Goal: Task Accomplishment & Management: Manage account settings

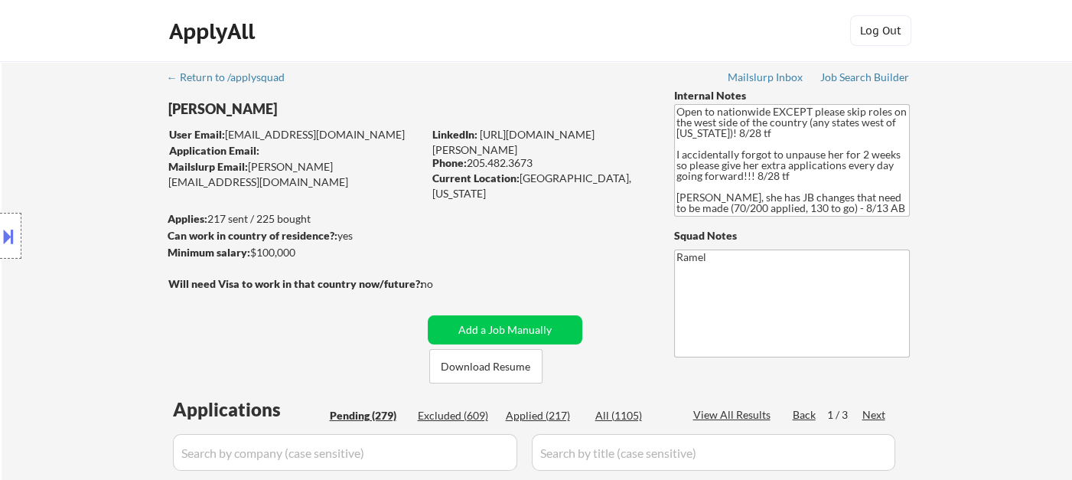
select select ""pending""
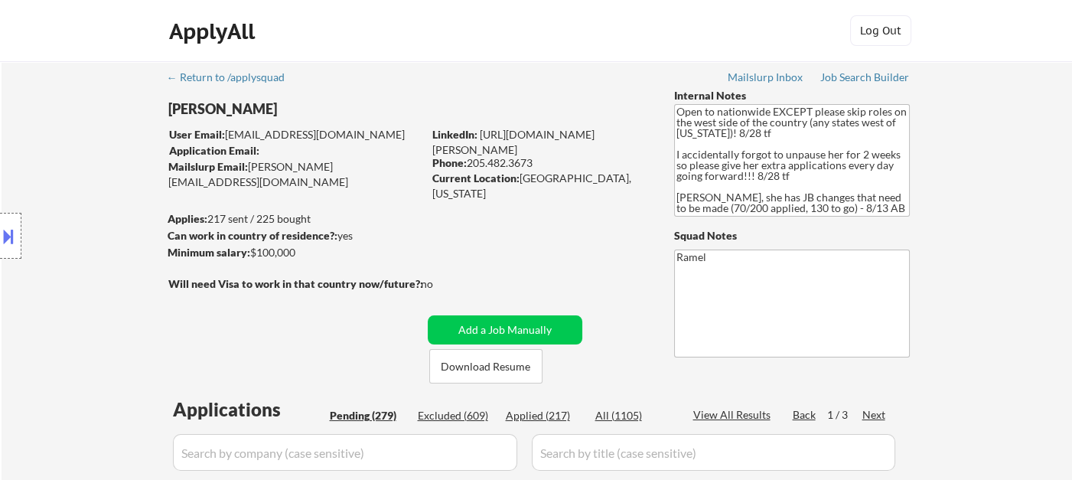
select select ""pending""
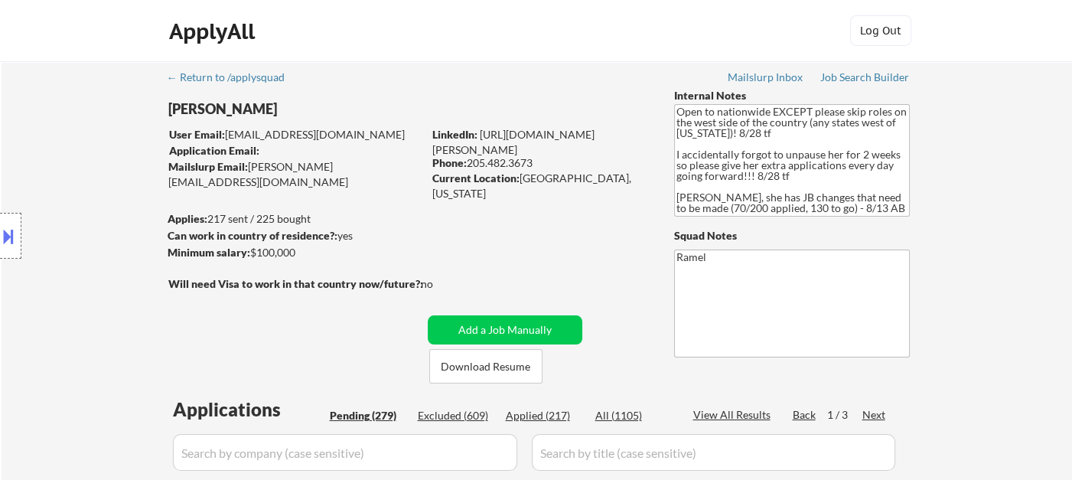
select select ""pending""
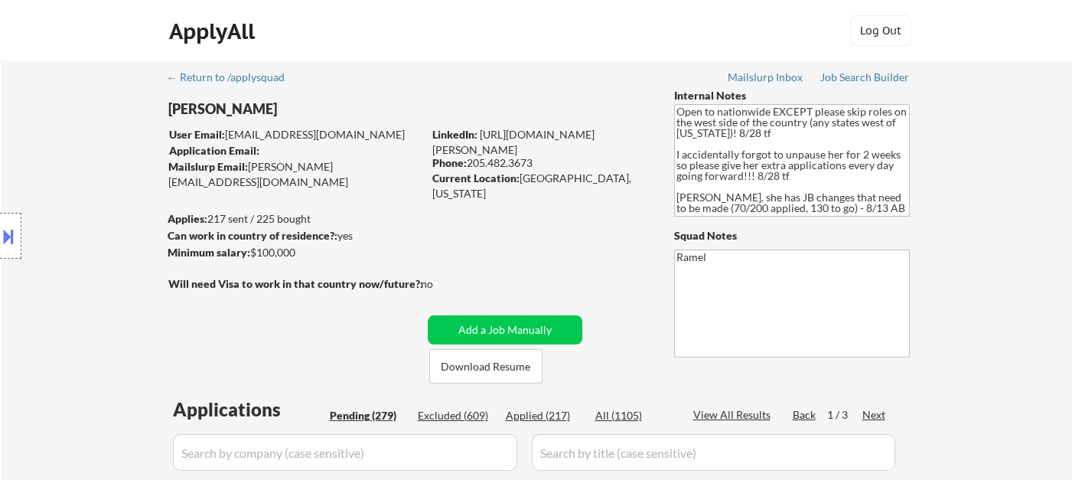
select select ""pending""
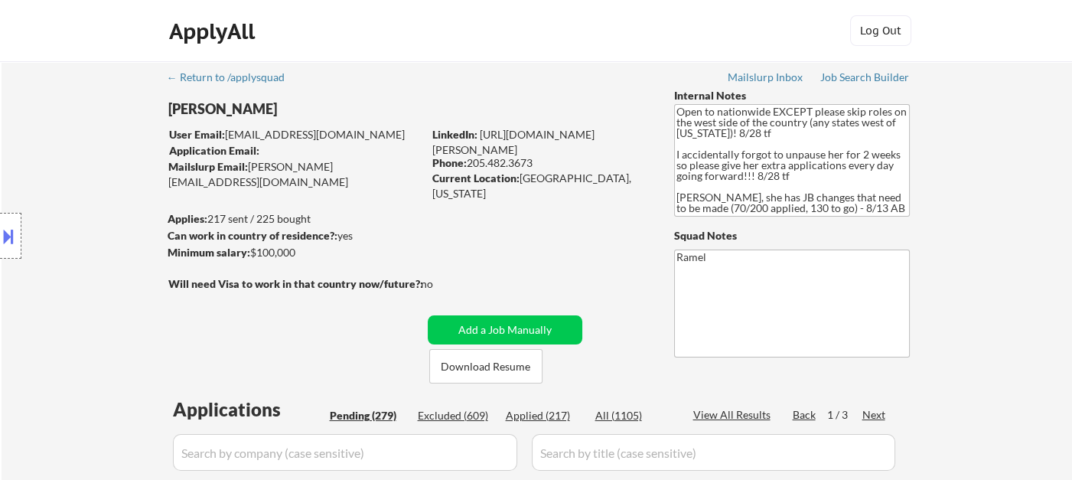
select select ""pending""
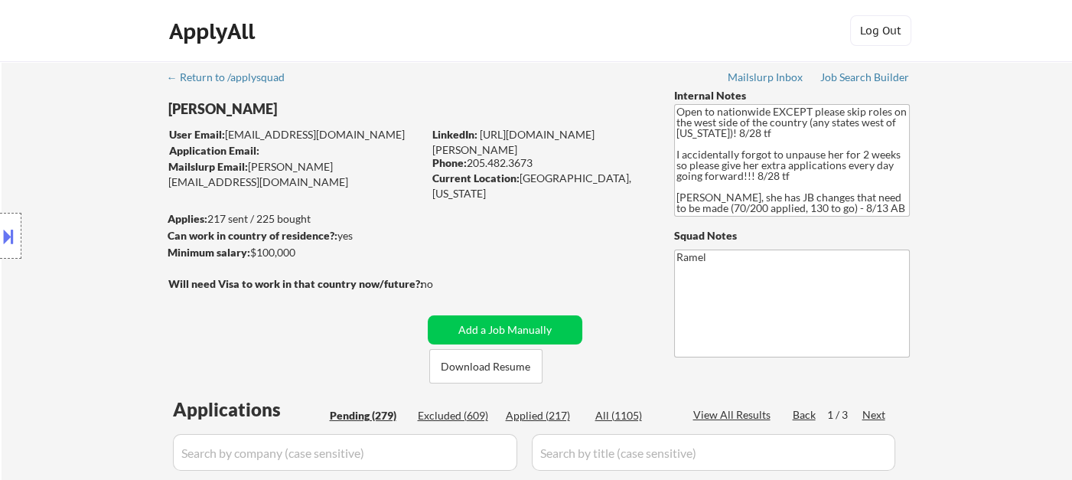
select select ""pending""
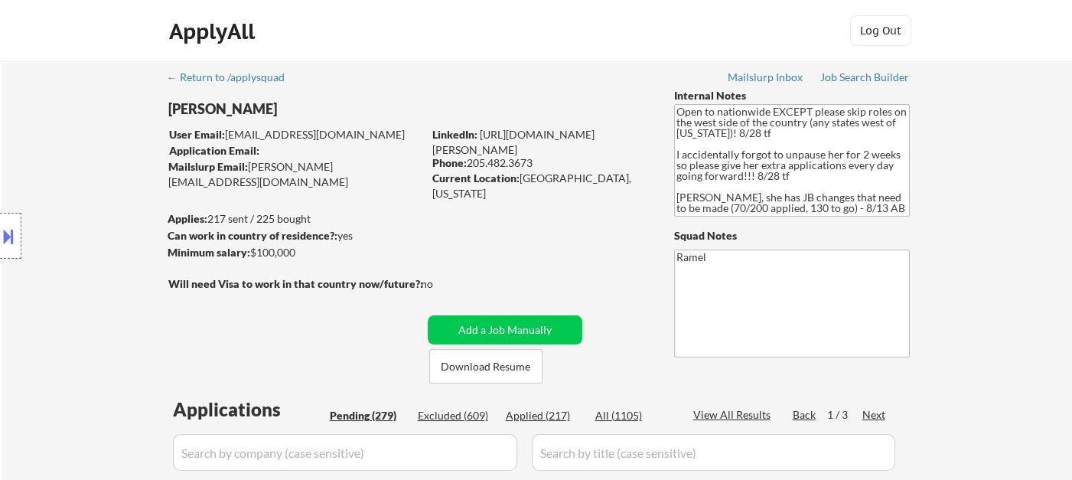
select select ""pending""
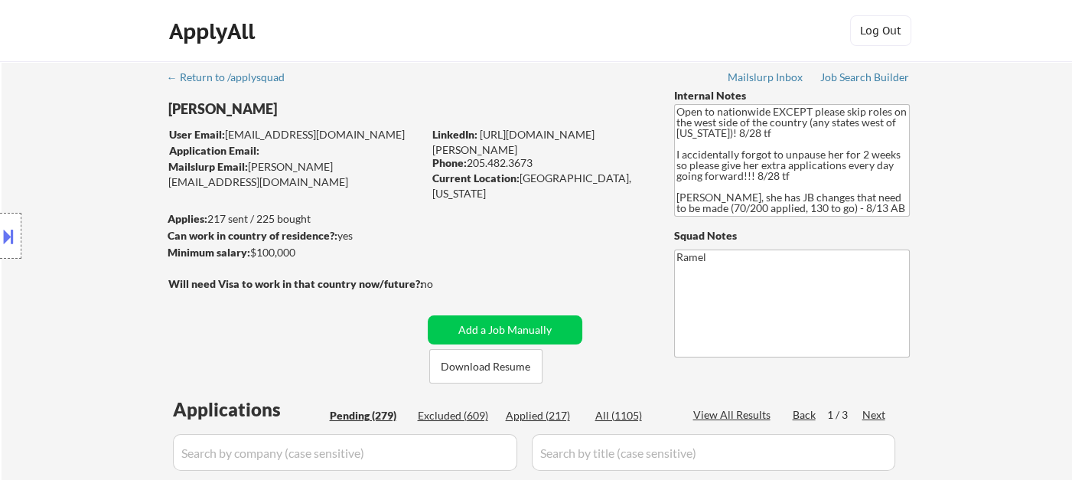
select select ""pending""
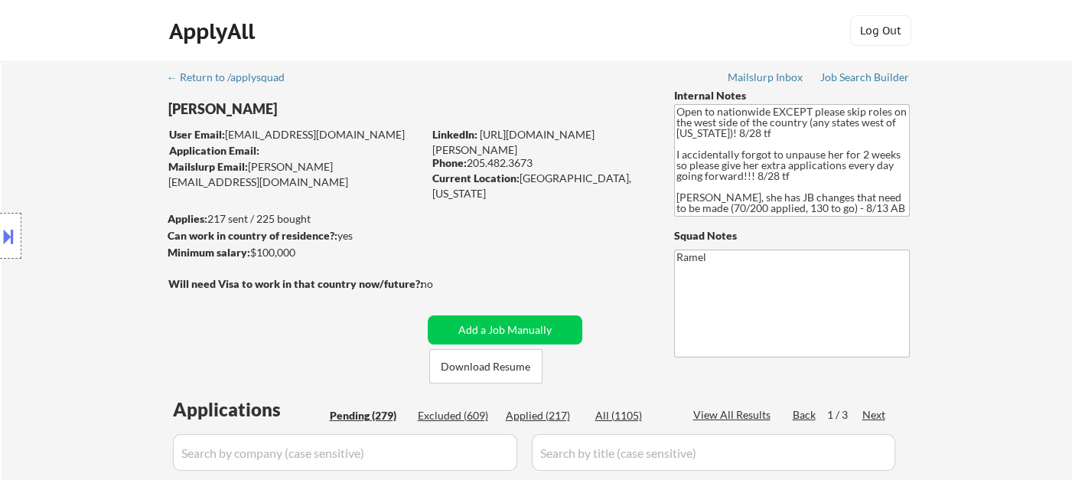
select select ""pending""
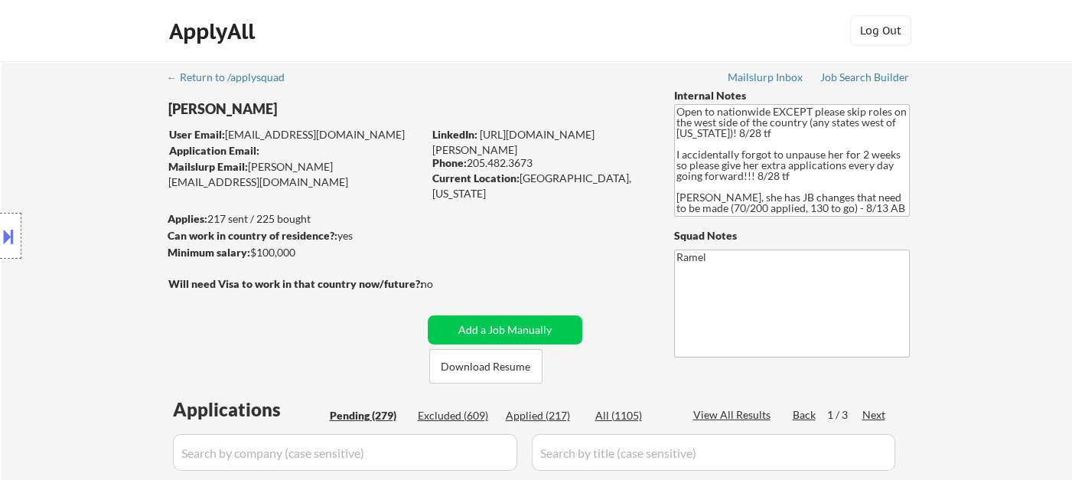
select select ""pending""
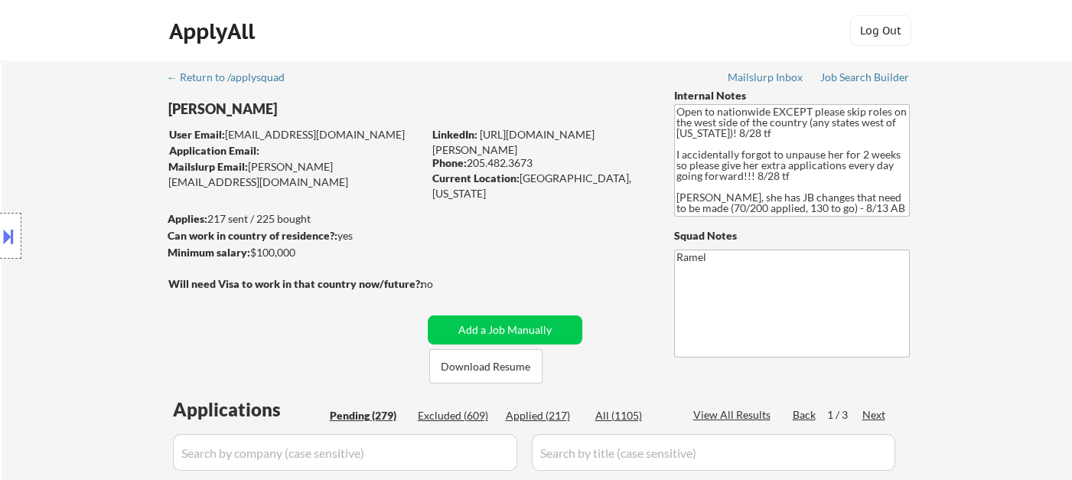
select select ""pending""
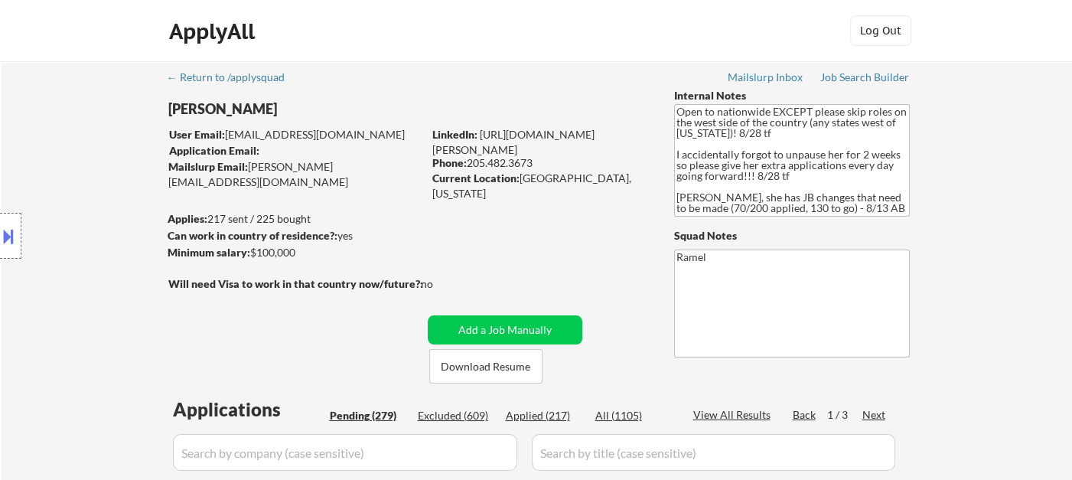
select select ""pending""
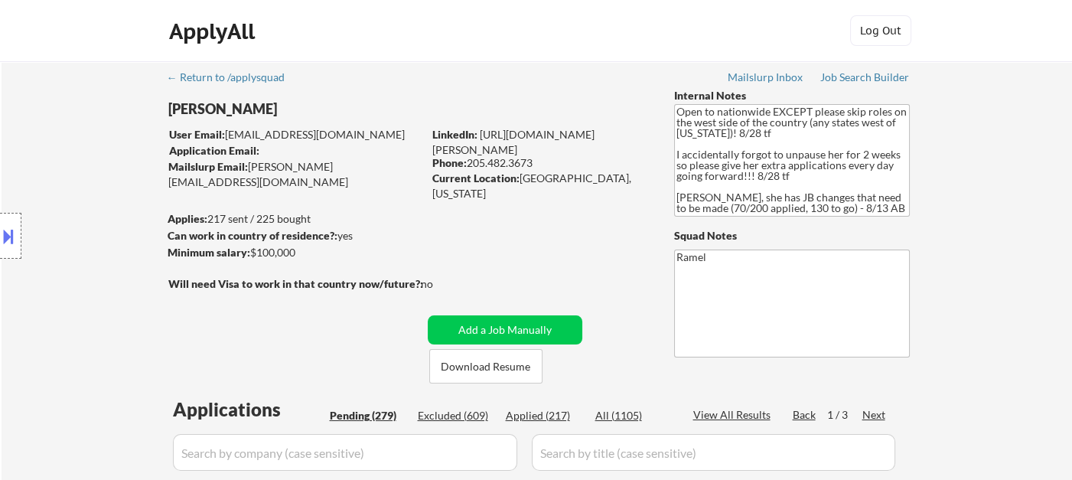
select select ""pending""
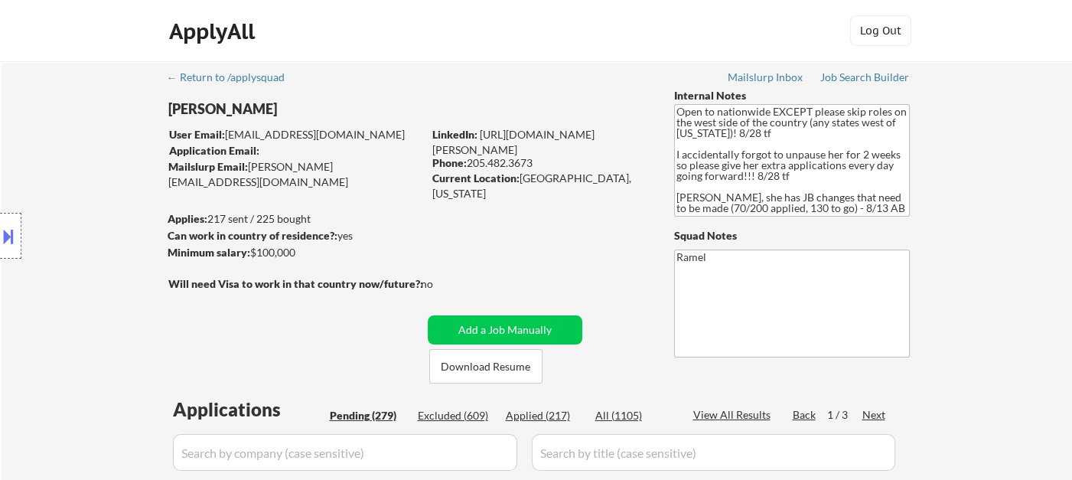
select select ""pending""
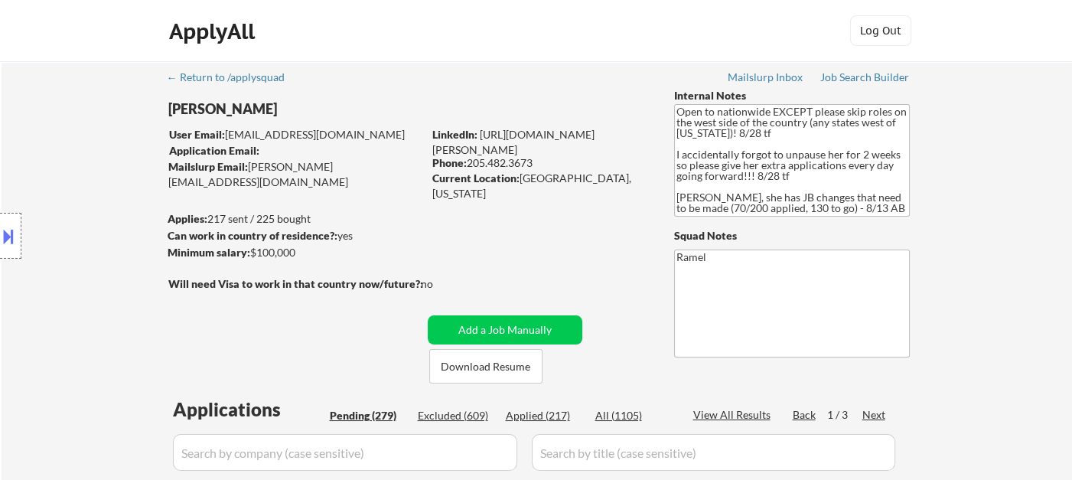
select select ""pending""
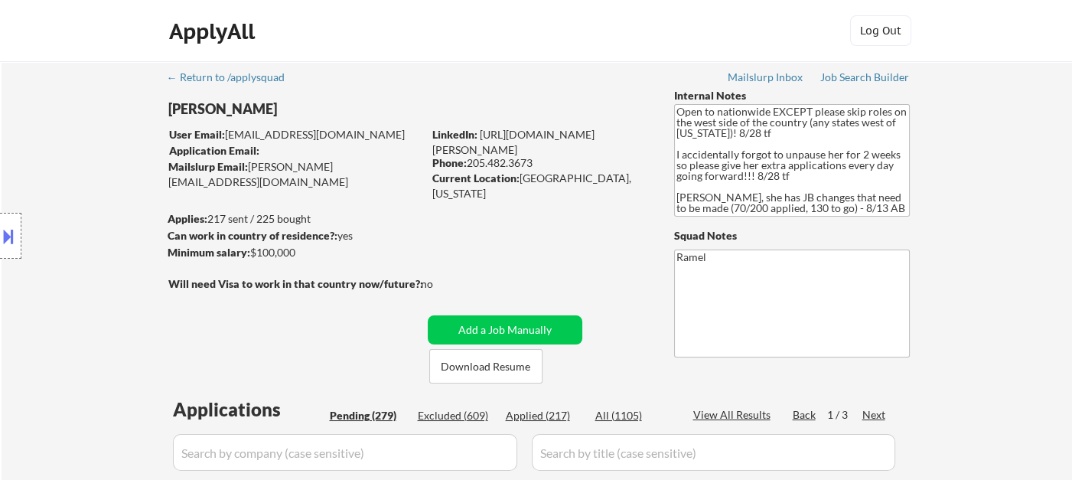
select select ""pending""
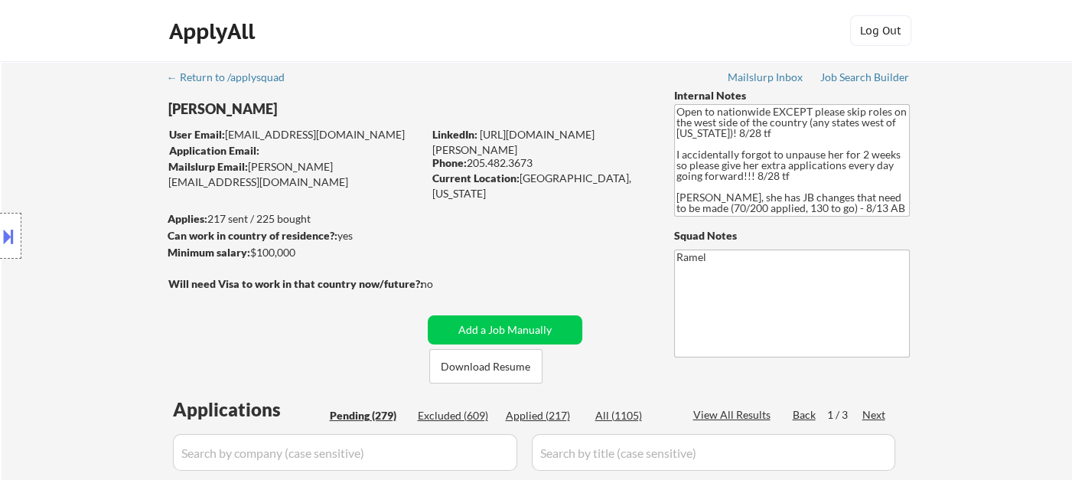
select select ""pending""
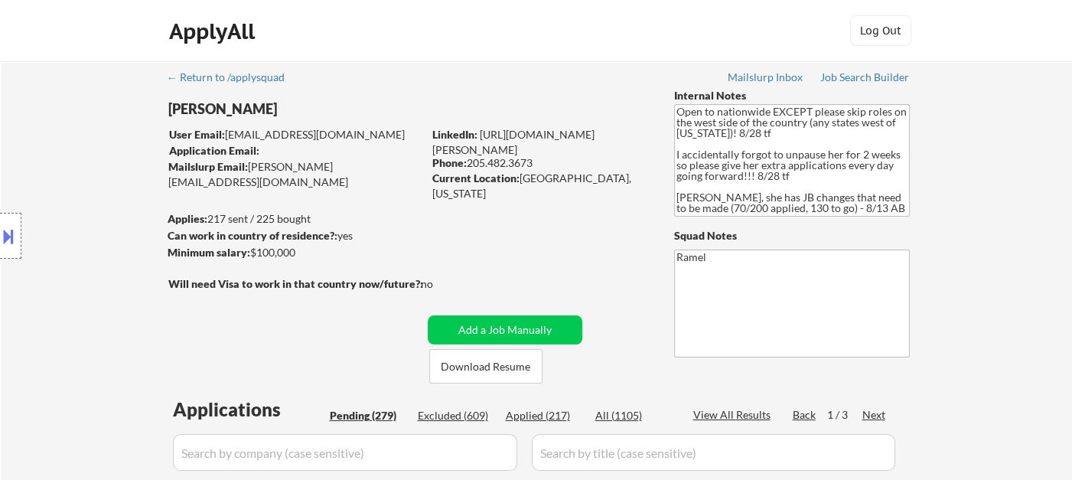
select select ""pending""
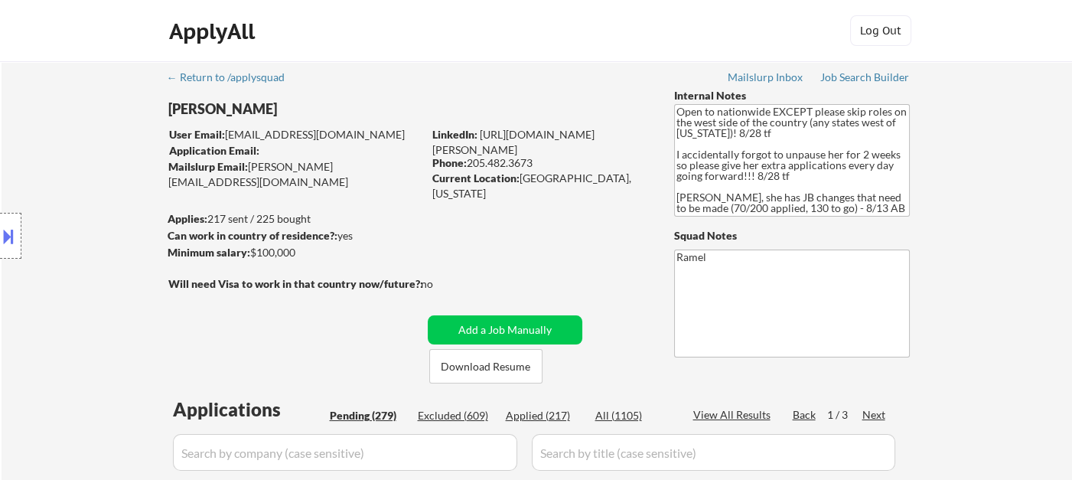
select select ""pending""
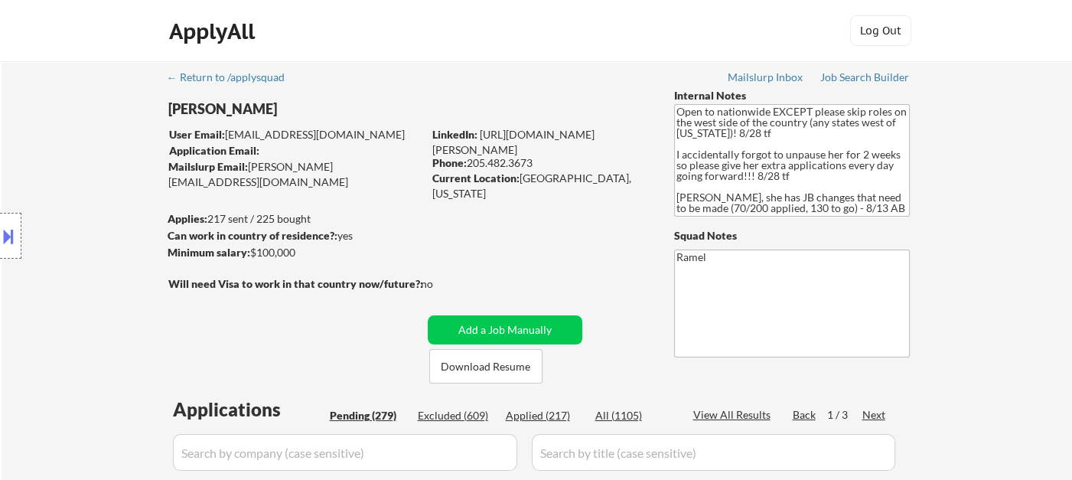
select select ""pending""
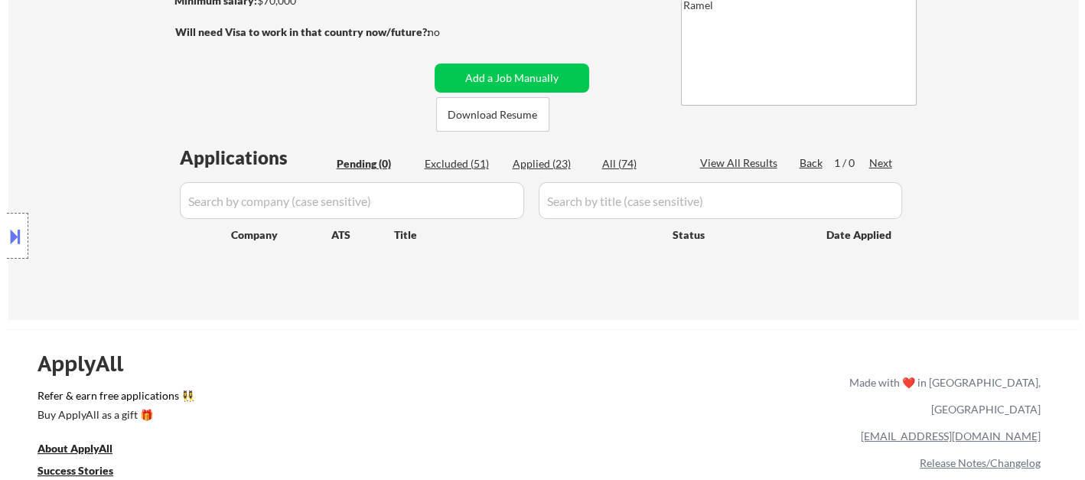
scroll to position [255, 0]
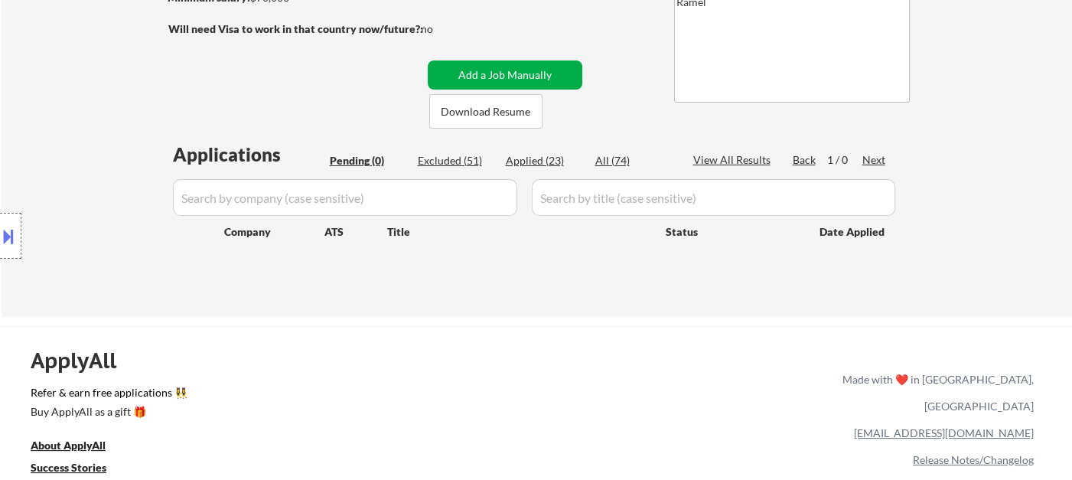
click at [500, 78] on button "Add a Job Manually" at bounding box center [505, 74] width 155 height 29
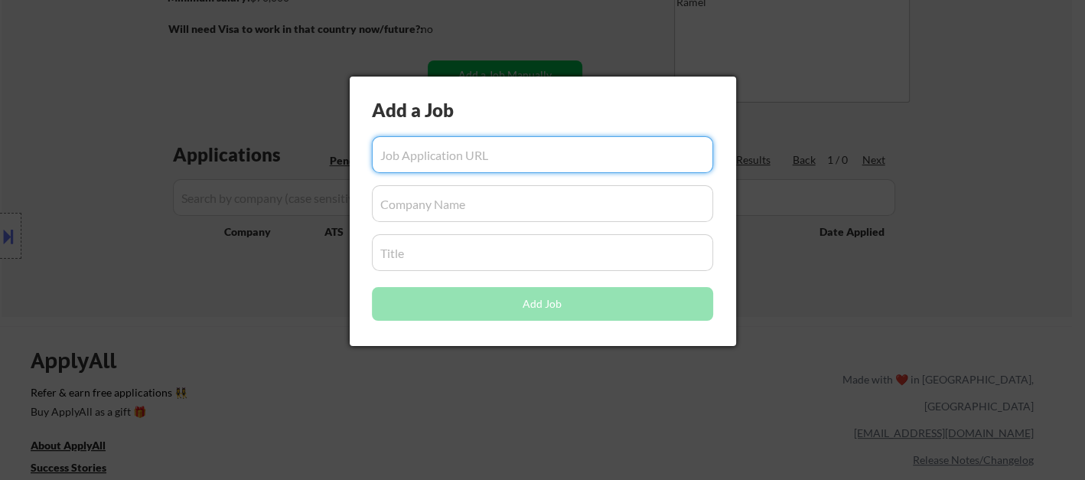
click at [477, 162] on input "input" at bounding box center [542, 154] width 341 height 37
paste input "https://www.remoterocketship.com/company/northspyre/jobs/instructional-designer…"
type input "https://www.remoterocketship.com/company/northspyre/jobs/instructional-designer…"
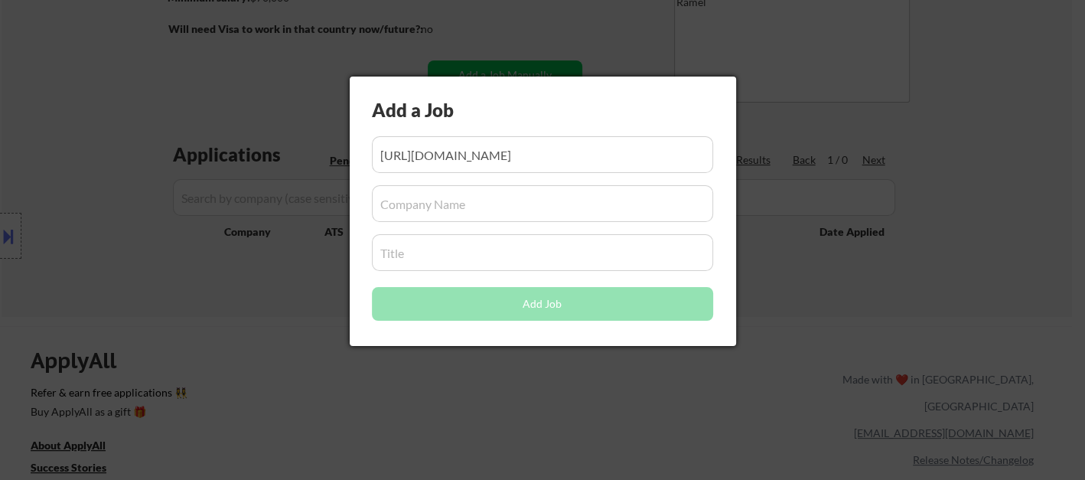
scroll to position [0, 0]
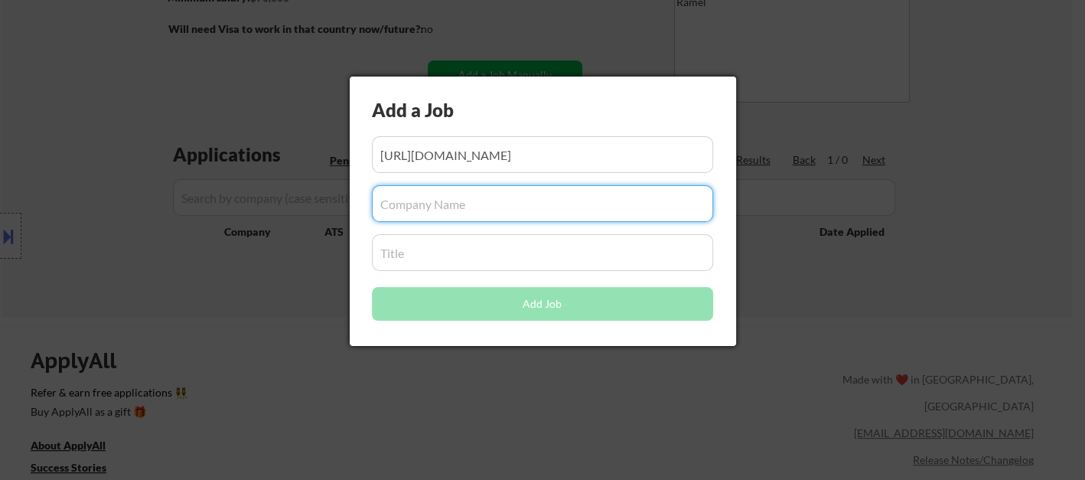
click at [452, 211] on input "input" at bounding box center [542, 203] width 341 height 37
paste input "Northspyre"
type input "Northspyre"
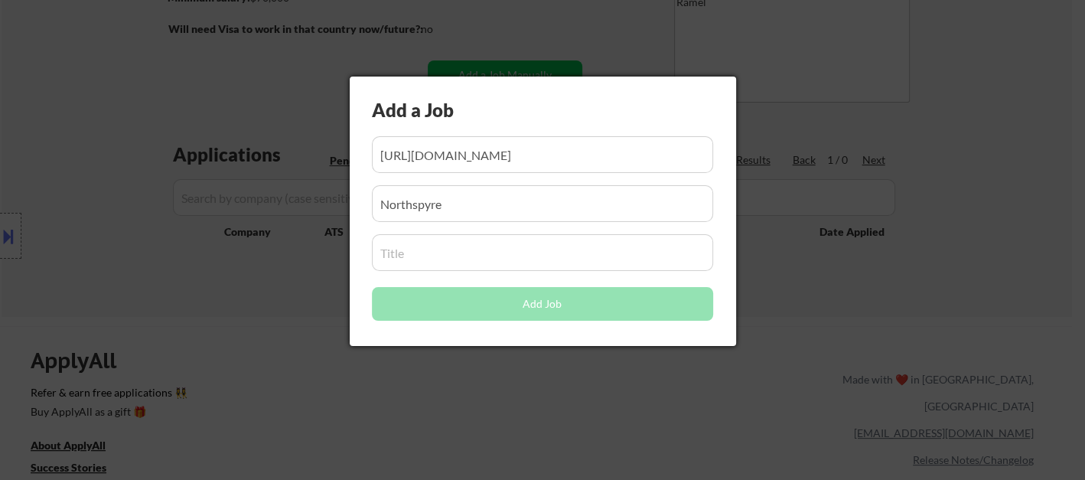
click at [453, 237] on input "input" at bounding box center [542, 252] width 341 height 37
paste input "Instructional Designer"
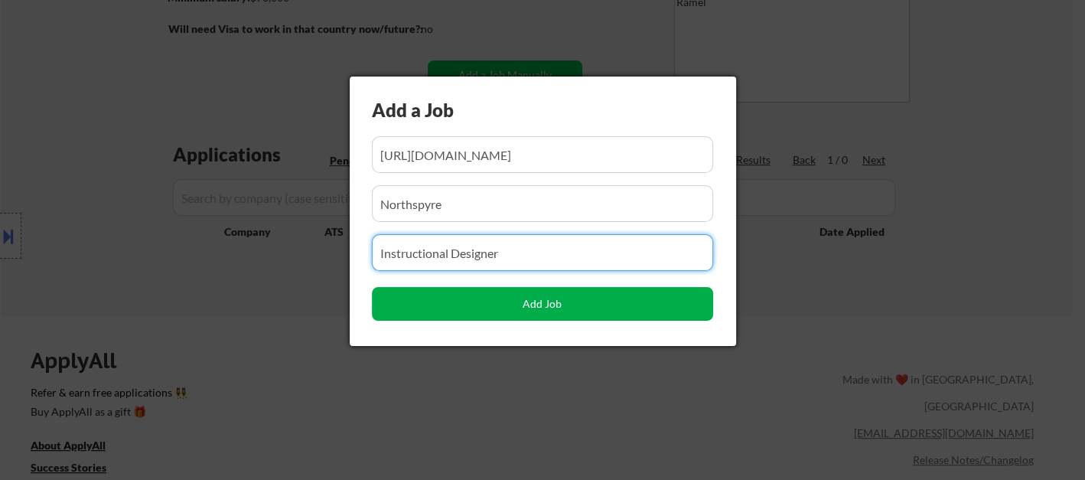
type input "Instructional Designer"
click at [507, 299] on button "Add Job" at bounding box center [542, 304] width 341 height 34
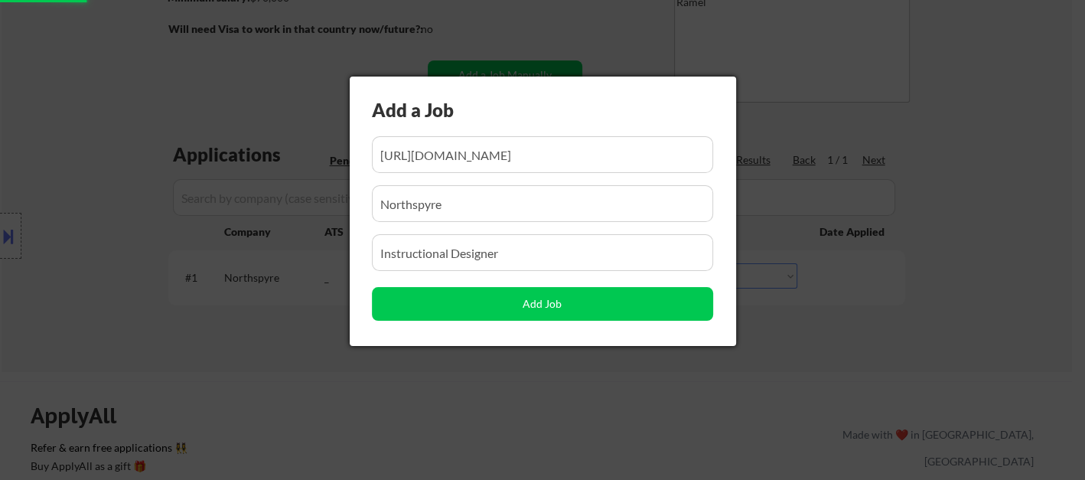
click at [981, 290] on div at bounding box center [542, 240] width 1085 height 480
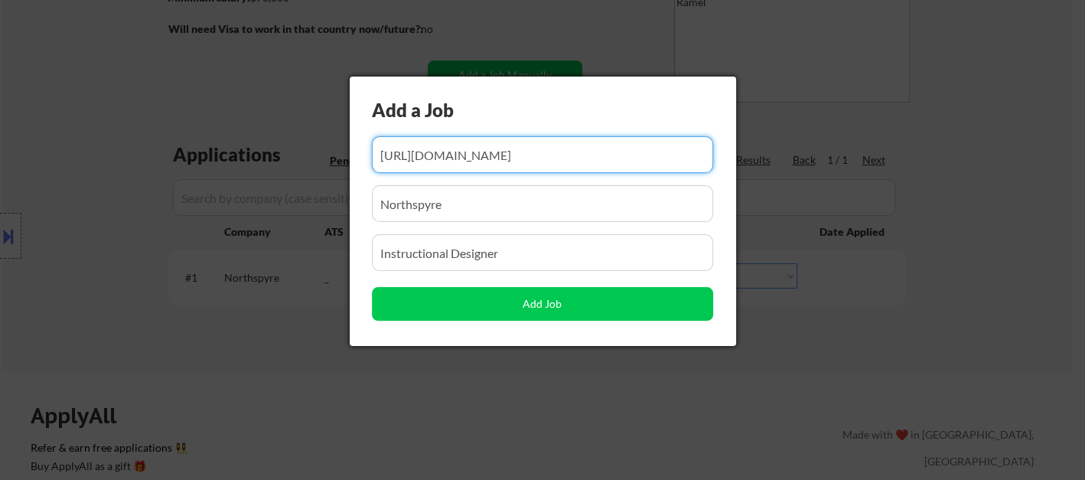
click at [641, 397] on div at bounding box center [542, 240] width 1085 height 480
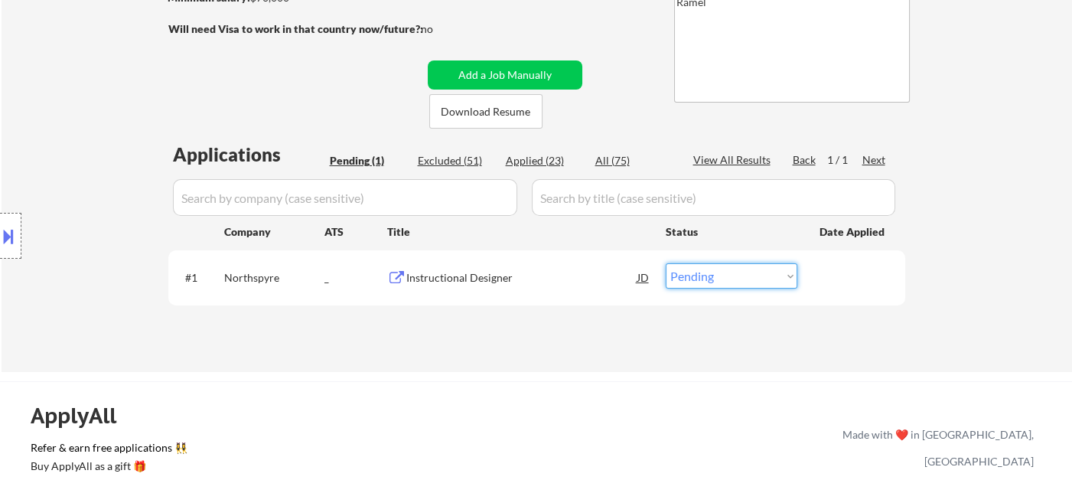
click at [742, 276] on select "Choose an option... Pending Applied Excluded (Questions) Excluded (Expired) Exc…" at bounding box center [732, 275] width 132 height 25
select select ""applied""
click at [666, 263] on select "Choose an option... Pending Applied Excluded (Questions) Excluded (Expired) Exc…" at bounding box center [732, 275] width 132 height 25
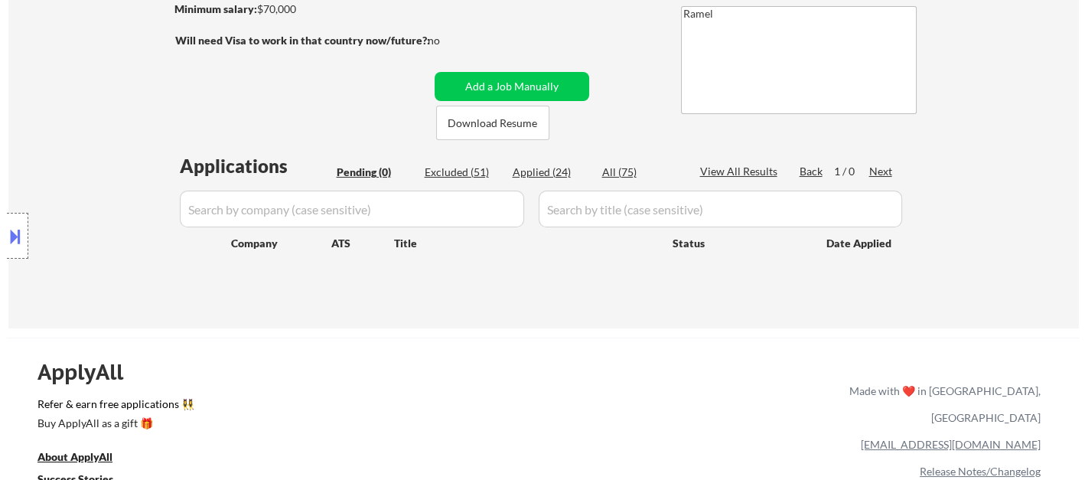
scroll to position [85, 0]
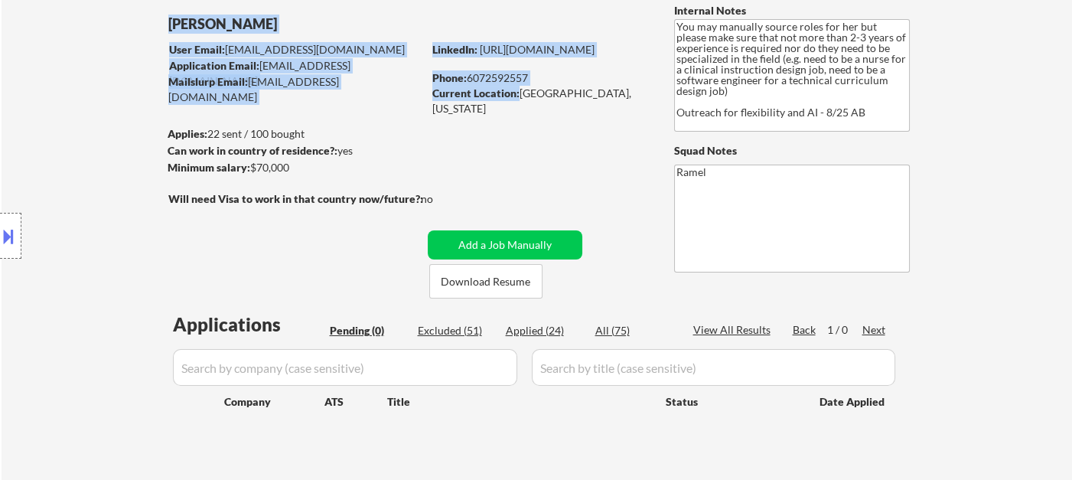
drag, startPoint x: 518, startPoint y: 93, endPoint x: 651, endPoint y: 94, distance: 133.2
click at [651, 94] on div "← Return to /applysquad Mailslurp Inbox Job Search Builder Emma Straight User E…" at bounding box center [537, 225] width 764 height 498
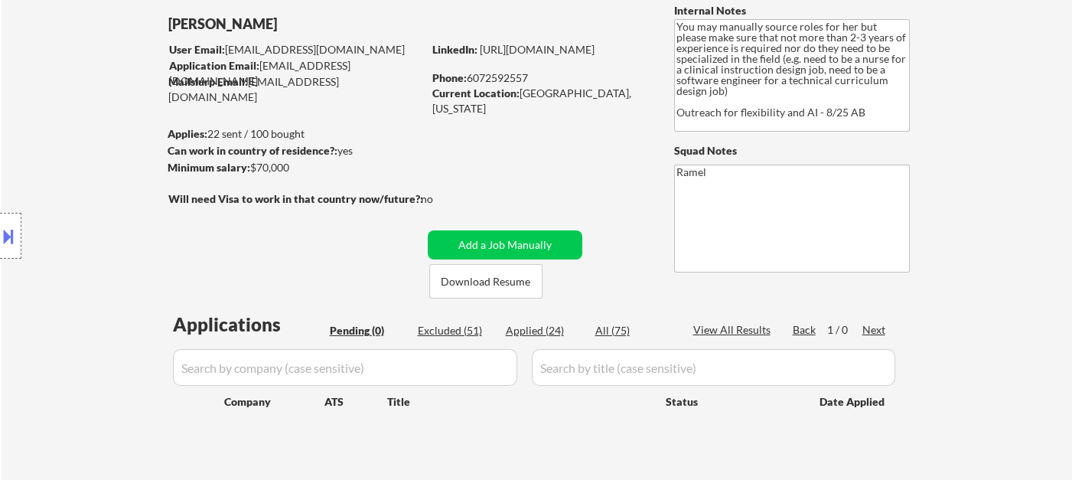
click at [649, 103] on div "← Return to /applysquad Mailslurp Inbox Job Search Builder Emma Straight User E…" at bounding box center [537, 225] width 764 height 498
drag, startPoint x: 589, startPoint y: 95, endPoint x: 521, endPoint y: 90, distance: 69.0
click at [521, 90] on div "Current Location: Charleston, South Carolina" at bounding box center [540, 101] width 217 height 30
copy div "Charleston, South Carolina"
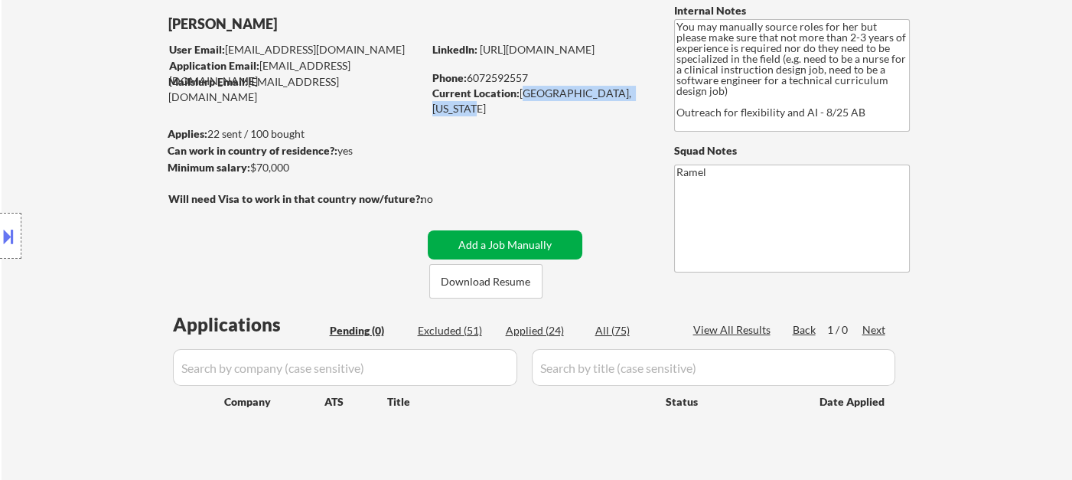
click at [464, 233] on button "Add a Job Manually" at bounding box center [505, 244] width 155 height 29
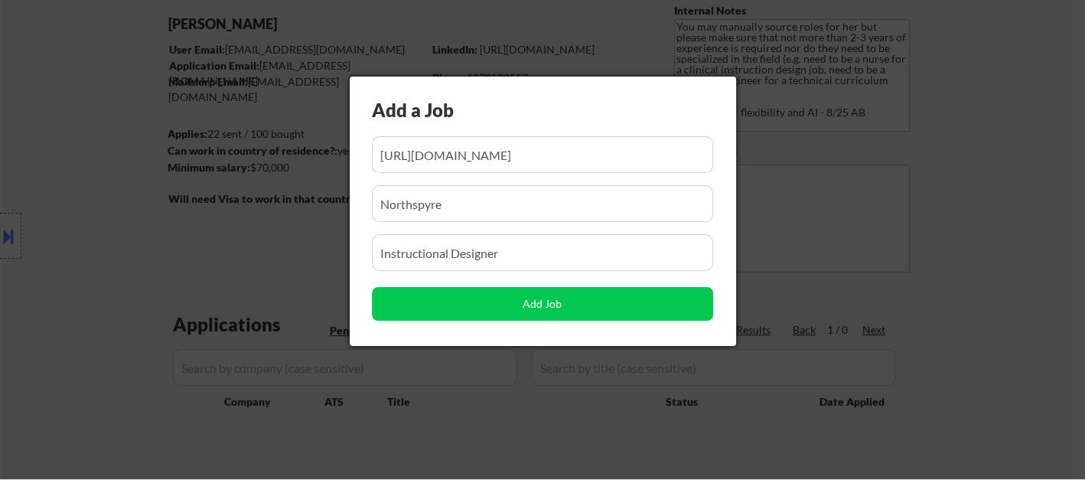
scroll to position [0, 250]
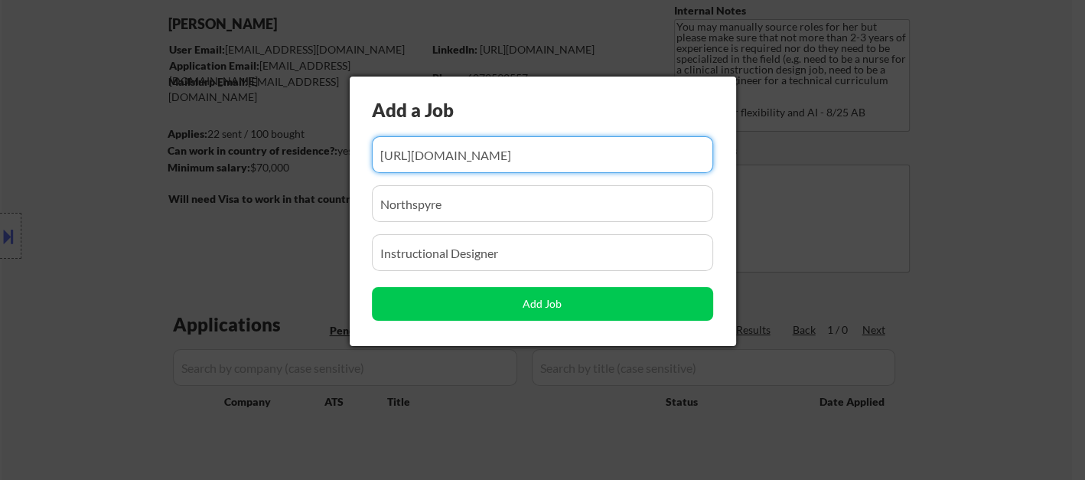
click at [506, 155] on input "input" at bounding box center [542, 154] width 341 height 37
paste input "https://www.remoterocketship.com/company/host4-lifefile-net/jobs/instructional-…"
type input "https://www.remoterocketship.com/company/host4-lifefile-net/jobs/instructional-…"
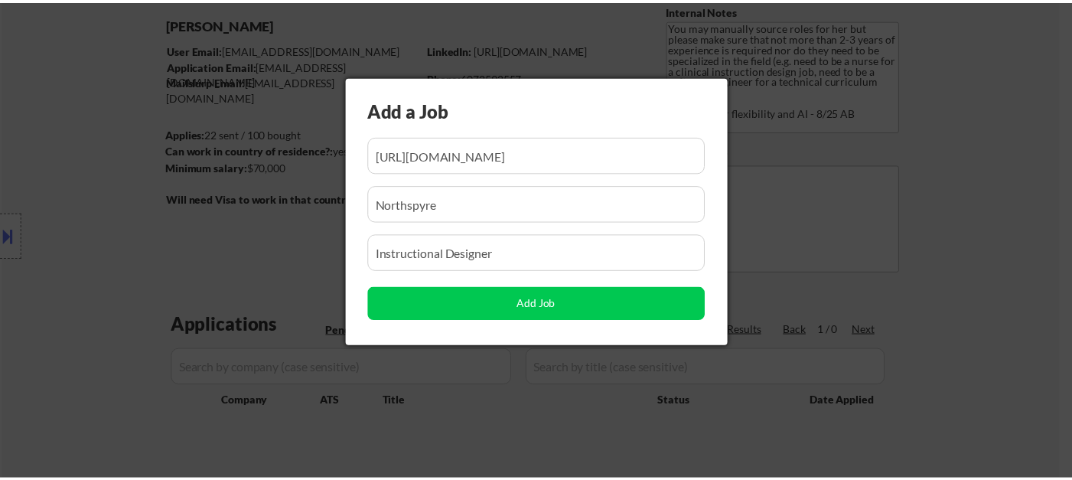
scroll to position [0, 0]
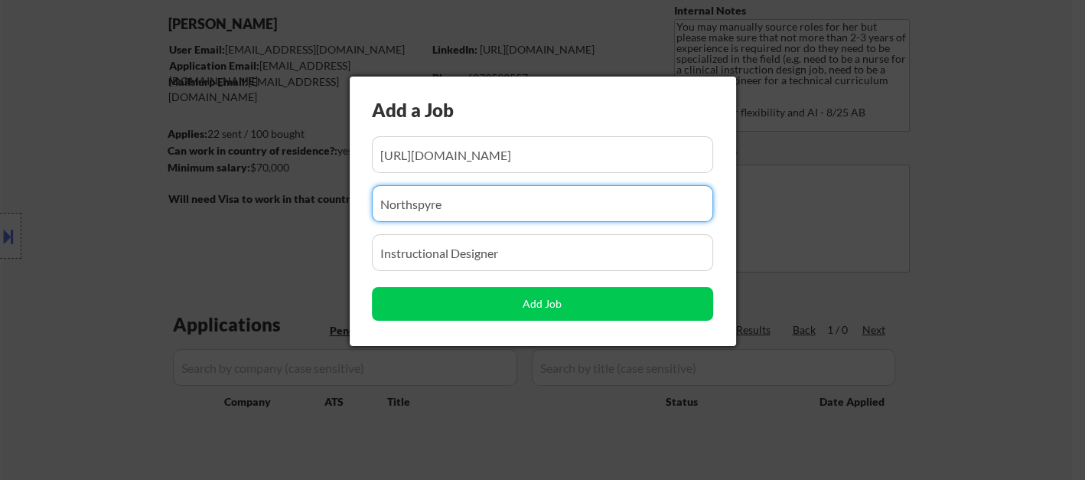
drag, startPoint x: 471, startPoint y: 199, endPoint x: 353, endPoint y: 206, distance: 118.1
click at [353, 206] on div "Add a Job Add Job" at bounding box center [543, 211] width 387 height 269
paste input "Life File LLC"
type input "Life File LLC"
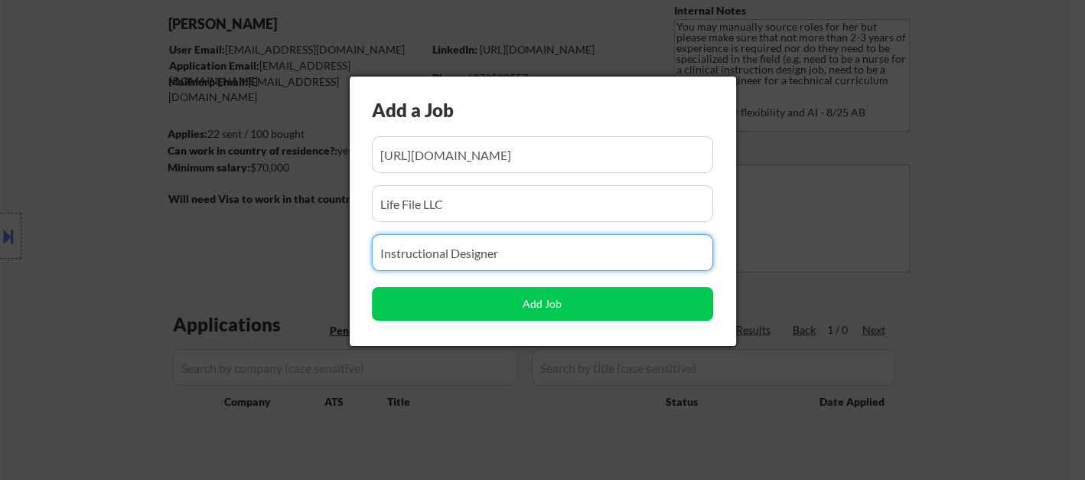
drag, startPoint x: 508, startPoint y: 240, endPoint x: 292, endPoint y: 237, distance: 216.7
click at [292, 237] on body "← Return to /applysquad Mailslurp Inbox Job Search Builder Emma Straight User E…" at bounding box center [542, 155] width 1085 height 480
paste input "Instructional Designer / Learning Architect"
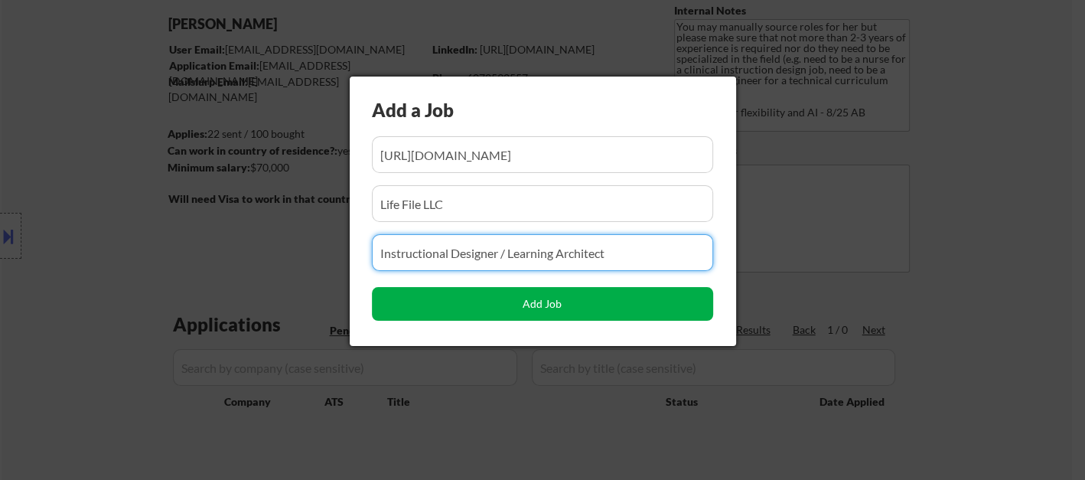
type input "Instructional Designer / Learning Architect"
click at [491, 303] on button "Add Job" at bounding box center [542, 304] width 341 height 34
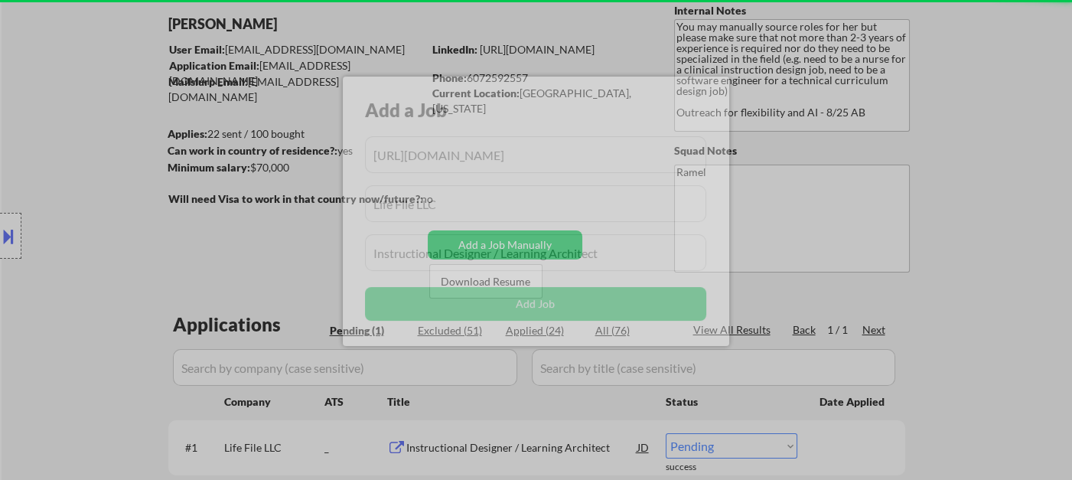
click at [949, 234] on div "← Return to /applysquad Mailslurp Inbox Job Search Builder Emma Straight User E…" at bounding box center [537, 259] width 1071 height 566
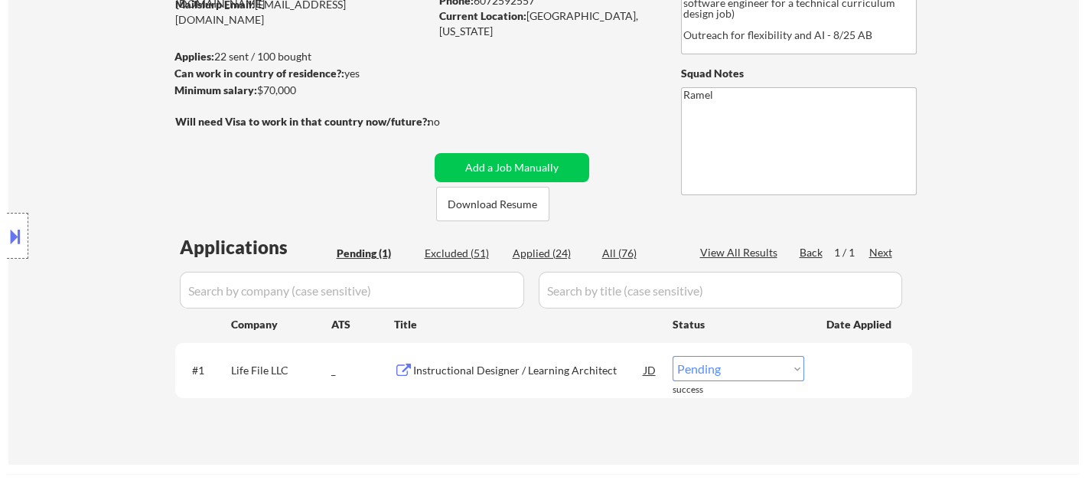
scroll to position [255, 0]
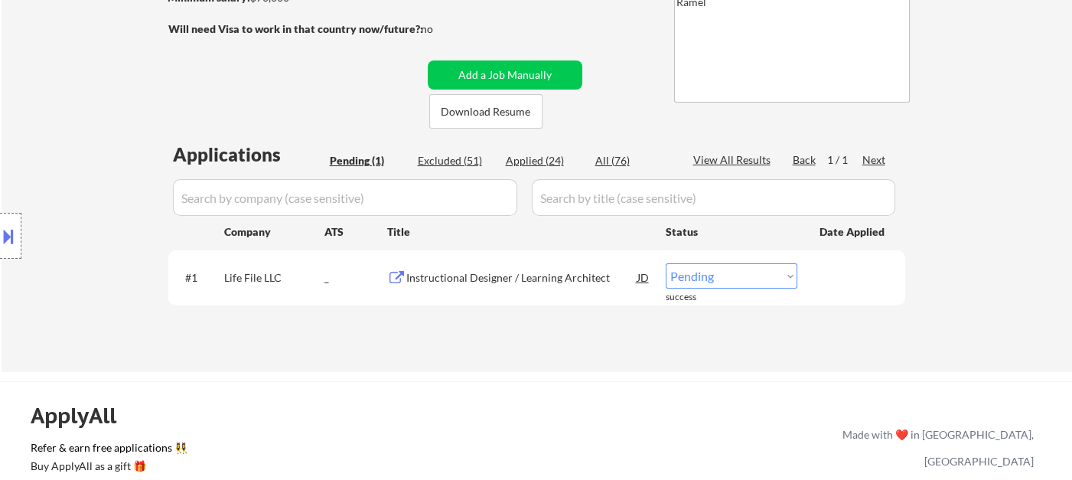
drag, startPoint x: 724, startPoint y: 280, endPoint x: 718, endPoint y: 287, distance: 9.2
click at [723, 280] on select "Choose an option... Pending Applied Excluded (Questions) Excluded (Expired) Exc…" at bounding box center [732, 275] width 132 height 25
select select ""applied""
click at [666, 263] on select "Choose an option... Pending Applied Excluded (Questions) Excluded (Expired) Exc…" at bounding box center [732, 275] width 132 height 25
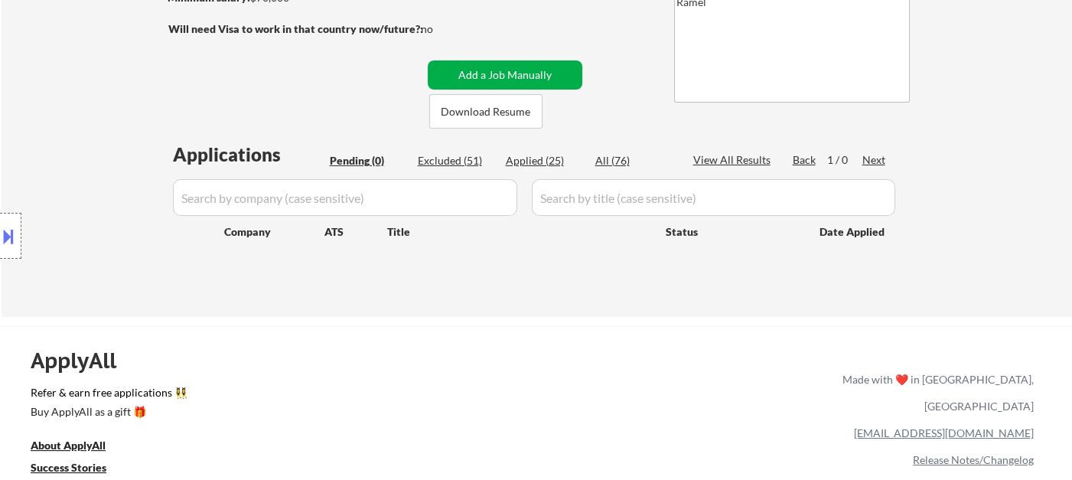
click at [488, 71] on button "Add a Job Manually" at bounding box center [505, 74] width 155 height 29
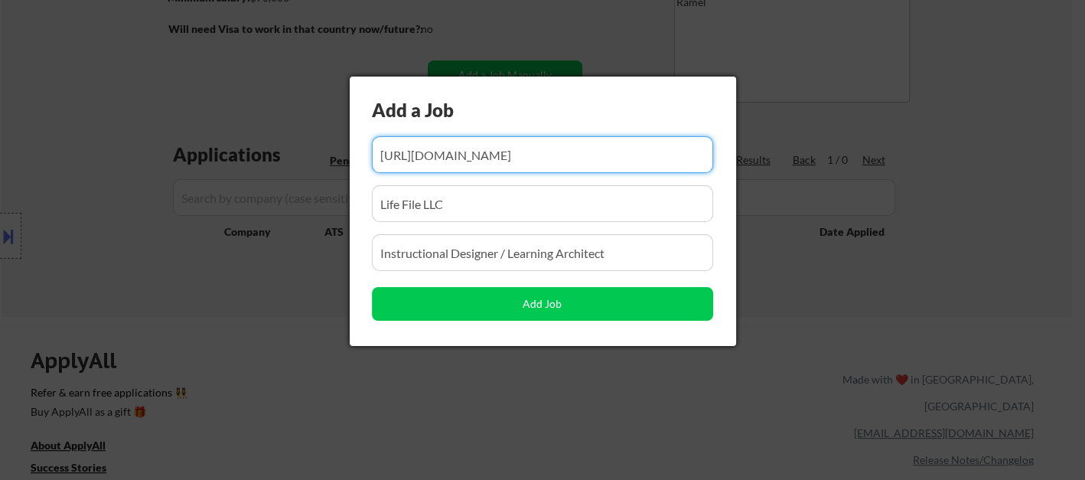
scroll to position [0, 381]
click at [491, 150] on input "input" at bounding box center [542, 154] width 341 height 37
paste input "https://www.remoterocketship.com/company/gn-2/jobs/learning-experience-designer…"
type input "https://www.remoterocketship.com/company/gn-2/jobs/learning-experience-designer…"
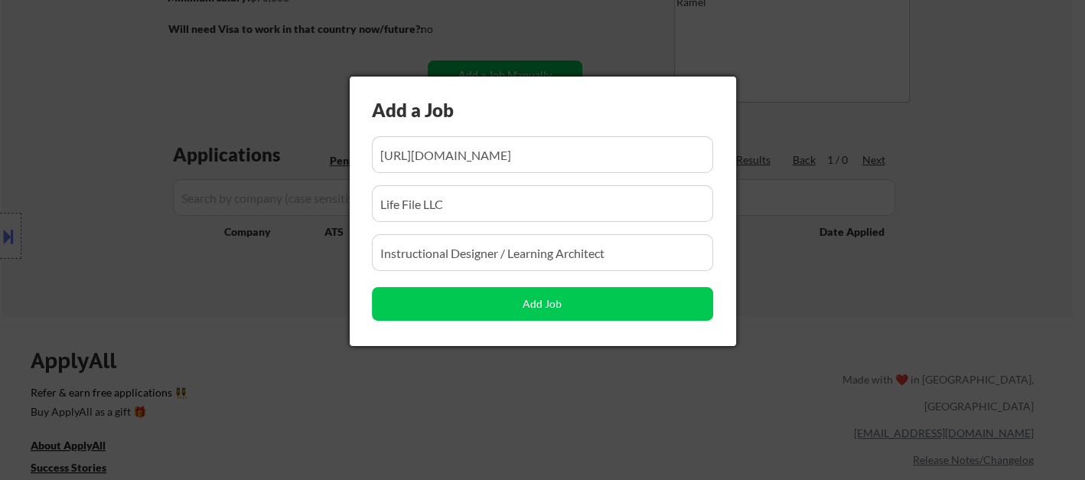
scroll to position [0, 0]
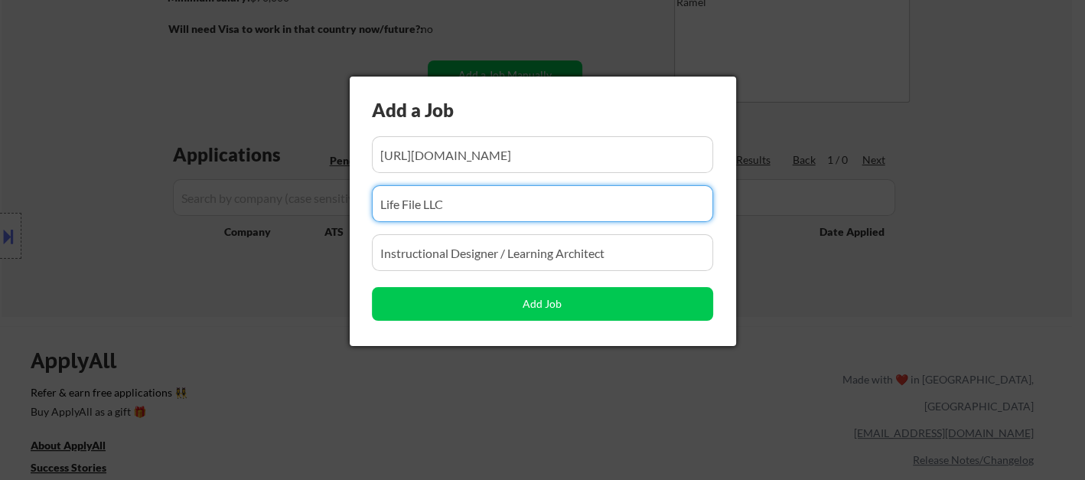
drag, startPoint x: 469, startPoint y: 190, endPoint x: 369, endPoint y: 191, distance: 100.3
click at [370, 191] on div "Add a Job Add Job" at bounding box center [543, 211] width 387 height 269
paste input "GN Group"
type input "GN Group"
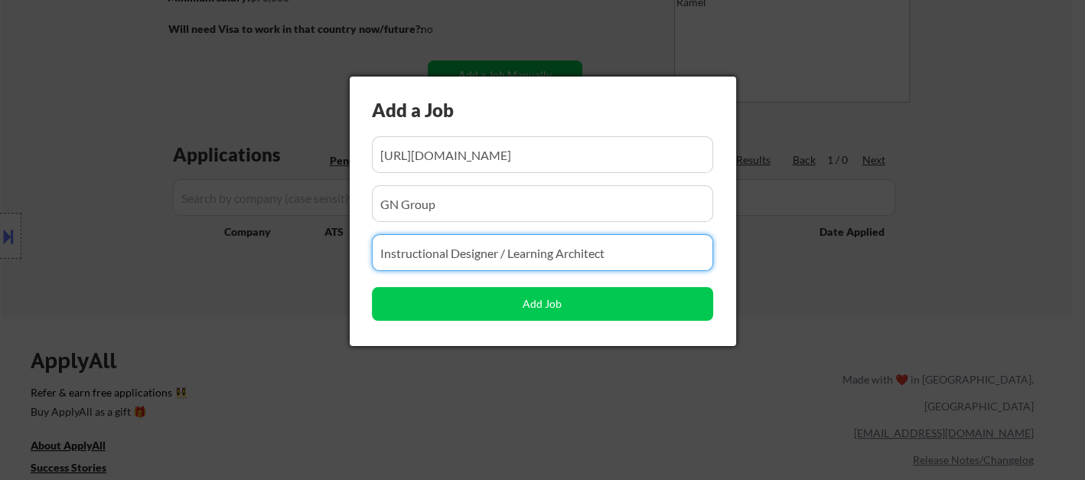
drag, startPoint x: 642, startPoint y: 257, endPoint x: 339, endPoint y: 243, distance: 303.5
paste input "Learning Experience Designer"
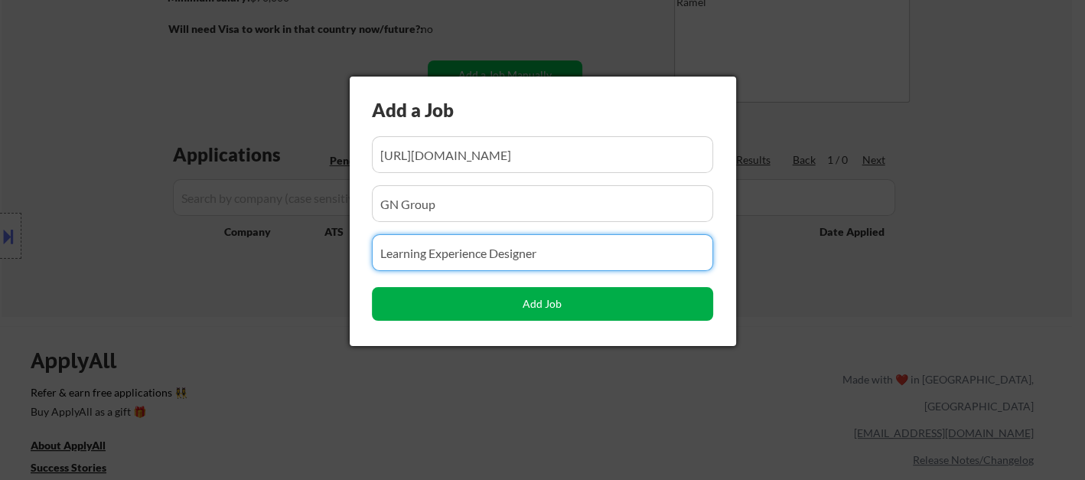
type input "Learning Experience Designer"
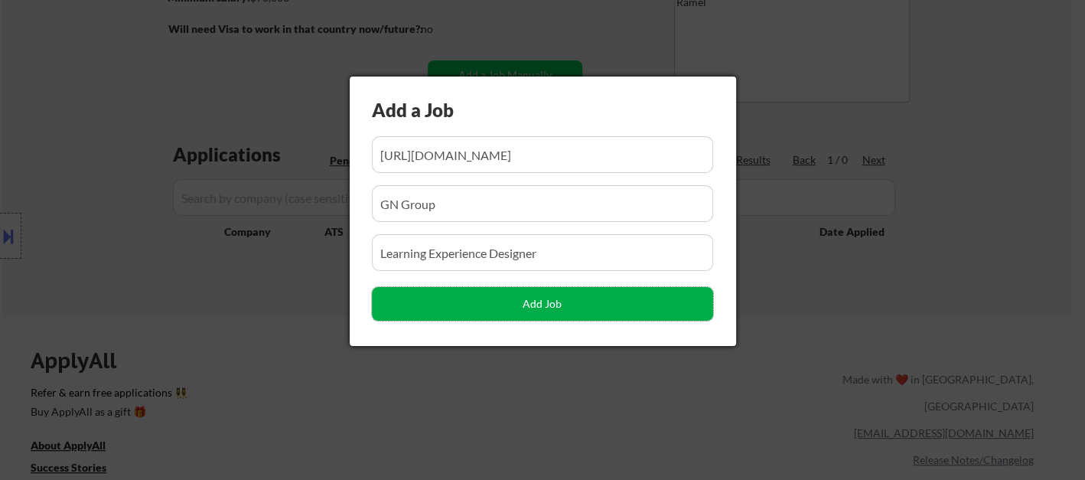
click at [468, 295] on button "Add Job" at bounding box center [542, 304] width 341 height 34
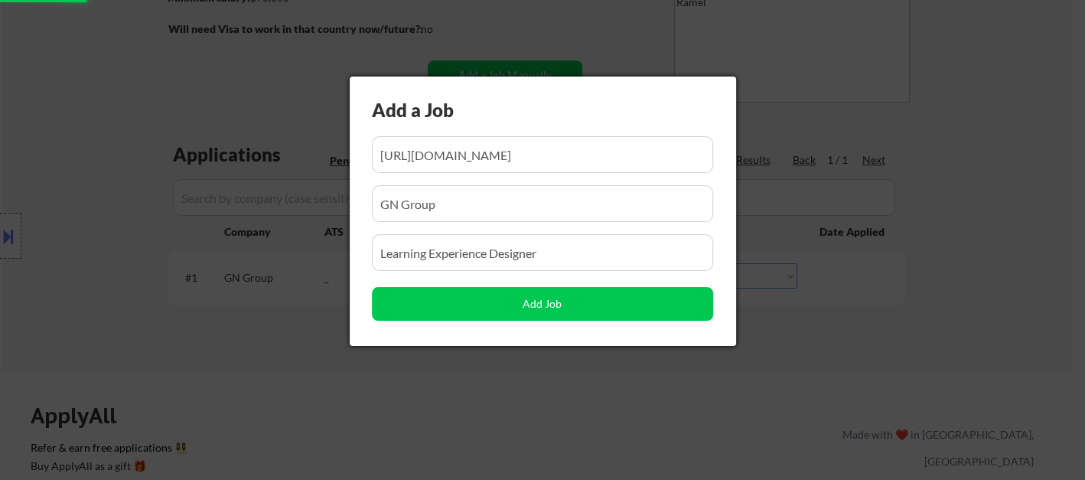
click at [263, 366] on div at bounding box center [542, 240] width 1085 height 480
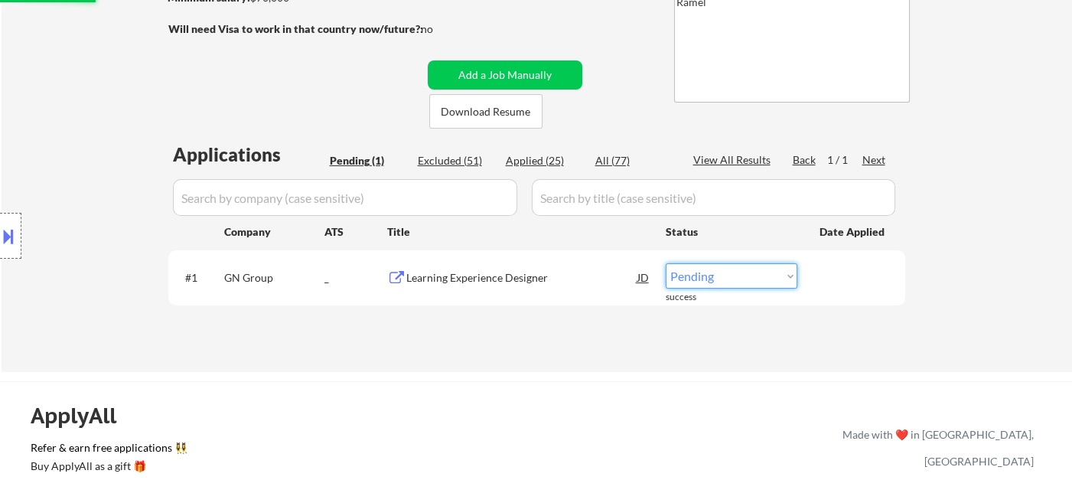
click at [723, 274] on select "Choose an option... Pending Applied Excluded (Questions) Excluded (Expired) Exc…" at bounding box center [732, 275] width 132 height 25
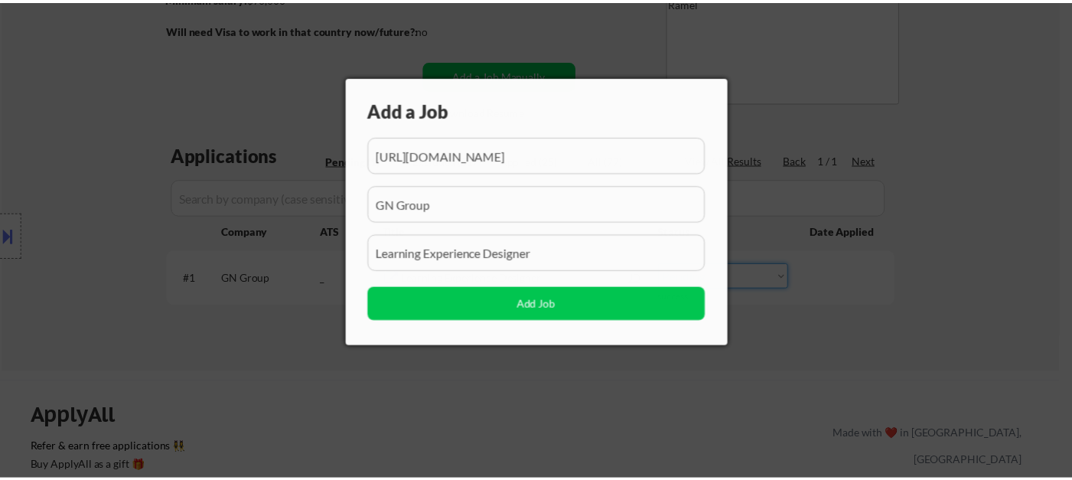
scroll to position [0, 253]
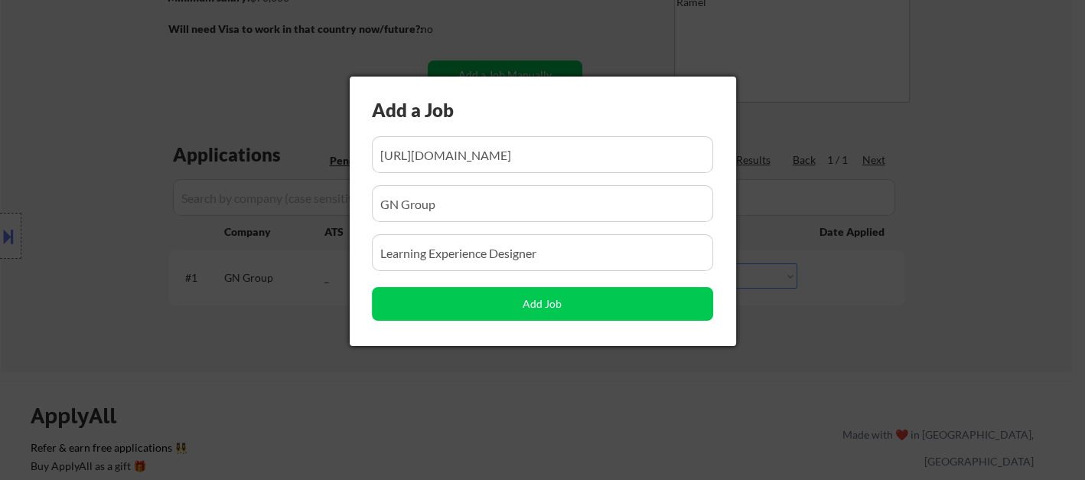
click at [906, 362] on div at bounding box center [542, 240] width 1085 height 480
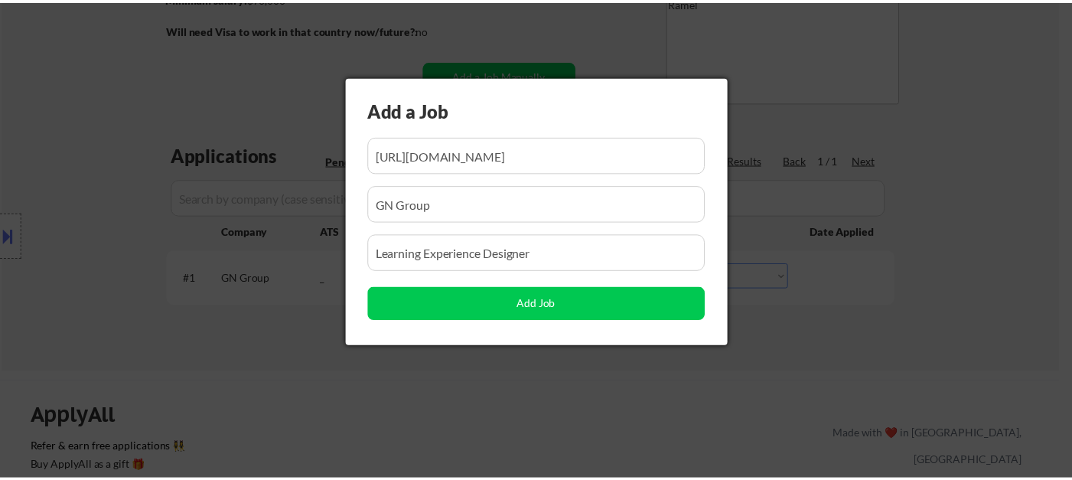
scroll to position [0, 0]
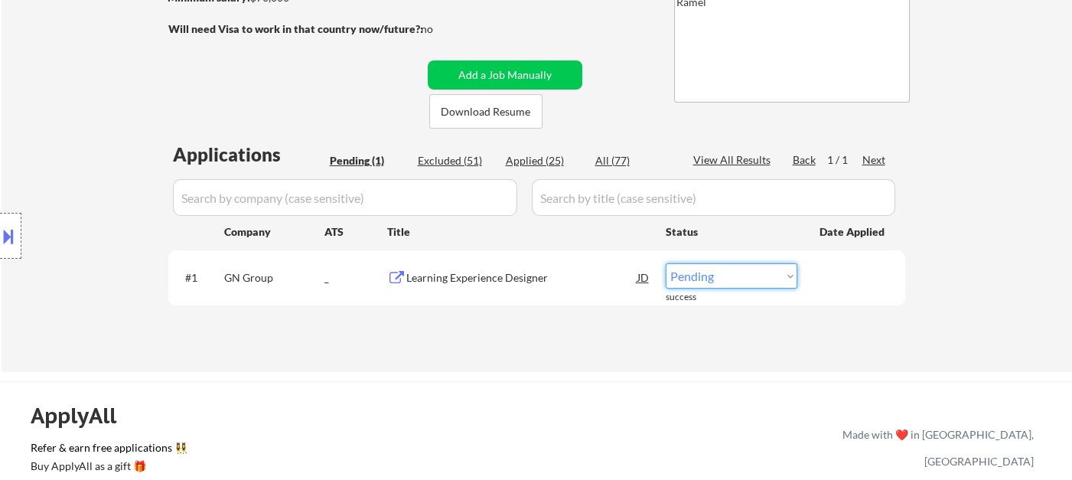
click at [712, 280] on select "Choose an option... Pending Applied Excluded (Questions) Excluded (Expired) Exc…" at bounding box center [732, 275] width 132 height 25
select select ""applied""
click at [666, 263] on select "Choose an option... Pending Applied Excluded (Questions) Excluded (Expired) Exc…" at bounding box center [732, 275] width 132 height 25
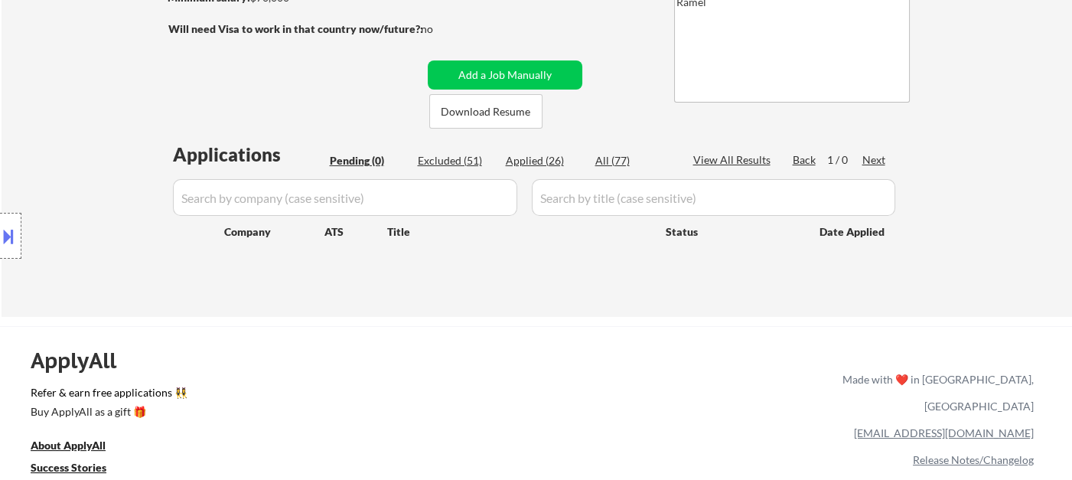
click at [538, 159] on div "Applied (26)" at bounding box center [544, 160] width 77 height 15
select select ""applied""
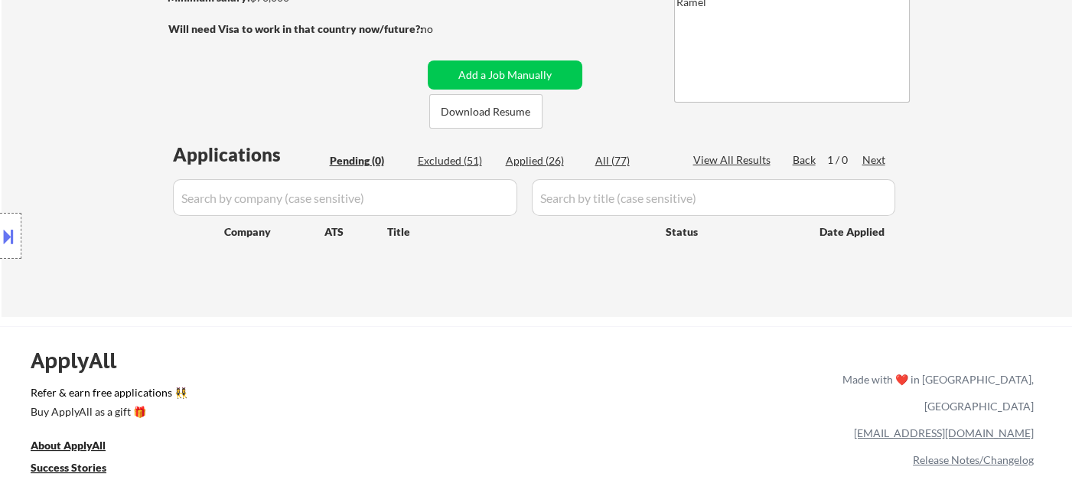
select select ""applied""
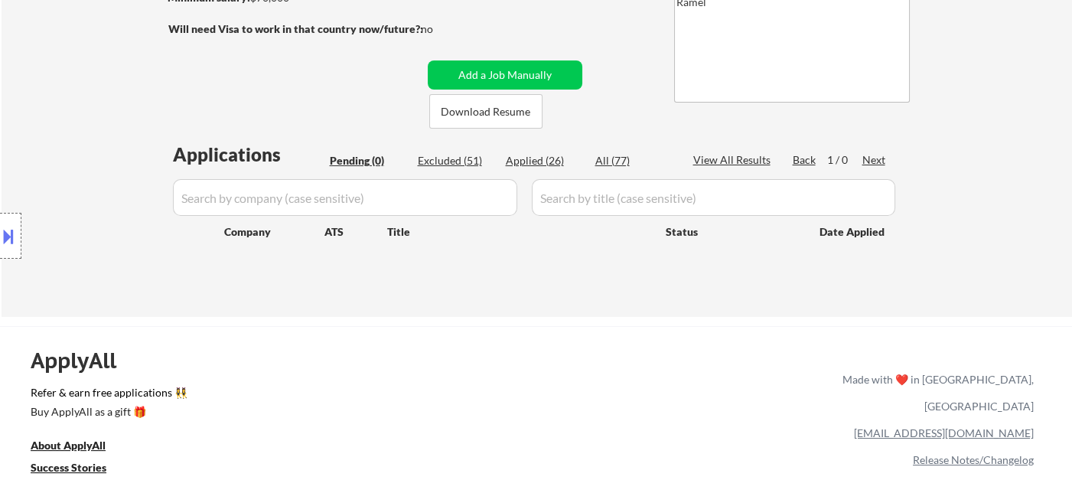
select select ""applied""
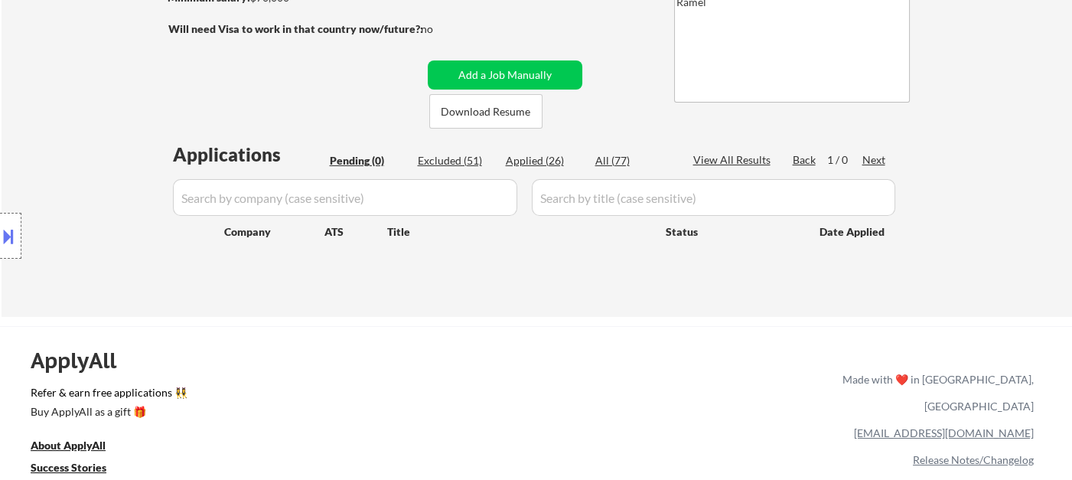
select select ""applied""
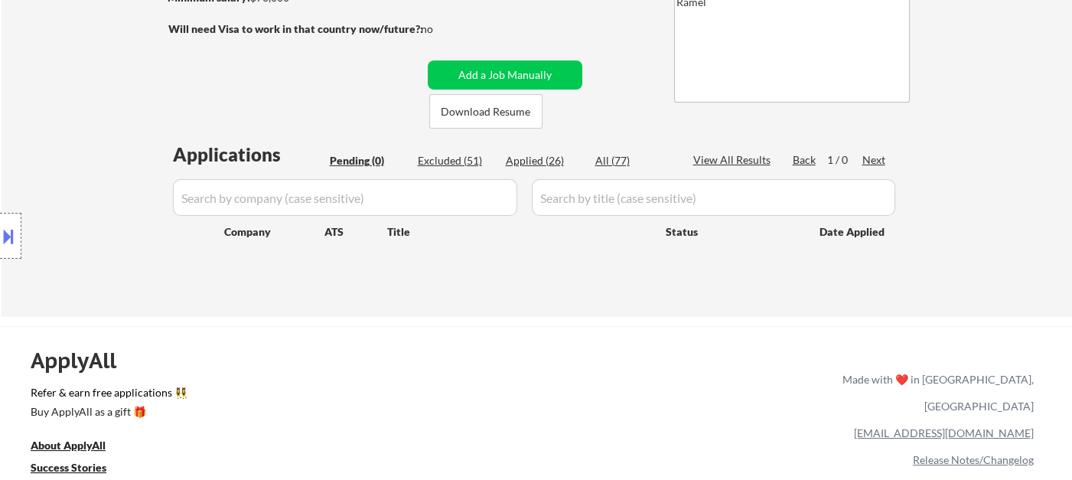
select select ""applied""
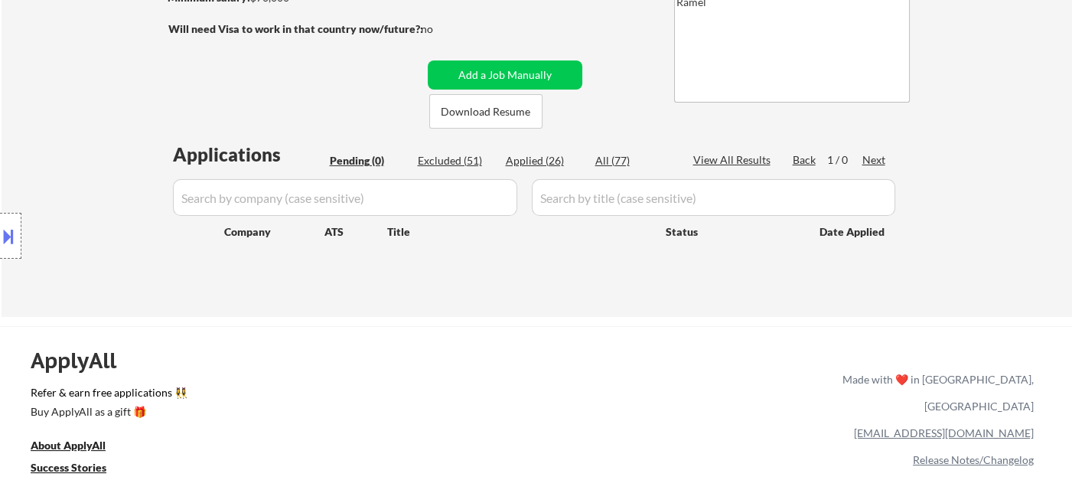
select select ""applied""
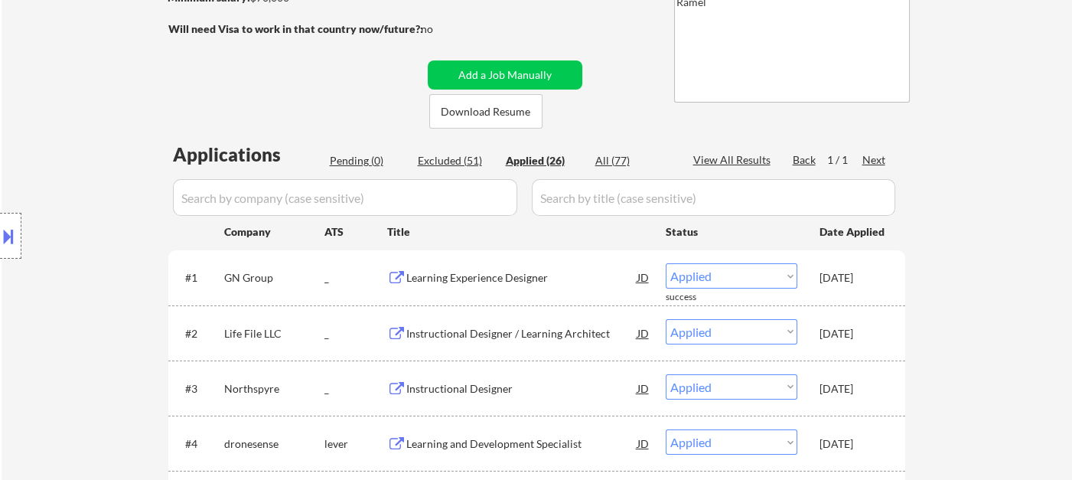
click at [11, 140] on div "Location Inclusions:" at bounding box center [137, 236] width 274 height 284
click at [541, 165] on div "Applied (26)" at bounding box center [544, 160] width 77 height 15
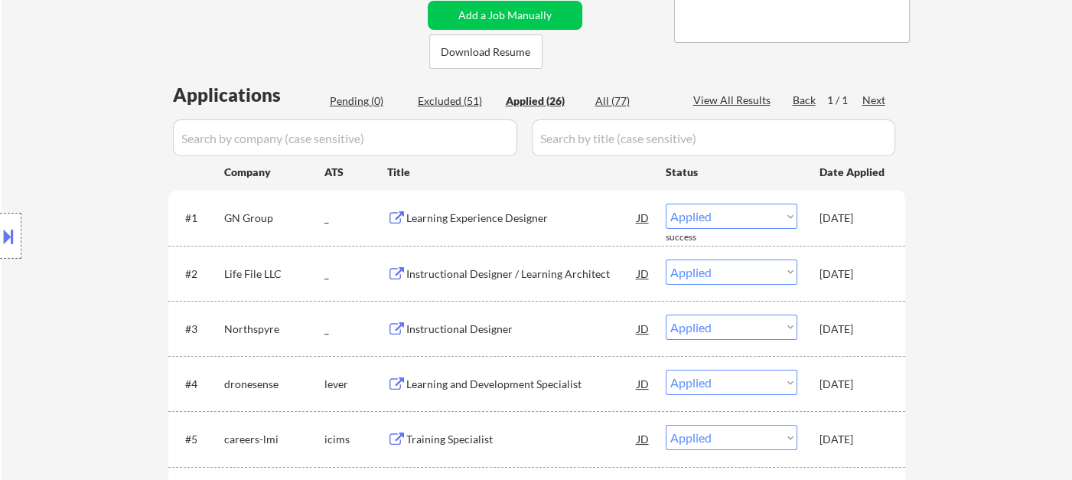
scroll to position [340, 0]
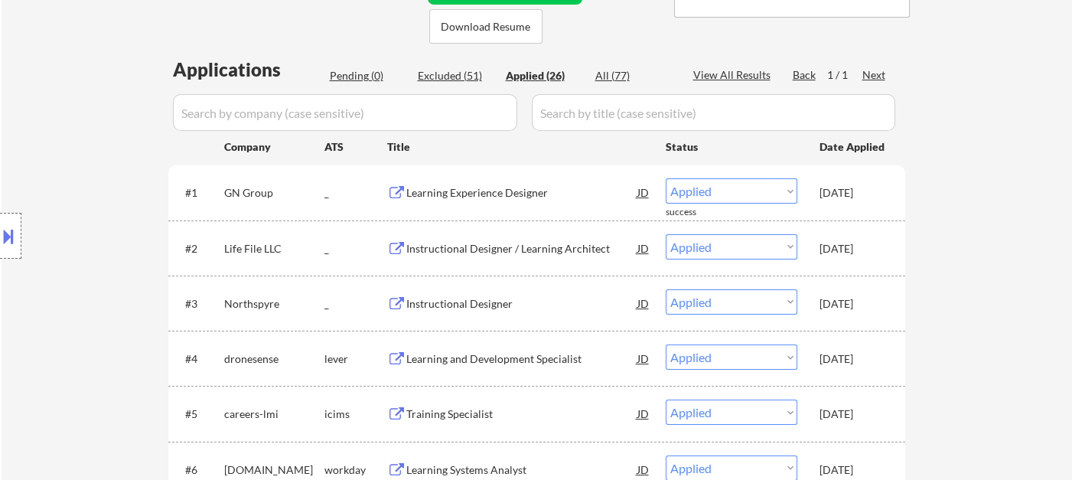
click at [64, 346] on div "Location Inclusions:" at bounding box center [137, 236] width 274 height 284
click at [80, 197] on div "Location Inclusions:" at bounding box center [137, 236] width 274 height 284
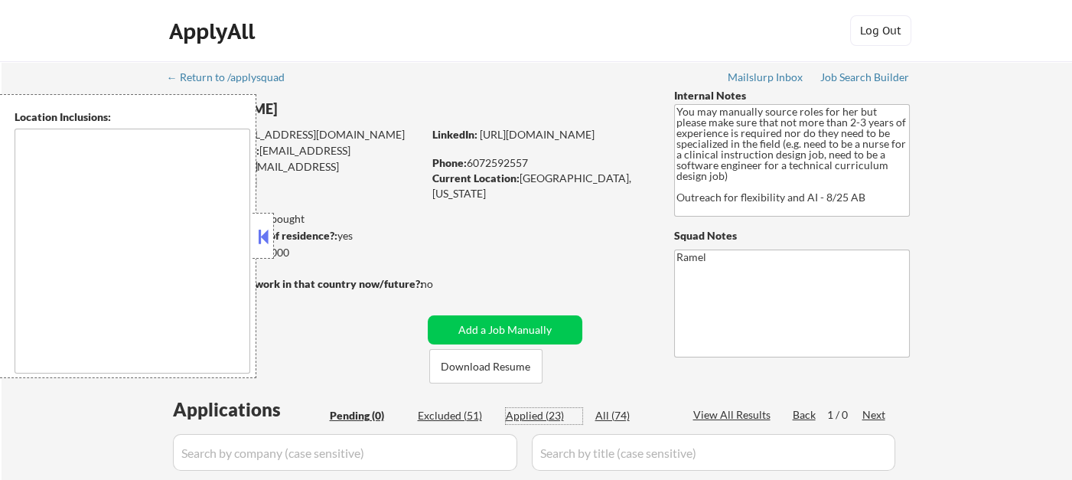
drag, startPoint x: 547, startPoint y: 414, endPoint x: 814, endPoint y: 93, distance: 418.0
click at [547, 414] on div "Applied (23)" at bounding box center [544, 415] width 77 height 15
select select ""applied""
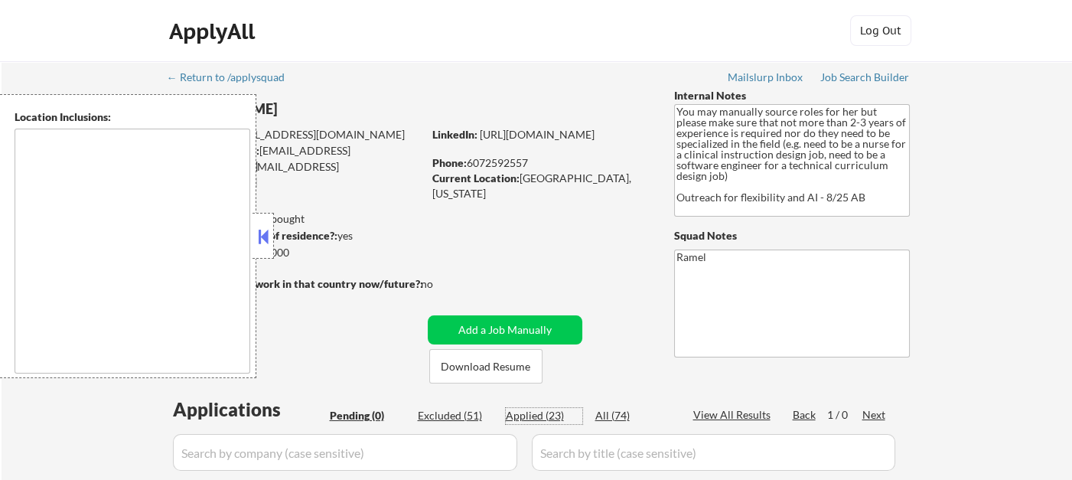
select select ""applied""
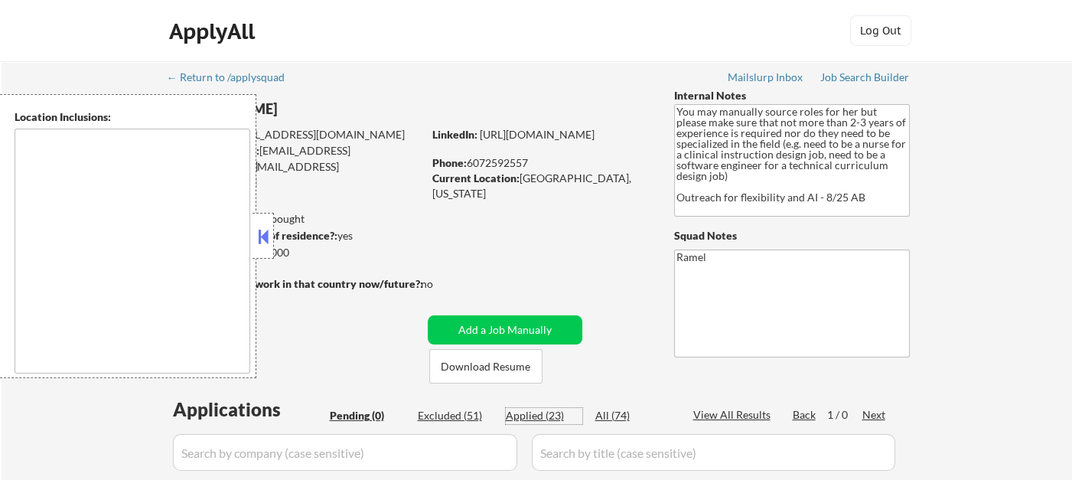
select select ""applied""
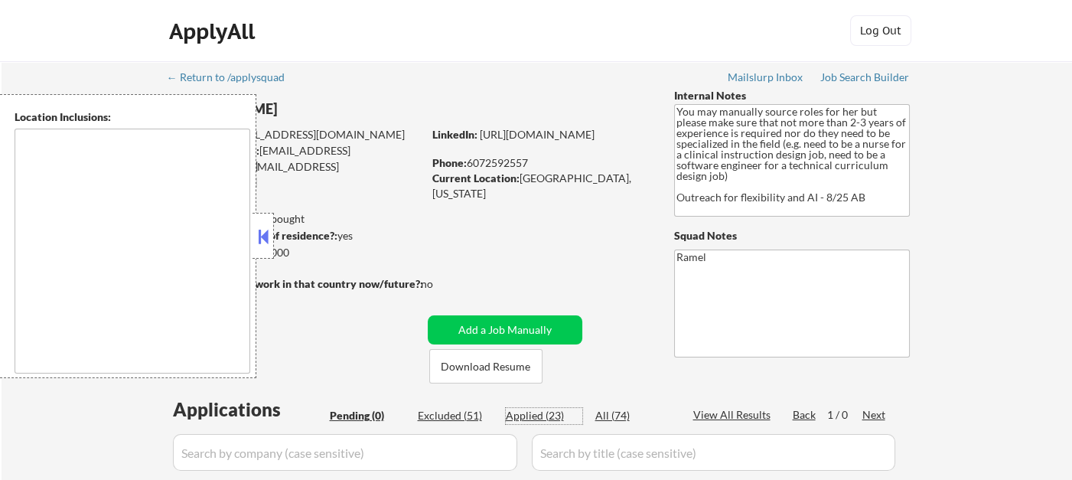
select select ""applied""
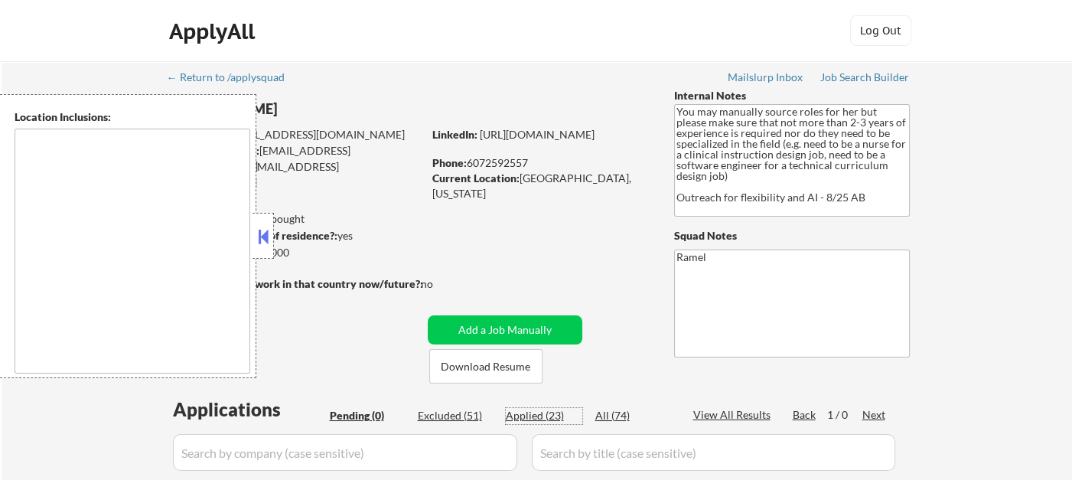
select select ""applied""
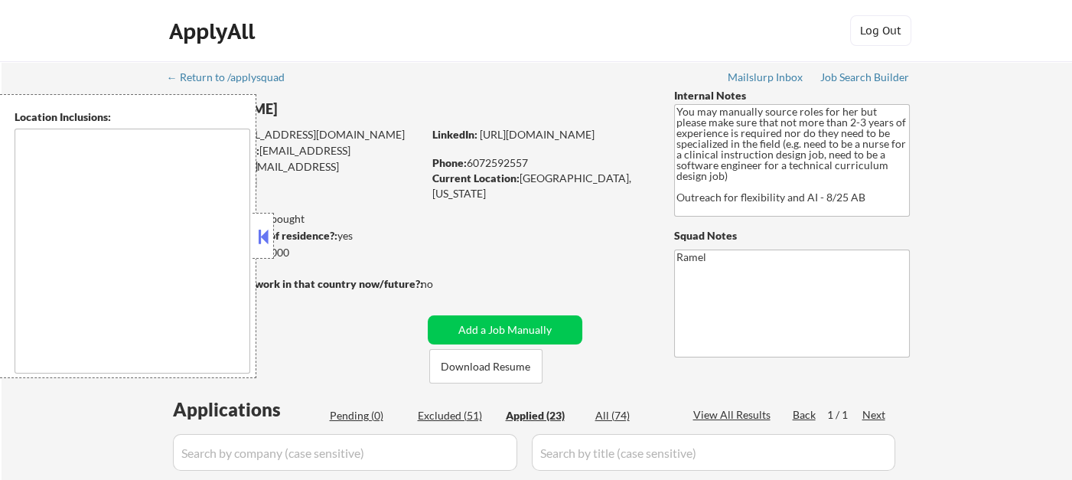
click at [543, 416] on div "Applied (23)" at bounding box center [544, 415] width 77 height 15
click at [535, 416] on div "Applied (23)" at bounding box center [544, 415] width 77 height 15
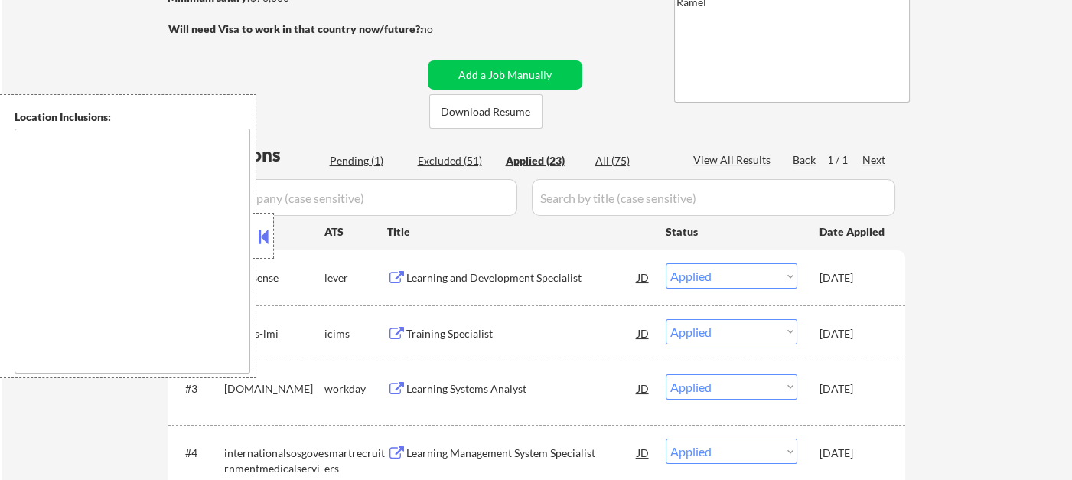
select select ""applied""
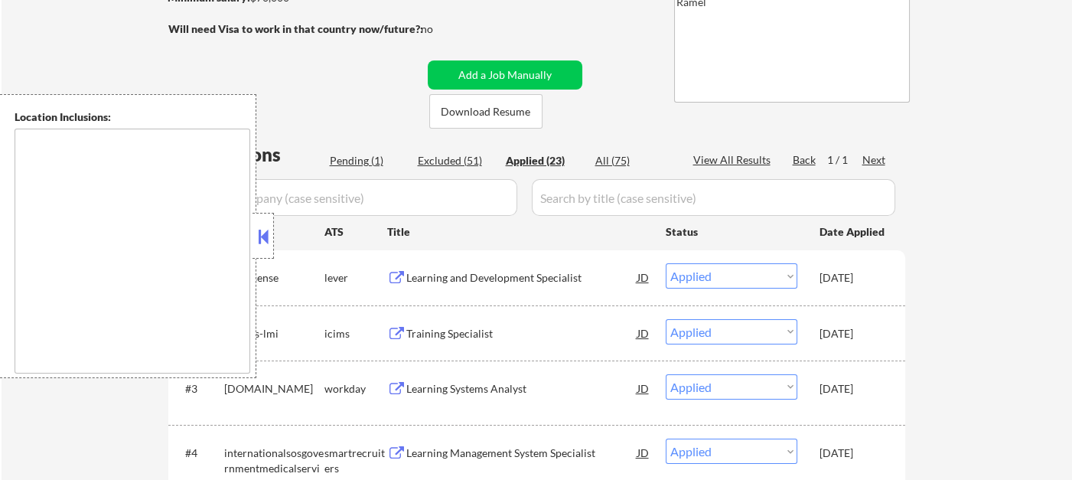
select select ""applied""
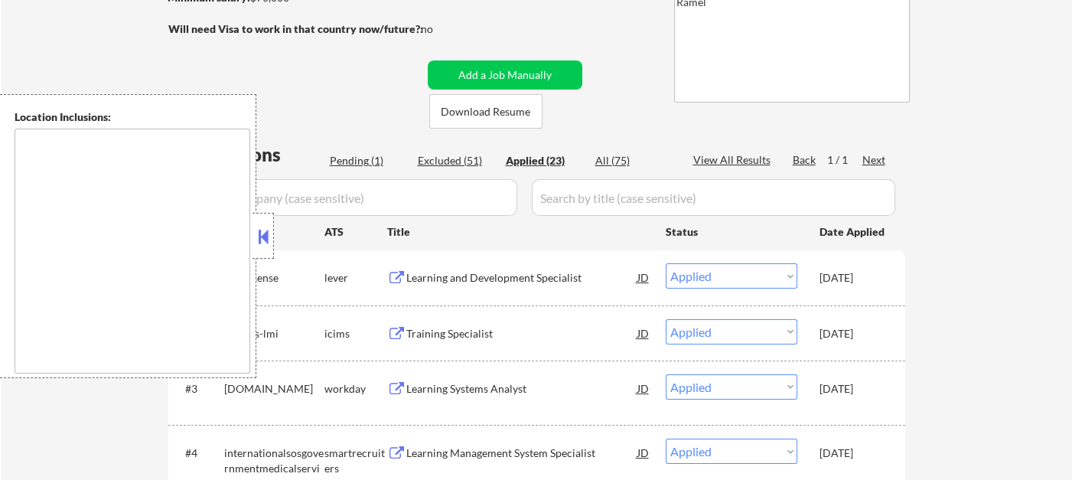
select select ""applied""
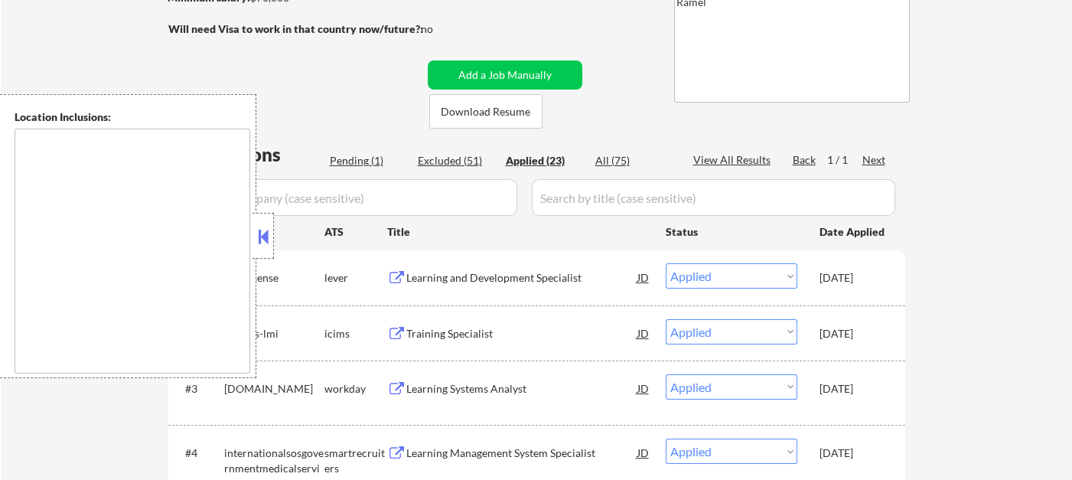
select select ""applied""
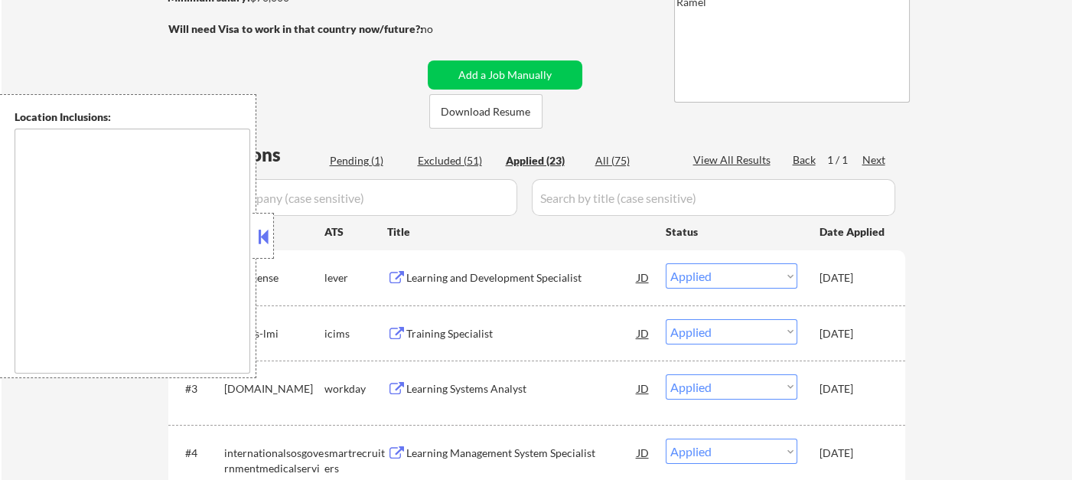
select select ""applied""
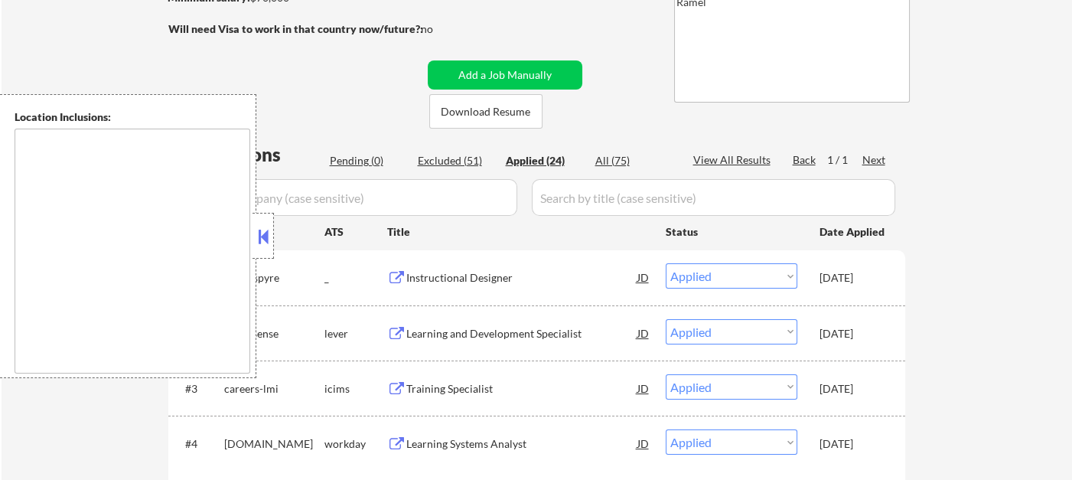
select select ""applied""
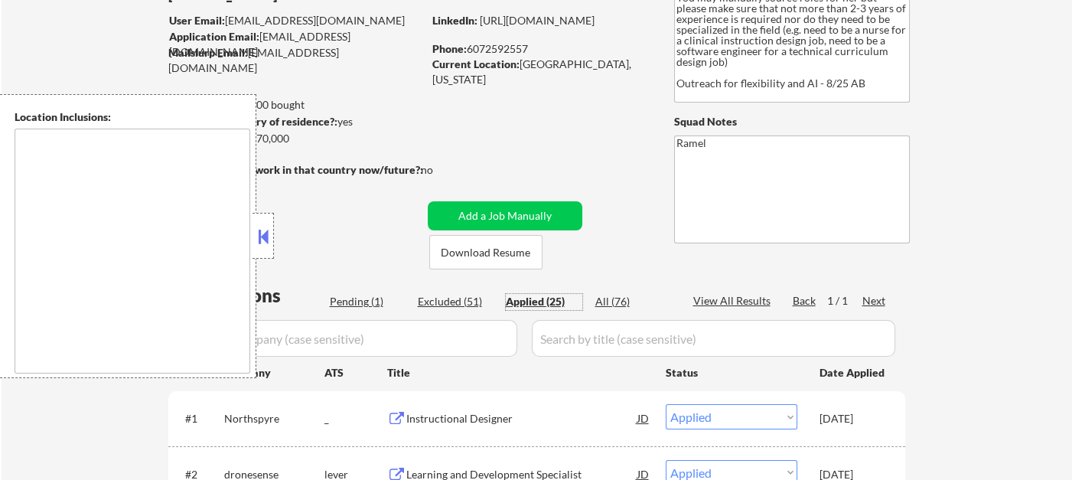
scroll to position [85, 0]
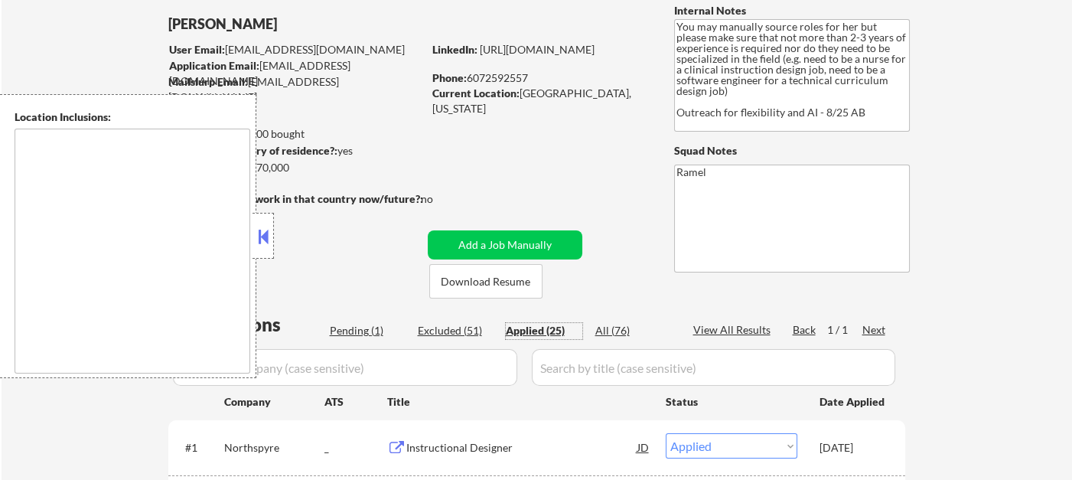
click at [507, 73] on div "Phone: 6072592557" at bounding box center [540, 77] width 217 height 15
copy div "6072592557"
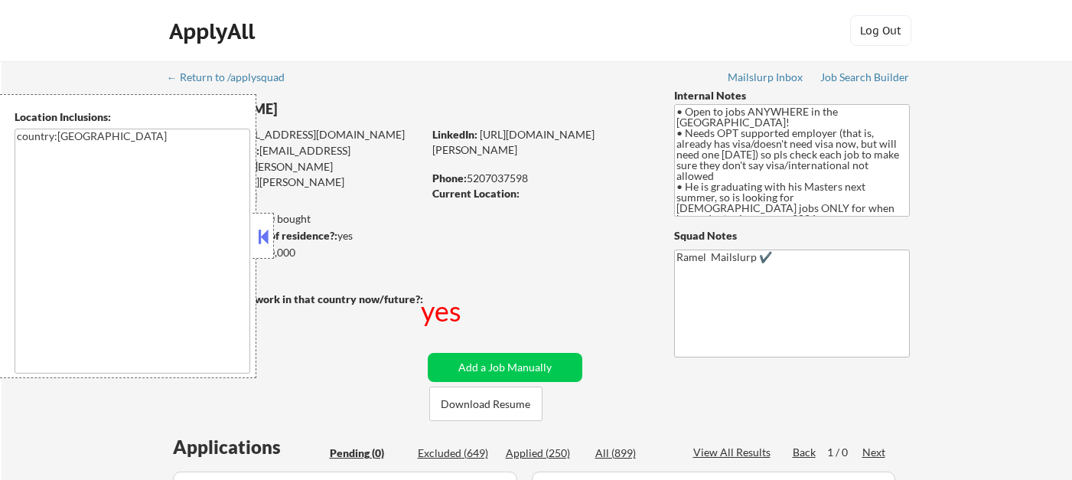
scroll to position [85, 0]
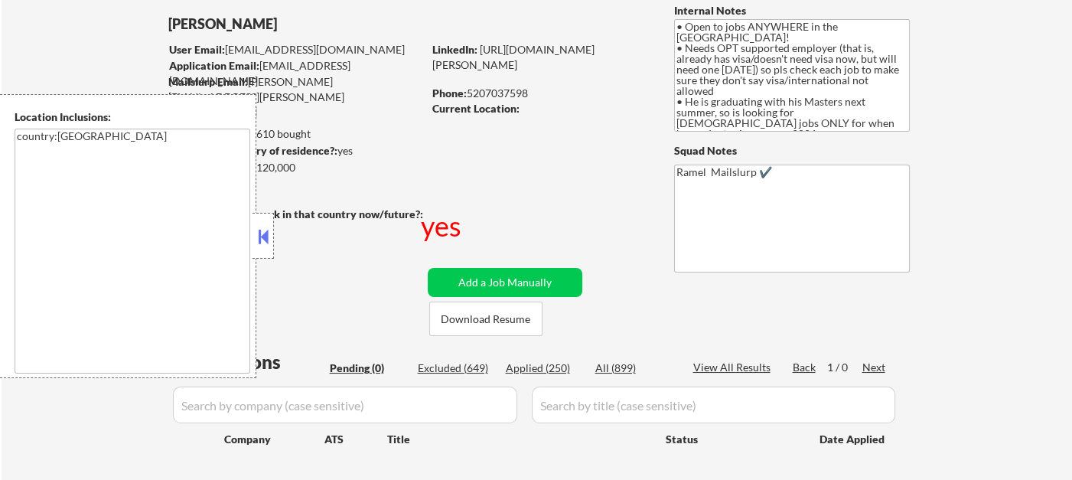
click at [259, 230] on button at bounding box center [263, 236] width 17 height 23
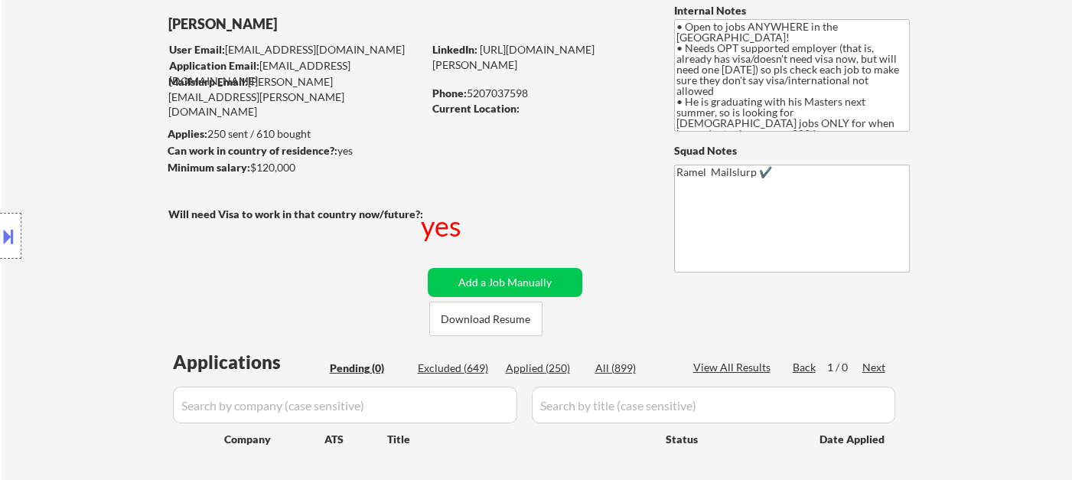
scroll to position [0, 0]
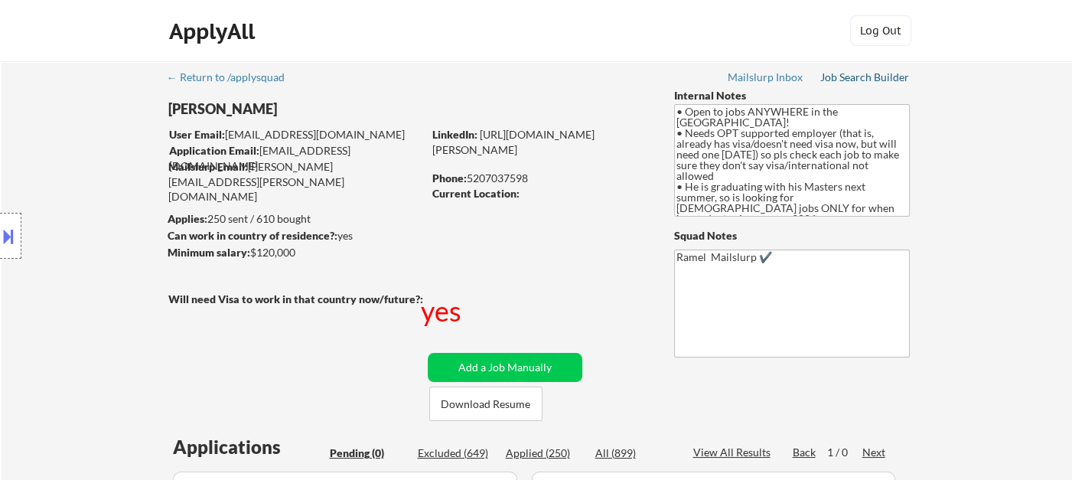
click at [874, 82] on div "Job Search Builder" at bounding box center [866, 77] width 90 height 11
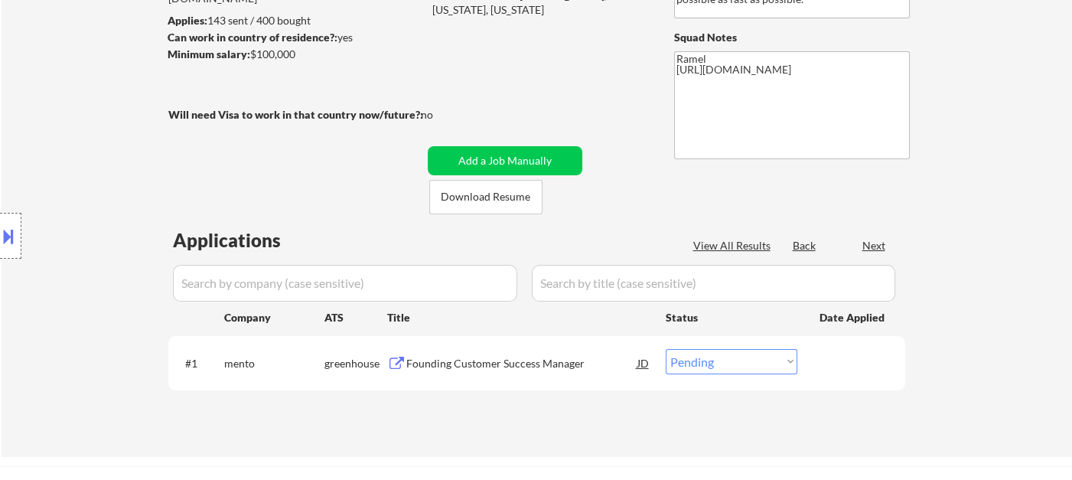
scroll to position [340, 0]
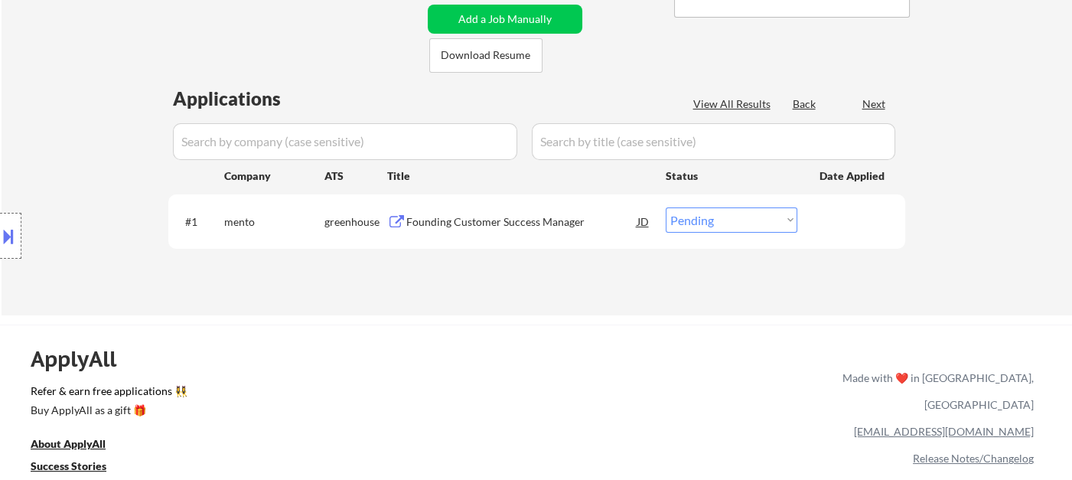
click at [488, 214] on div "Founding Customer Success Manager" at bounding box center [521, 221] width 231 height 15
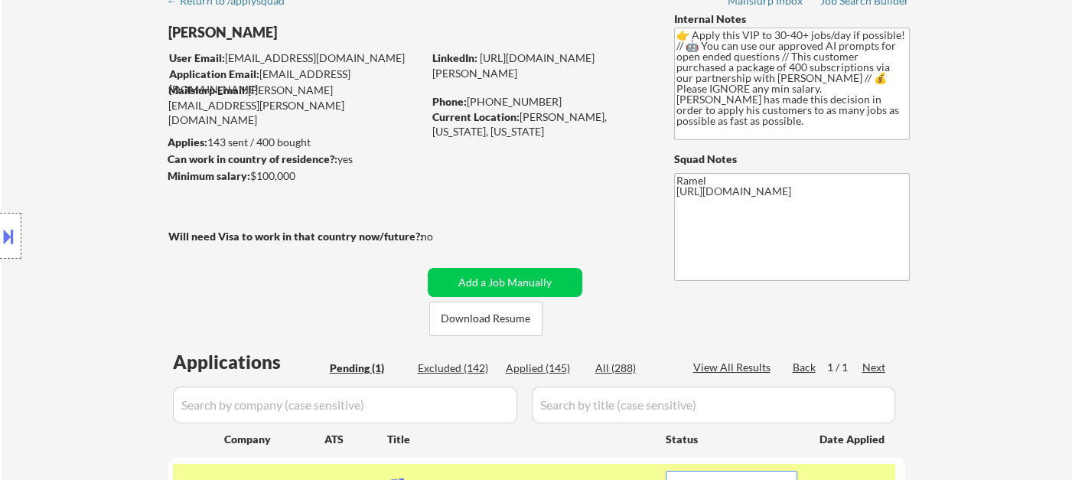
scroll to position [170, 0]
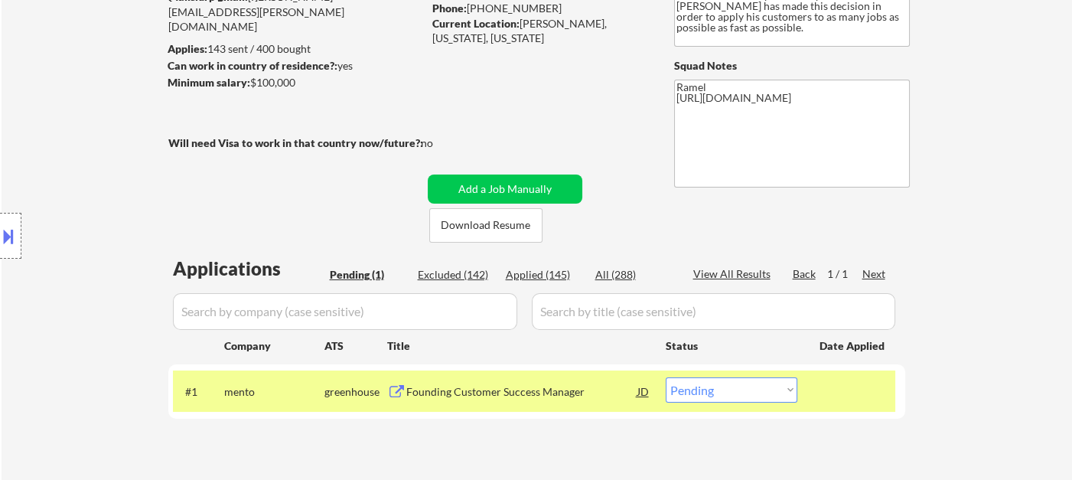
drag, startPoint x: 739, startPoint y: 382, endPoint x: 735, endPoint y: 400, distance: 18.9
click at [739, 382] on select "Choose an option... Pending Applied Excluded (Questions) Excluded (Expired) Exc…" at bounding box center [732, 389] width 132 height 25
select select ""applied""
click at [666, 377] on select "Choose an option... Pending Applied Excluded (Questions) Excluded (Expired) Exc…" at bounding box center [732, 389] width 132 height 25
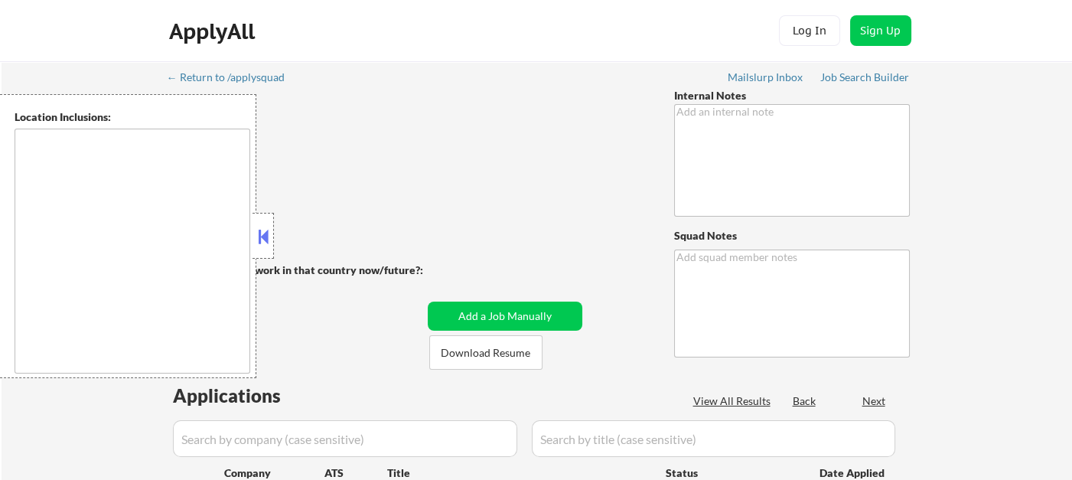
type textarea "🚨 does NOT want remote jobs, ONLY [GEOGRAPHIC_DATA]/[GEOGRAPHIC_DATA]/[GEOGRAPH…"
type textarea "Ramel"
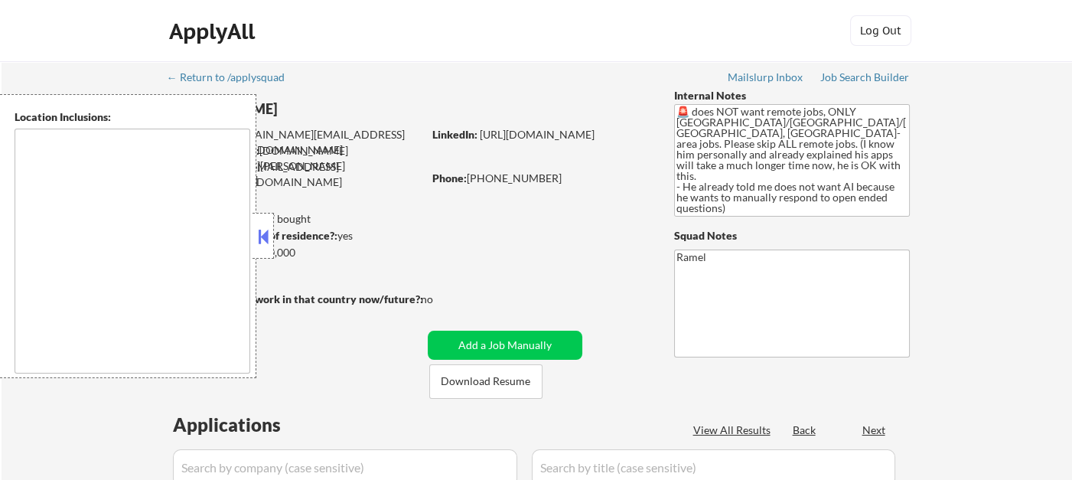
type textarea "remote"
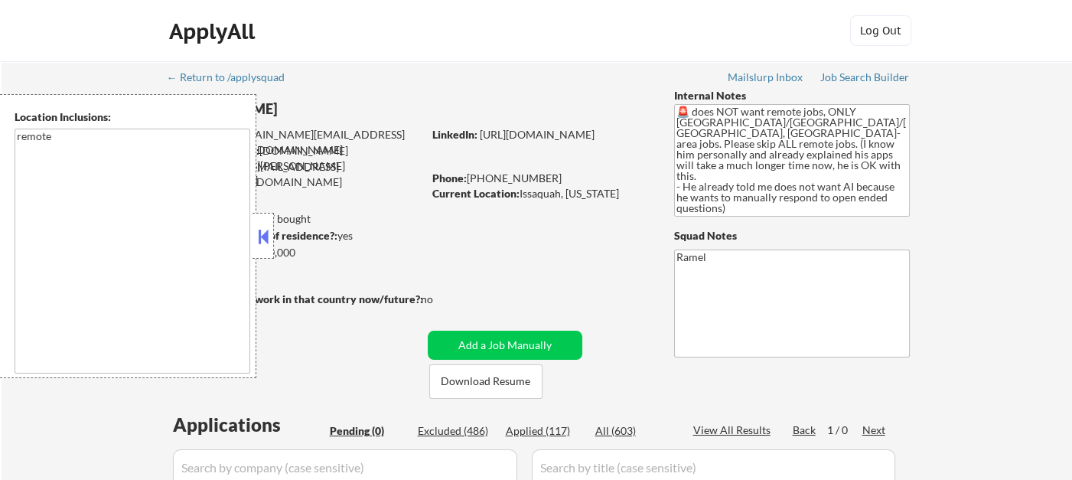
click at [263, 233] on button at bounding box center [263, 236] width 17 height 23
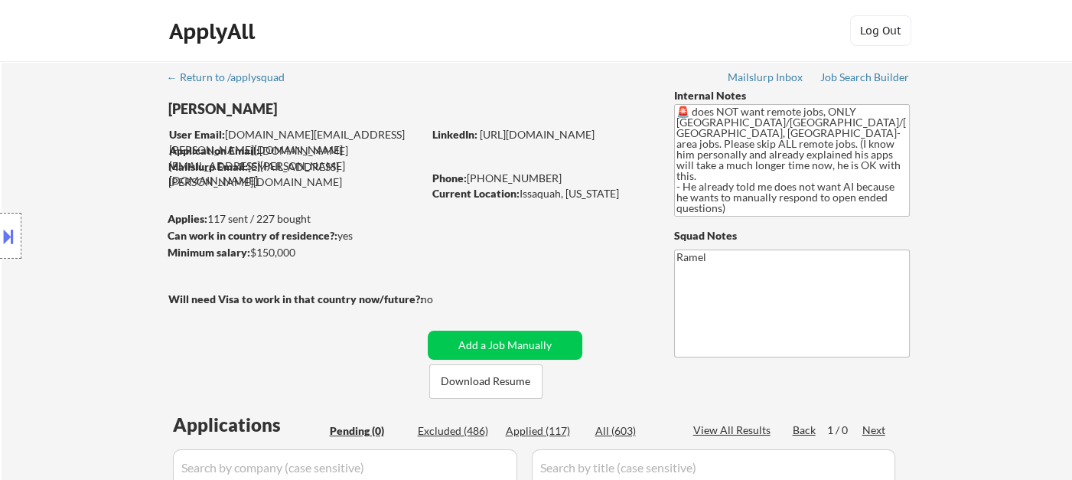
scroll to position [255, 0]
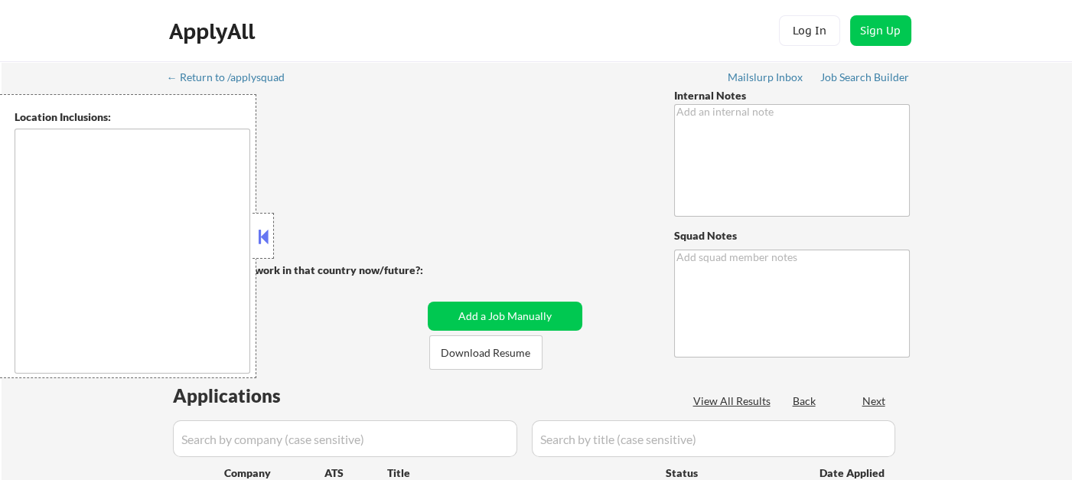
type textarea "CX Open to AI 🤖! Remote Only - no additional location- 8/1 BM"
type textarea "Ramel [URL][DOMAIN_NAME]"
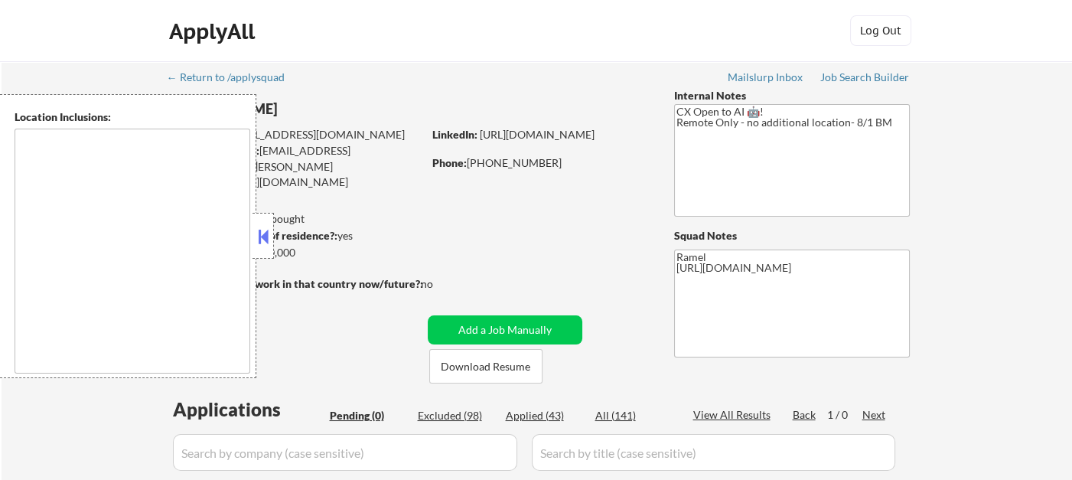
type textarea "remote"
click at [269, 237] on button at bounding box center [263, 236] width 17 height 23
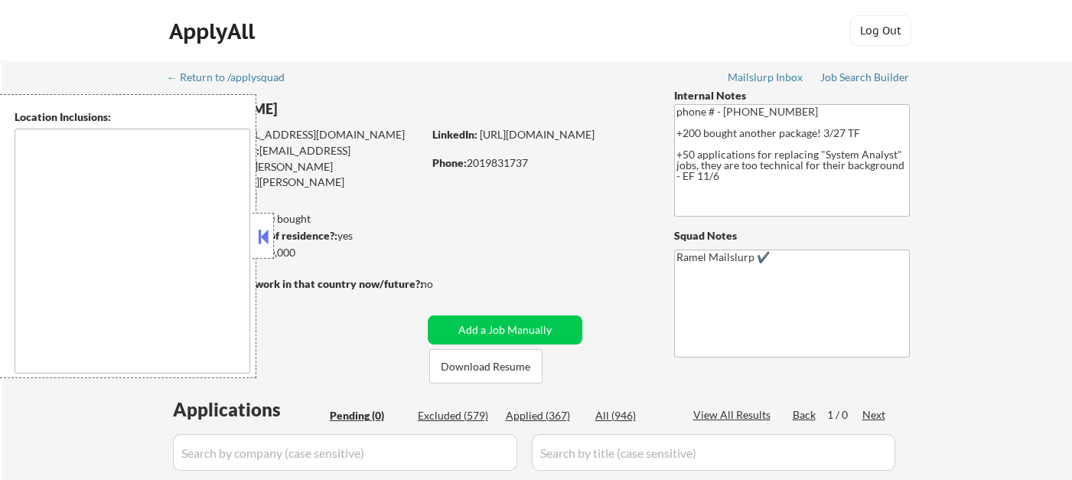
click at [264, 240] on button at bounding box center [263, 236] width 17 height 23
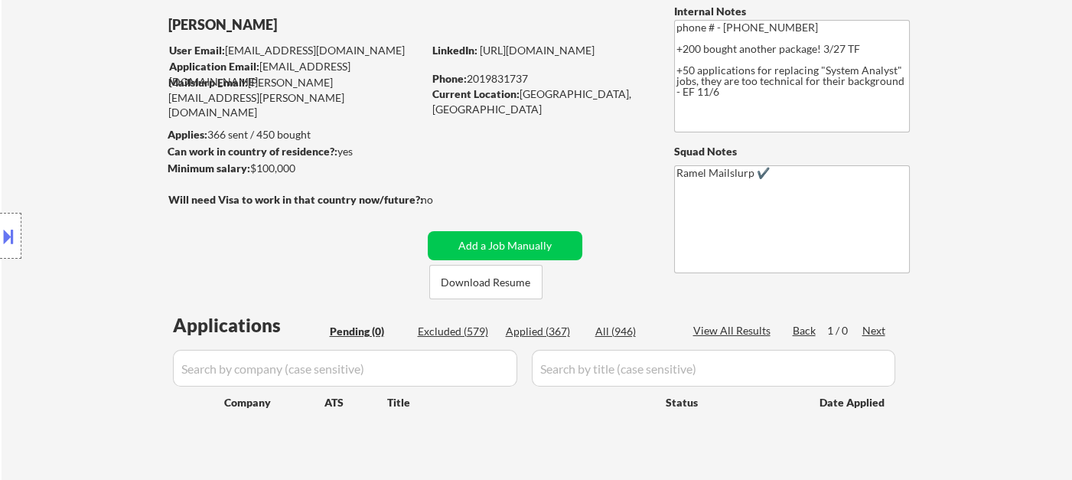
scroll to position [85, 0]
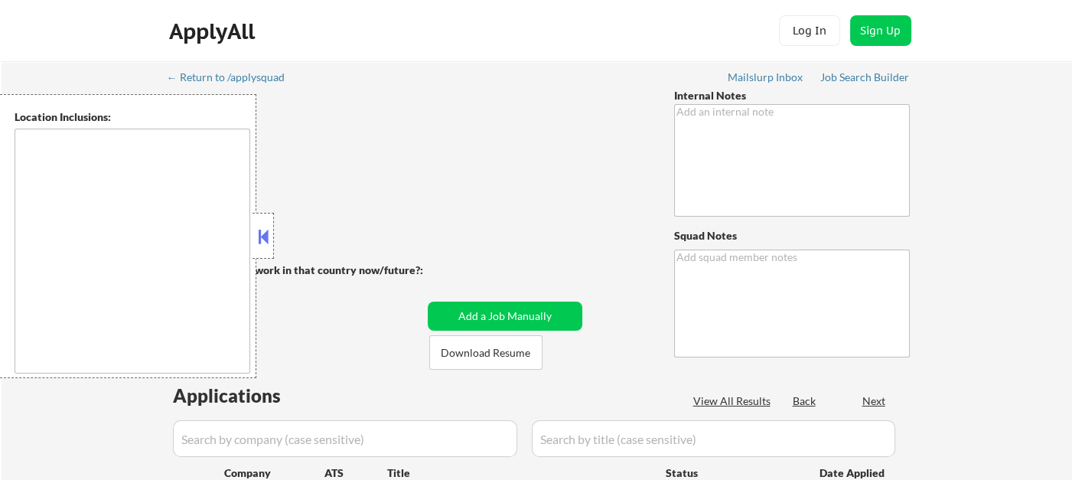
type textarea "Working with him on expanding his search, we know there are very few jobs for h…"
type textarea "Ramel Mailslurp ✔️"
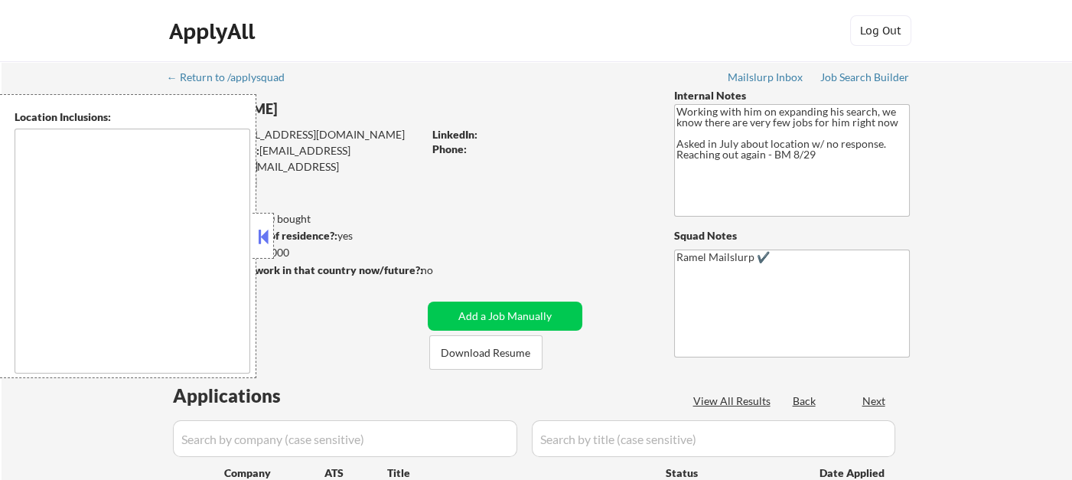
drag, startPoint x: 266, startPoint y: 227, endPoint x: 302, endPoint y: 226, distance: 36.0
click at [266, 227] on button at bounding box center [263, 236] width 17 height 23
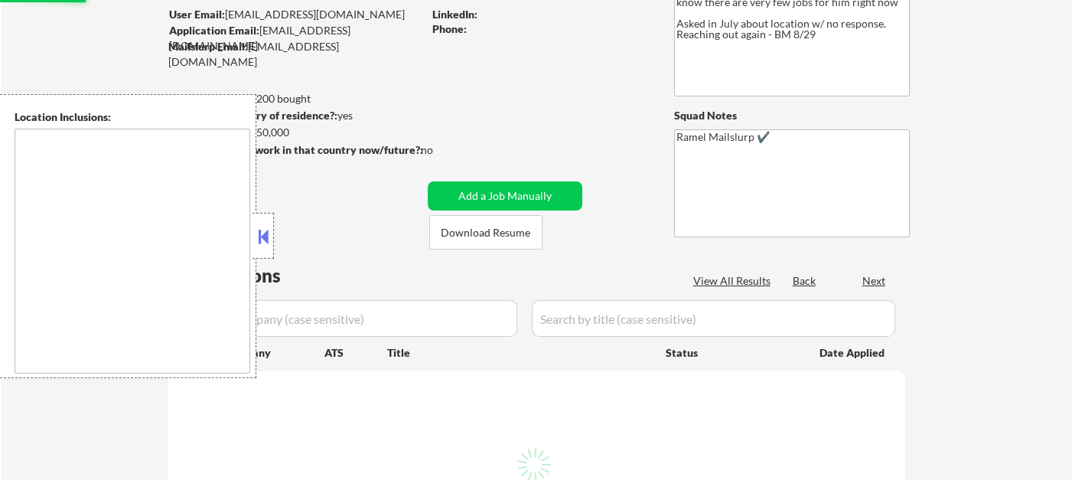
scroll to position [170, 0]
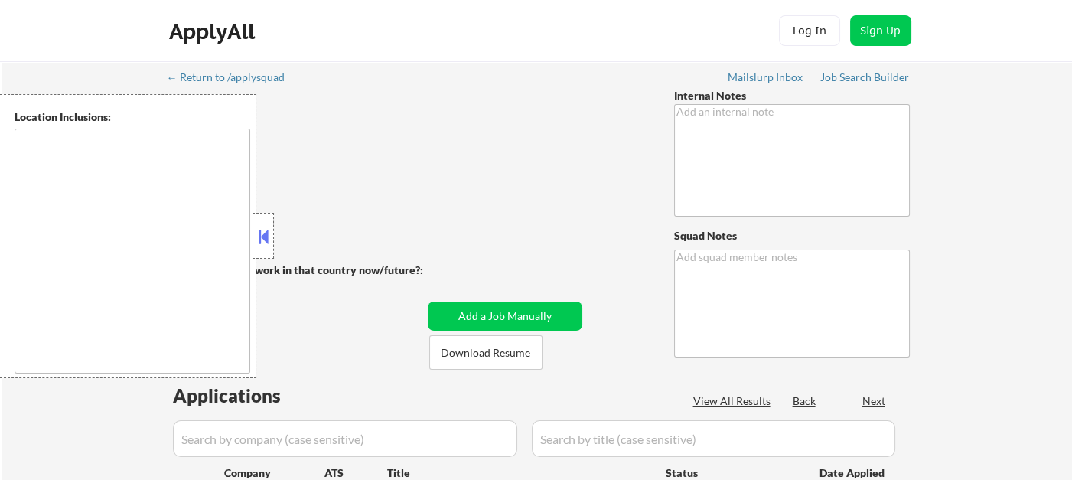
type textarea "Working with him on expanding his search, we know there are very few jobs for h…"
type textarea "Ramel Mailslurp ✔️"
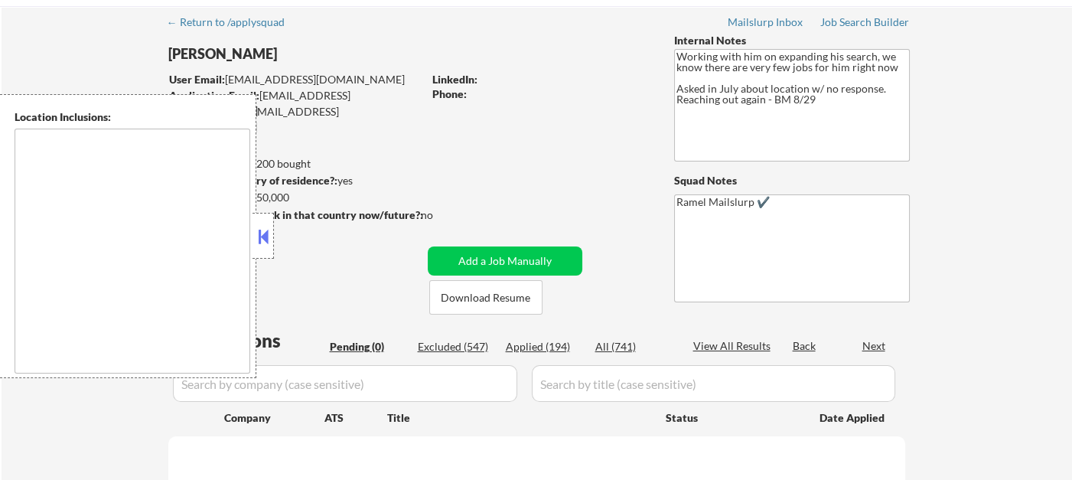
scroll to position [85, 0]
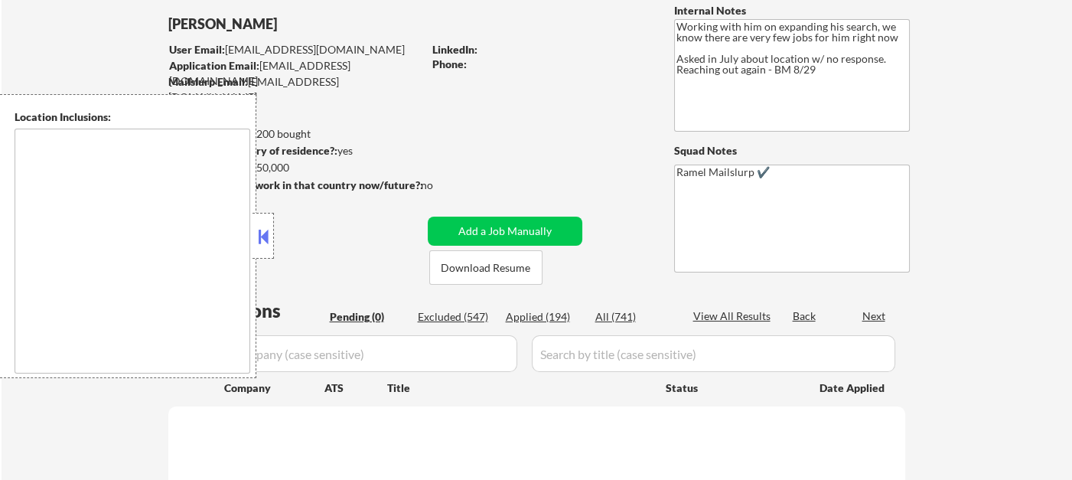
click at [263, 237] on button at bounding box center [263, 236] width 17 height 23
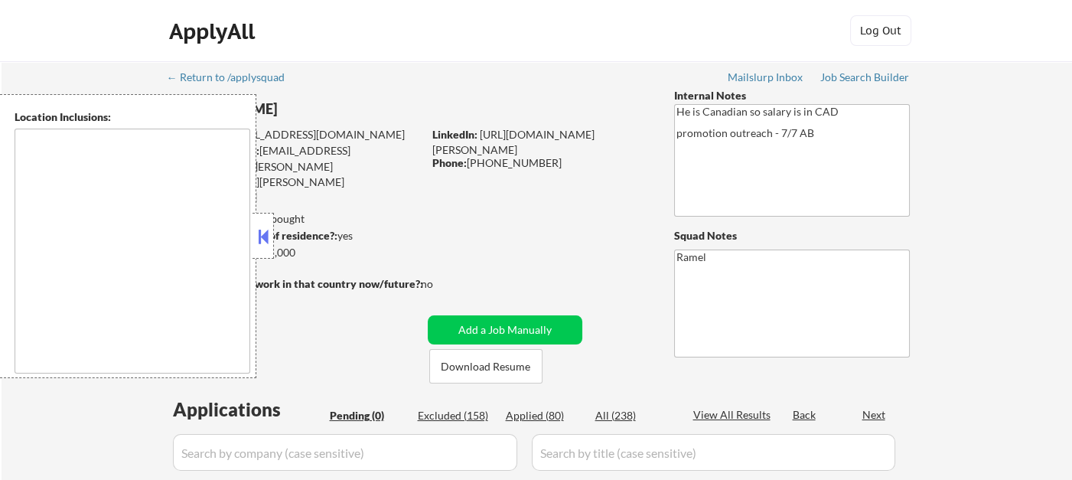
type textarea "remote"
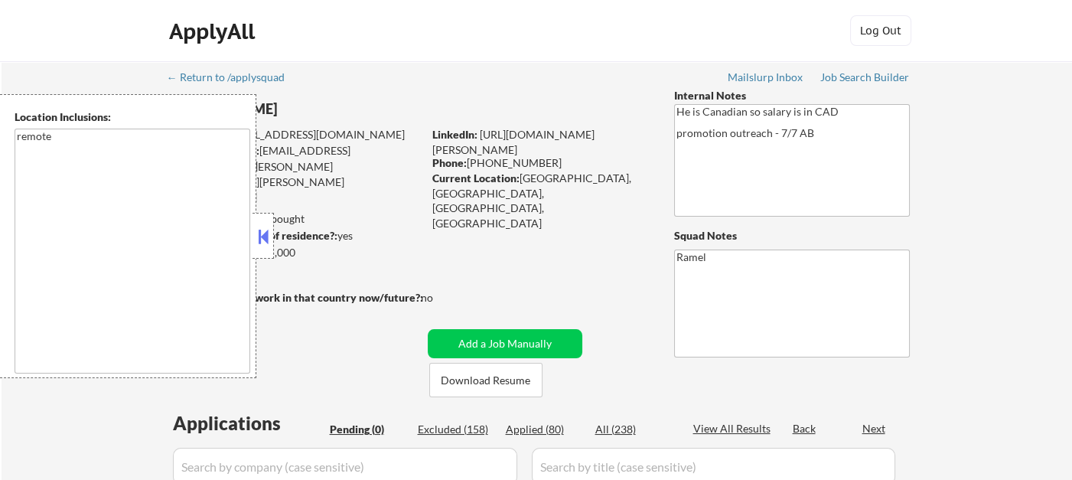
click at [265, 240] on button at bounding box center [263, 236] width 17 height 23
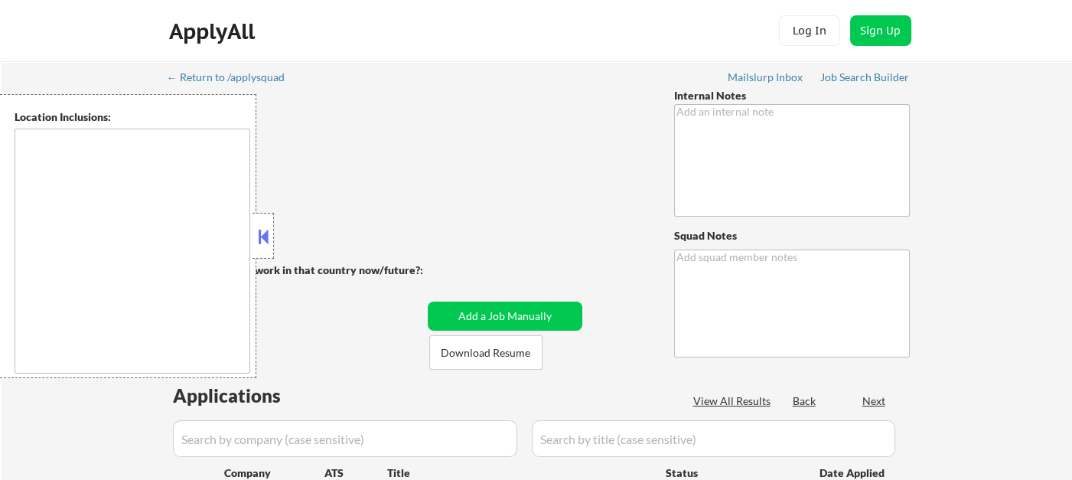
type textarea "We will not have enough jobs for him in our database, so to complete him faster…"
type textarea "Ramel"
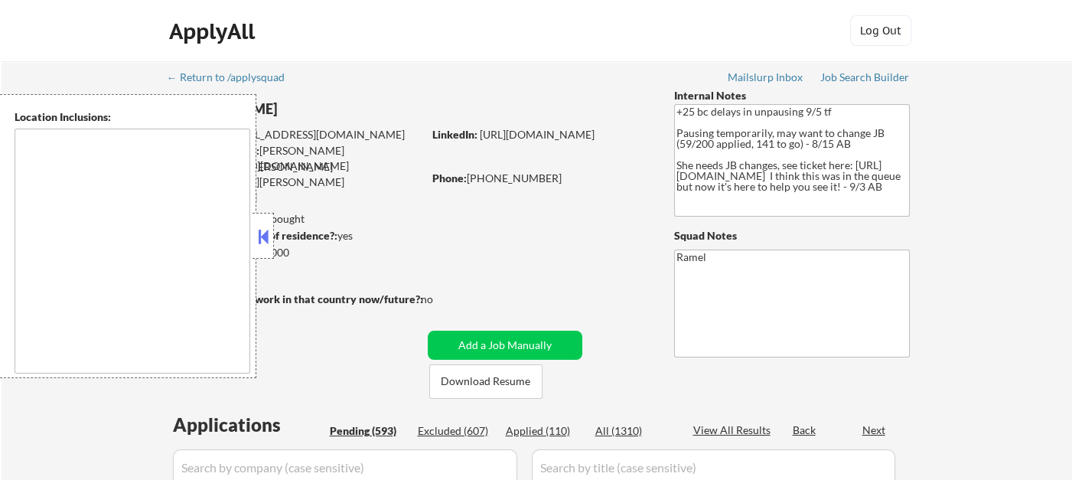
type textarea "remote"
click at [266, 233] on button at bounding box center [263, 236] width 17 height 23
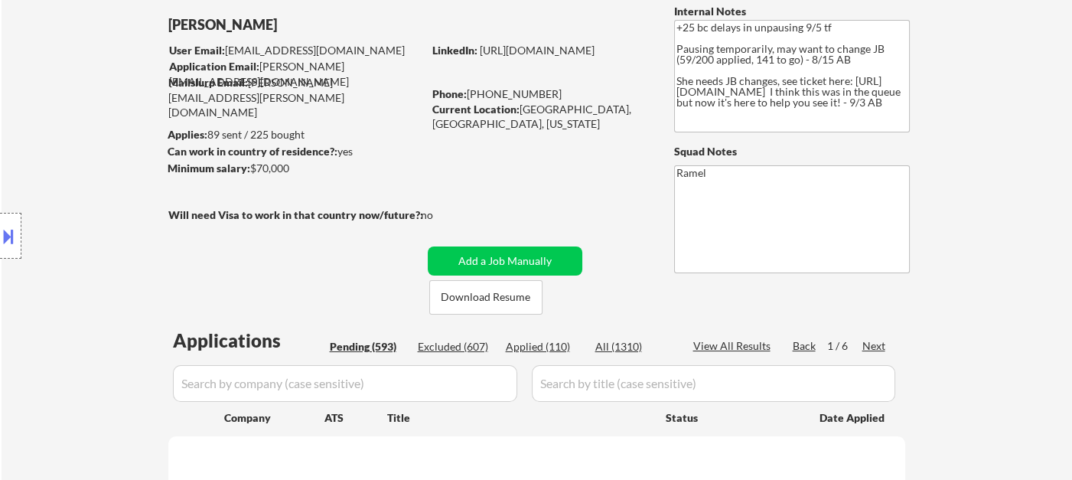
scroll to position [85, 0]
select select ""pending""
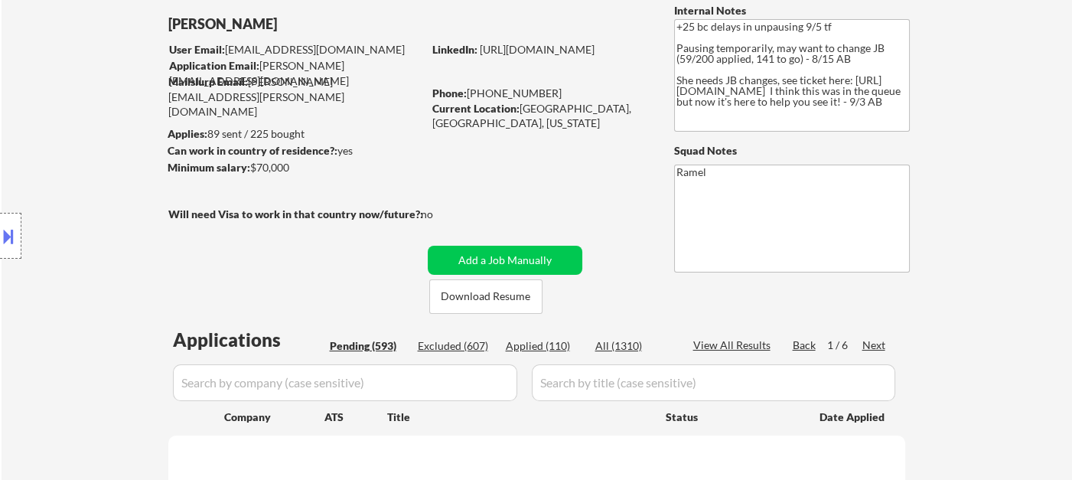
select select ""pending""
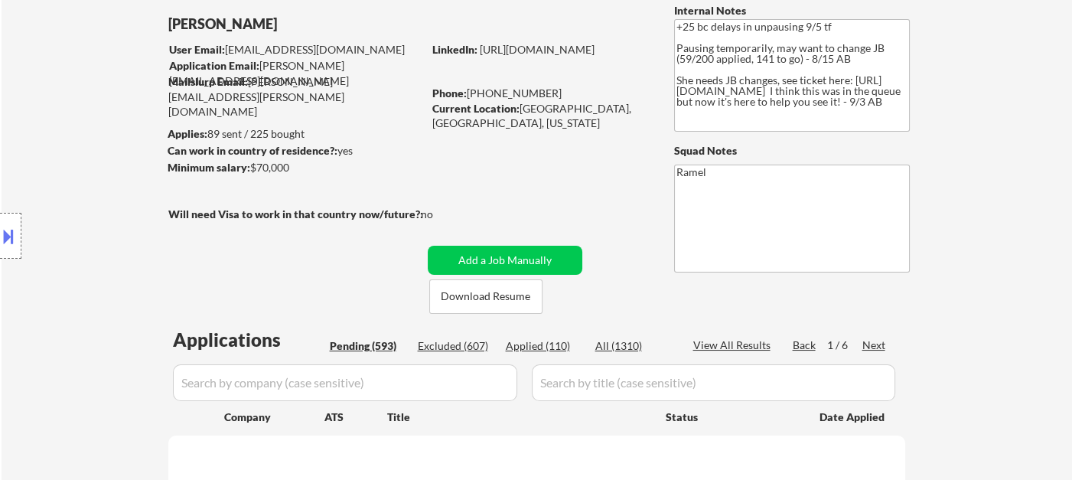
select select ""pending""
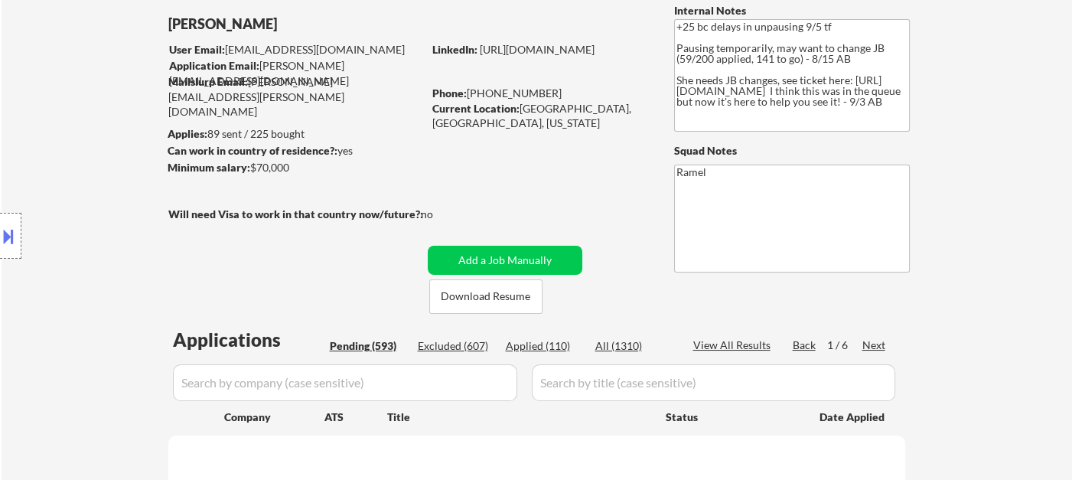
select select ""pending""
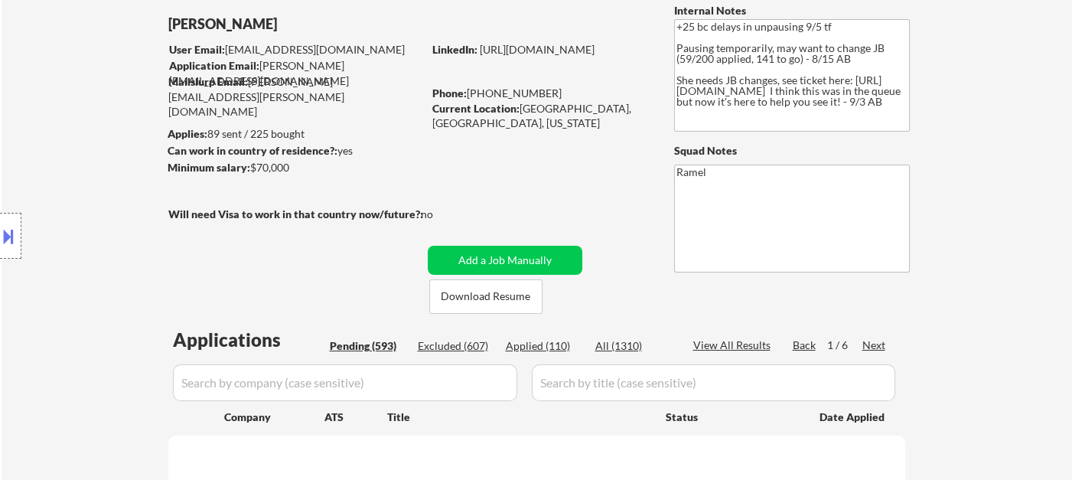
select select ""pending""
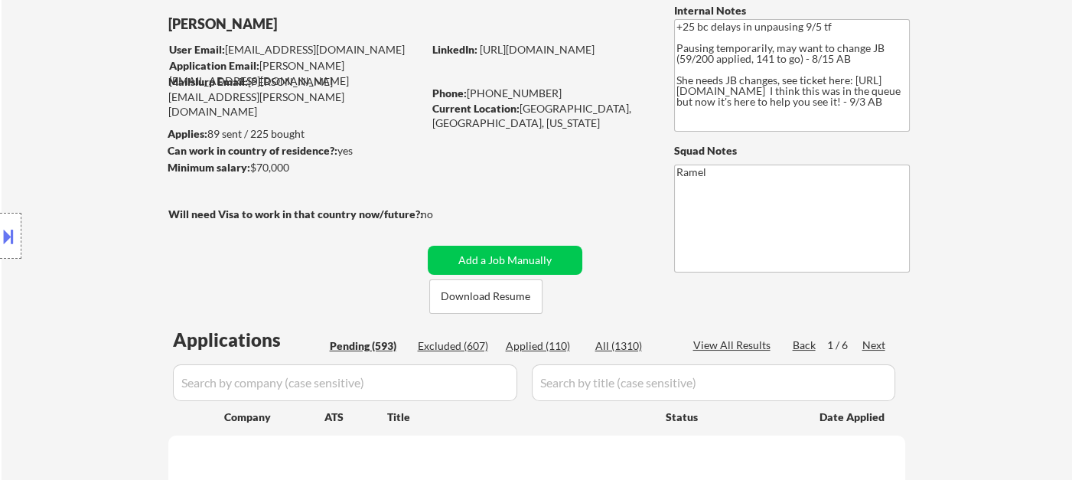
select select ""pending""
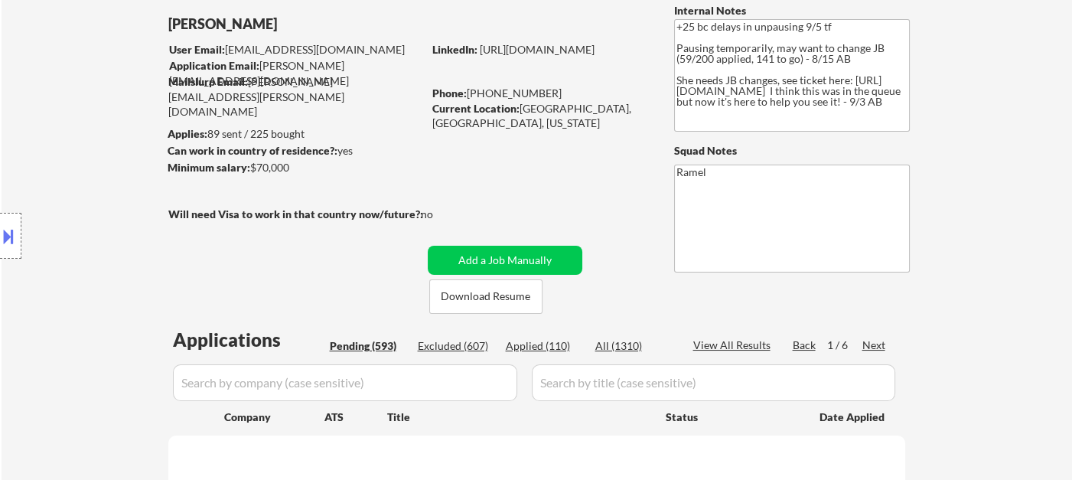
select select ""pending""
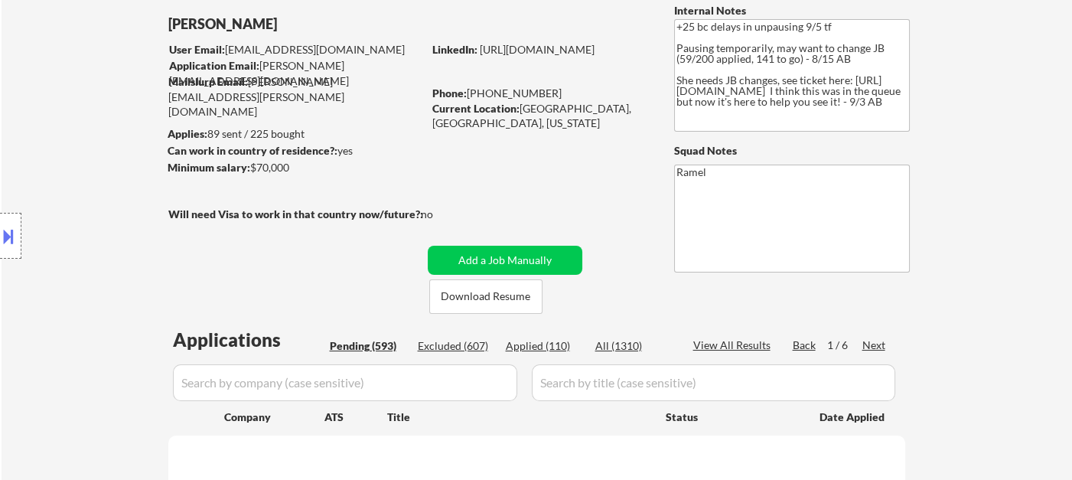
select select ""pending""
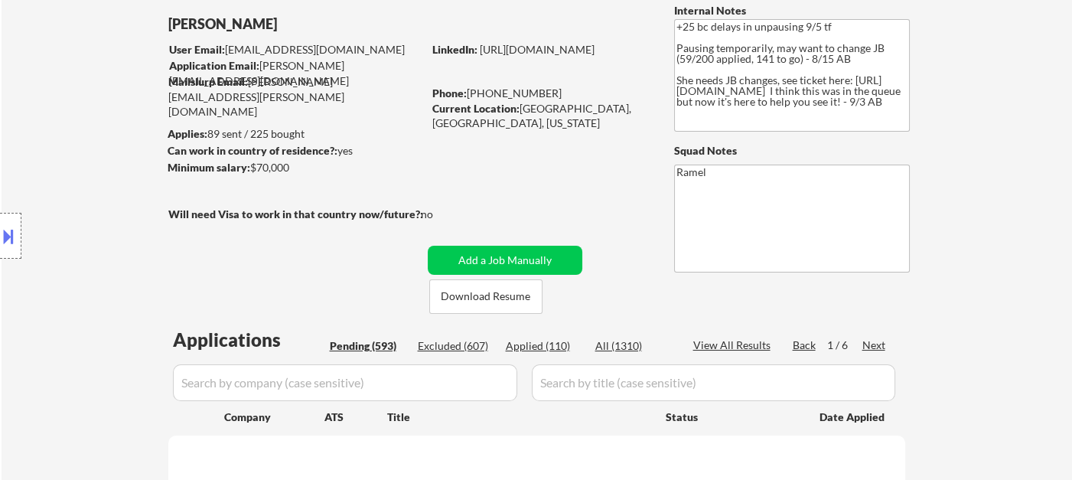
select select ""pending""
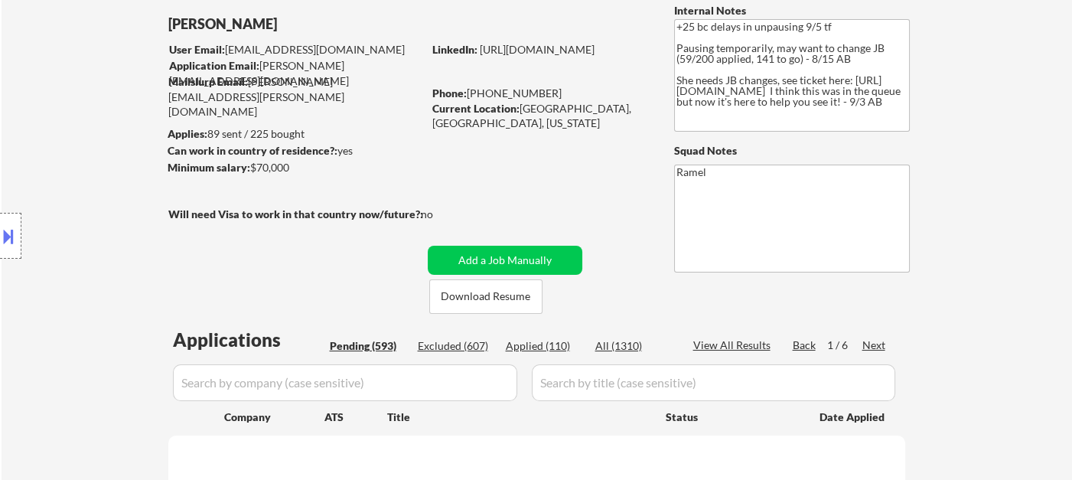
select select ""pending""
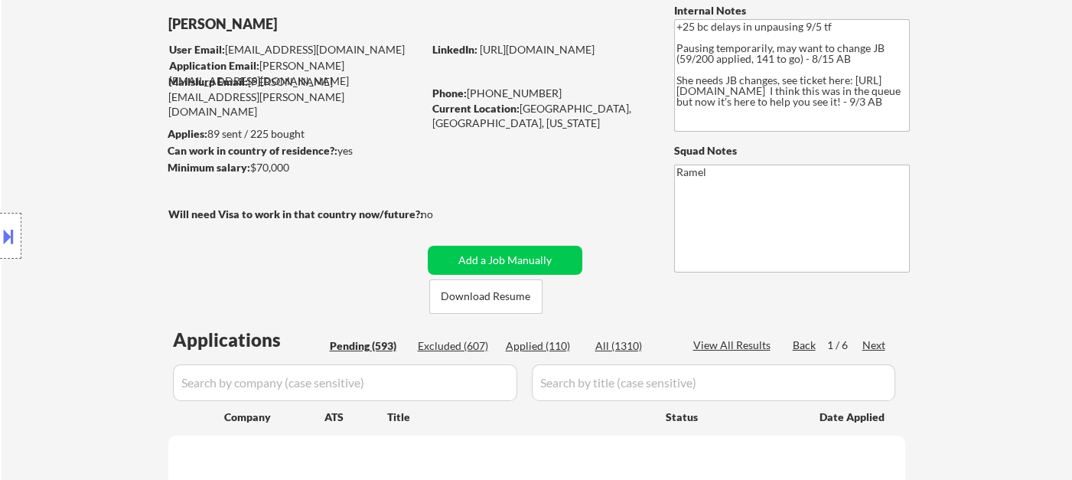
select select ""pending""
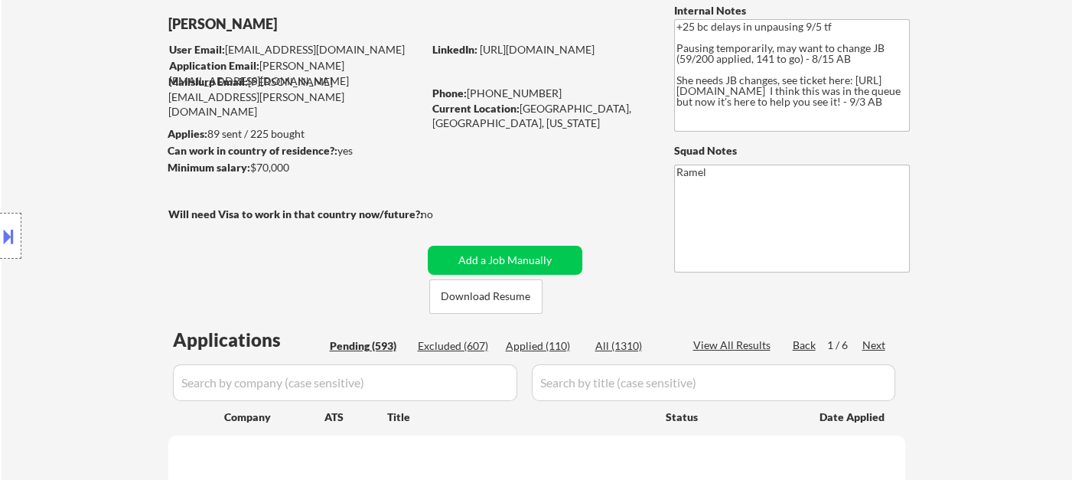
select select ""pending""
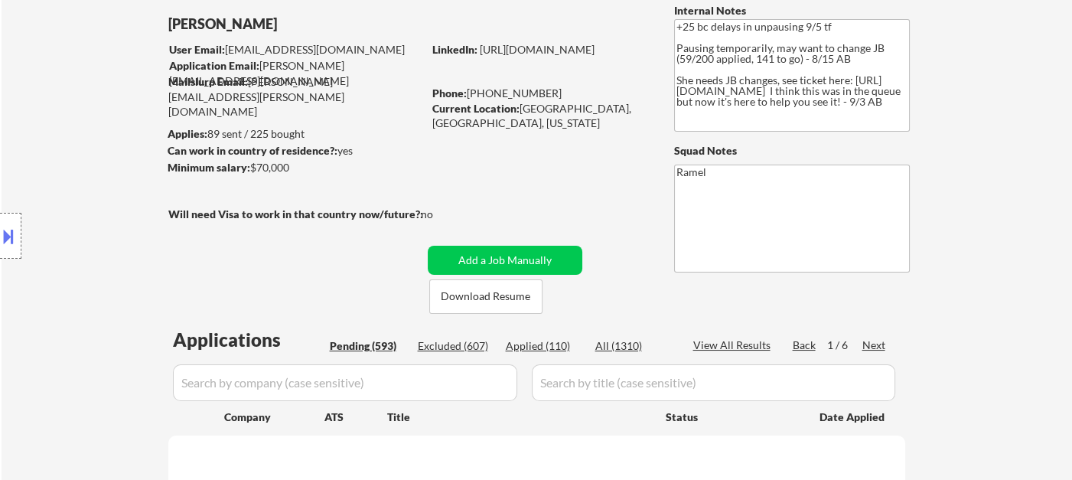
select select ""pending""
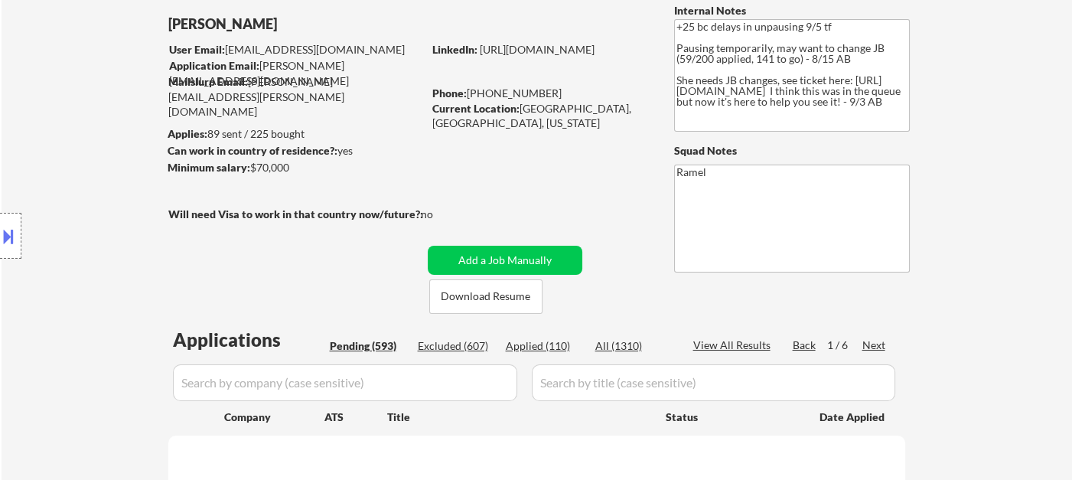
select select ""pending""
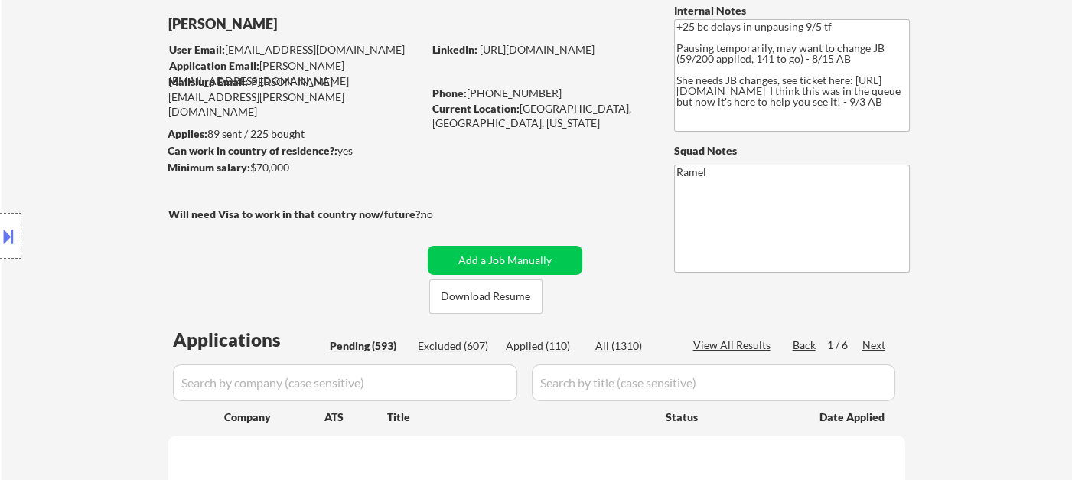
select select ""pending""
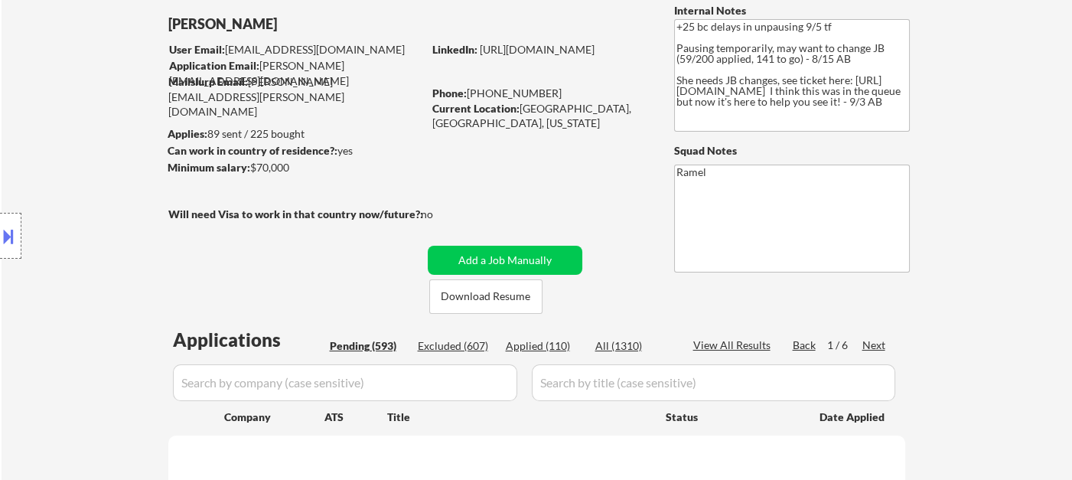
select select ""pending""
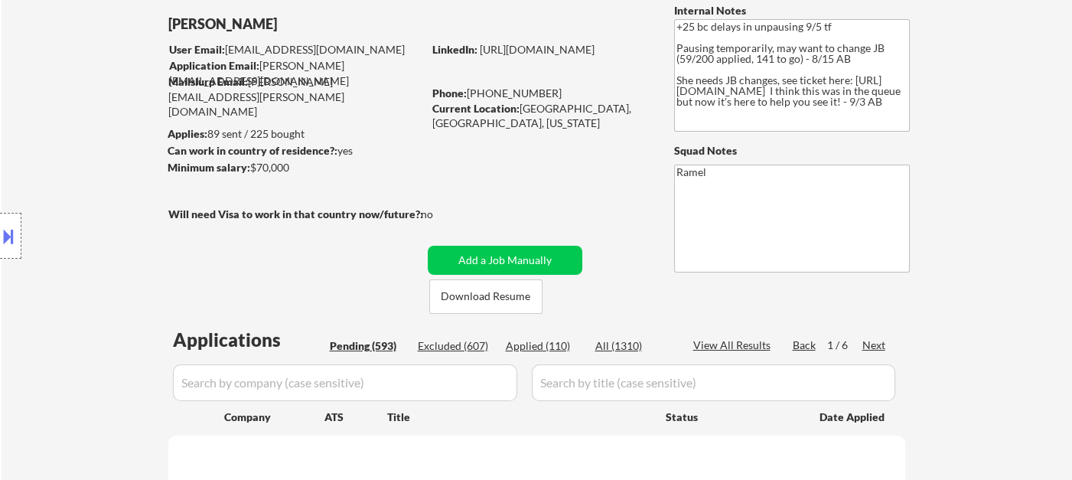
select select ""pending""
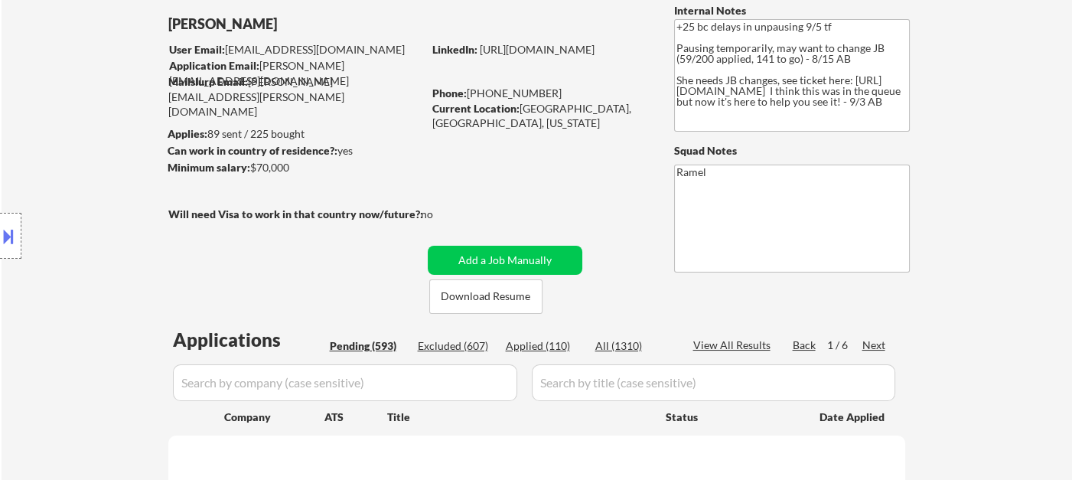
select select ""pending""
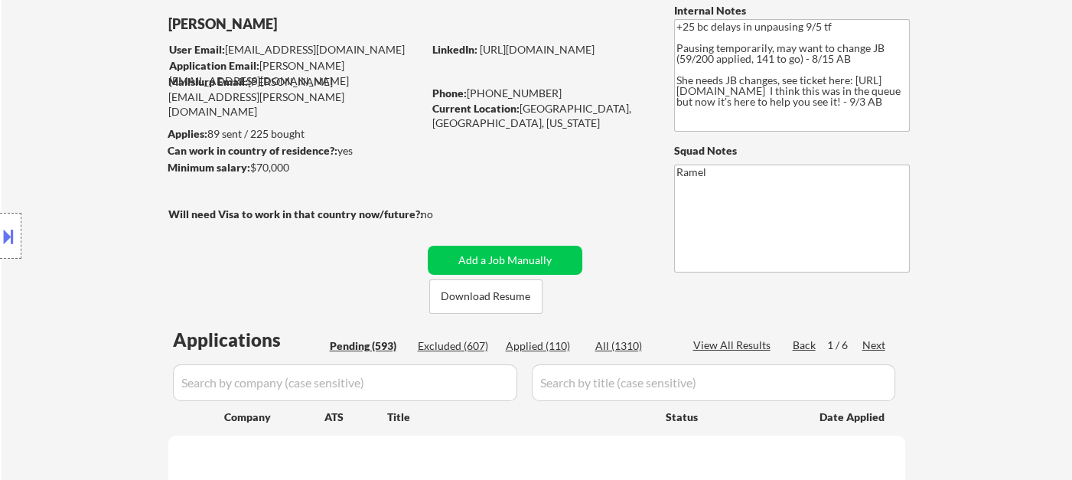
select select ""pending""
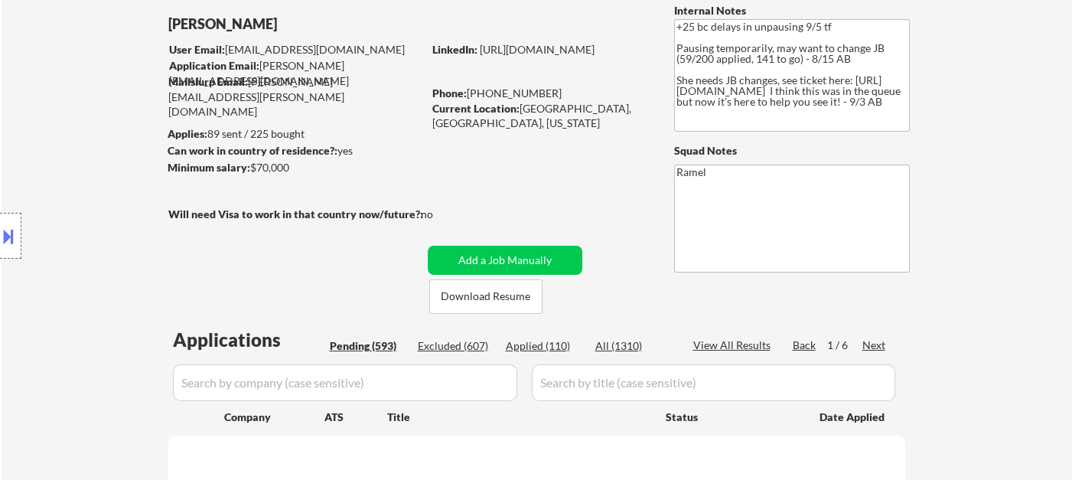
select select ""pending""
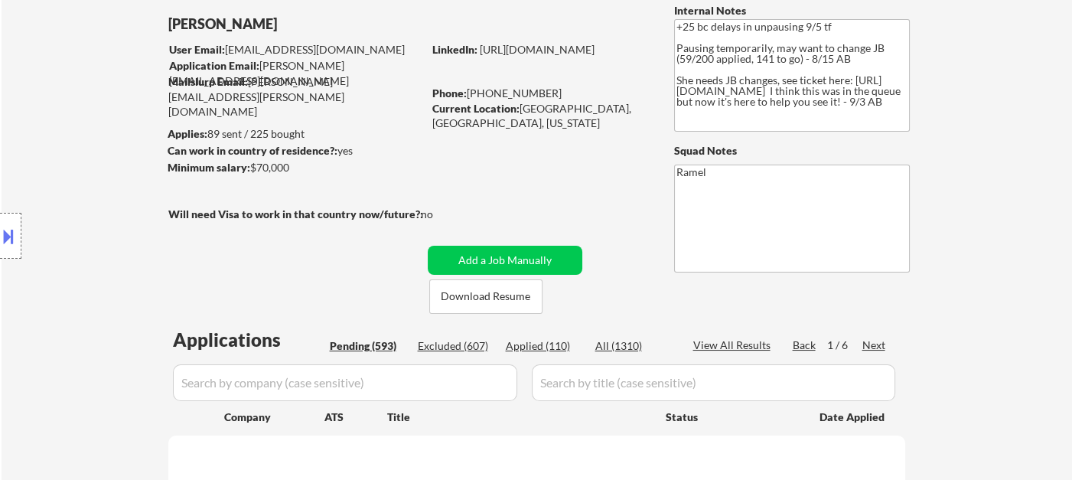
select select ""pending""
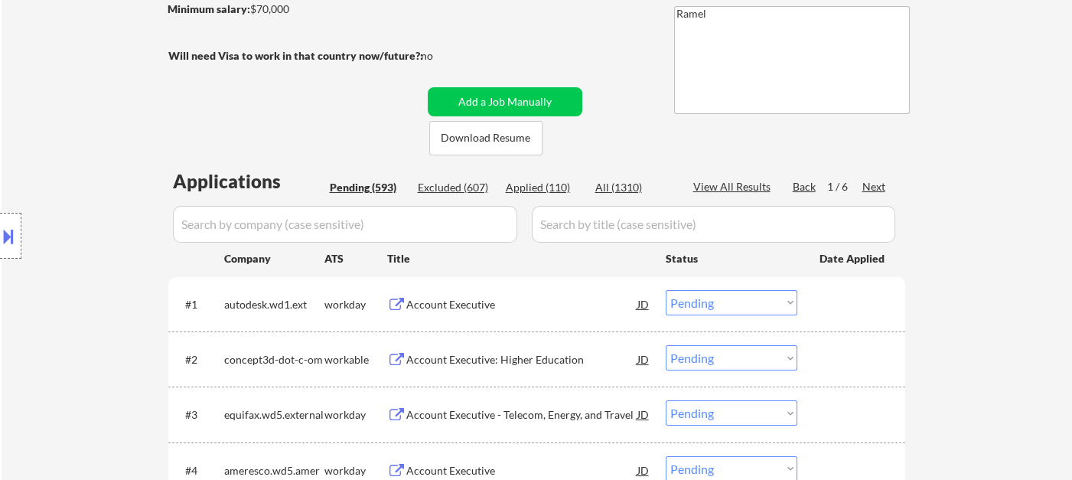
scroll to position [255, 0]
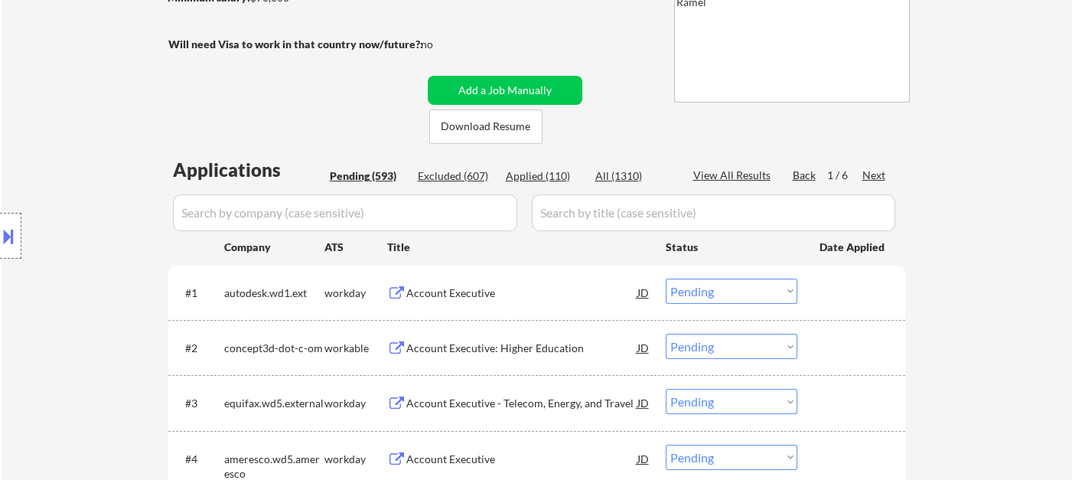
click at [113, 234] on div "Location Inclusions: remote" at bounding box center [137, 236] width 274 height 284
click at [867, 176] on div "Next" at bounding box center [875, 175] width 24 height 15
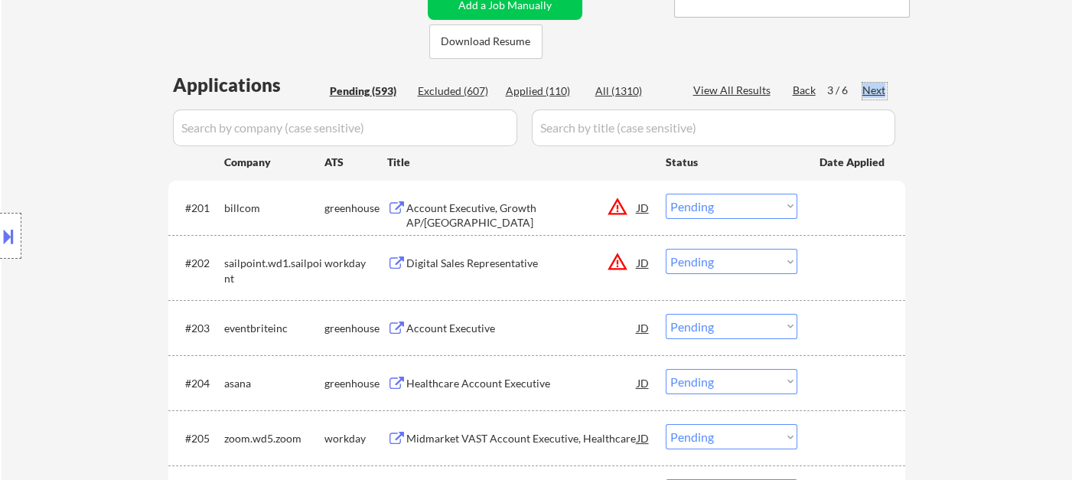
scroll to position [425, 0]
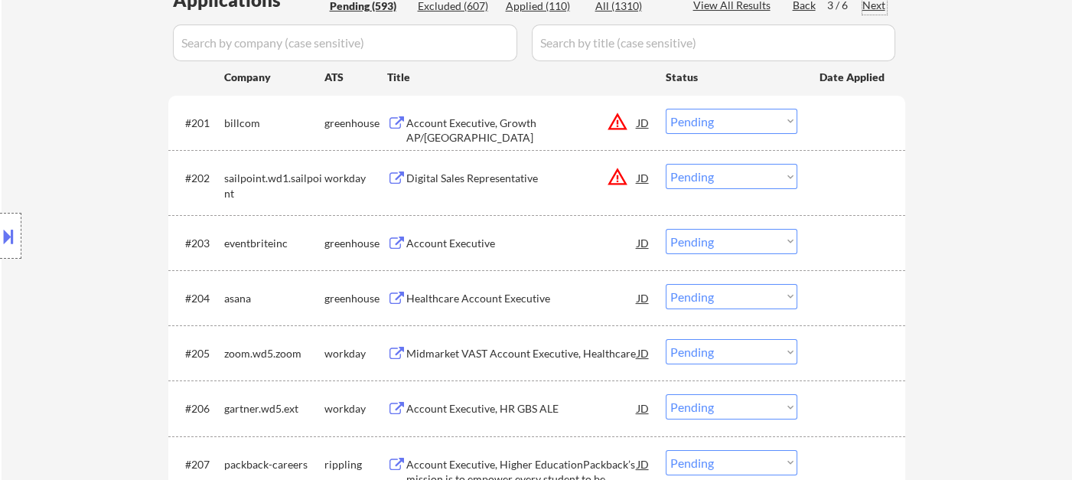
click at [459, 240] on div "Account Executive" at bounding box center [521, 243] width 231 height 15
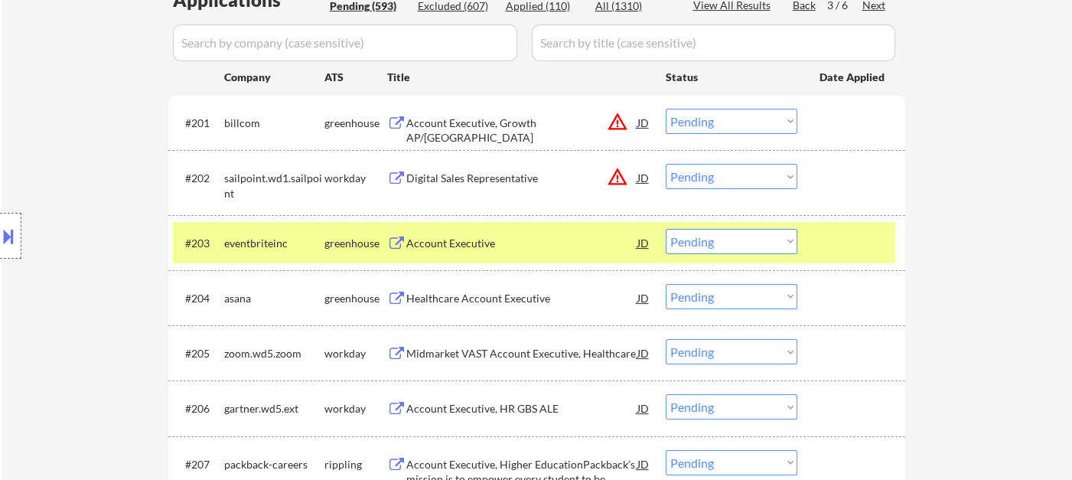
click at [710, 252] on select "Choose an option... Pending Applied Excluded (Questions) Excluded (Expired) Exc…" at bounding box center [732, 241] width 132 height 25
click at [666, 229] on select "Choose an option... Pending Applied Excluded (Questions) Excluded (Expired) Exc…" at bounding box center [732, 241] width 132 height 25
click at [516, 296] on div "Healthcare Account Executive" at bounding box center [521, 298] width 231 height 15
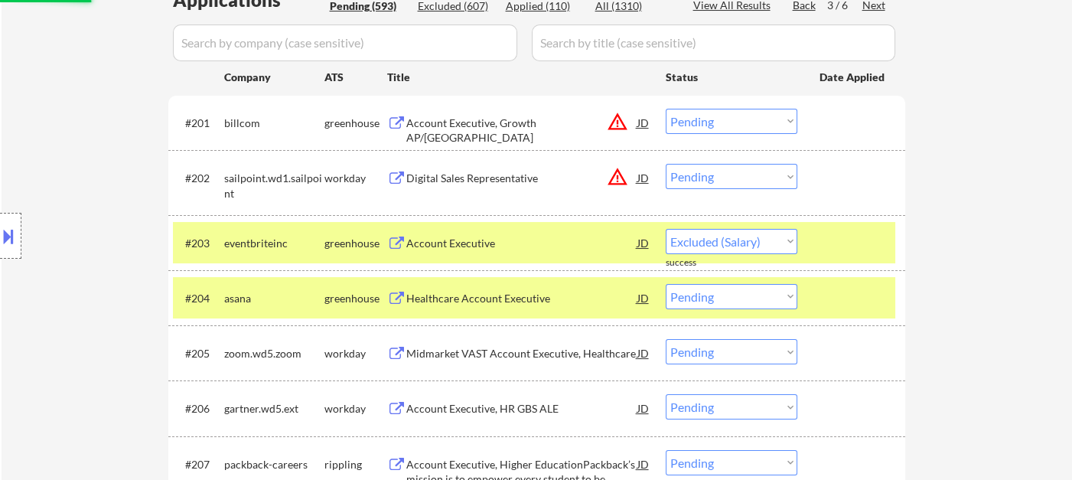
select select ""pending""
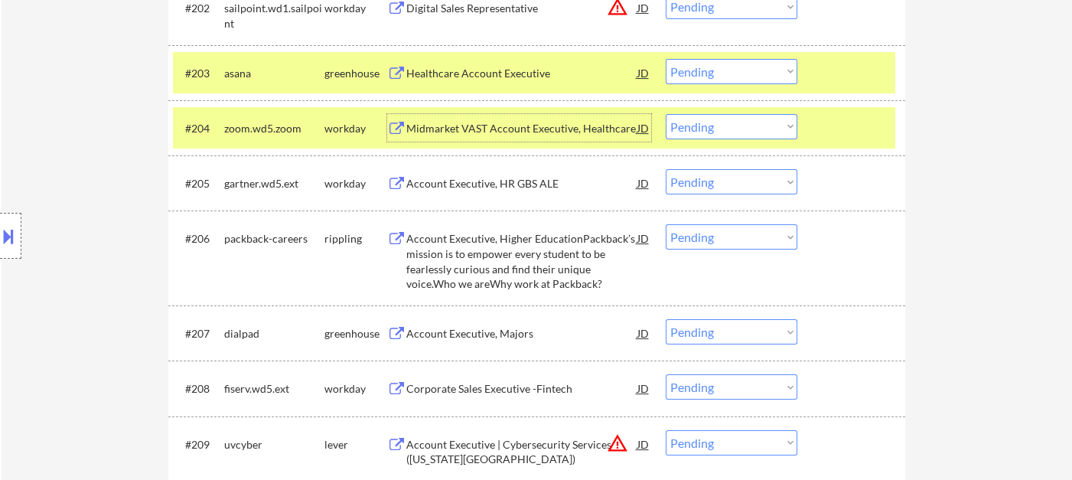
scroll to position [680, 0]
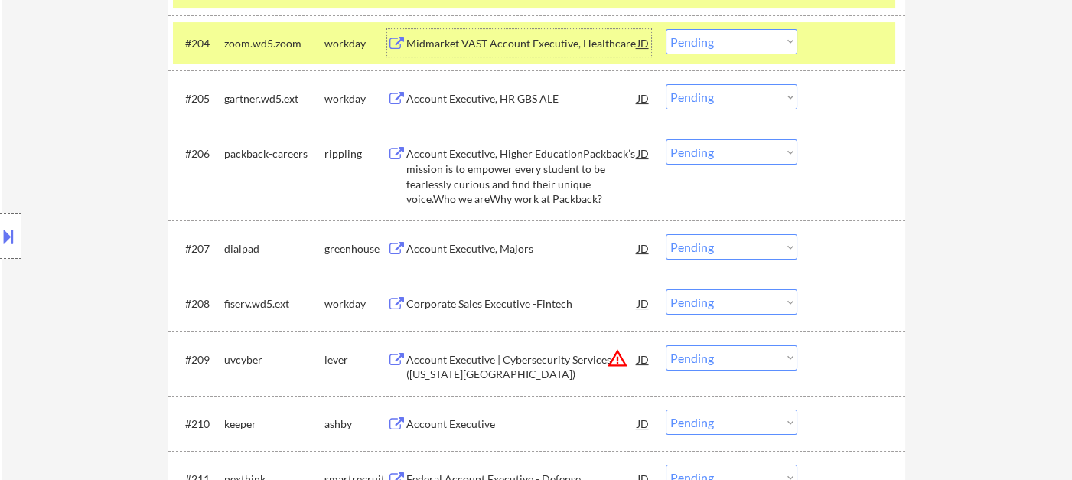
click at [487, 254] on div "Account Executive, Majors" at bounding box center [521, 248] width 231 height 15
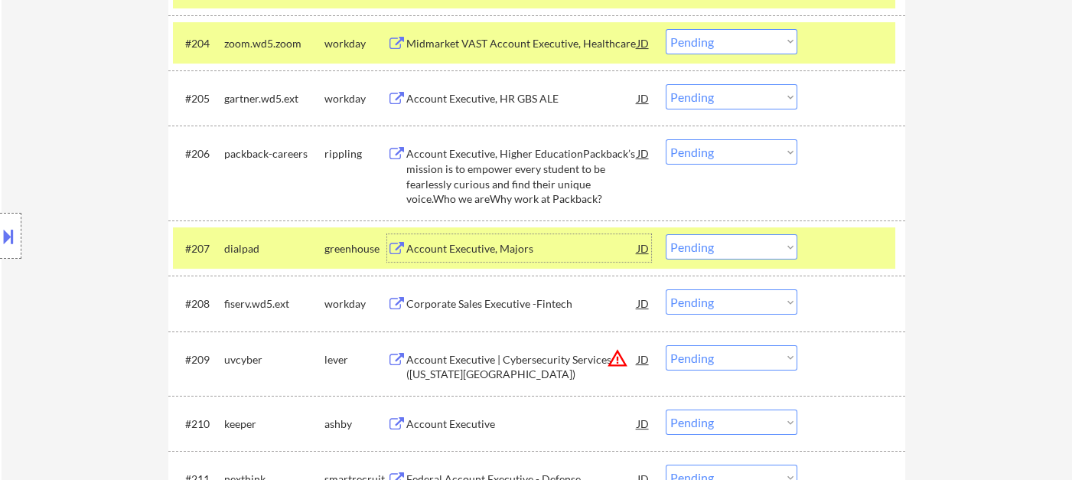
click at [716, 243] on select "Choose an option... Pending Applied Excluded (Questions) Excluded (Expired) Exc…" at bounding box center [732, 246] width 132 height 25
select select ""excluded__bad_match_""
click at [666, 234] on select "Choose an option... Pending Applied Excluded (Questions) Excluded (Expired) Exc…" at bounding box center [732, 246] width 132 height 25
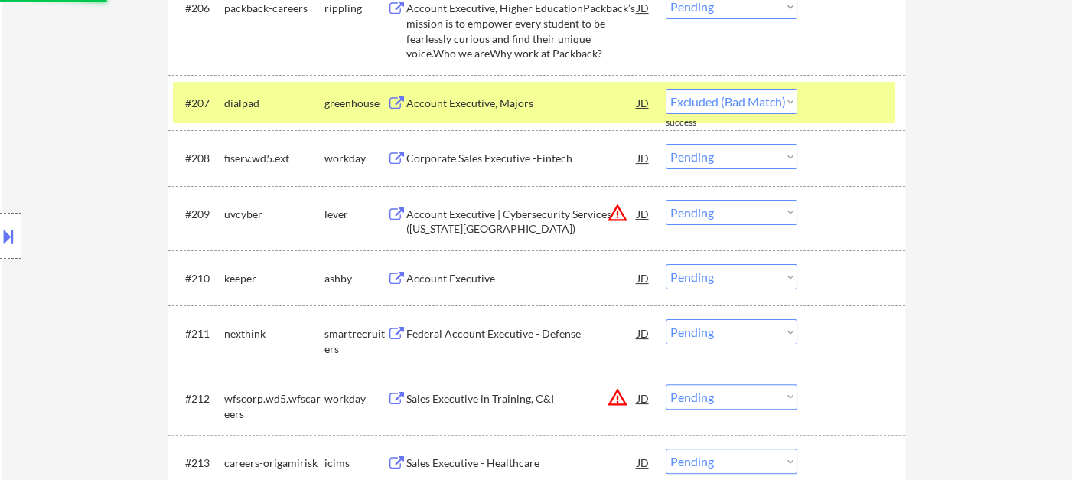
scroll to position [850, 0]
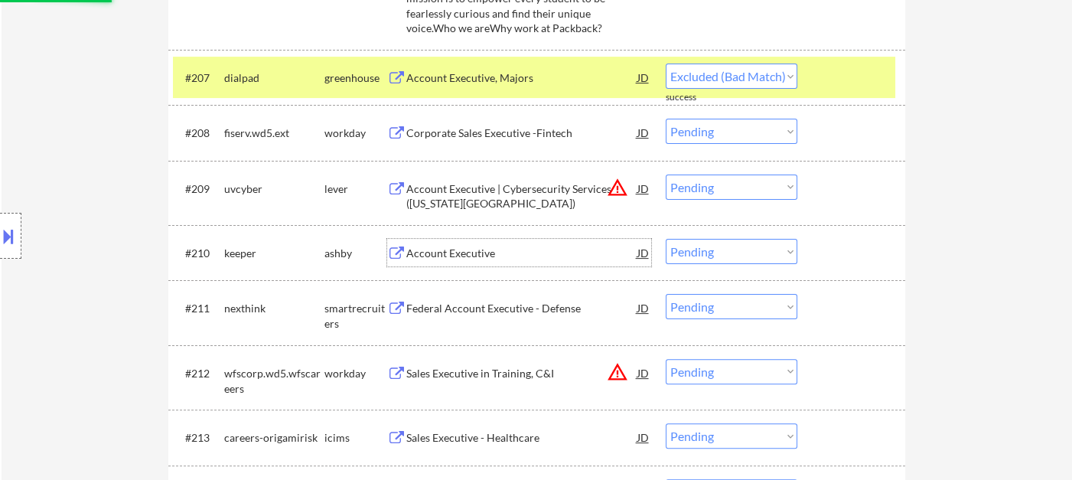
click at [465, 250] on div "Account Executive" at bounding box center [521, 253] width 231 height 15
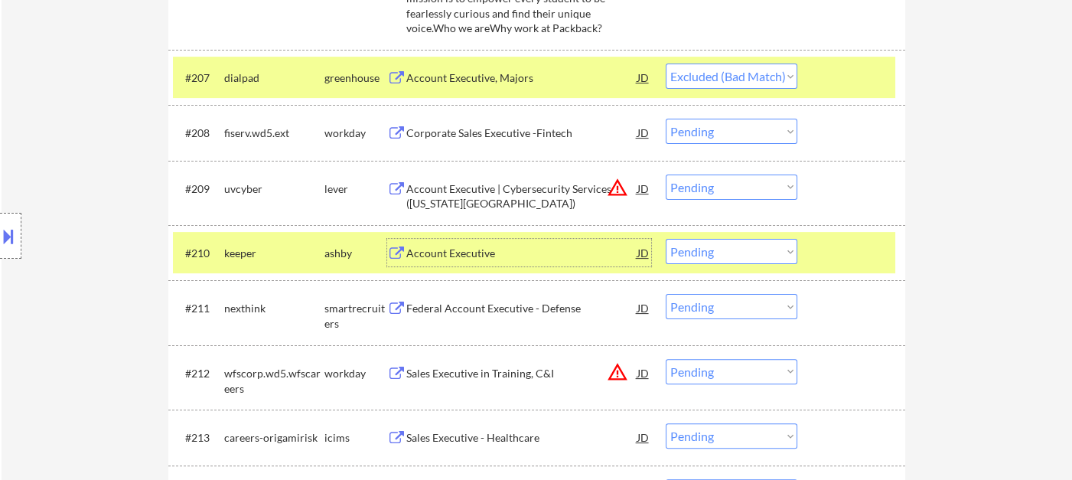
click at [15, 235] on button at bounding box center [8, 236] width 17 height 25
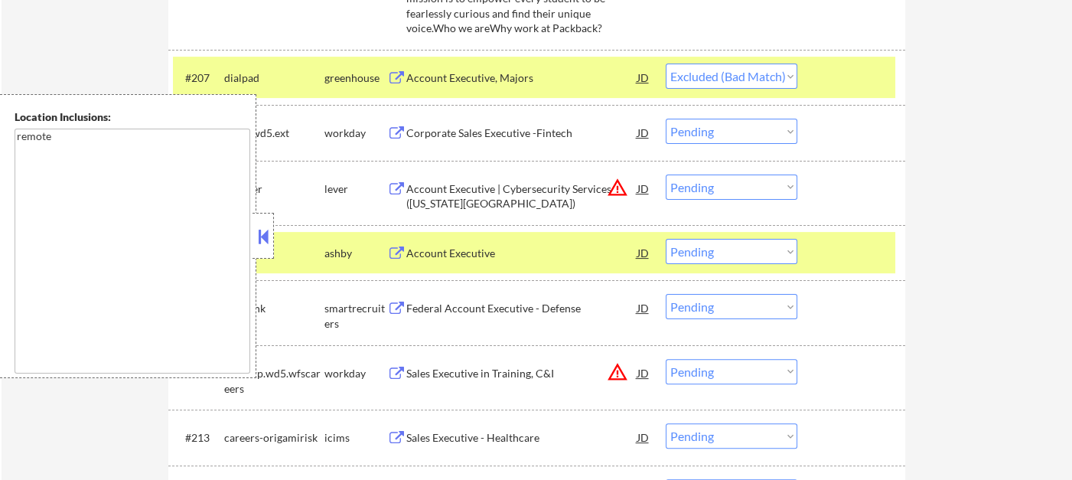
click at [263, 240] on button at bounding box center [263, 236] width 17 height 23
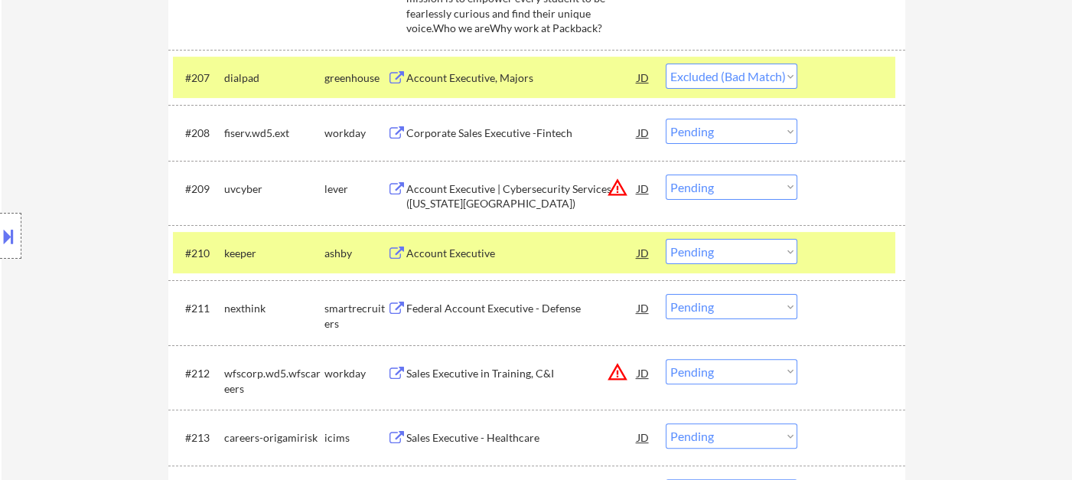
click at [766, 251] on select "Choose an option... Pending Applied Excluded (Questions) Excluded (Expired) Exc…" at bounding box center [732, 251] width 132 height 25
select select ""excluded""
click at [666, 239] on select "Choose an option... Pending Applied Excluded (Questions) Excluded (Expired) Exc…" at bounding box center [732, 251] width 132 height 25
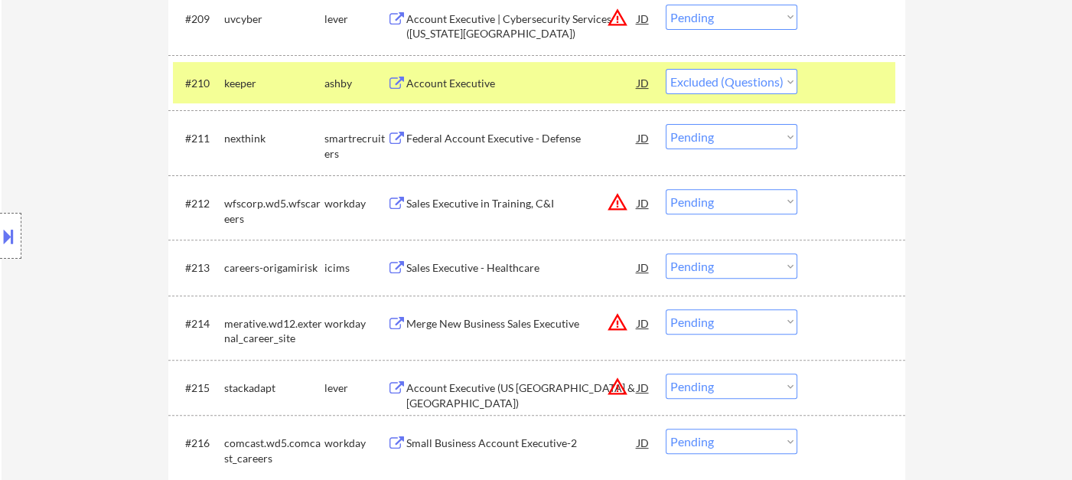
scroll to position [1105, 0]
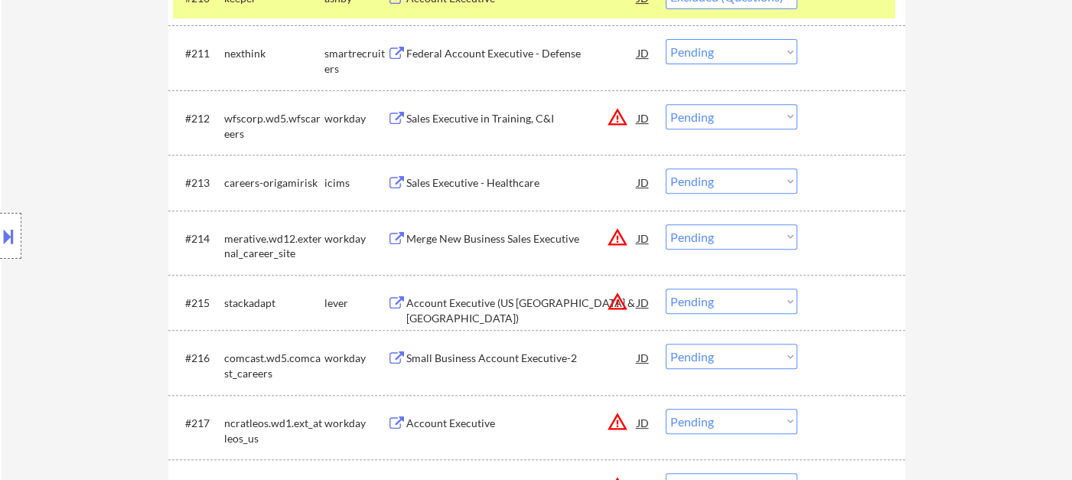
click at [749, 115] on select "Choose an option... Pending Applied Excluded (Questions) Excluded (Expired) Exc…" at bounding box center [732, 116] width 132 height 25
select select ""excluded__location_""
click at [666, 104] on select "Choose an option... Pending Applied Excluded (Questions) Excluded (Expired) Exc…" at bounding box center [732, 116] width 132 height 25
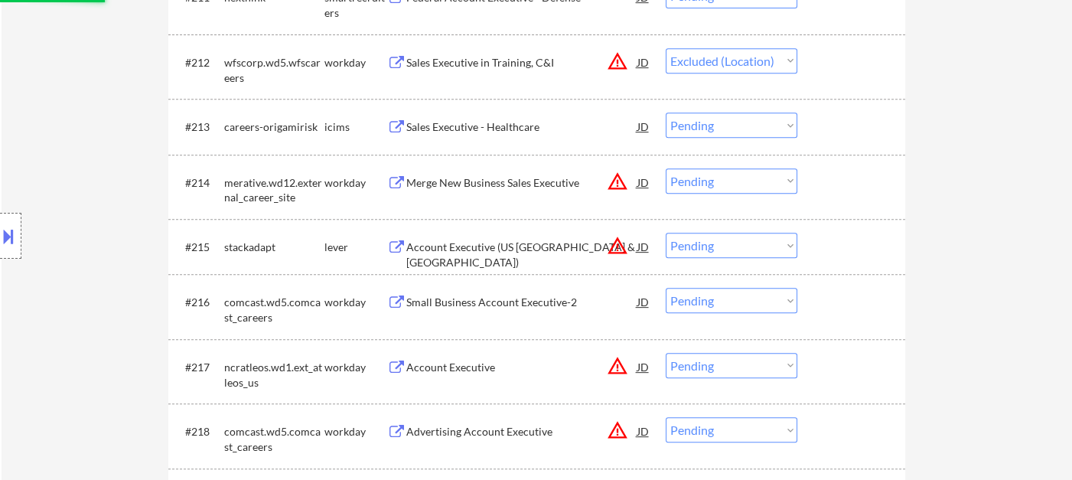
scroll to position [1190, 0]
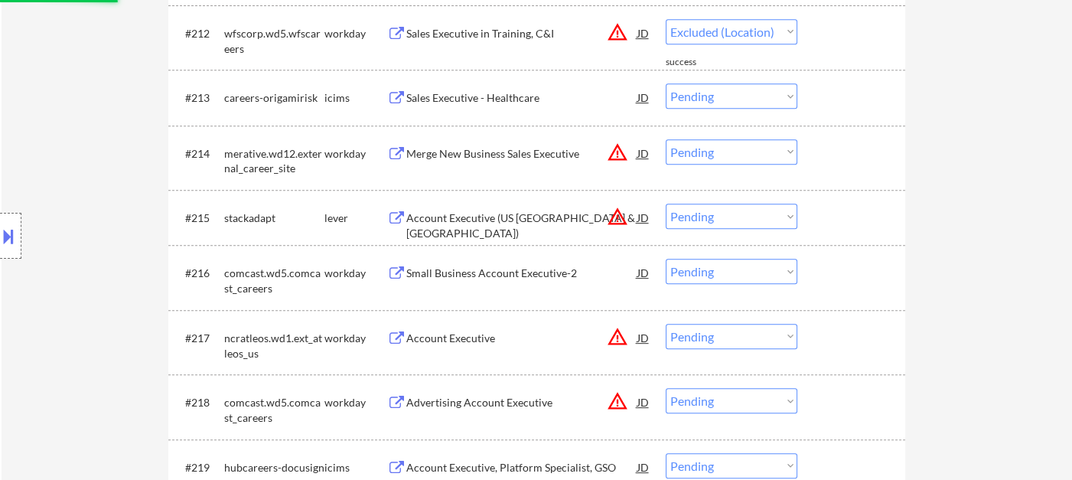
click at [724, 151] on select "Choose an option... Pending Applied Excluded (Questions) Excluded (Expired) Exc…" at bounding box center [732, 151] width 132 height 25
select select ""excluded__location_""
click at [666, 139] on select "Choose an option... Pending Applied Excluded (Questions) Excluded (Expired) Exc…" at bounding box center [732, 151] width 132 height 25
drag, startPoint x: 724, startPoint y: 214, endPoint x: 754, endPoint y: 227, distance: 32.3
click at [724, 214] on select "Choose an option... Pending Applied Excluded (Questions) Excluded (Expired) Exc…" at bounding box center [732, 216] width 132 height 25
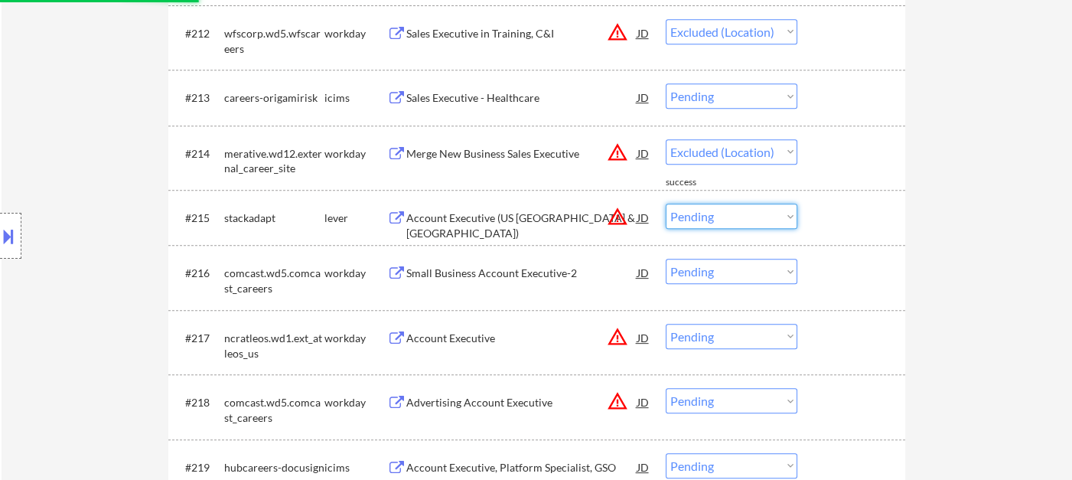
select select ""excluded__location_""
click at [666, 204] on select "Choose an option... Pending Applied Excluded (Questions) Excluded (Expired) Exc…" at bounding box center [732, 216] width 132 height 25
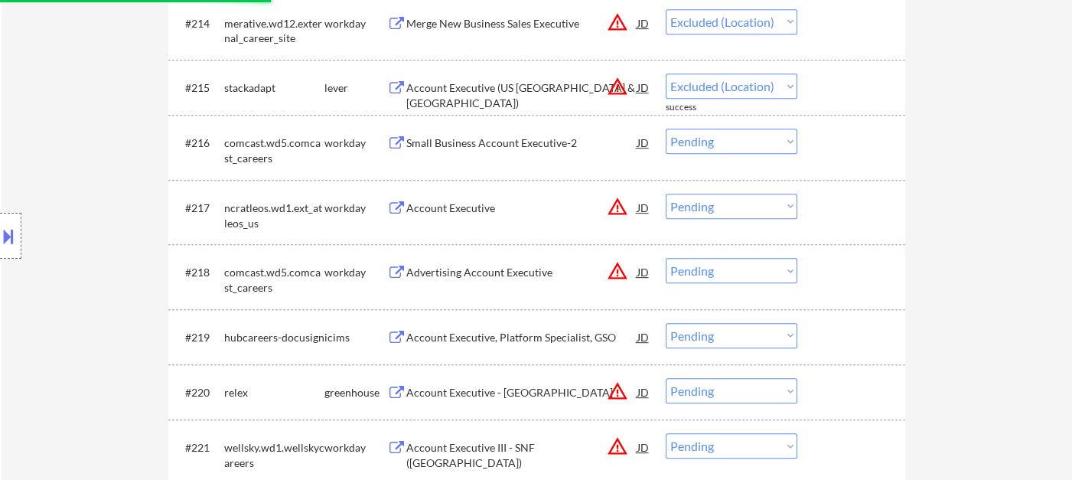
scroll to position [1360, 0]
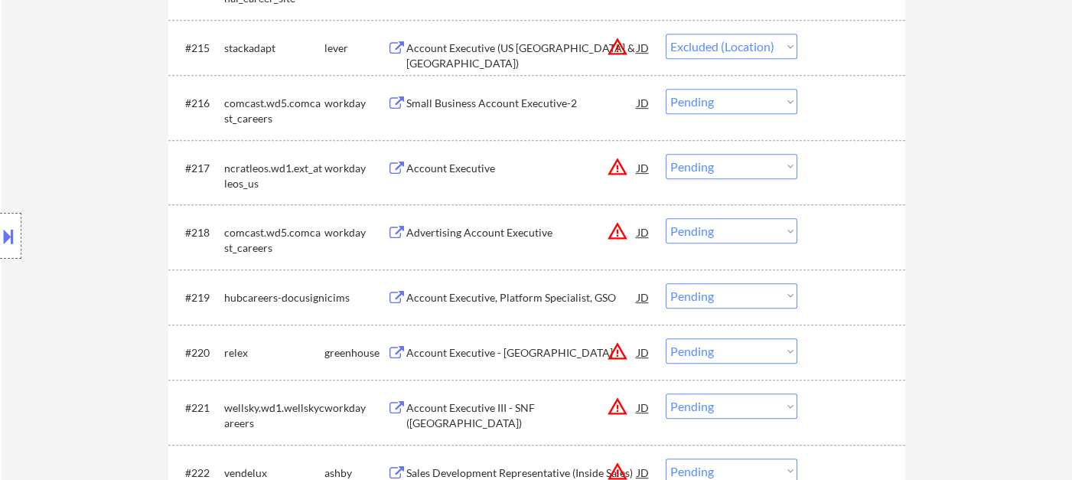
drag, startPoint x: 747, startPoint y: 170, endPoint x: 753, endPoint y: 176, distance: 8.7
click at [747, 169] on select "Choose an option... Pending Applied Excluded (Questions) Excluded (Expired) Exc…" at bounding box center [732, 166] width 132 height 25
select select ""excluded__location_""
click at [666, 154] on select "Choose an option... Pending Applied Excluded (Questions) Excluded (Expired) Exc…" at bounding box center [732, 166] width 132 height 25
click at [720, 231] on select "Choose an option... Pending Applied Excluded (Questions) Excluded (Expired) Exc…" at bounding box center [732, 230] width 132 height 25
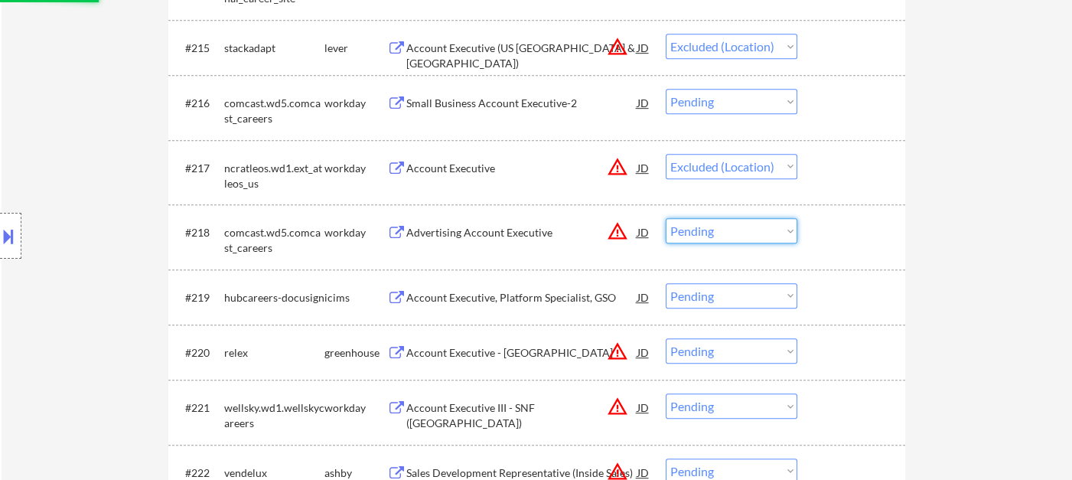
select select ""excluded__location_""
click at [666, 218] on select "Choose an option... Pending Applied Excluded (Questions) Excluded (Expired) Exc…" at bounding box center [732, 230] width 132 height 25
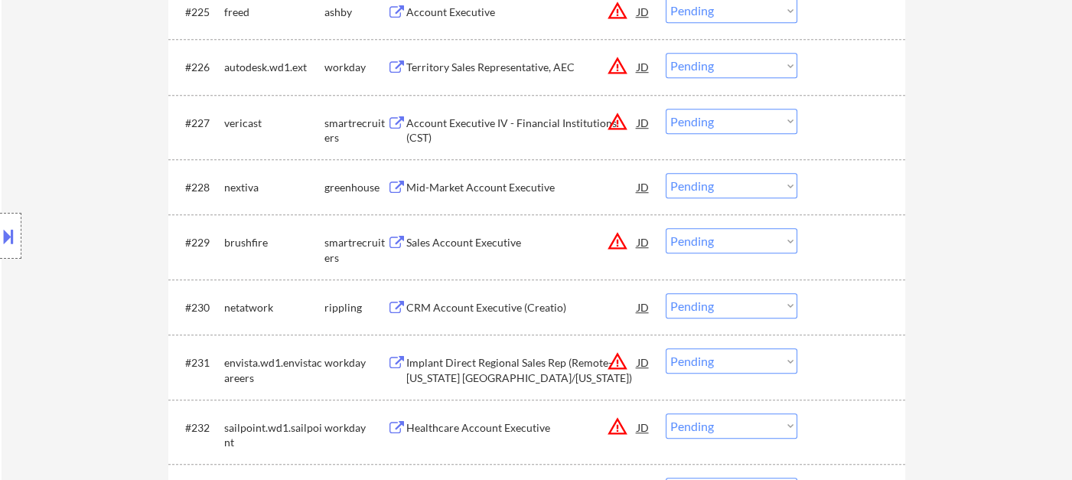
scroll to position [2041, 0]
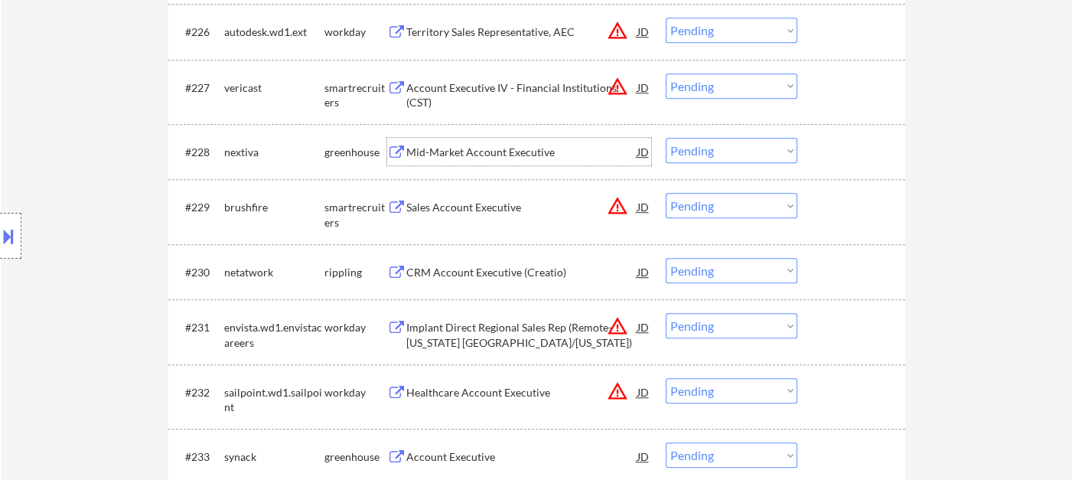
click at [492, 153] on div "Mid-Market Account Executive" at bounding box center [521, 152] width 231 height 15
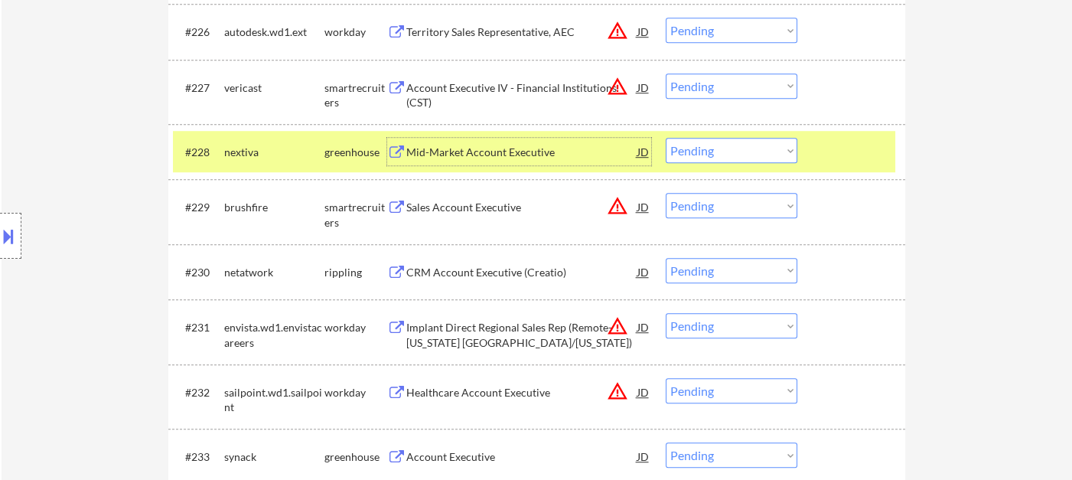
click at [696, 152] on select "Choose an option... Pending Applied Excluded (Questions) Excluded (Expired) Exc…" at bounding box center [732, 150] width 132 height 25
select select ""excluded__expired_""
click at [666, 138] on select "Choose an option... Pending Applied Excluded (Questions) Excluded (Expired) Exc…" at bounding box center [732, 150] width 132 height 25
click at [701, 213] on select "Choose an option... Pending Applied Excluded (Questions) Excluded (Expired) Exc…" at bounding box center [732, 205] width 132 height 25
select select ""excluded__location_""
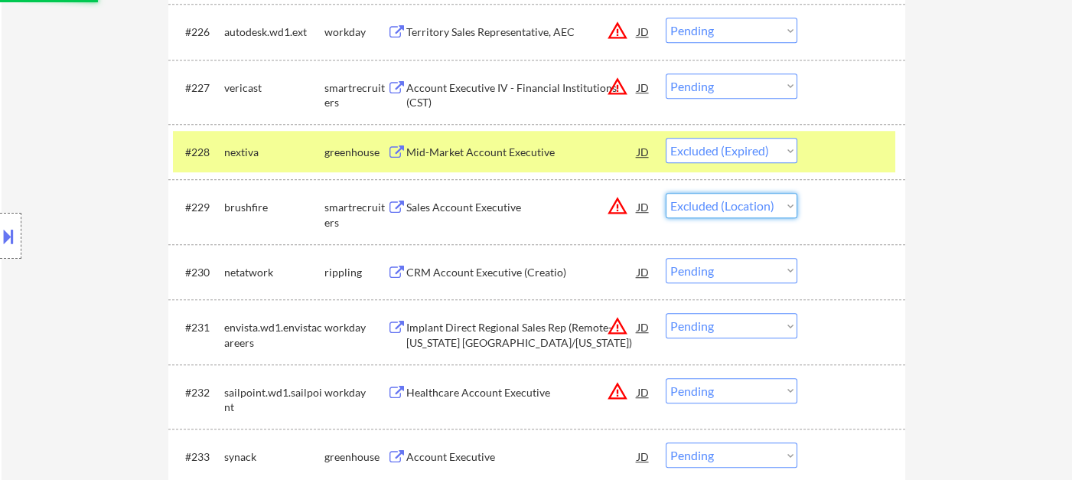
click at [666, 193] on select "Choose an option... Pending Applied Excluded (Questions) Excluded (Expired) Exc…" at bounding box center [732, 205] width 132 height 25
click at [135, 246] on div "Location Inclusions: remote" at bounding box center [137, 236] width 274 height 284
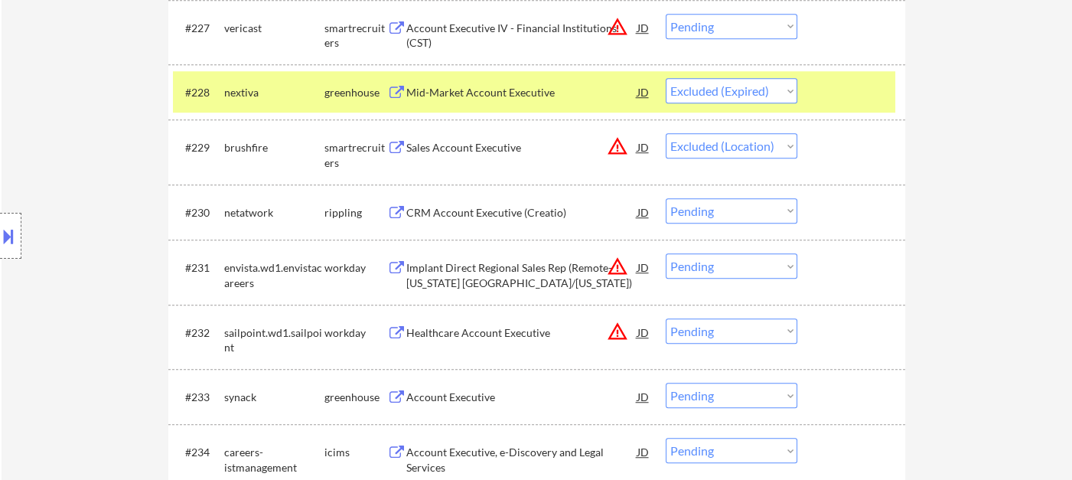
scroll to position [2126, 0]
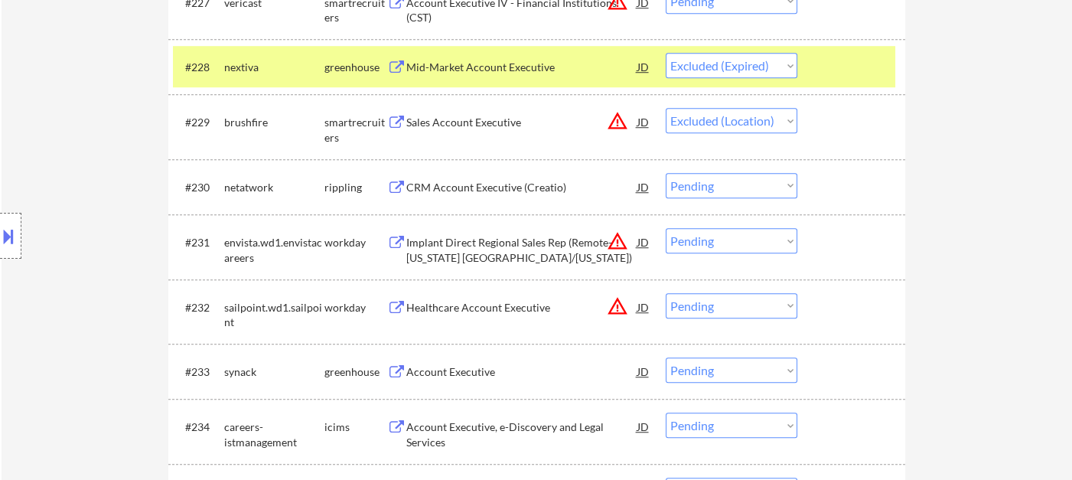
click at [476, 192] on div "CRM Account Executive (Creatio)" at bounding box center [521, 187] width 231 height 15
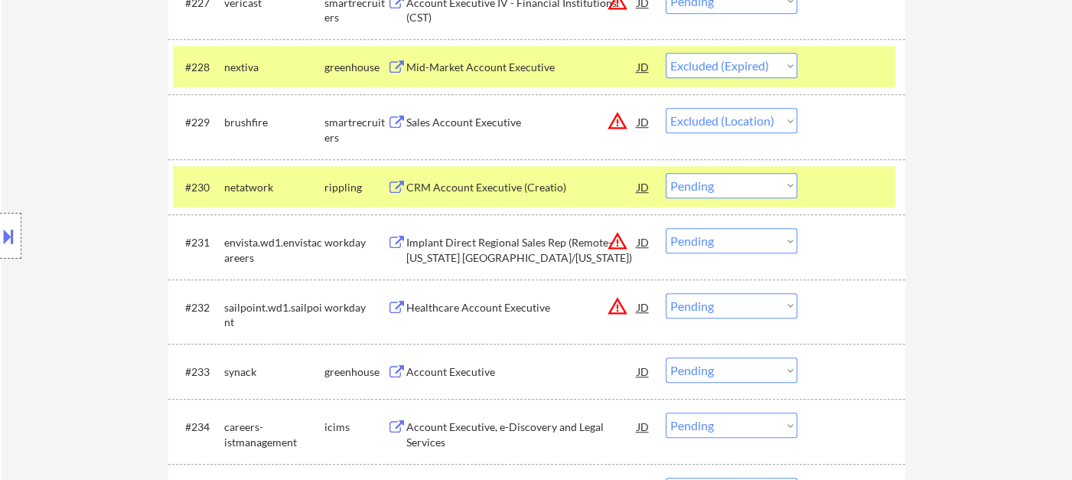
select select ""pending""
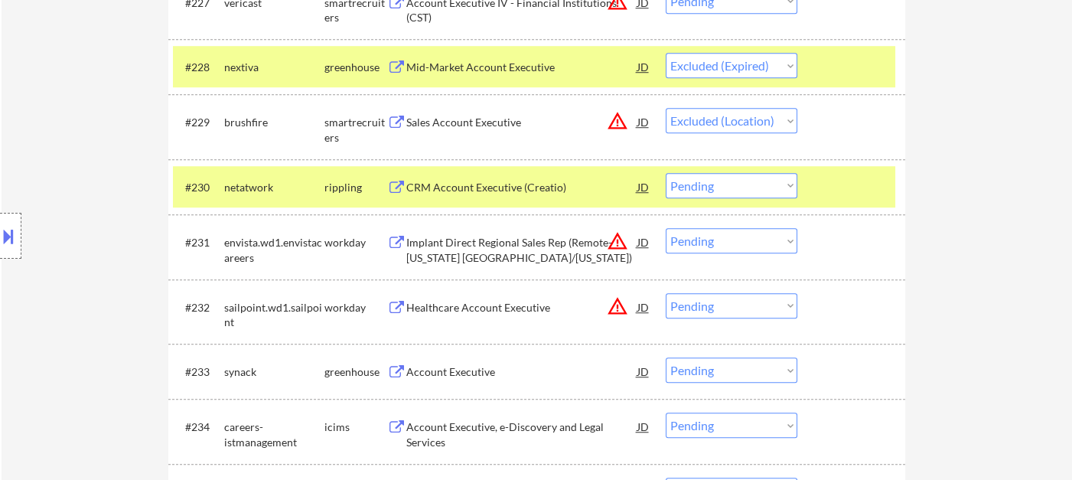
select select ""pending""
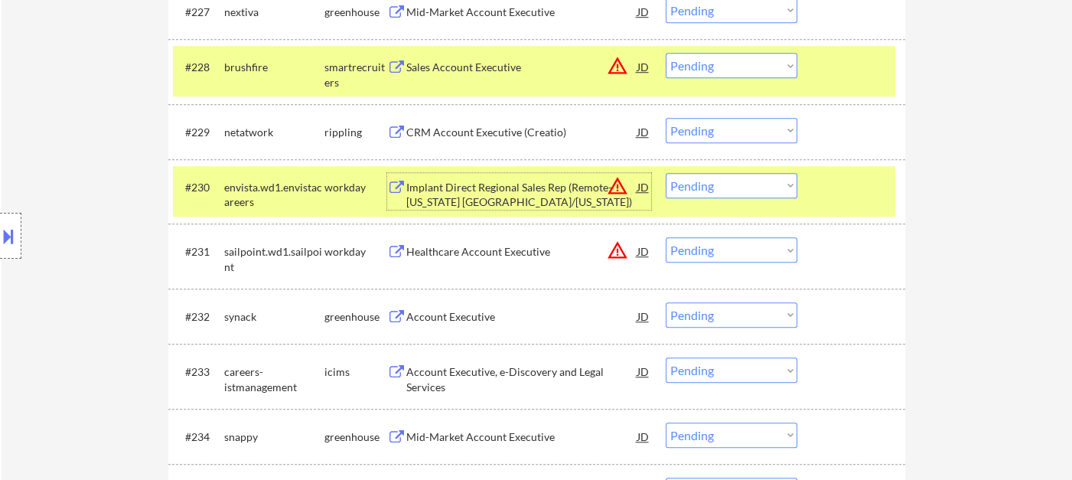
click at [688, 128] on select "Choose an option... Pending Applied Excluded (Questions) Excluded (Expired) Exc…" at bounding box center [732, 130] width 132 height 25
select select ""applied""
click at [666, 118] on select "Choose an option... Pending Applied Excluded (Questions) Excluded (Expired) Exc…" at bounding box center [732, 130] width 132 height 25
drag, startPoint x: 710, startPoint y: 184, endPoint x: 716, endPoint y: 192, distance: 9.3
click at [710, 184] on select "Choose an option... Pending Applied Excluded (Questions) Excluded (Expired) Exc…" at bounding box center [732, 185] width 132 height 25
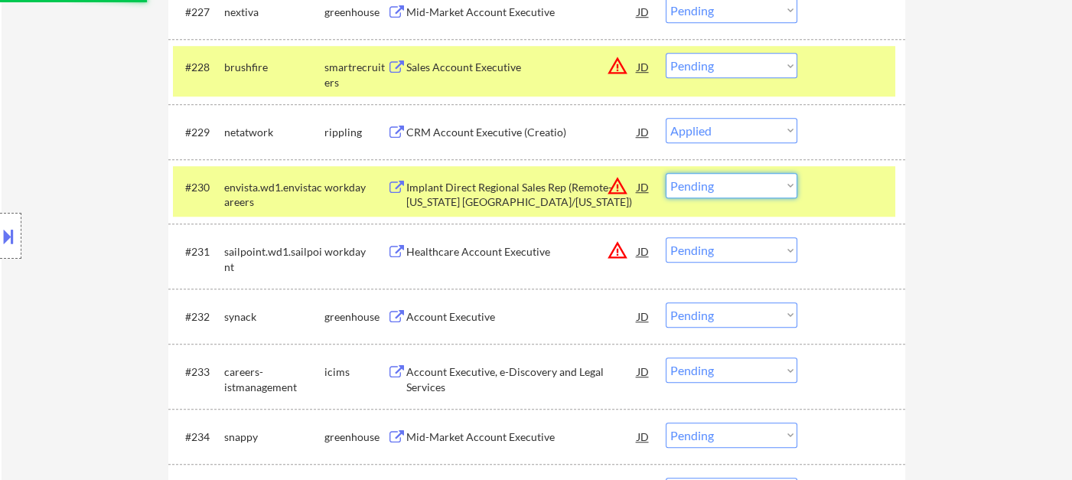
select select ""excluded__location_""
click at [666, 173] on select "Choose an option... Pending Applied Excluded (Questions) Excluded (Expired) Exc…" at bounding box center [732, 185] width 132 height 25
drag, startPoint x: 720, startPoint y: 250, endPoint x: 725, endPoint y: 261, distance: 12.7
click at [720, 250] on select "Choose an option... Pending Applied Excluded (Questions) Excluded (Expired) Exc…" at bounding box center [732, 249] width 132 height 25
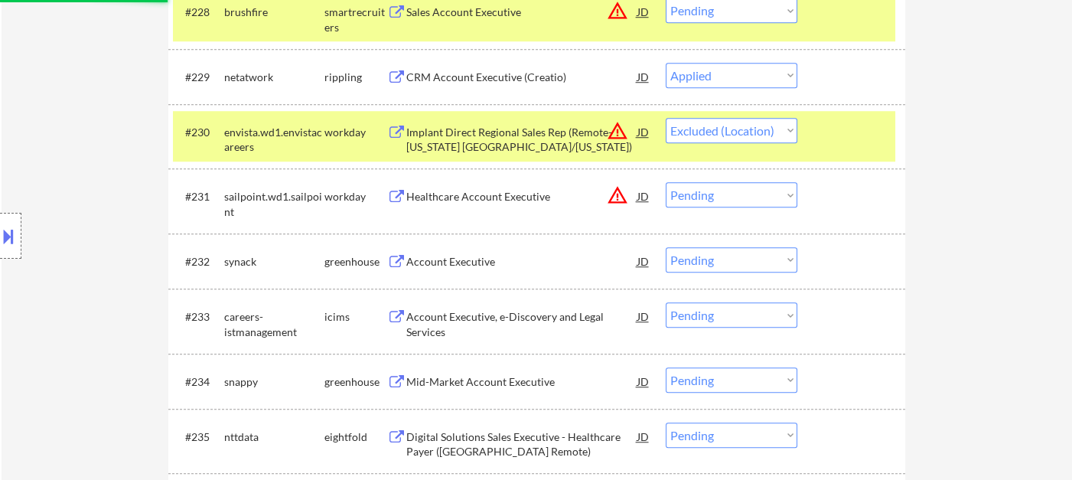
scroll to position [2211, 0]
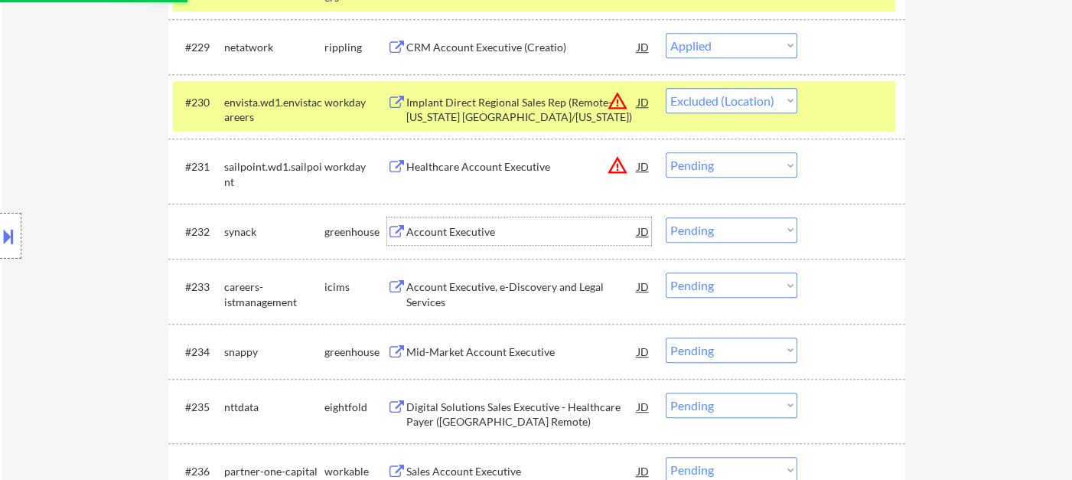
click at [465, 241] on div "Account Executive" at bounding box center [521, 231] width 231 height 28
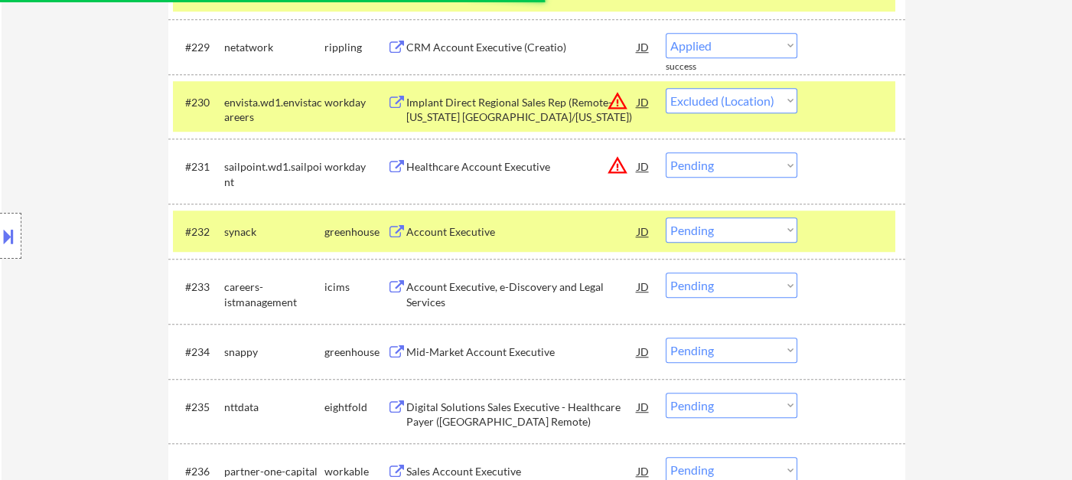
select select ""excluded""
select select ""excluded__location_""
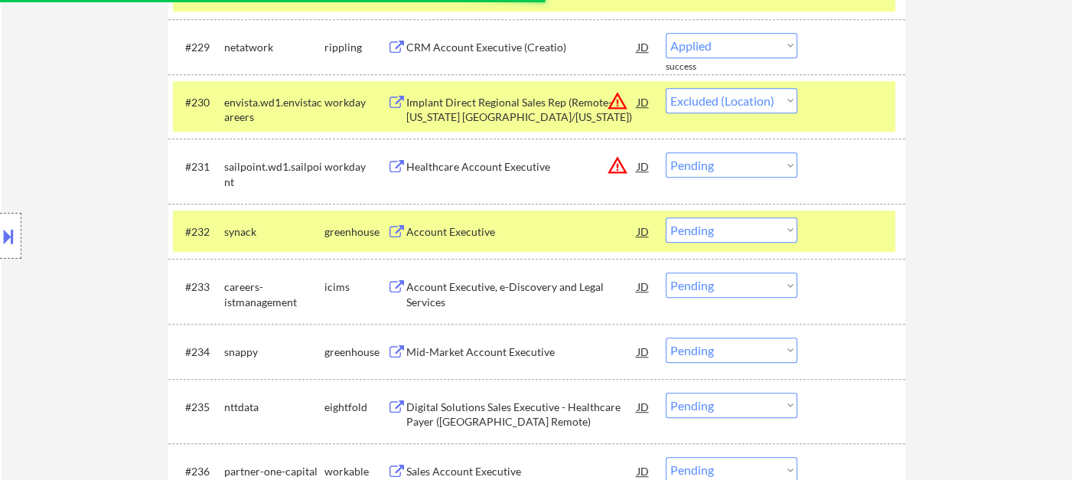
select select ""excluded__location_""
select select ""excluded__expired_""
select select ""excluded__location_""
select select ""pending""
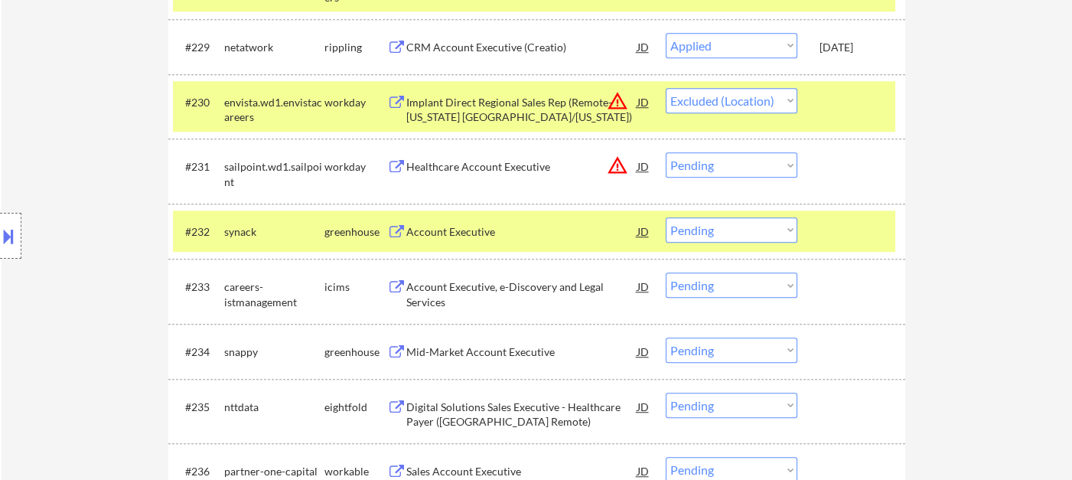
select select ""pending""
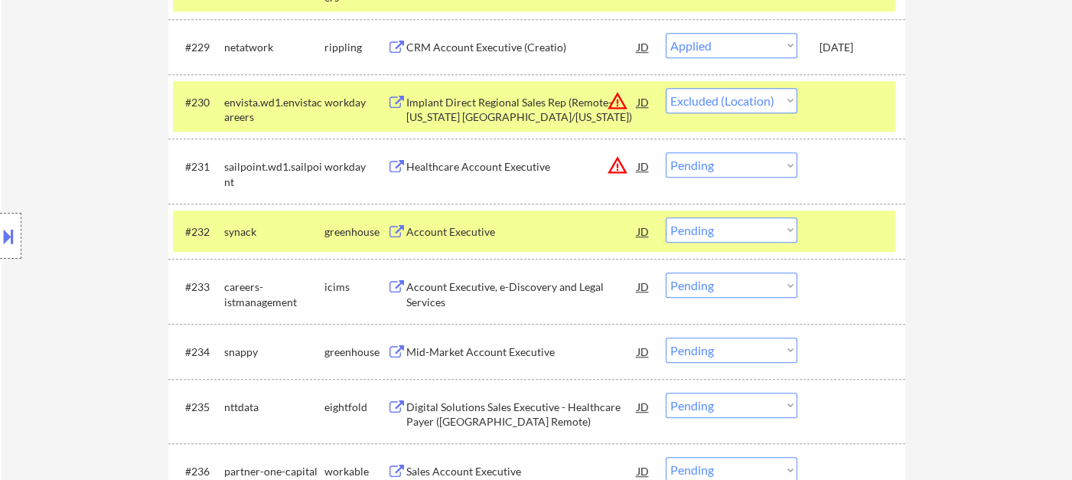
select select ""pending""
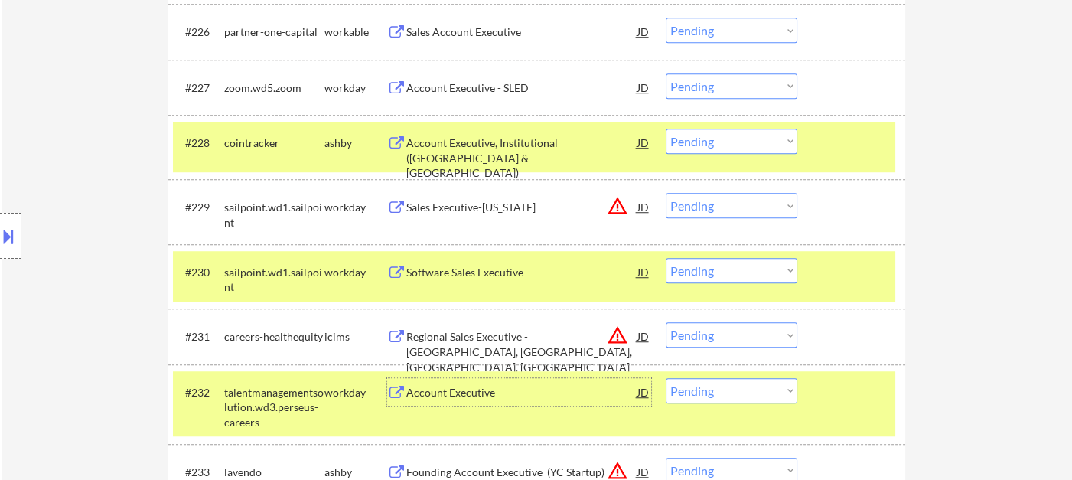
scroll to position [1956, 0]
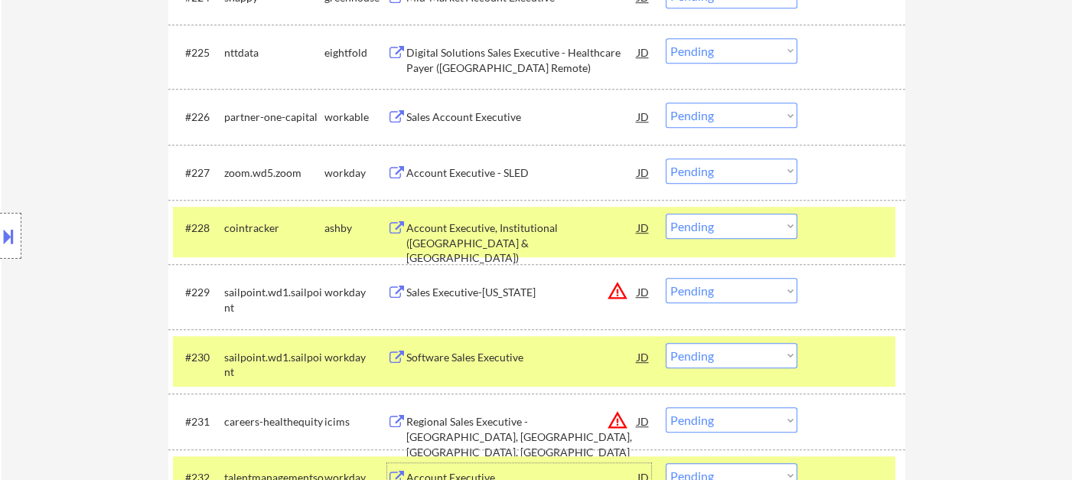
click at [637, 170] on div "JD" at bounding box center [643, 172] width 15 height 28
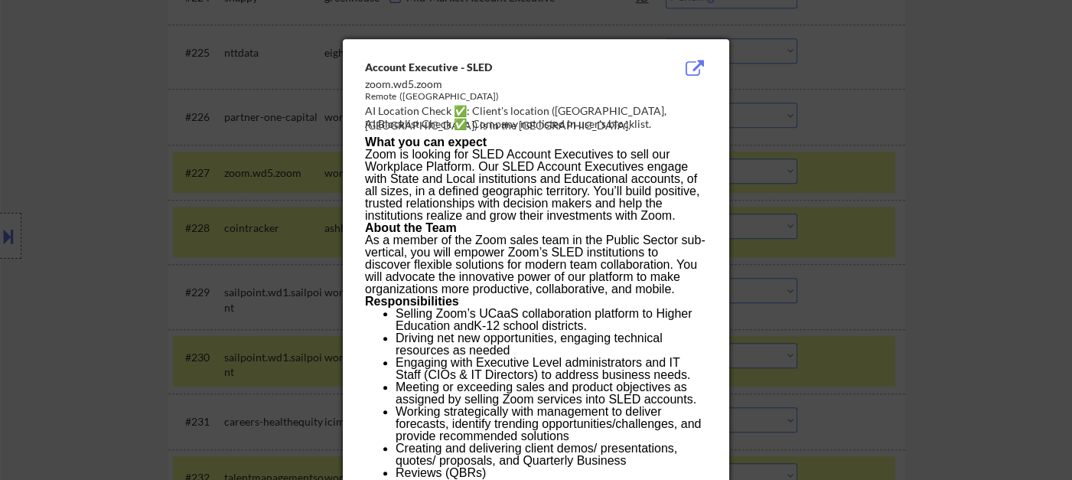
click at [893, 142] on div at bounding box center [536, 240] width 1072 height 480
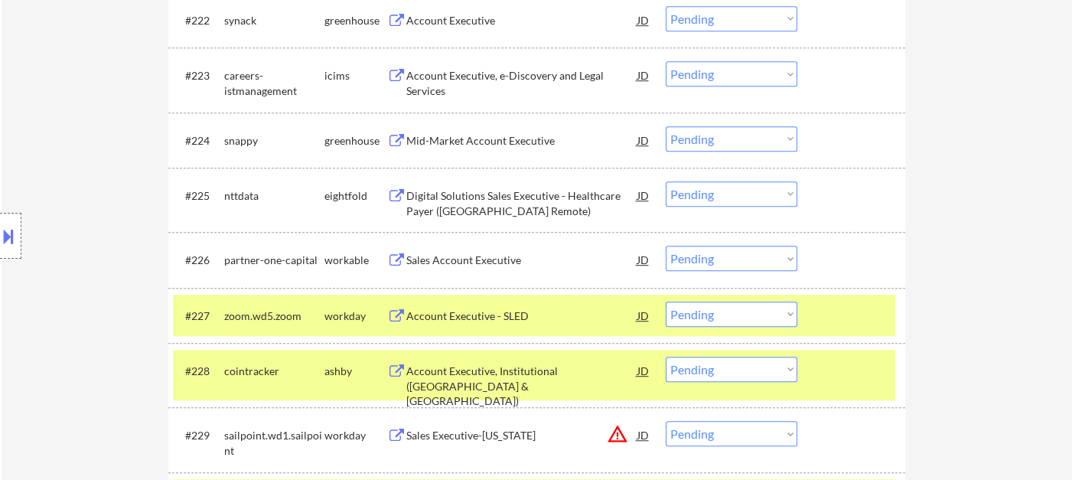
scroll to position [1786, 0]
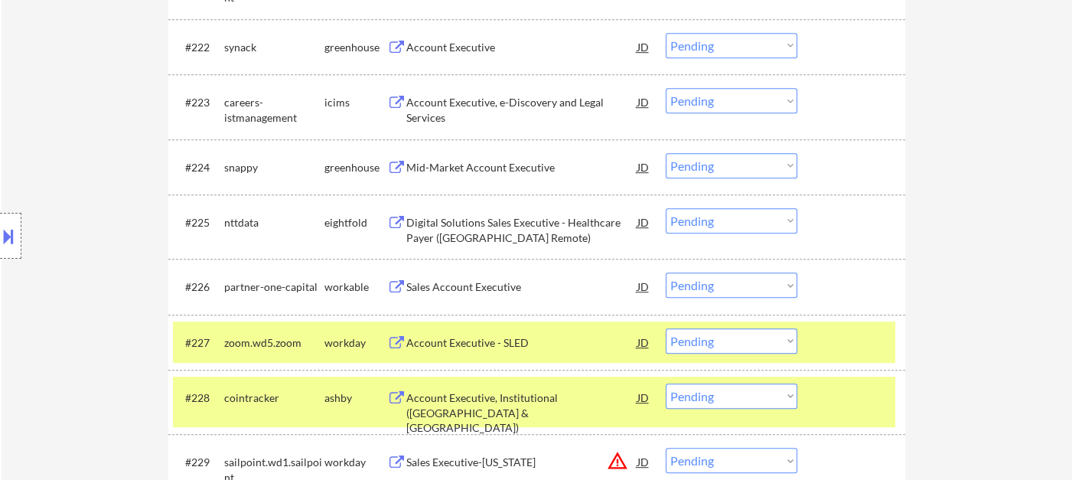
click at [642, 168] on div "JD" at bounding box center [643, 167] width 15 height 28
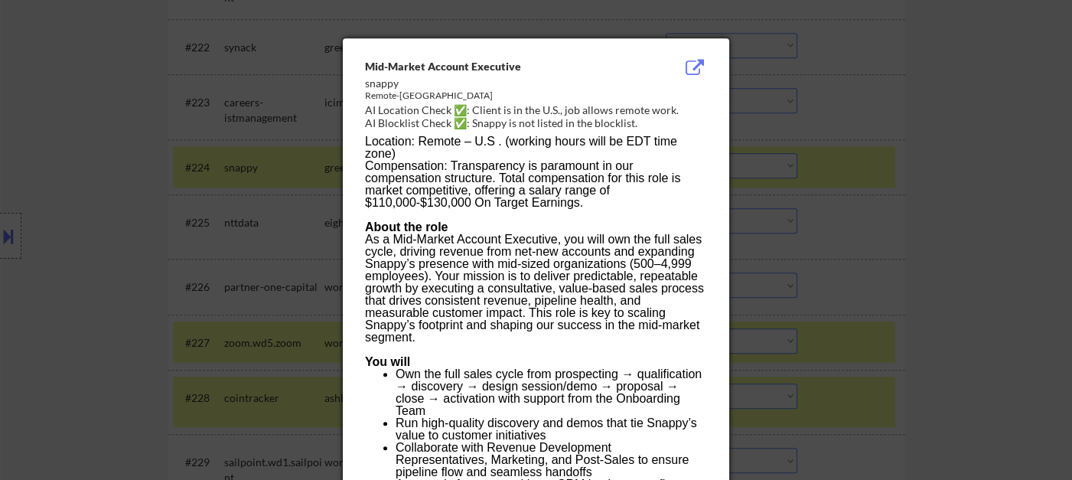
click at [955, 237] on div at bounding box center [536, 240] width 1072 height 480
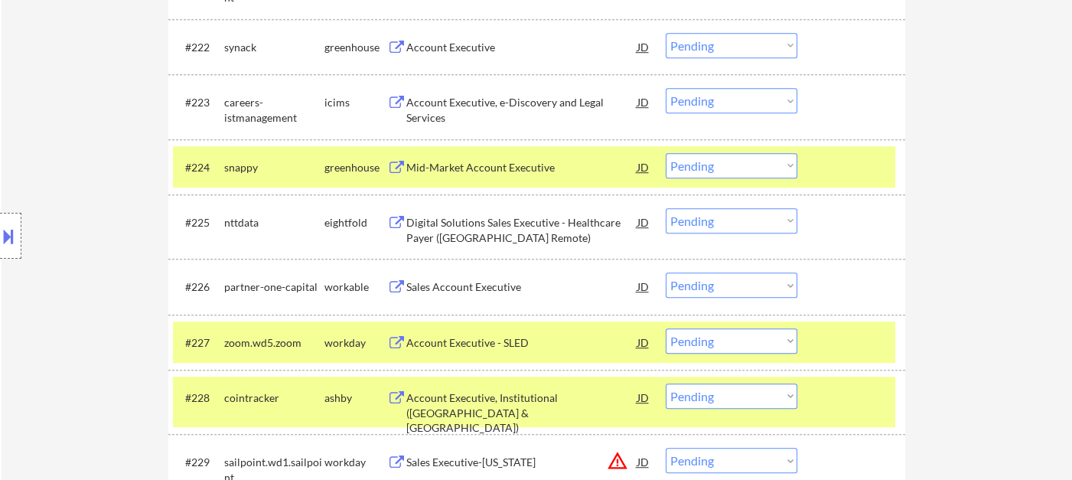
click at [517, 171] on div "Mid-Market Account Executive" at bounding box center [521, 167] width 231 height 15
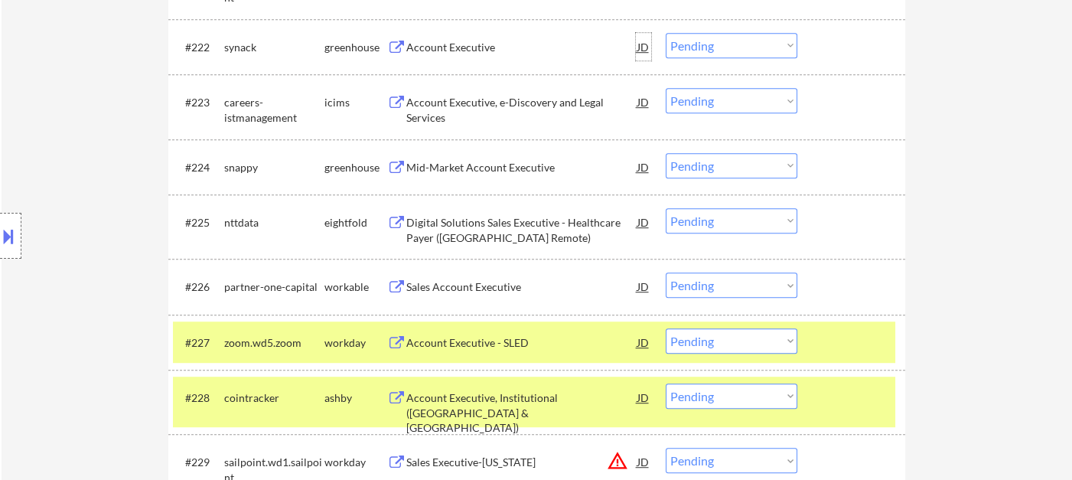
click at [643, 47] on div "JD" at bounding box center [643, 47] width 15 height 28
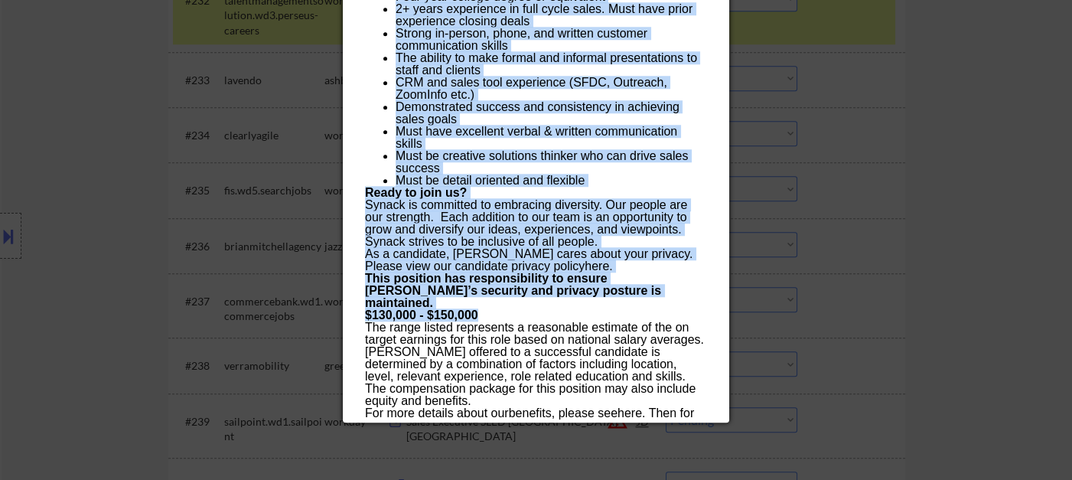
scroll to position [2551, 0]
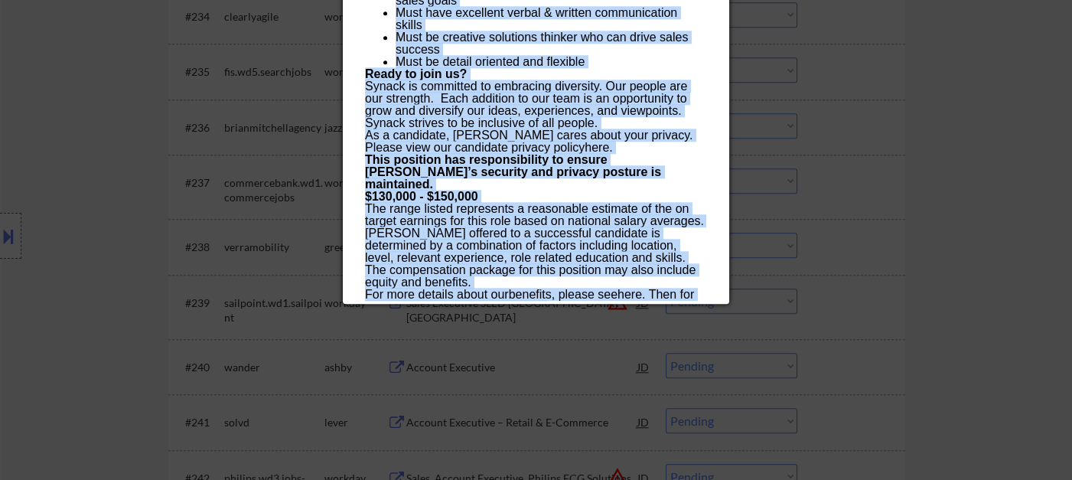
drag, startPoint x: 362, startPoint y: 65, endPoint x: 558, endPoint y: 294, distance: 301.3
copy div "Account Executive synack Remote in the US AI Location Check ✅: Roseville, CA is…"
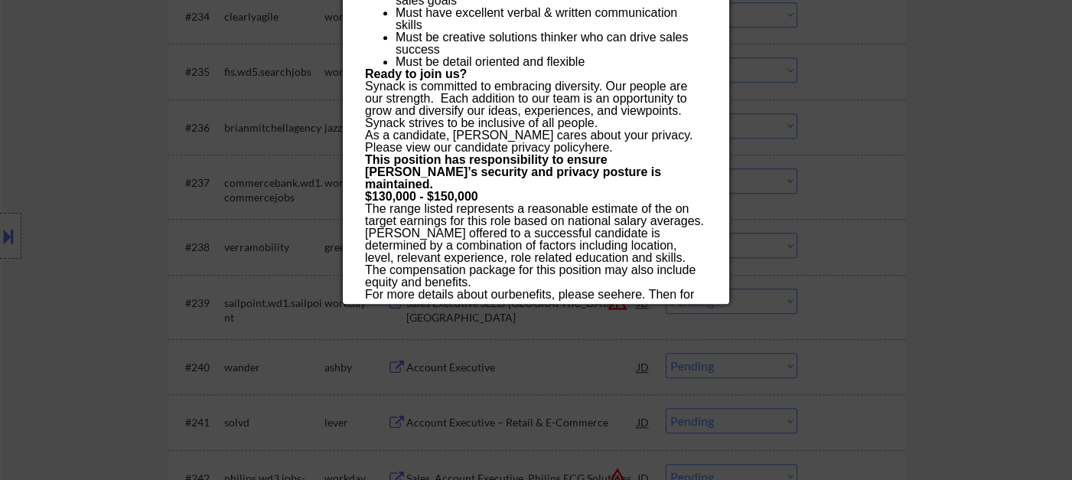
click at [790, 149] on div at bounding box center [536, 240] width 1072 height 480
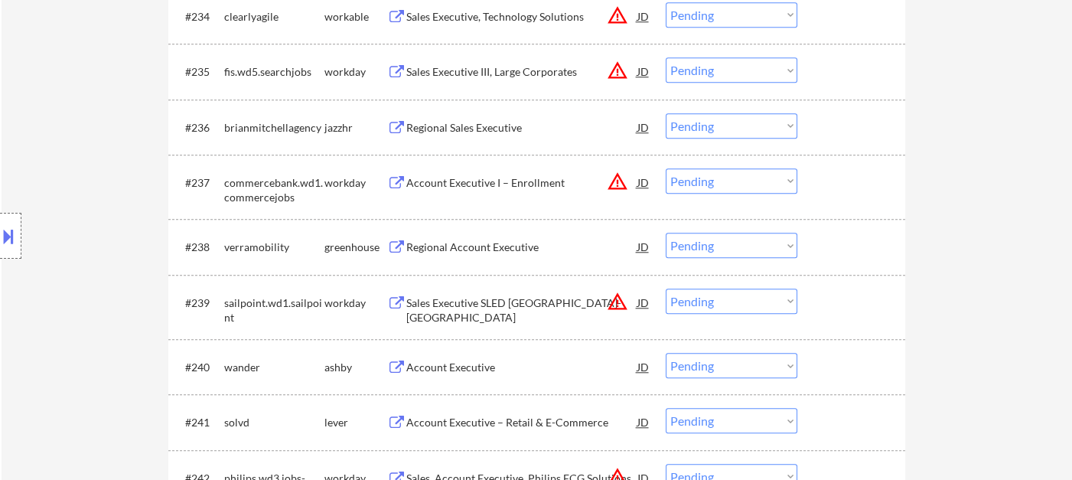
scroll to position [1592, 0]
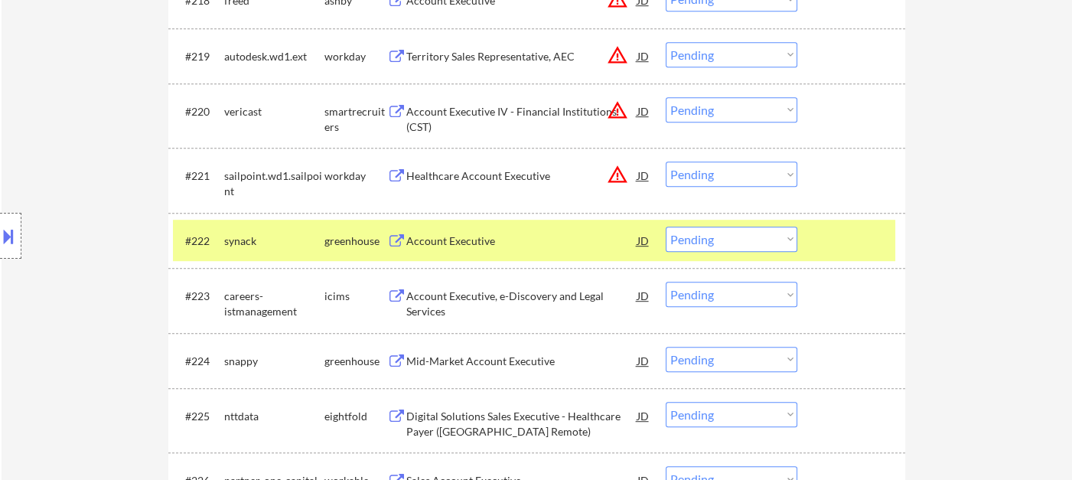
click at [744, 233] on select "Choose an option... Pending Applied Excluded (Questions) Excluded (Expired) Exc…" at bounding box center [732, 239] width 132 height 25
click at [666, 227] on select "Choose an option... Pending Applied Excluded (Questions) Excluded (Expired) Exc…" at bounding box center [732, 239] width 132 height 25
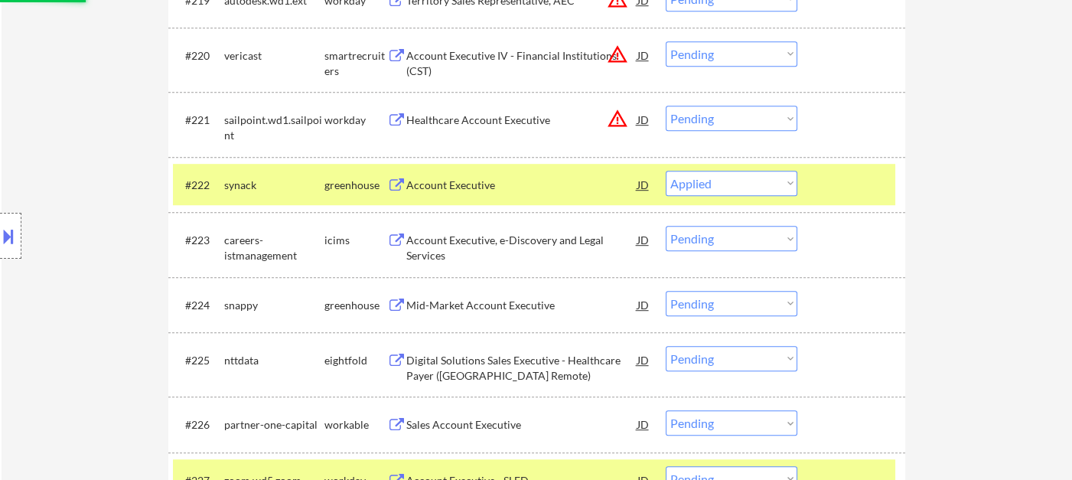
scroll to position [1678, 0]
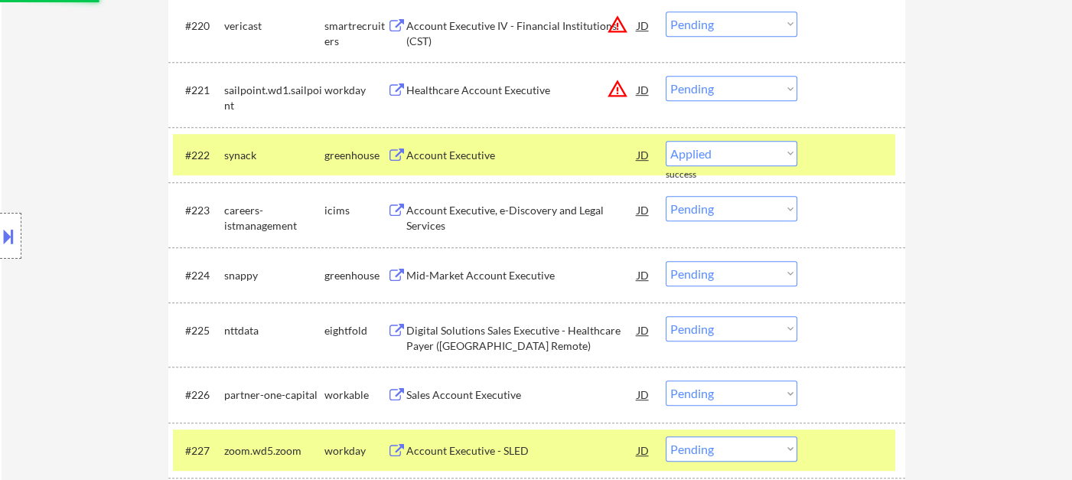
click at [518, 277] on div "Mid-Market Account Executive" at bounding box center [521, 275] width 231 height 15
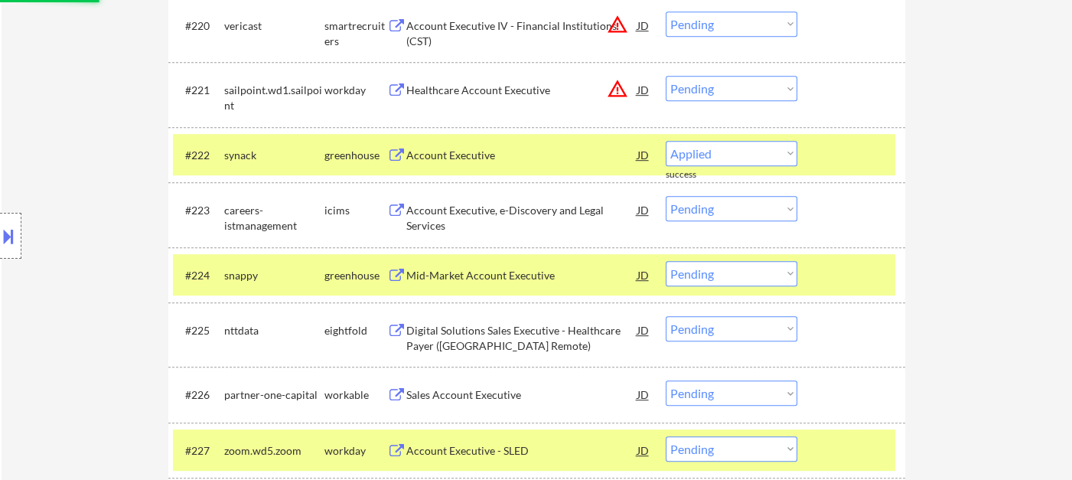
select select ""pending""
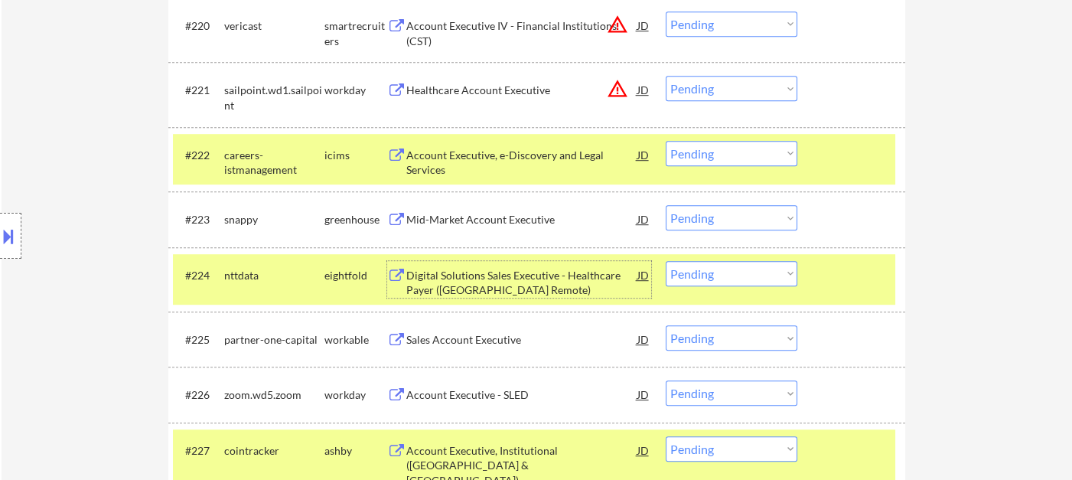
click at [12, 234] on button at bounding box center [8, 236] width 17 height 25
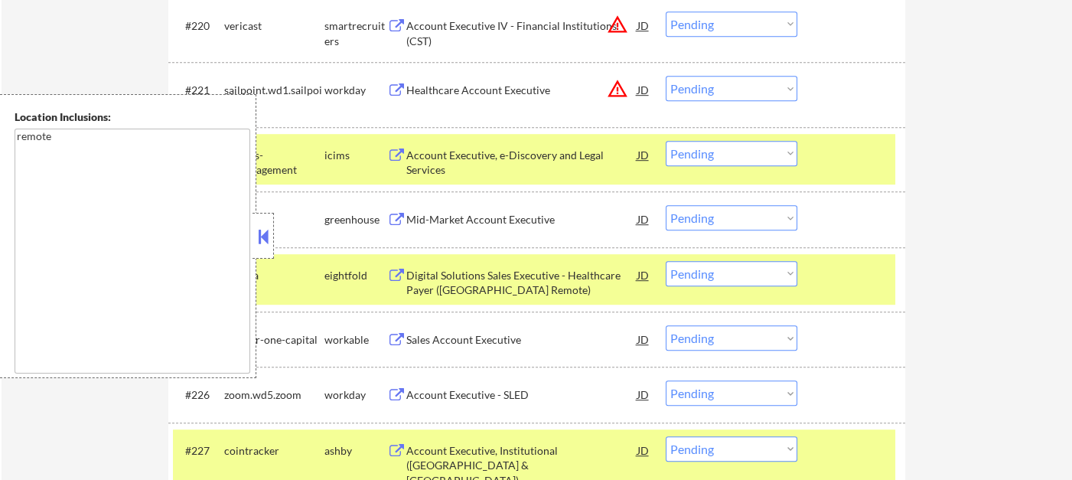
click at [270, 246] on button at bounding box center [263, 236] width 17 height 23
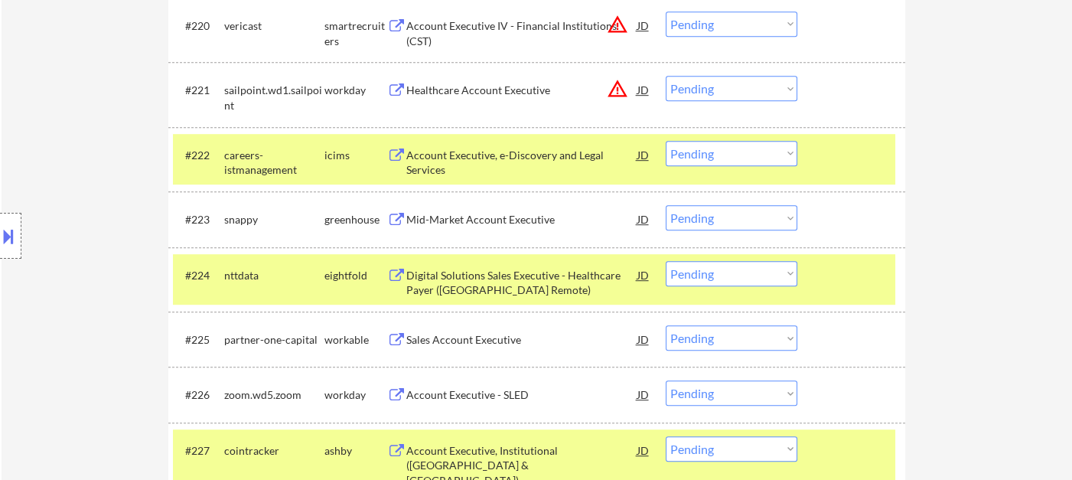
click at [742, 223] on select "Choose an option... Pending Applied Excluded (Questions) Excluded (Expired) Exc…" at bounding box center [732, 217] width 132 height 25
click at [666, 205] on select "Choose an option... Pending Applied Excluded (Questions) Excluded (Expired) Exc…" at bounding box center [732, 217] width 132 height 25
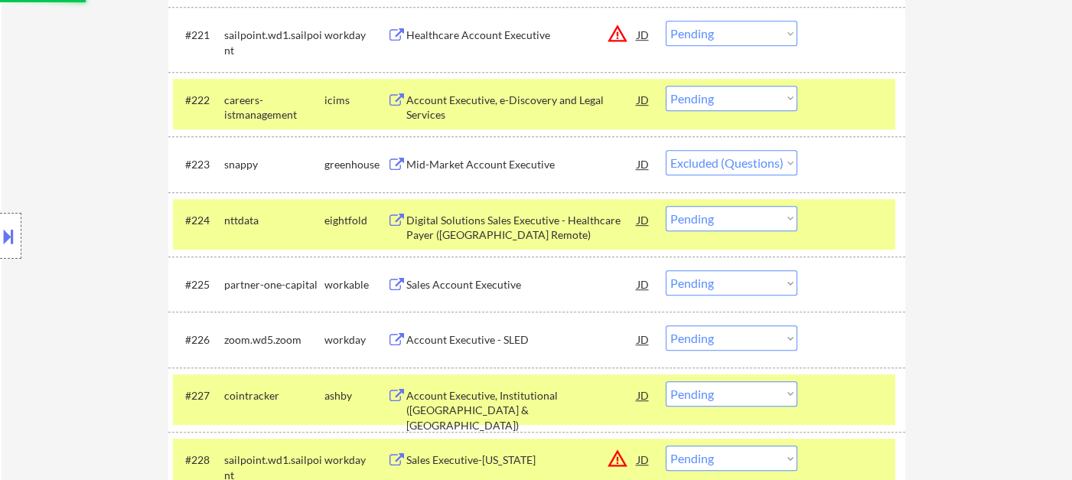
scroll to position [1763, 0]
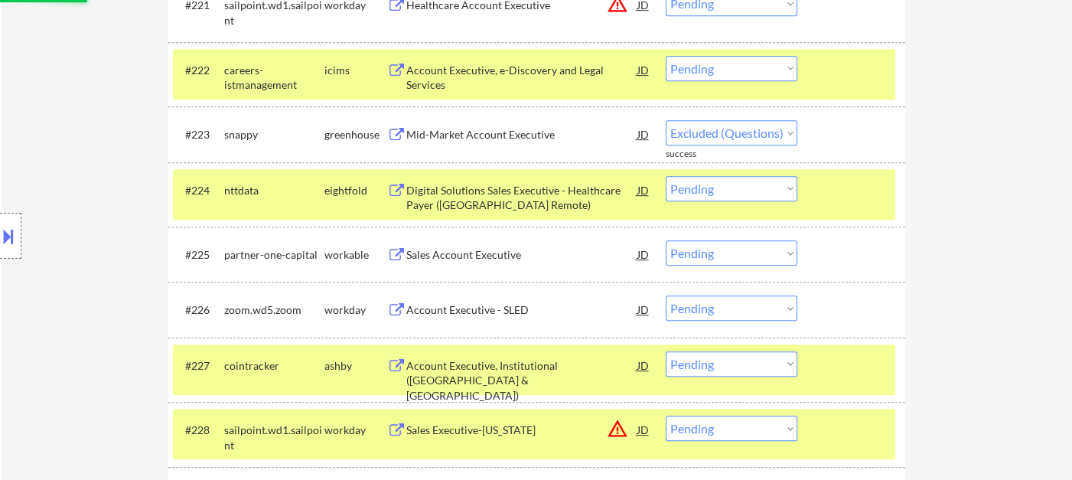
click at [478, 257] on div "Sales Account Executive" at bounding box center [521, 254] width 231 height 15
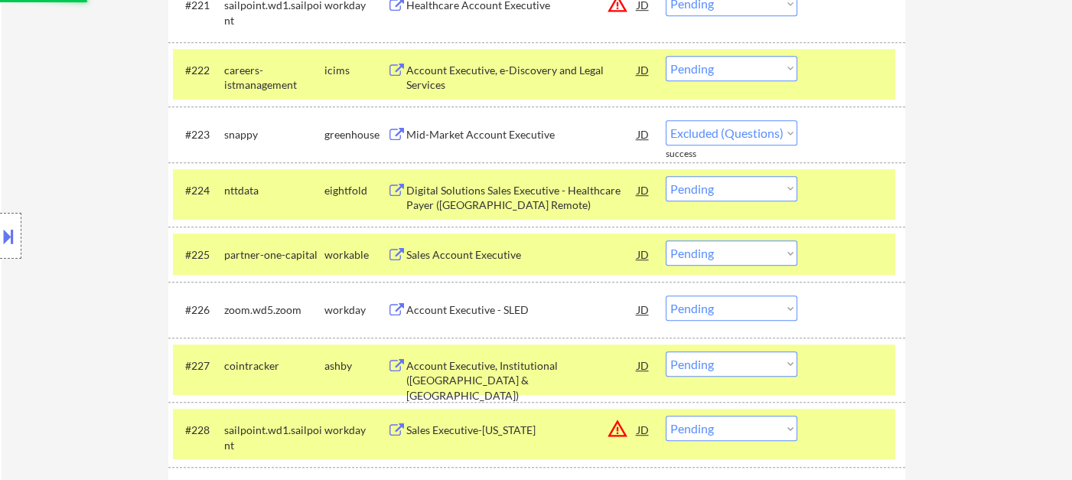
select select ""pending""
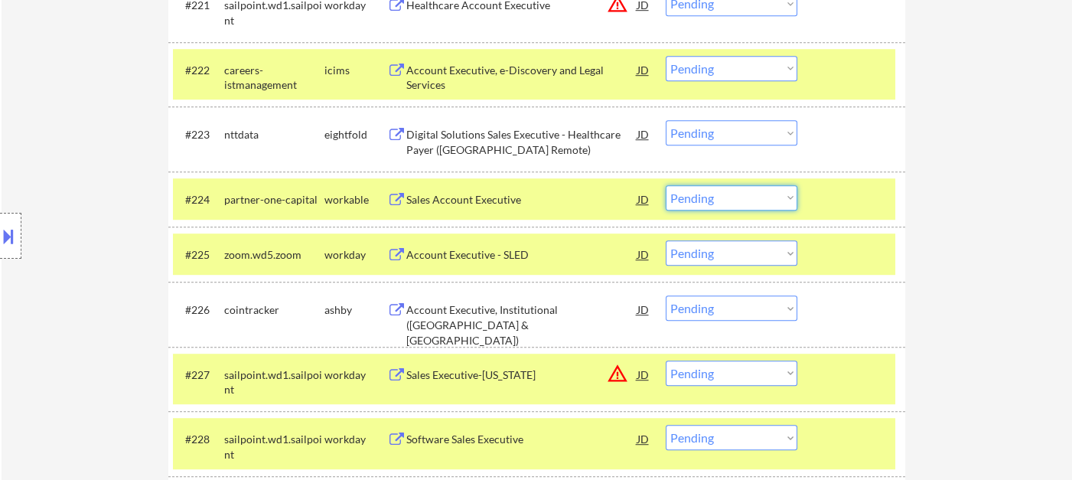
click at [694, 188] on select "Choose an option... Pending Applied Excluded (Questions) Excluded (Expired) Exc…" at bounding box center [732, 197] width 132 height 25
click at [647, 201] on div "JD" at bounding box center [643, 199] width 15 height 28
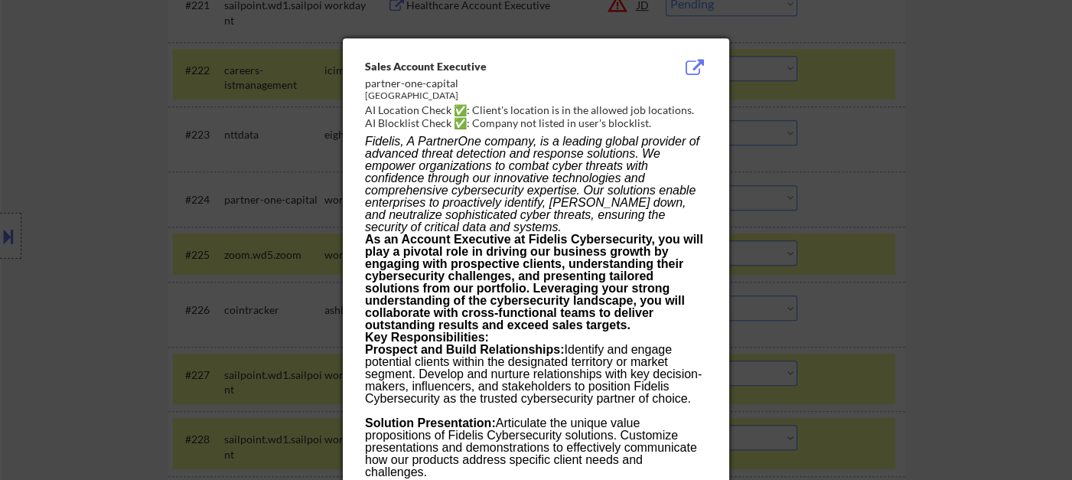
click at [965, 234] on div at bounding box center [536, 240] width 1072 height 480
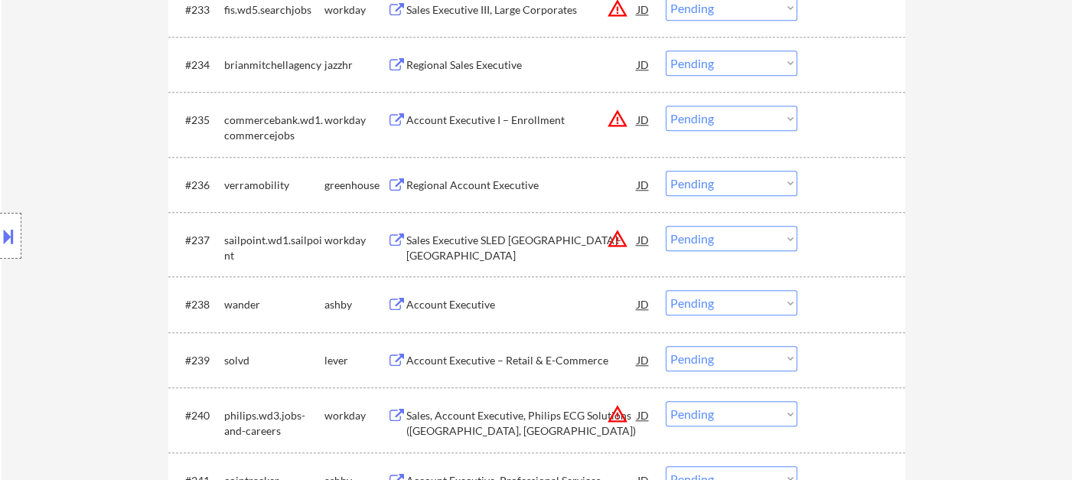
scroll to position [2528, 0]
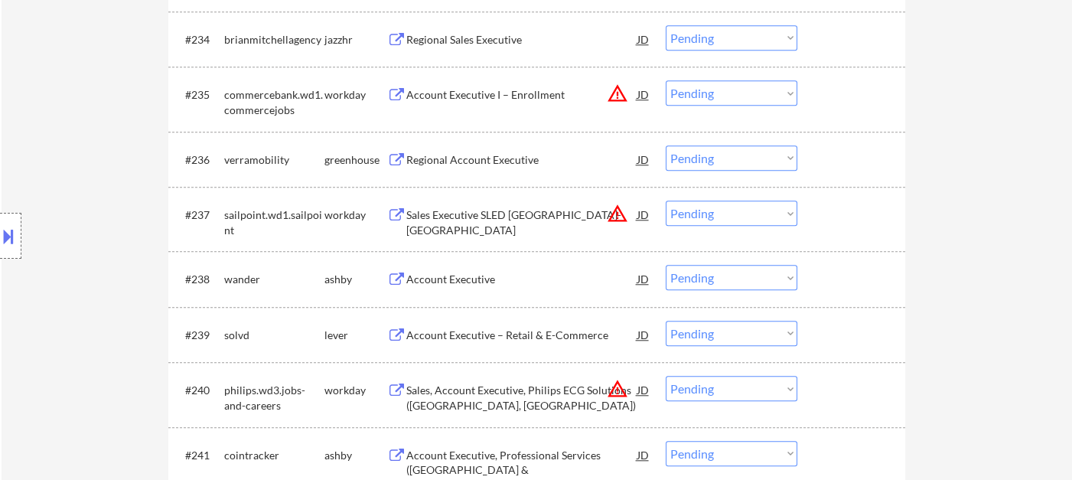
click at [468, 286] on div "Account Executive" at bounding box center [521, 279] width 231 height 15
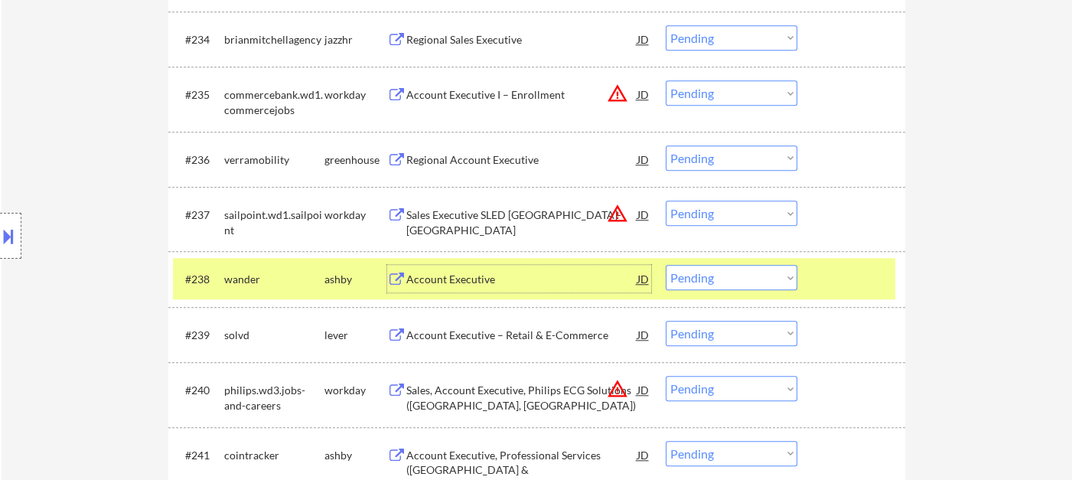
click at [695, 287] on select "Choose an option... Pending Applied Excluded (Questions) Excluded (Expired) Exc…" at bounding box center [732, 277] width 132 height 25
click at [666, 265] on select "Choose an option... Pending Applied Excluded (Questions) Excluded (Expired) Exc…" at bounding box center [732, 277] width 132 height 25
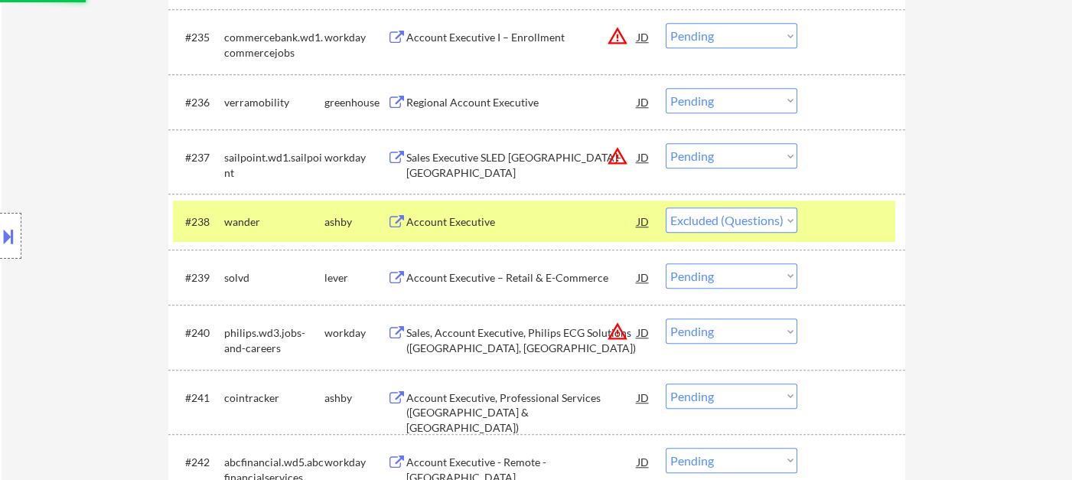
scroll to position [2613, 0]
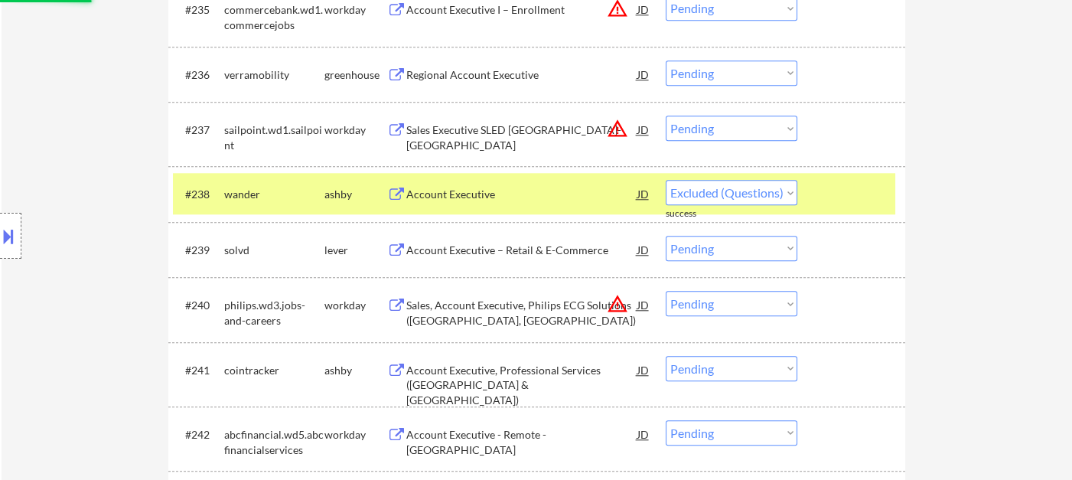
click at [504, 250] on div "Account Executive – Retail & E-Commerce" at bounding box center [521, 250] width 231 height 15
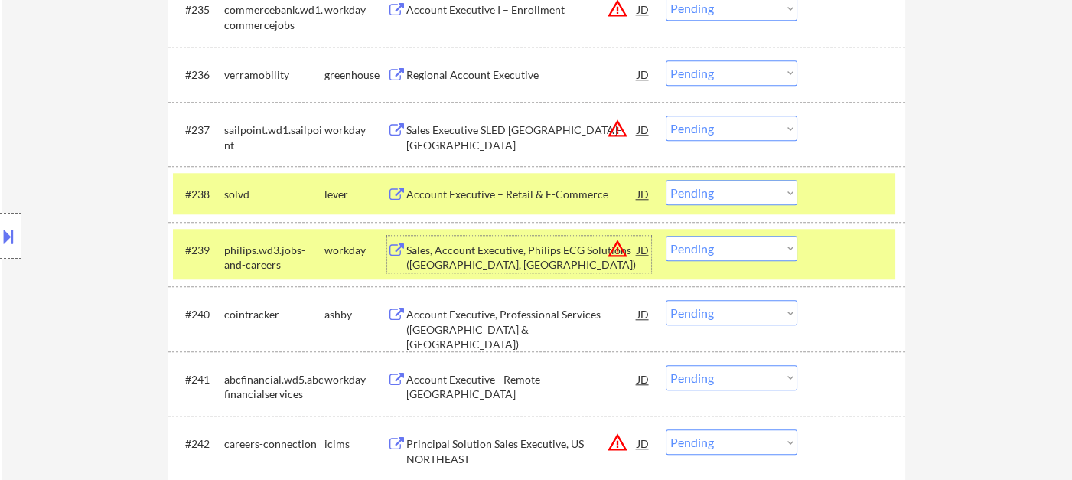
click at [710, 191] on select "Choose an option... Pending Applied Excluded (Questions) Excluded (Expired) Exc…" at bounding box center [732, 192] width 132 height 25
select select ""excluded__expired_""
click at [666, 180] on select "Choose an option... Pending Applied Excluded (Questions) Excluded (Expired) Exc…" at bounding box center [732, 192] width 132 height 25
drag, startPoint x: 718, startPoint y: 253, endPoint x: 726, endPoint y: 259, distance: 10.4
click at [718, 253] on select "Choose an option... Pending Applied Excluded (Questions) Excluded (Expired) Exc…" at bounding box center [732, 248] width 132 height 25
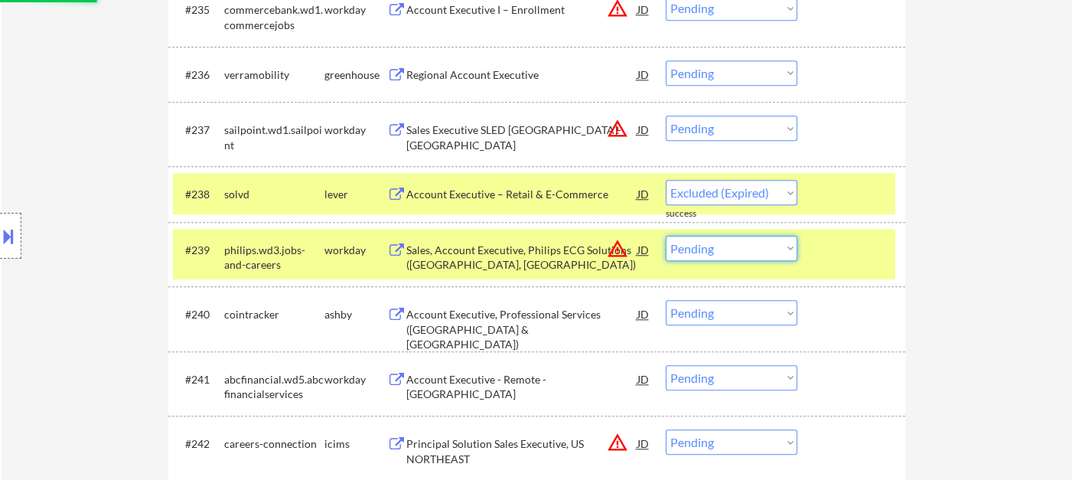
select select ""excluded__location_""
click at [666, 236] on select "Choose an option... Pending Applied Excluded (Questions) Excluded (Expired) Exc…" at bounding box center [732, 248] width 132 height 25
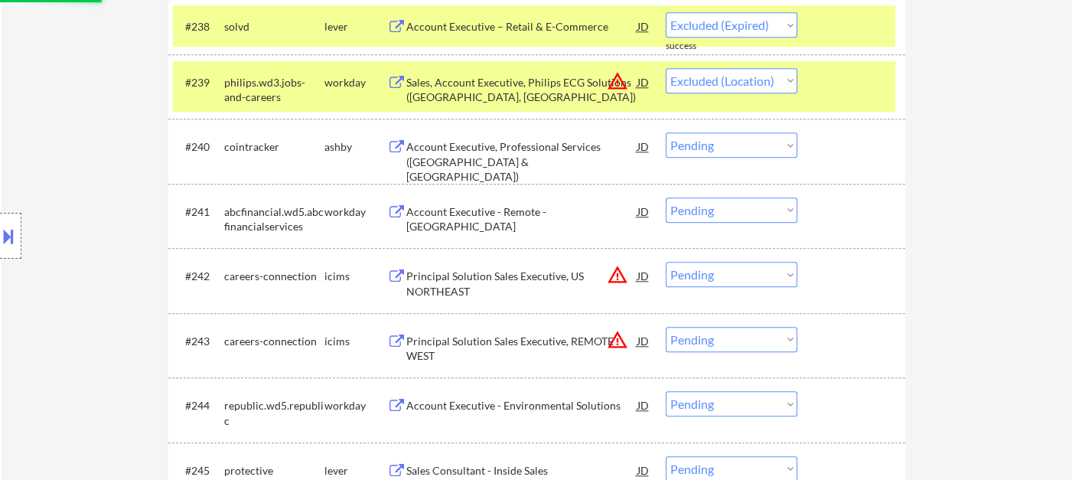
scroll to position [2783, 0]
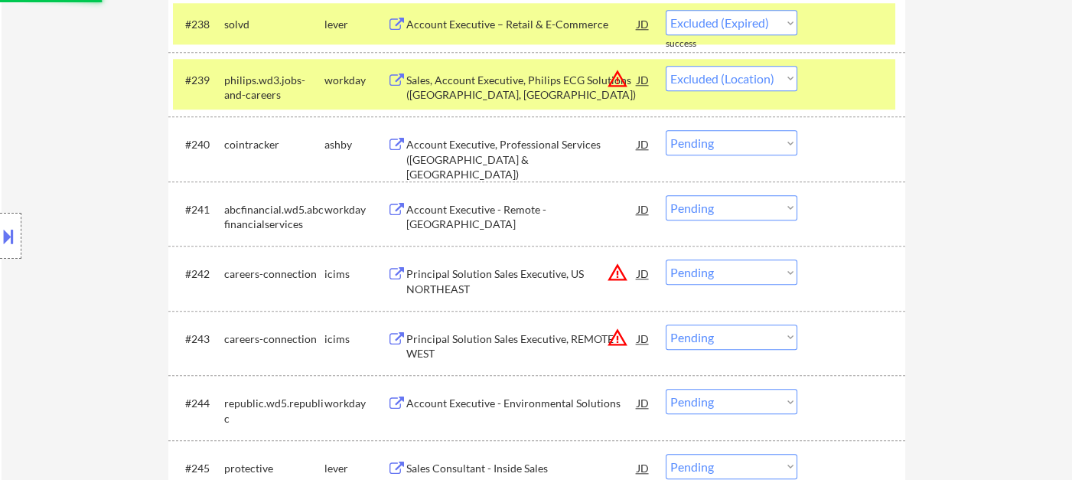
click at [494, 154] on div "Account Executive, Professional Services (United States & Canada)" at bounding box center [521, 159] width 231 height 45
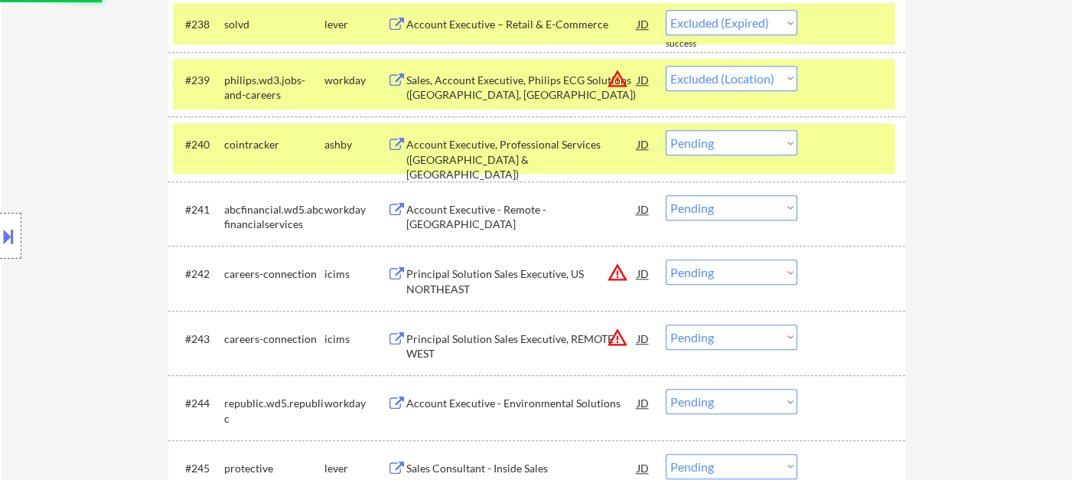
select select ""pending""
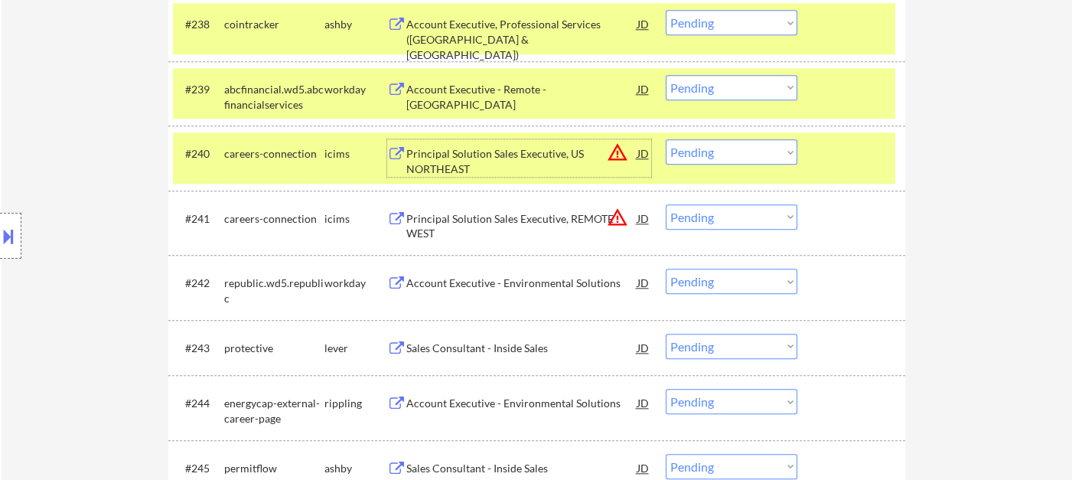
scroll to position [2868, 0]
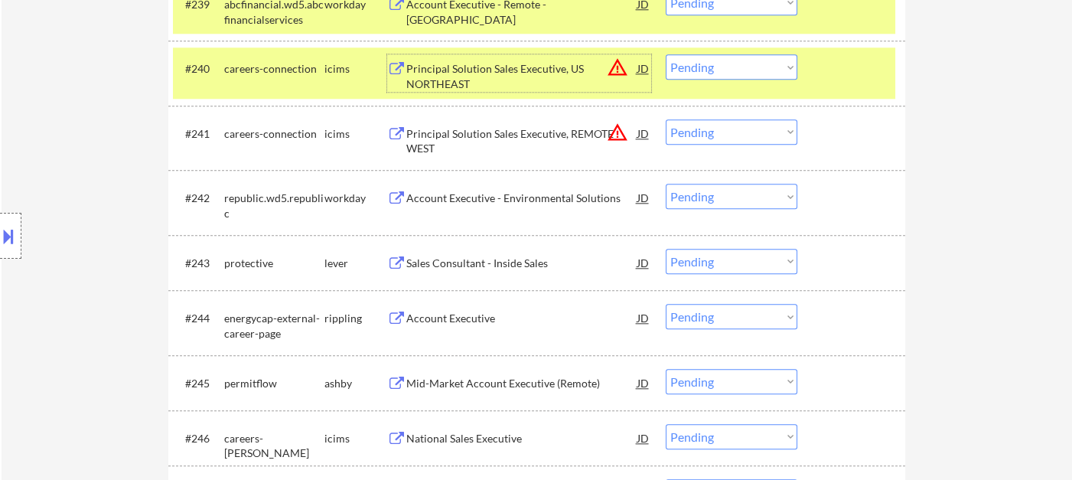
click at [453, 268] on div "Sales Consultant - Inside Sales" at bounding box center [521, 263] width 231 height 15
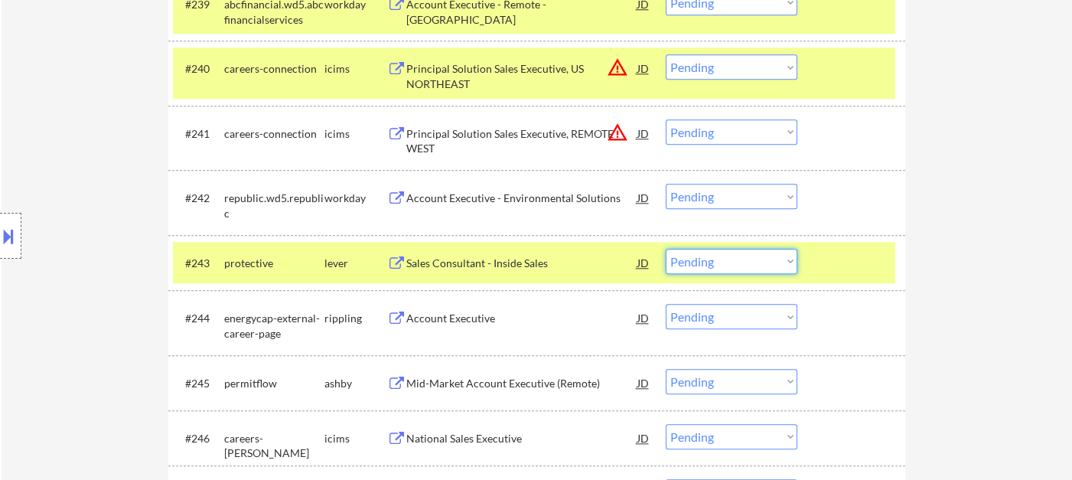
drag, startPoint x: 706, startPoint y: 262, endPoint x: 726, endPoint y: 272, distance: 22.9
click at [706, 262] on select "Choose an option... Pending Applied Excluded (Questions) Excluded (Expired) Exc…" at bounding box center [732, 261] width 132 height 25
click at [666, 249] on select "Choose an option... Pending Applied Excluded (Questions) Excluded (Expired) Exc…" at bounding box center [732, 261] width 132 height 25
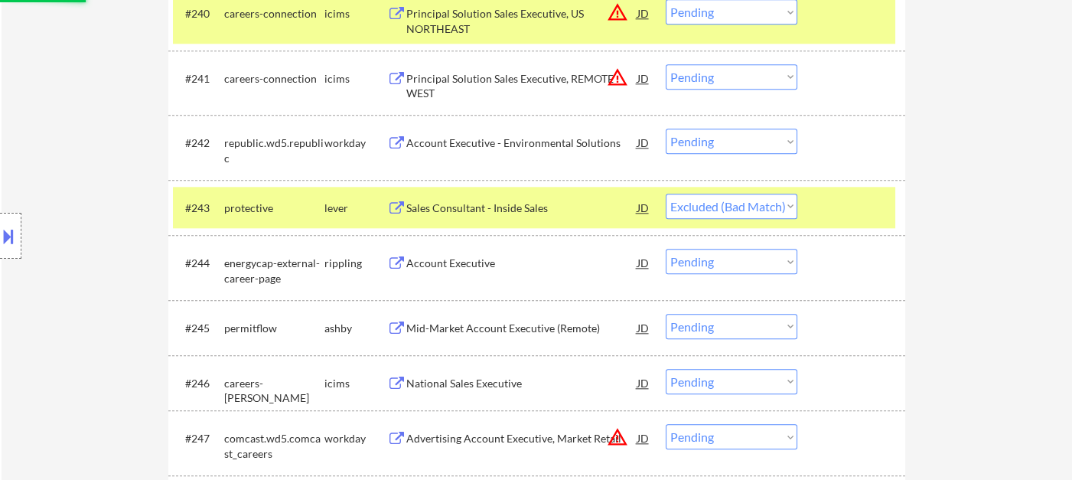
scroll to position [2953, 0]
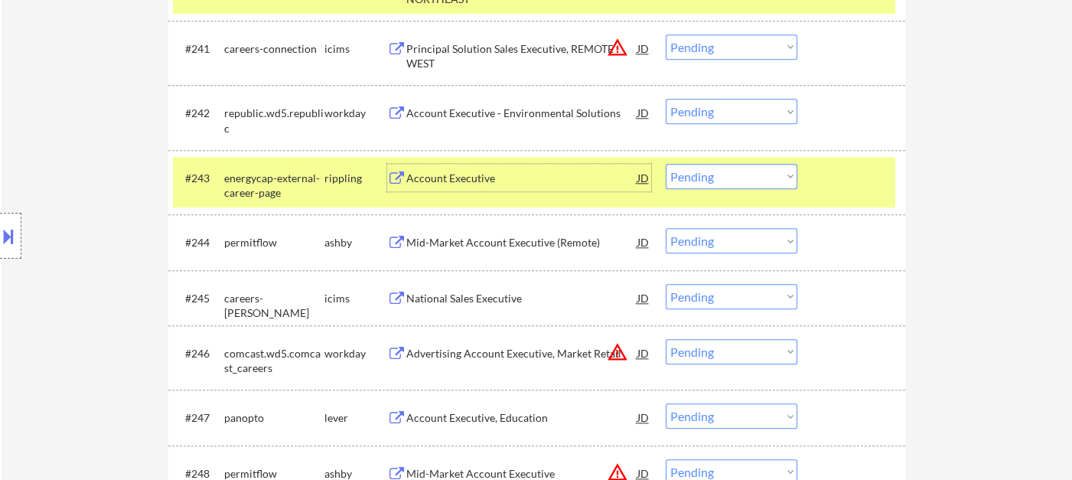
click at [481, 166] on div "Account Executive" at bounding box center [521, 178] width 231 height 28
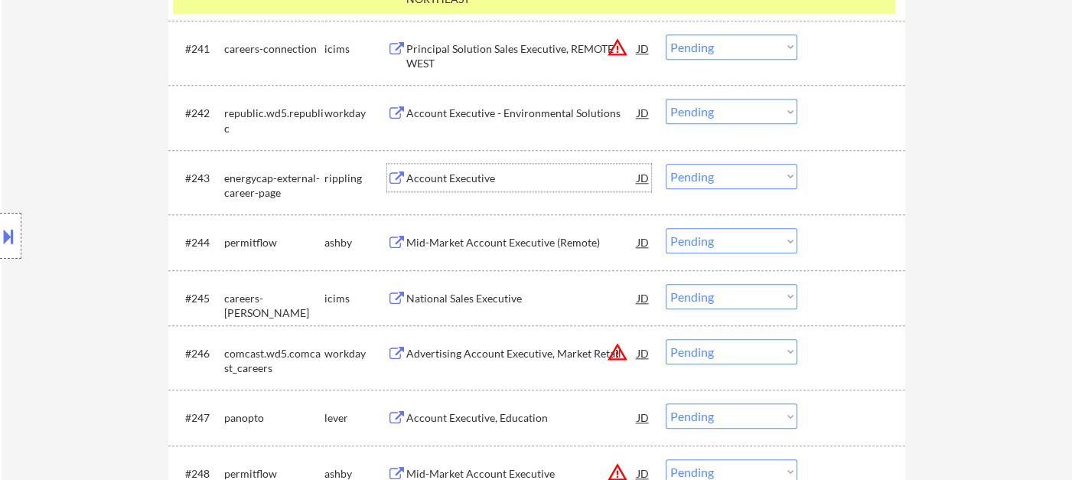
drag, startPoint x: 708, startPoint y: 173, endPoint x: 707, endPoint y: 186, distance: 13.0
click at [708, 172] on select "Choose an option... Pending Applied Excluded (Questions) Excluded (Expired) Exc…" at bounding box center [732, 176] width 132 height 25
click at [666, 164] on select "Choose an option... Pending Applied Excluded (Questions) Excluded (Expired) Exc…" at bounding box center [732, 176] width 132 height 25
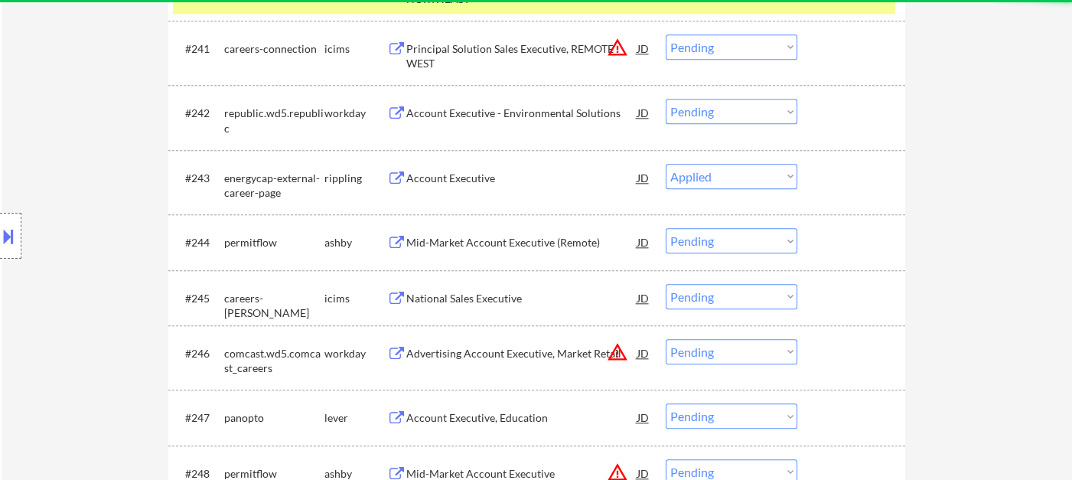
click at [106, 207] on div "Location Inclusions: remote" at bounding box center [137, 236] width 274 height 284
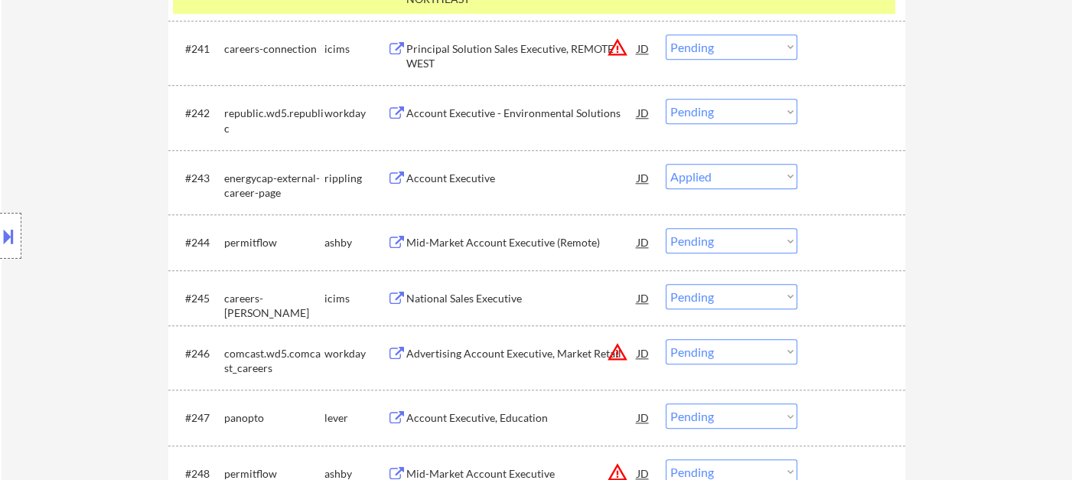
select select ""pending""
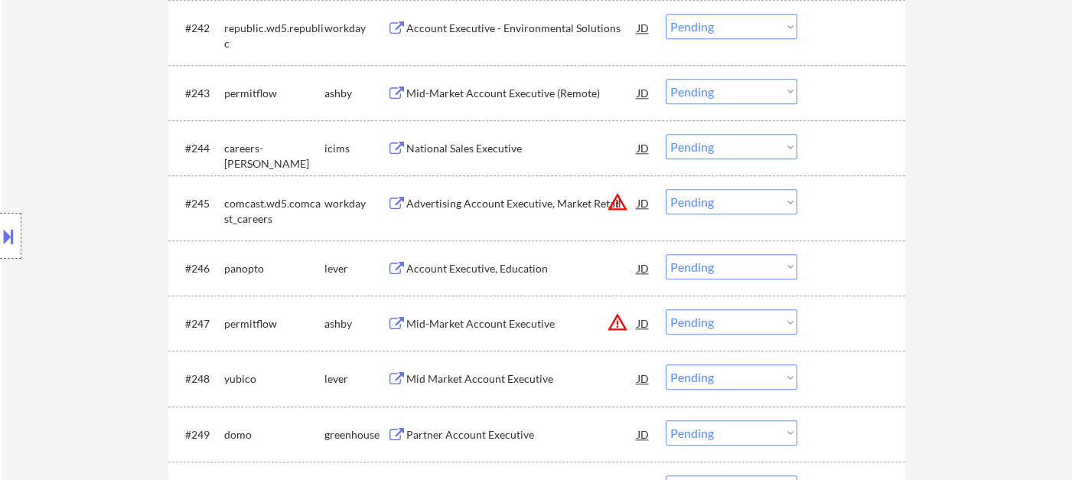
scroll to position [3123, 0]
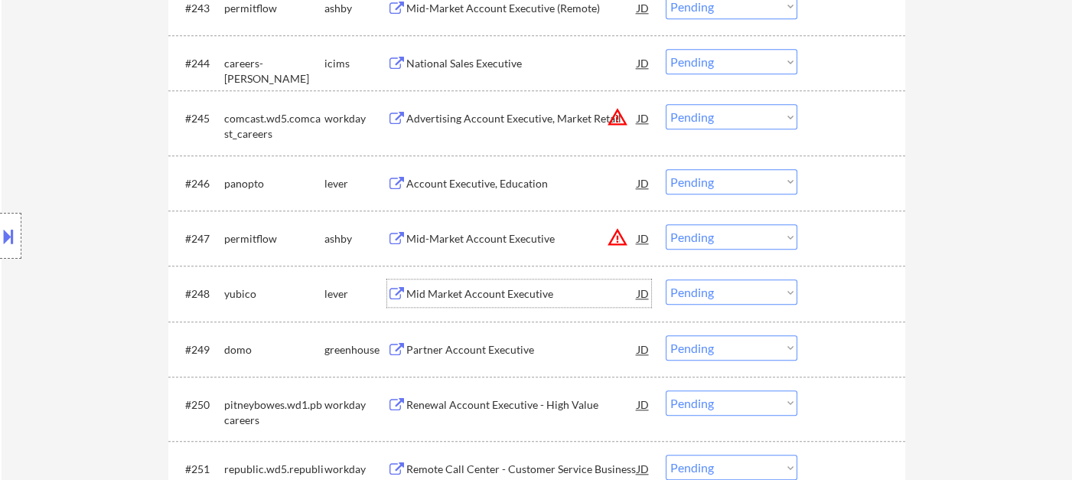
click at [506, 299] on div "Mid Market Account Executive" at bounding box center [521, 293] width 231 height 15
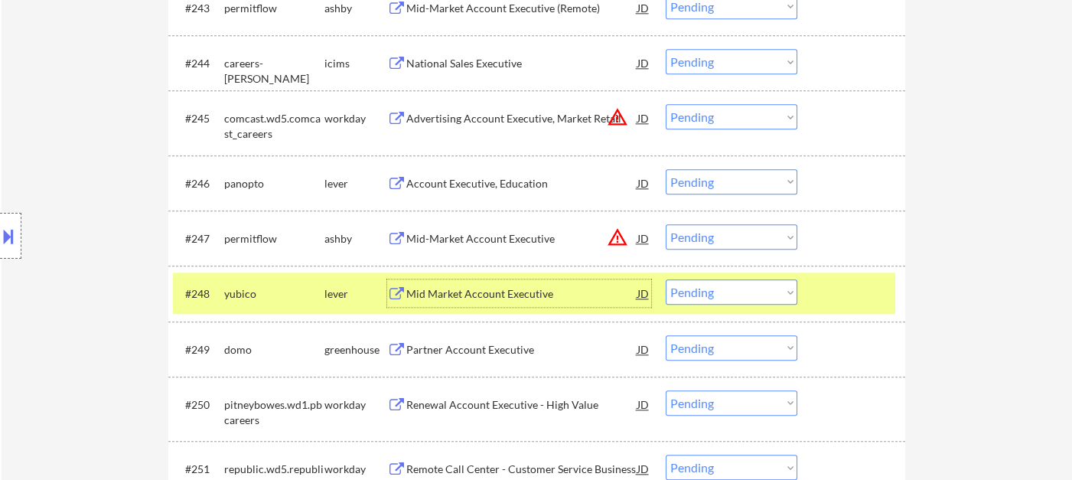
click at [690, 293] on select "Choose an option... Pending Applied Excluded (Questions) Excluded (Expired) Exc…" at bounding box center [732, 291] width 132 height 25
select select ""excluded__expired_""
click at [666, 279] on select "Choose an option... Pending Applied Excluded (Questions) Excluded (Expired) Exc…" at bounding box center [732, 291] width 132 height 25
click at [481, 357] on div "Partner Account Executive" at bounding box center [521, 349] width 231 height 28
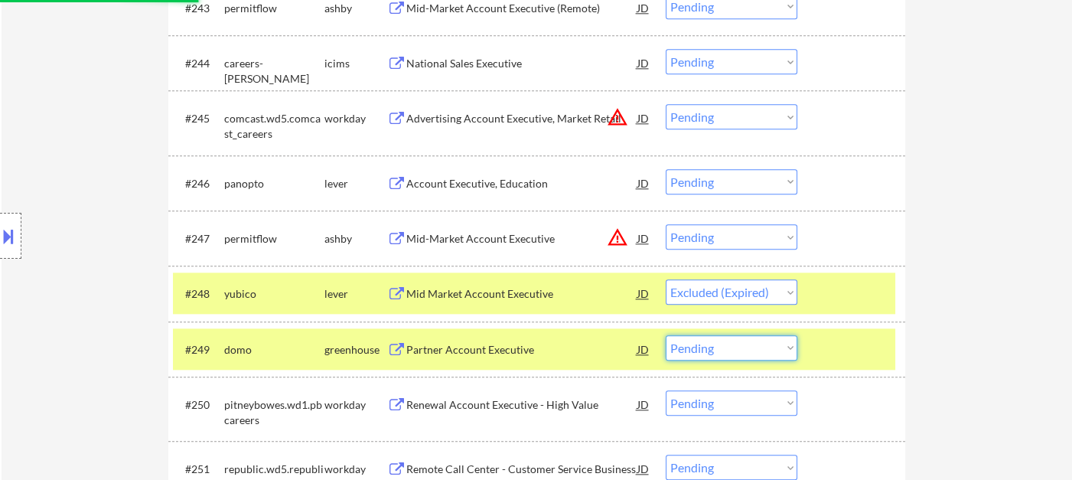
drag, startPoint x: 730, startPoint y: 344, endPoint x: 751, endPoint y: 367, distance: 31.5
click at [730, 344] on select "Choose an option... Pending Applied Excluded (Questions) Excluded (Expired) Exc…" at bounding box center [732, 347] width 132 height 25
select select ""excluded__expired_""
click at [666, 335] on select "Choose an option... Pending Applied Excluded (Questions) Excluded (Expired) Exc…" at bounding box center [732, 347] width 132 height 25
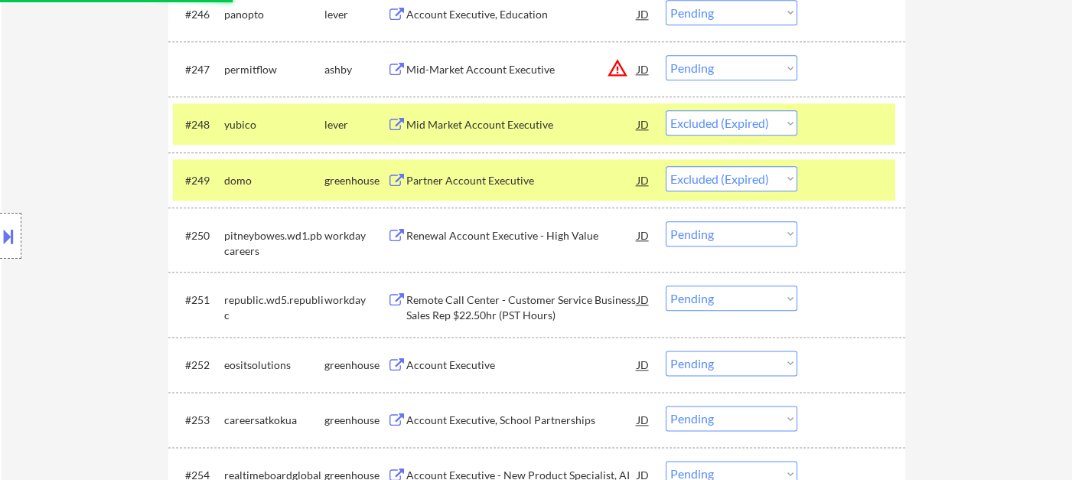
scroll to position [3294, 0]
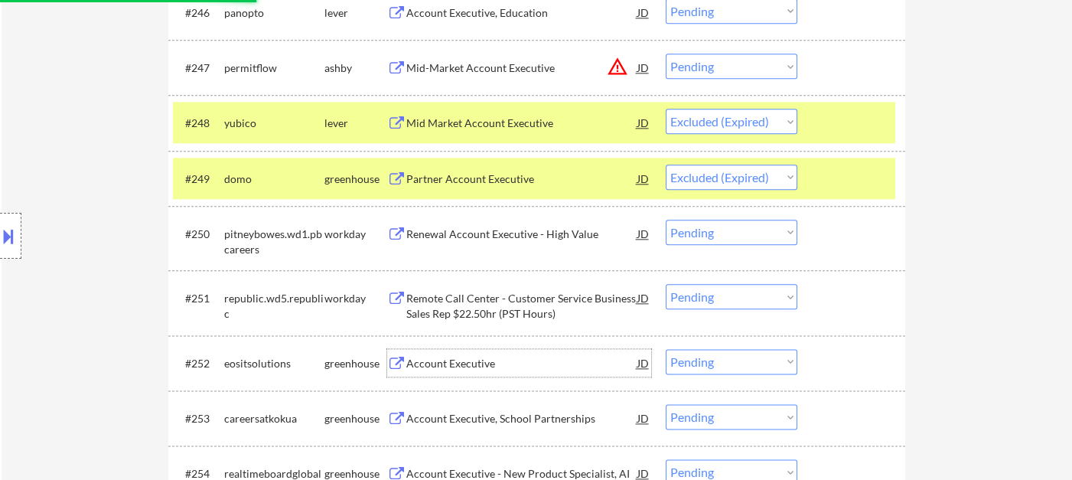
click at [458, 366] on div "Account Executive" at bounding box center [521, 363] width 231 height 15
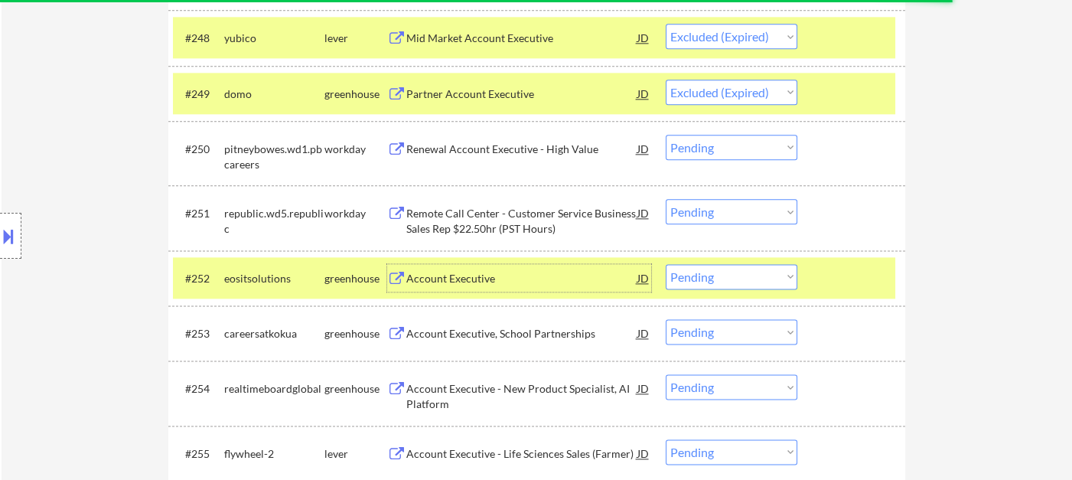
scroll to position [3464, 0]
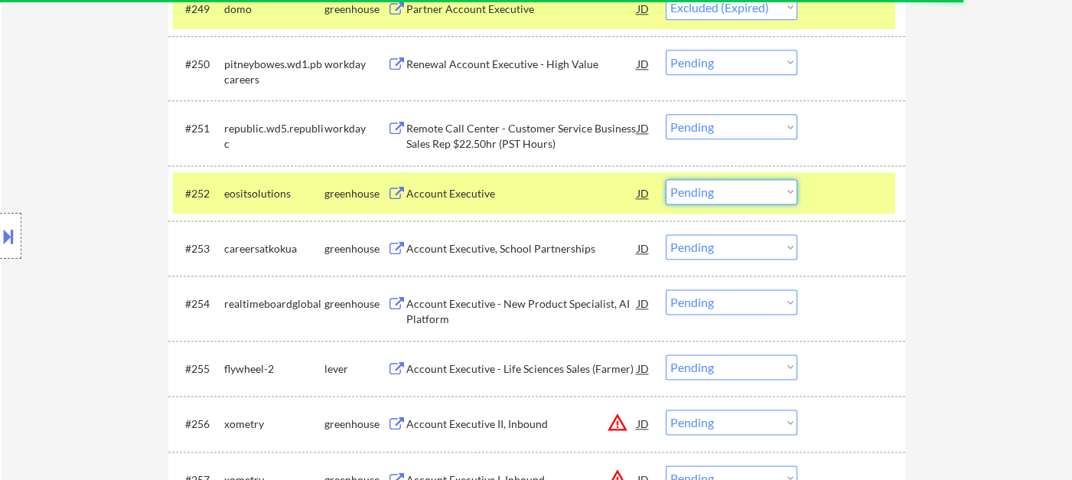
drag, startPoint x: 702, startPoint y: 194, endPoint x: 710, endPoint y: 203, distance: 12.5
click at [702, 193] on select "Choose an option... Pending Applied Excluded (Questions) Excluded (Expired) Exc…" at bounding box center [732, 191] width 132 height 25
select select ""excluded__bad_match_""
click at [666, 179] on select "Choose an option... Pending Applied Excluded (Questions) Excluded (Expired) Exc…" at bounding box center [732, 191] width 132 height 25
click at [539, 250] on div "Account Executive, School Partnerships" at bounding box center [521, 248] width 231 height 15
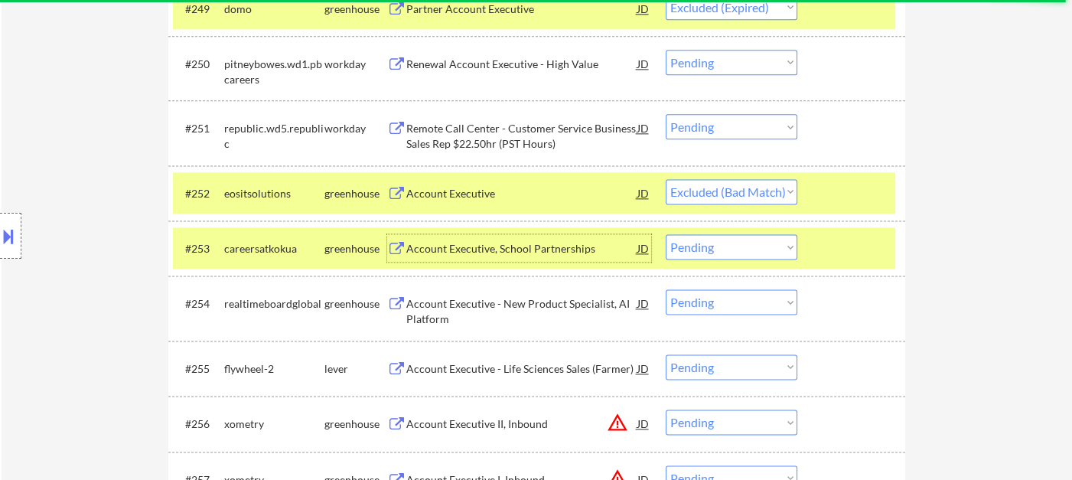
click at [769, 238] on select "Choose an option... Pending Applied Excluded (Questions) Excluded (Expired) Exc…" at bounding box center [732, 246] width 132 height 25
select select ""excluded__expired_""
click at [666, 234] on select "Choose an option... Pending Applied Excluded (Questions) Excluded (Expired) Exc…" at bounding box center [732, 246] width 132 height 25
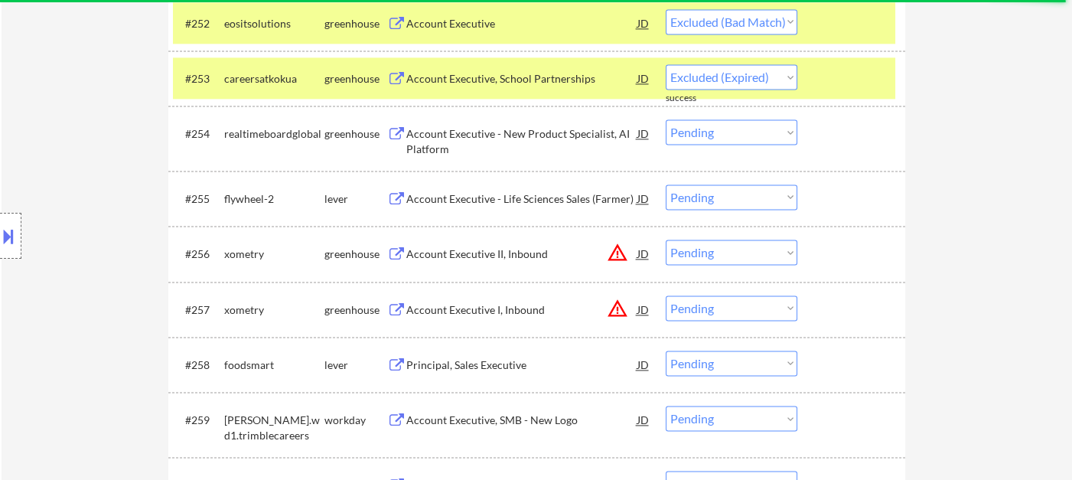
scroll to position [3719, 0]
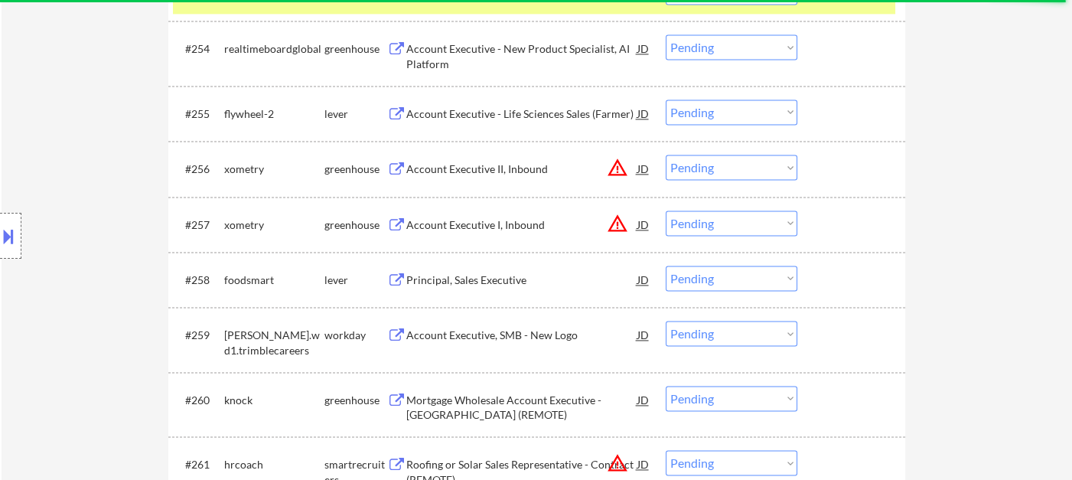
click at [725, 176] on select "Choose an option... Pending Applied Excluded (Questions) Excluded (Expired) Exc…" at bounding box center [732, 167] width 132 height 25
select select ""excluded__location_""
click at [666, 155] on select "Choose an option... Pending Applied Excluded (Questions) Excluded (Expired) Exc…" at bounding box center [732, 167] width 132 height 25
drag, startPoint x: 758, startPoint y: 223, endPoint x: 762, endPoint y: 233, distance: 11.7
click at [758, 223] on select "Choose an option... Pending Applied Excluded (Questions) Excluded (Expired) Exc…" at bounding box center [732, 223] width 132 height 25
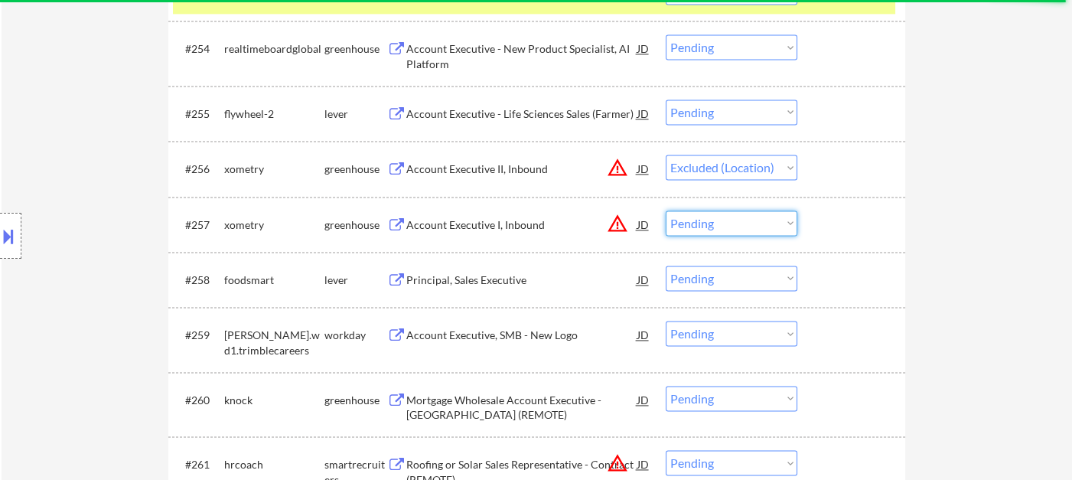
select select ""excluded__location_""
click at [666, 211] on select "Choose an option... Pending Applied Excluded (Questions) Excluded (Expired) Exc…" at bounding box center [732, 223] width 132 height 25
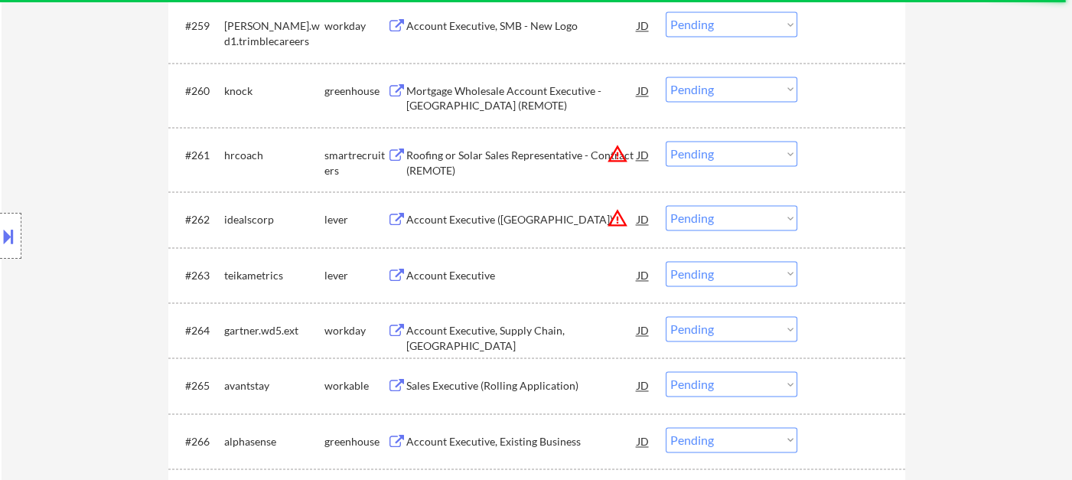
scroll to position [4059, 0]
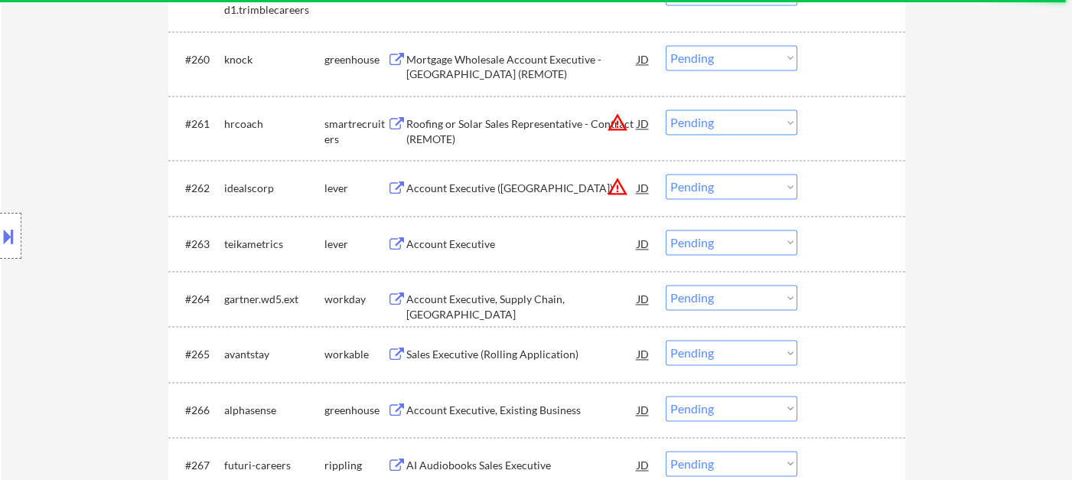
click at [472, 250] on div "Account Executive" at bounding box center [521, 244] width 231 height 15
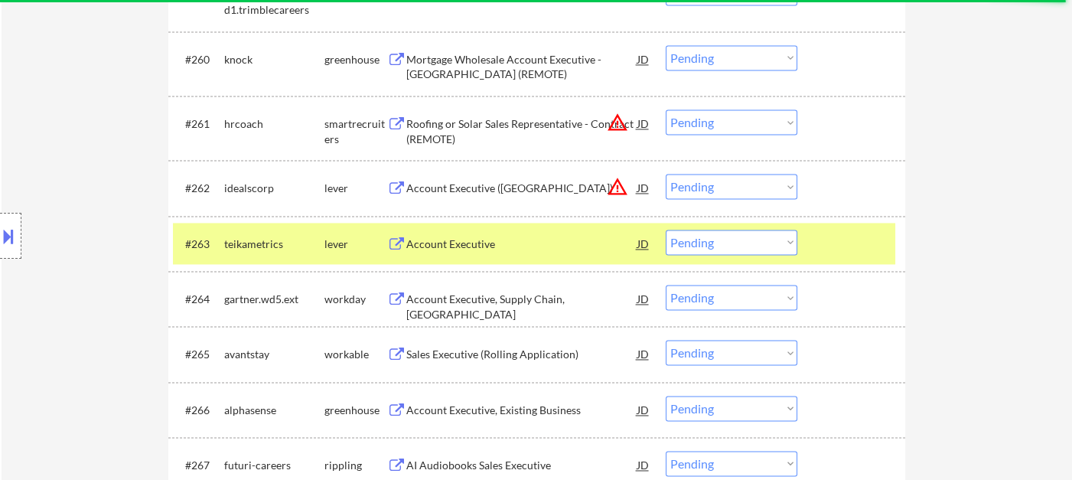
drag, startPoint x: 92, startPoint y: 147, endPoint x: 133, endPoint y: 159, distance: 43.1
click at [92, 147] on div "Location Inclusions: remote" at bounding box center [137, 236] width 274 height 284
select select ""pending""
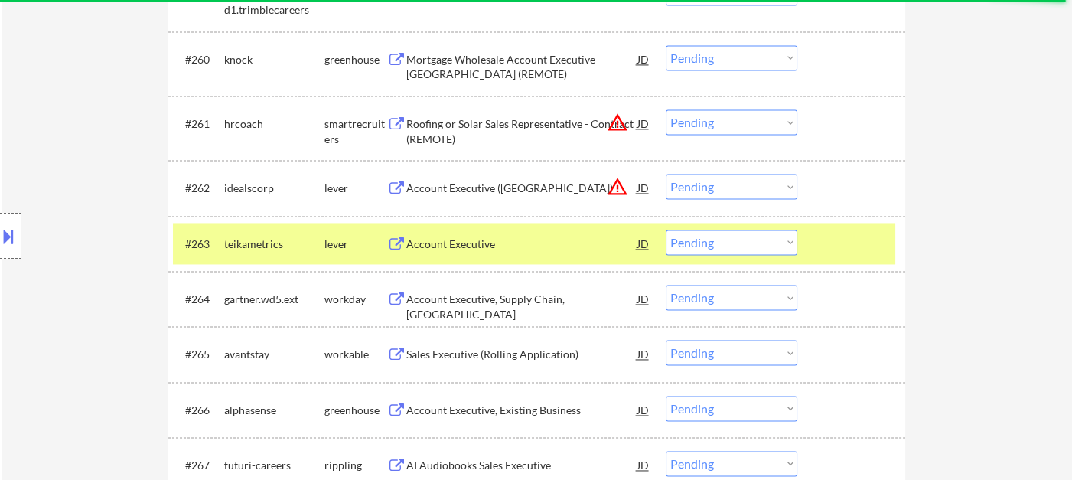
select select ""pending""
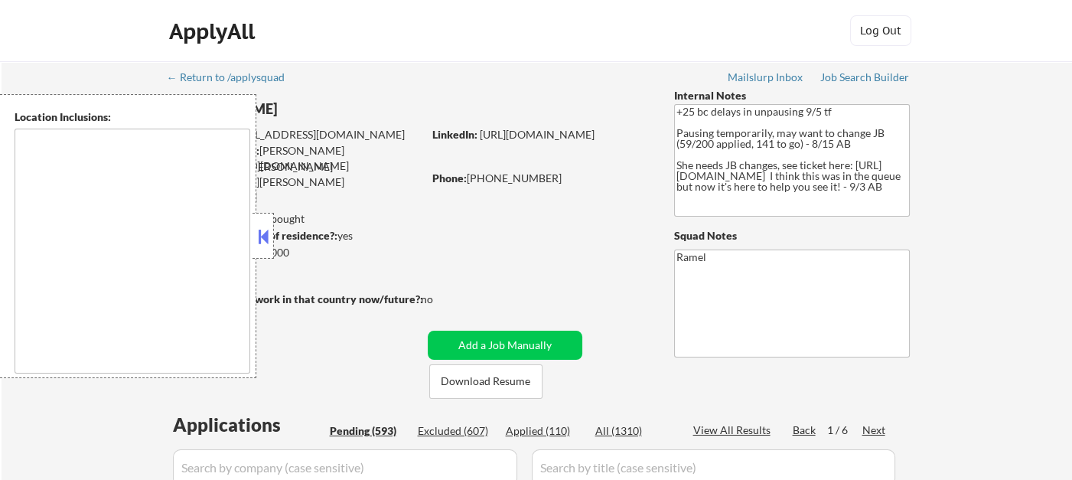
click at [266, 237] on button at bounding box center [263, 236] width 17 height 23
select select ""pending""
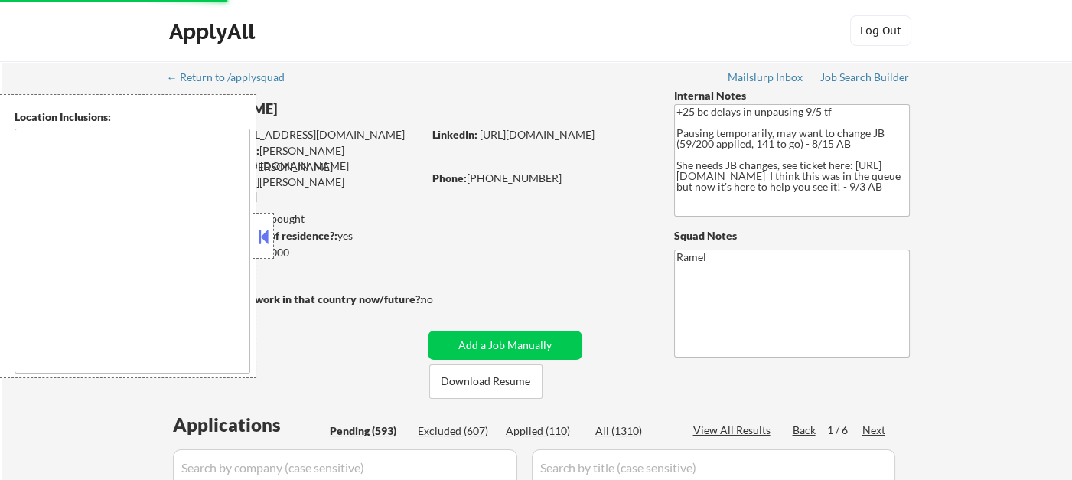
select select ""pending""
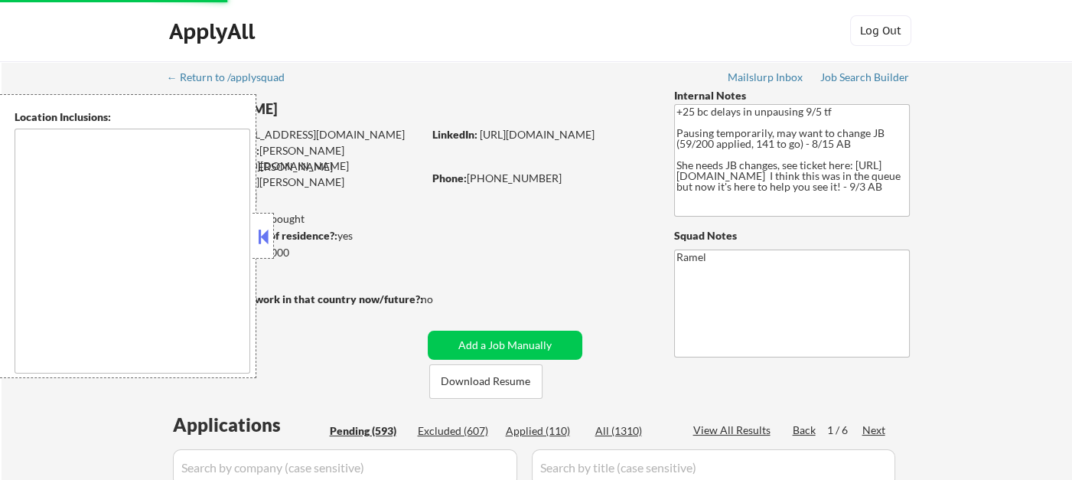
select select ""pending""
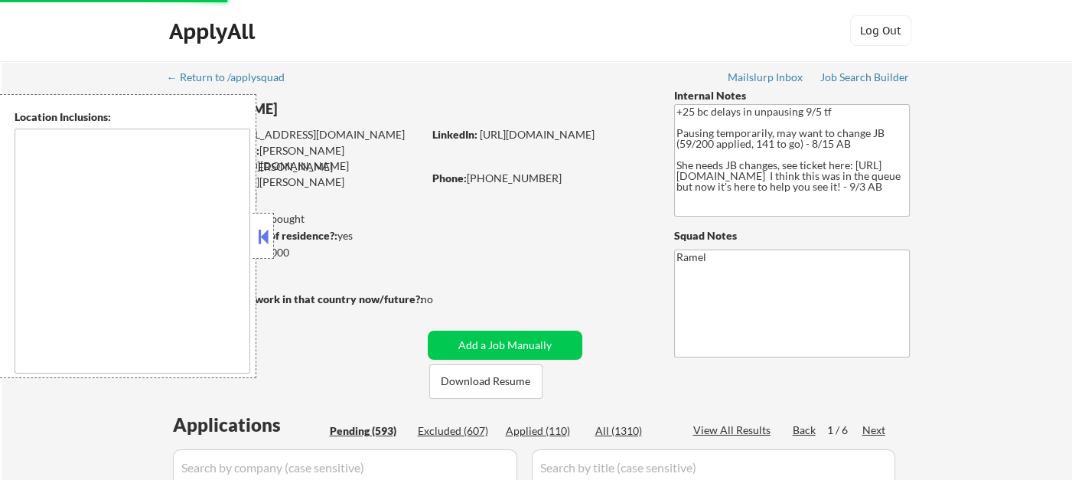
select select ""pending""
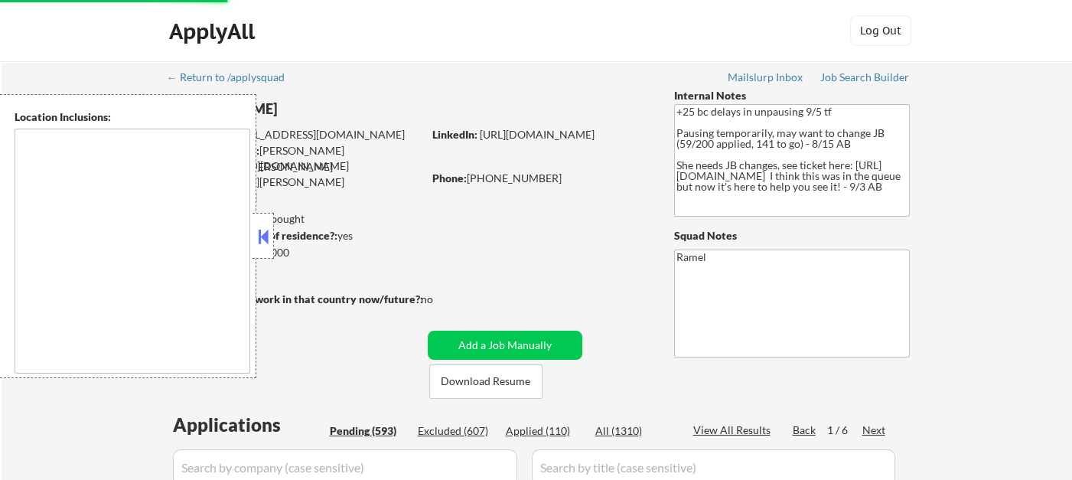
select select ""pending""
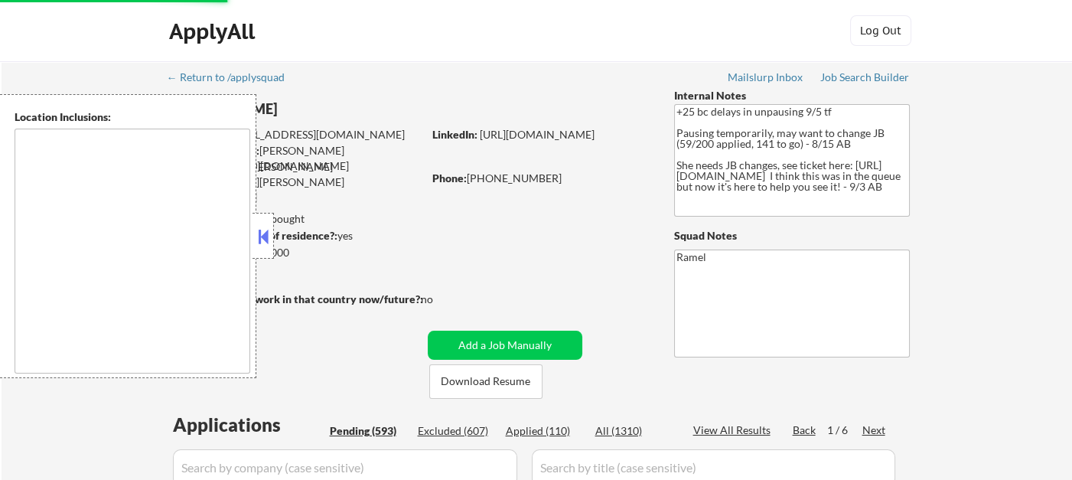
select select ""pending""
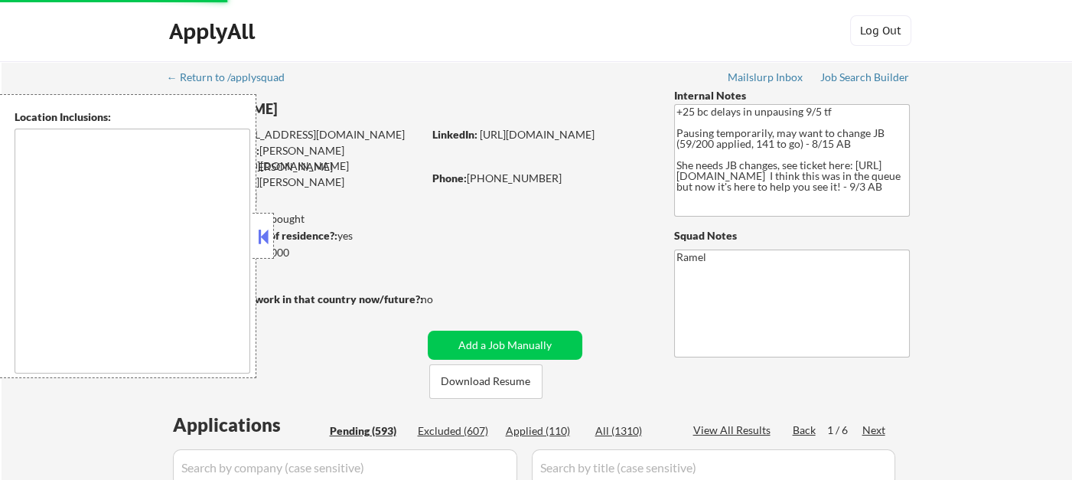
select select ""pending""
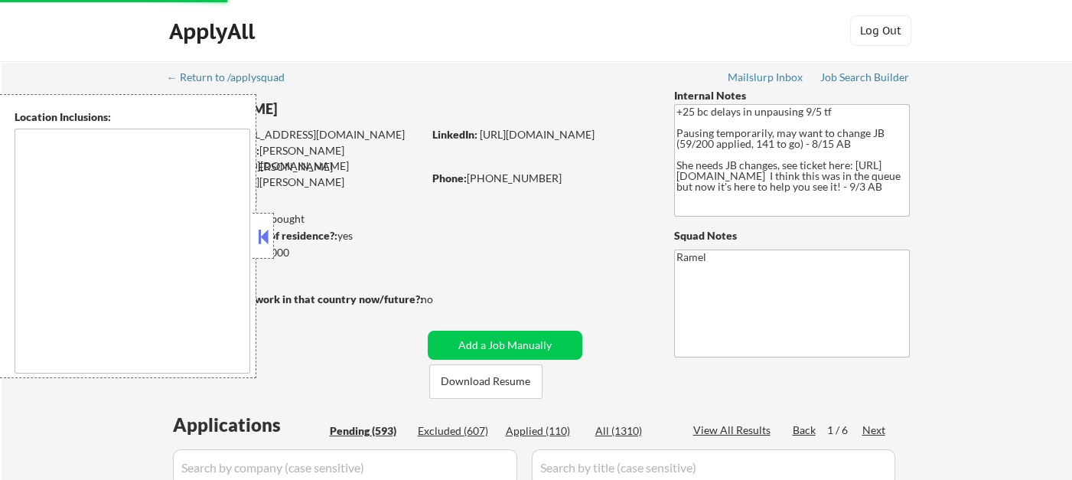
select select ""pending""
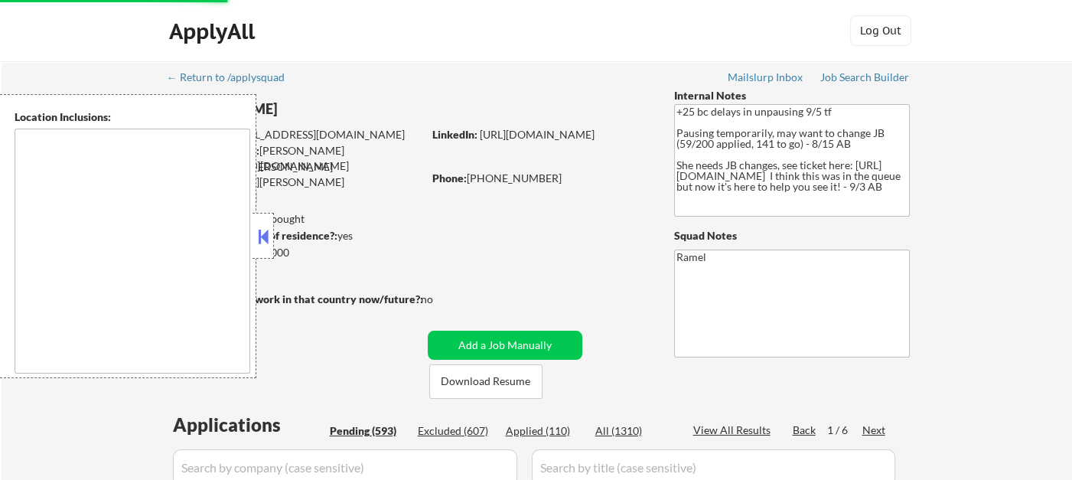
select select ""pending""
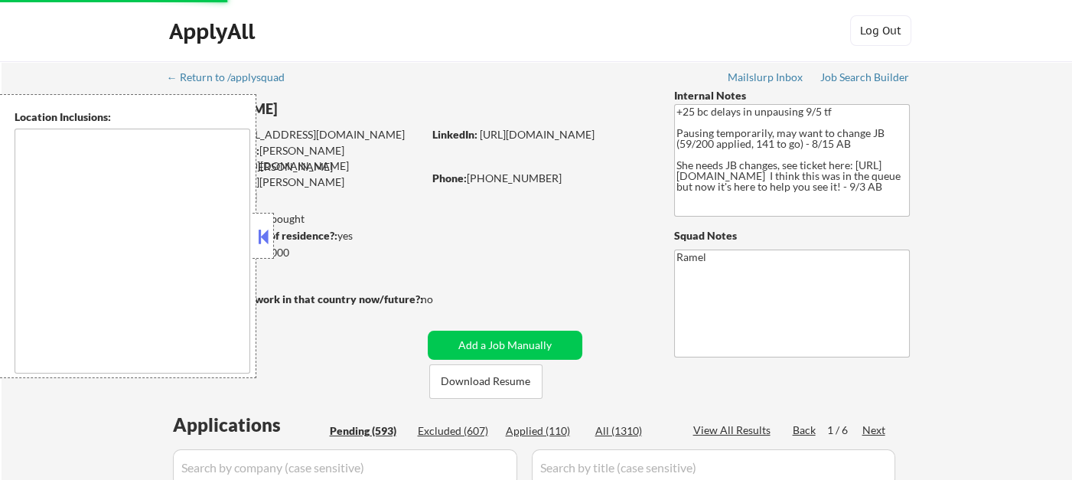
select select ""pending""
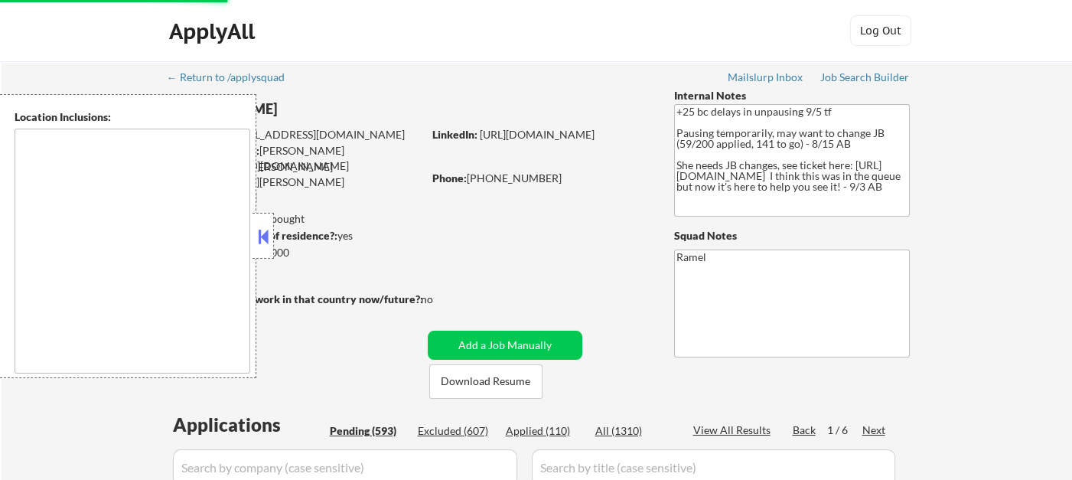
select select ""pending""
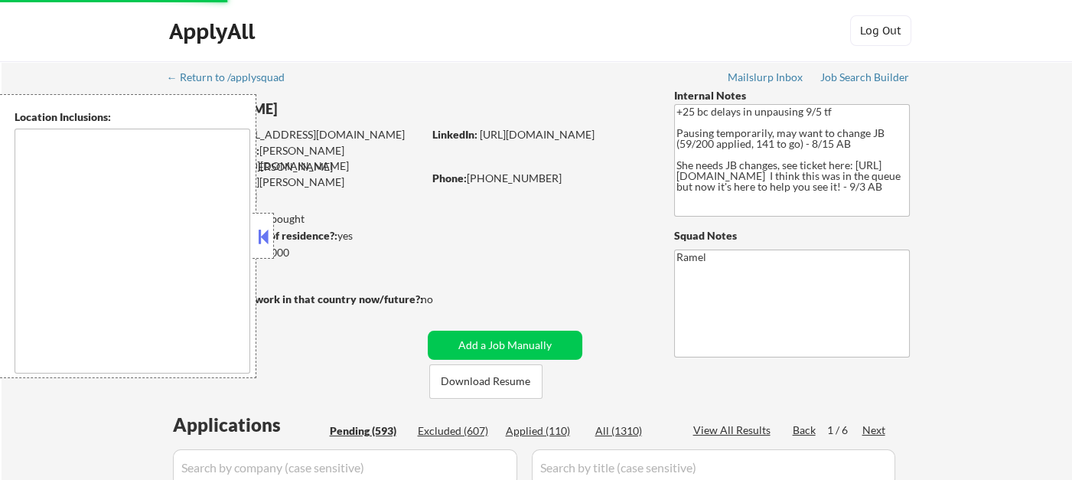
select select ""pending""
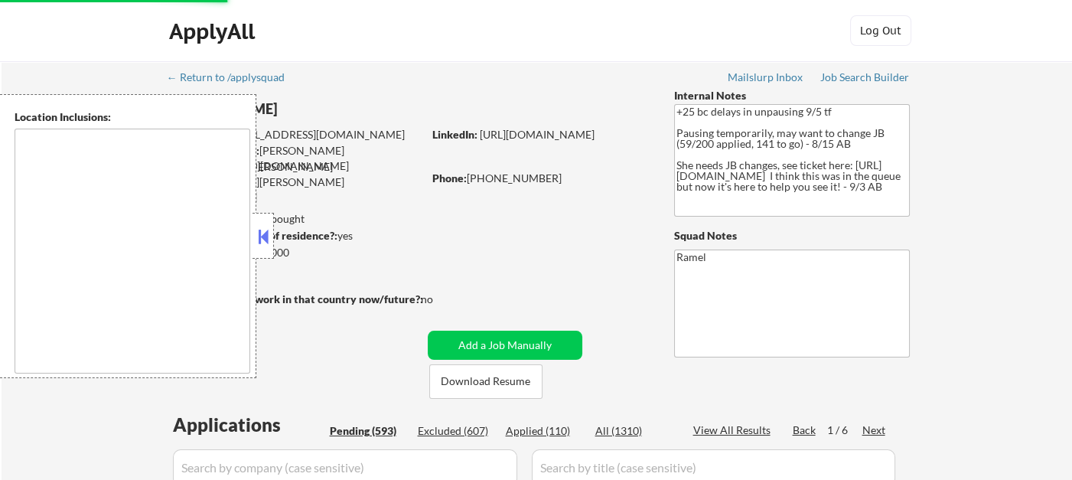
select select ""pending""
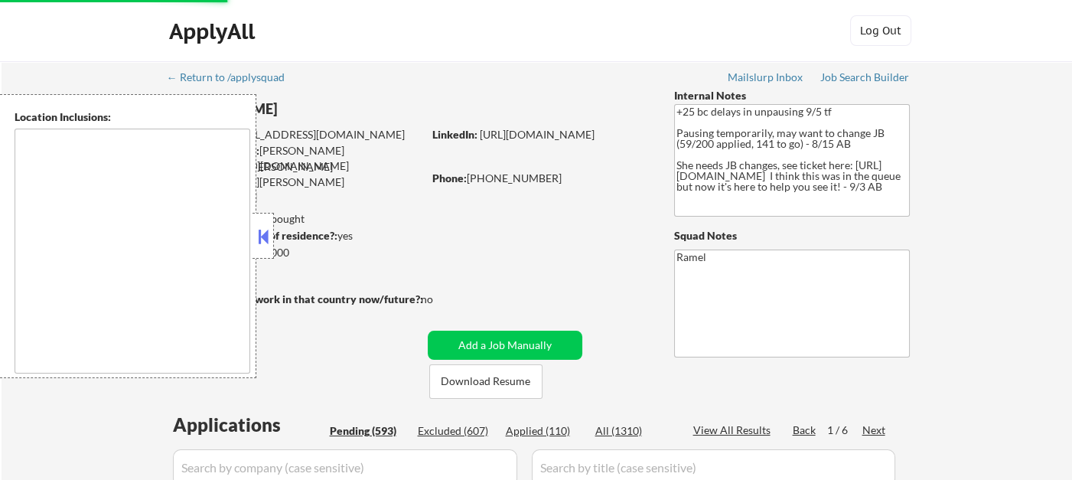
select select ""pending""
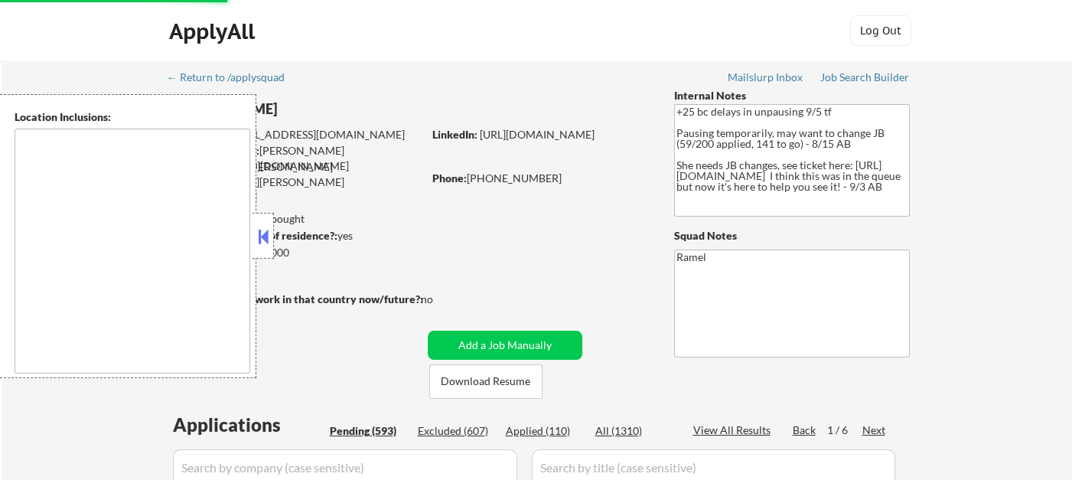
select select ""pending""
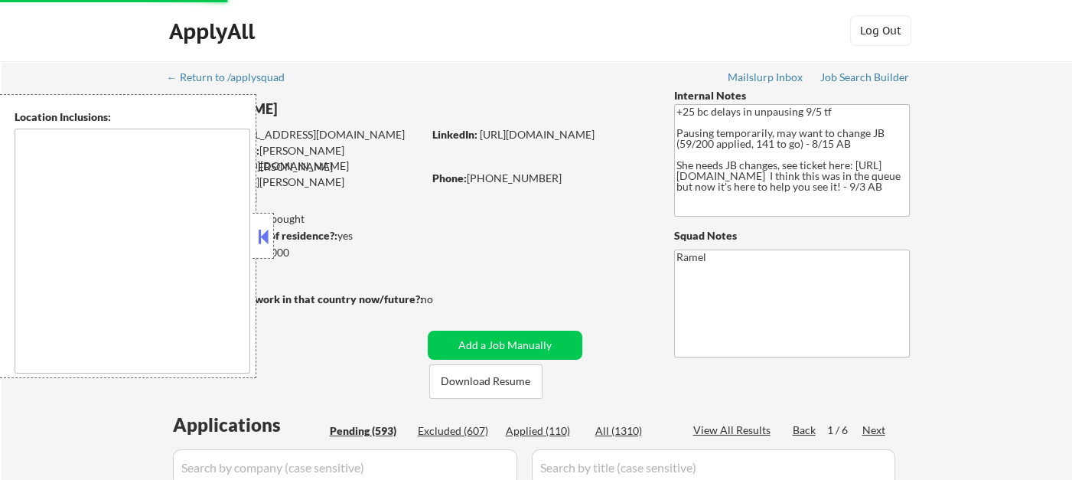
select select ""pending""
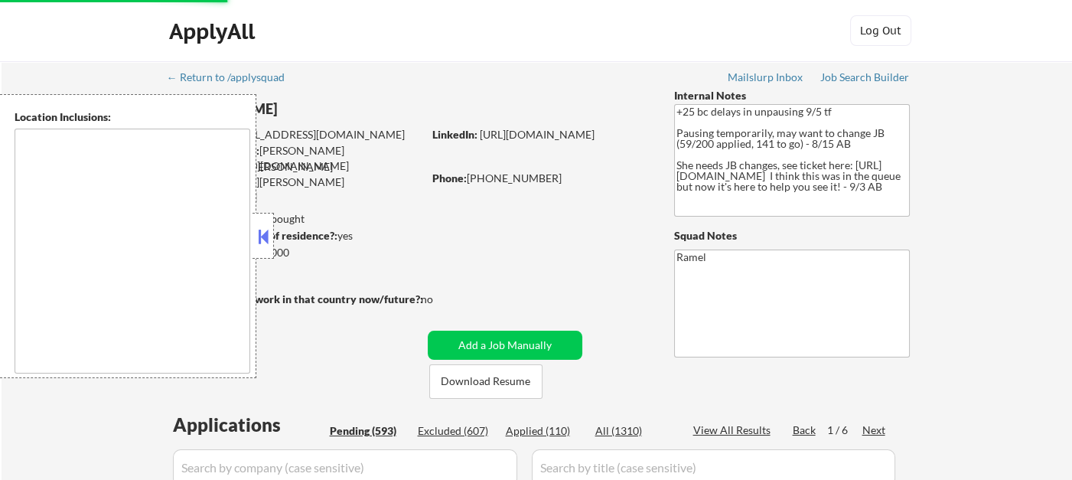
select select ""pending""
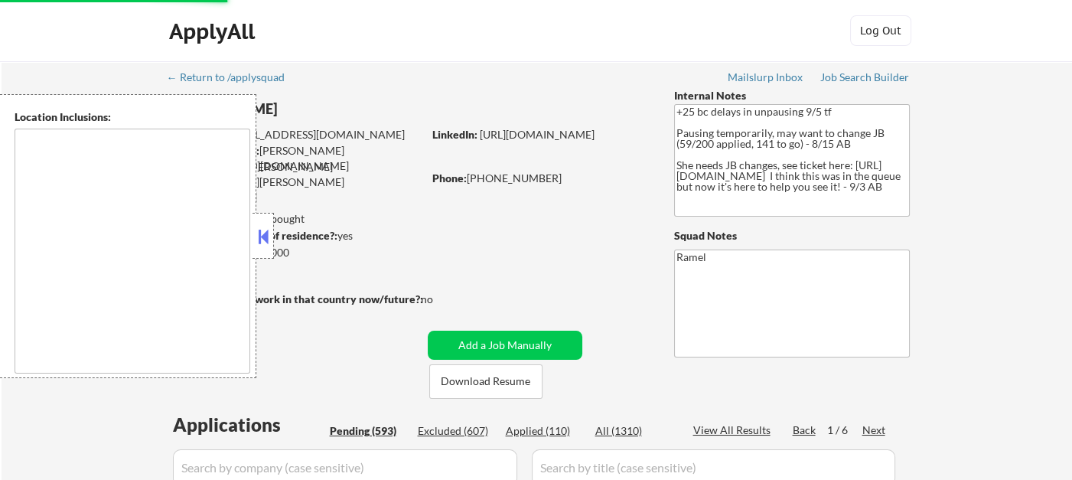
select select ""pending""
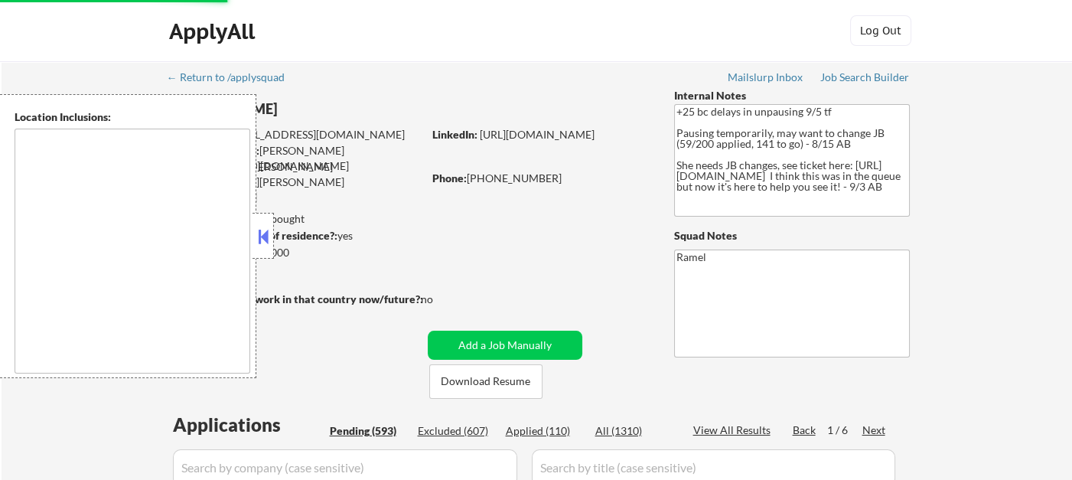
select select ""pending""
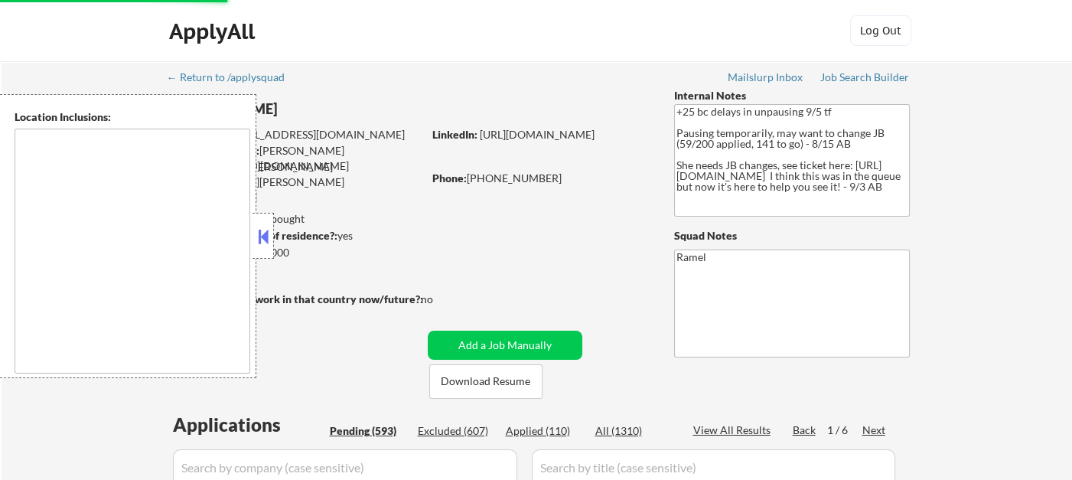
select select ""pending""
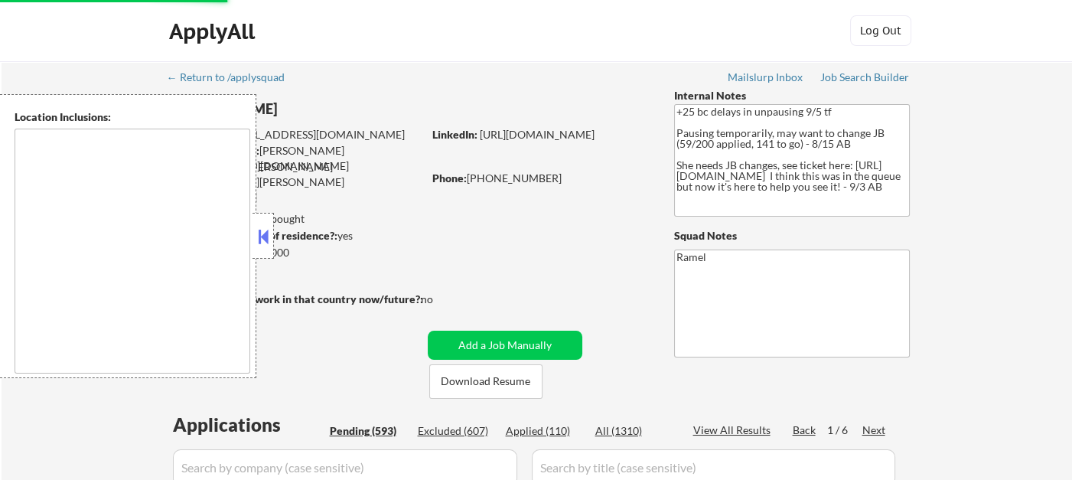
select select ""pending""
click at [263, 240] on button at bounding box center [263, 236] width 17 height 23
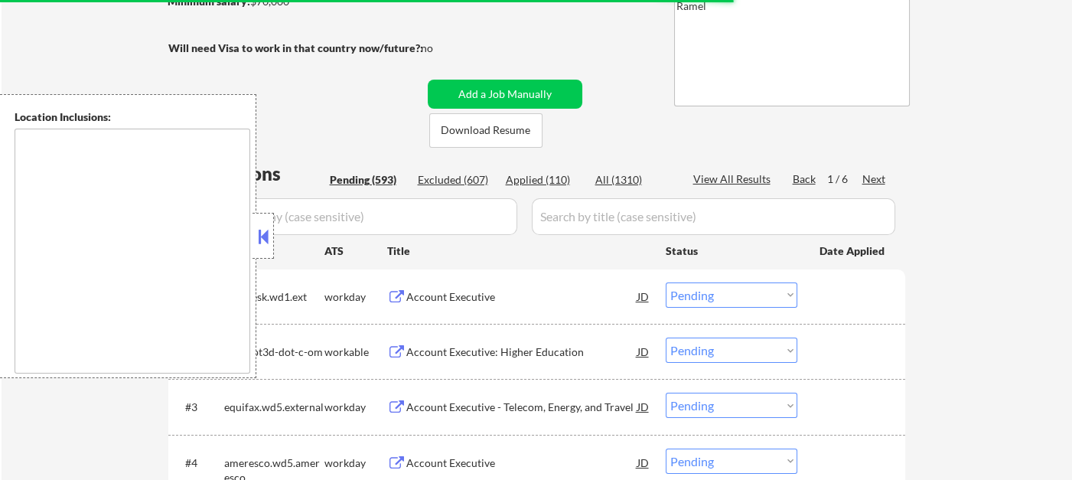
scroll to position [255, 0]
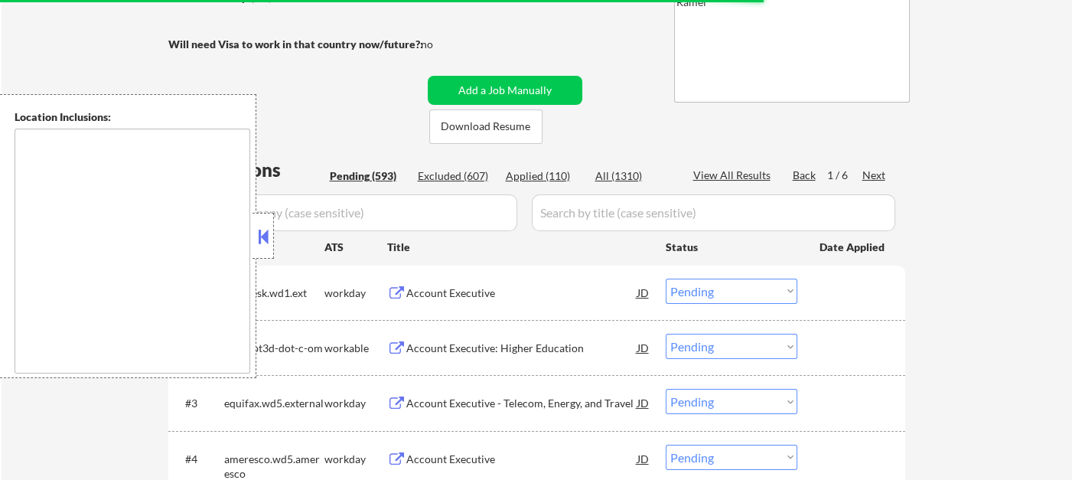
click at [264, 238] on button at bounding box center [263, 236] width 17 height 23
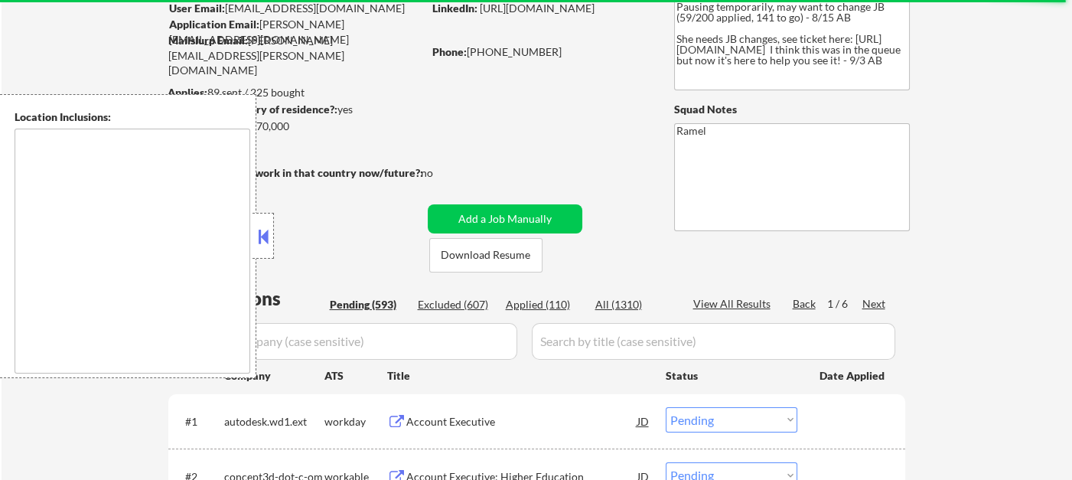
scroll to position [85, 0]
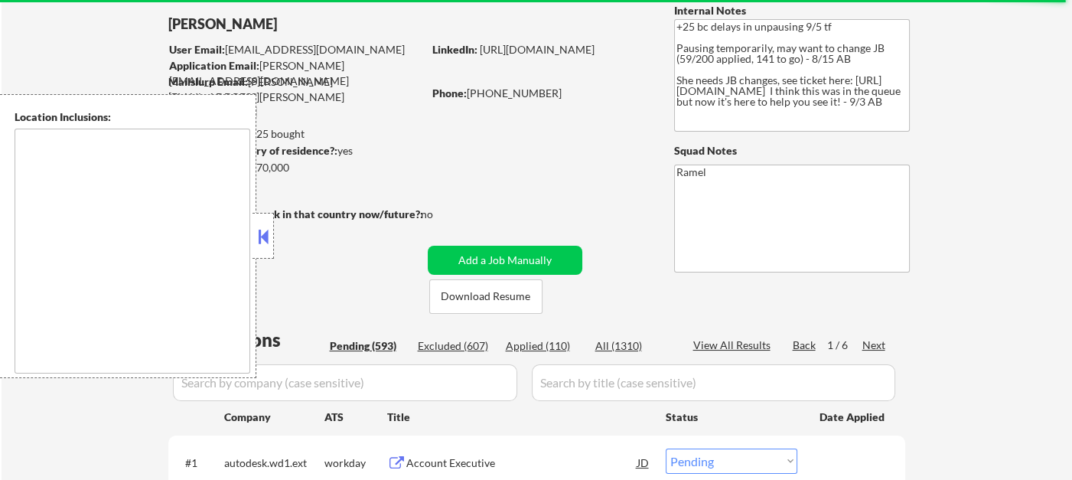
drag, startPoint x: 467, startPoint y: 96, endPoint x: 703, endPoint y: 83, distance: 236.1
click at [535, 93] on div "Phone: 650-307-7824" at bounding box center [540, 93] width 217 height 15
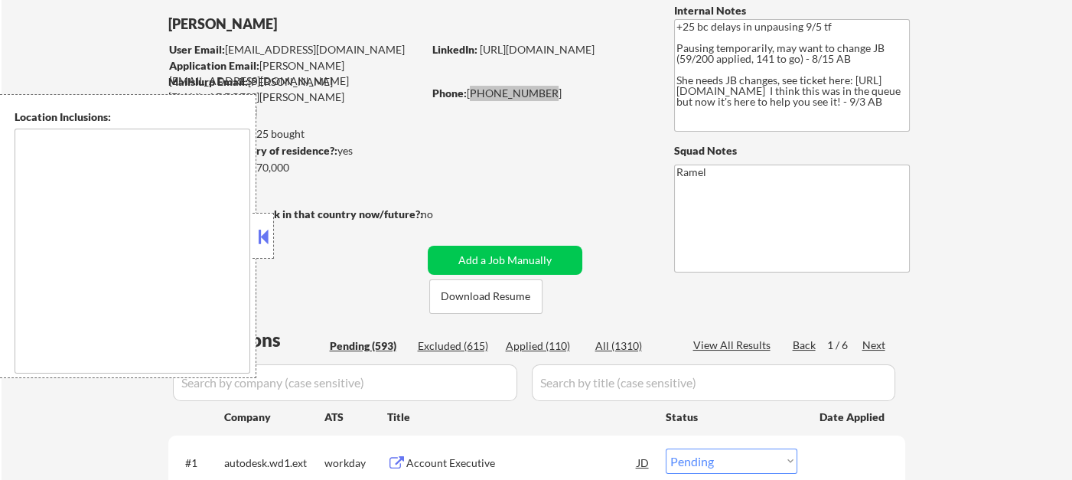
type textarea "remote"
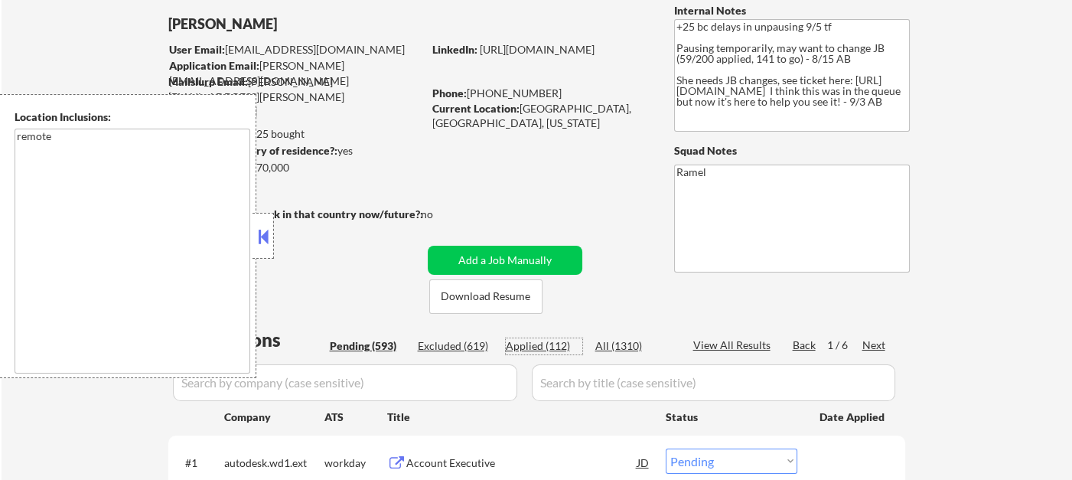
click at [543, 344] on div "Applied (112)" at bounding box center [544, 345] width 77 height 15
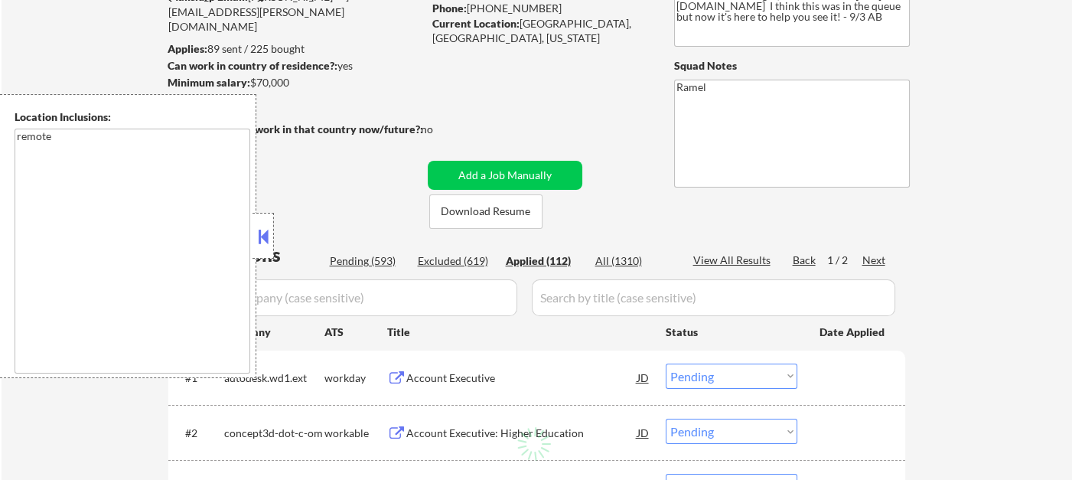
click at [258, 237] on button at bounding box center [263, 236] width 17 height 23
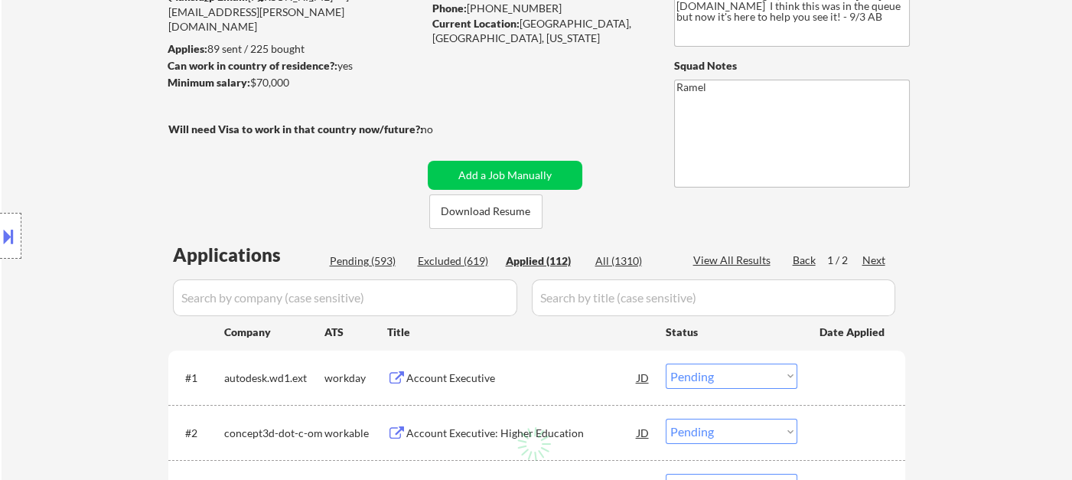
click at [739, 256] on div "View All Results" at bounding box center [735, 260] width 82 height 15
select select ""applied""
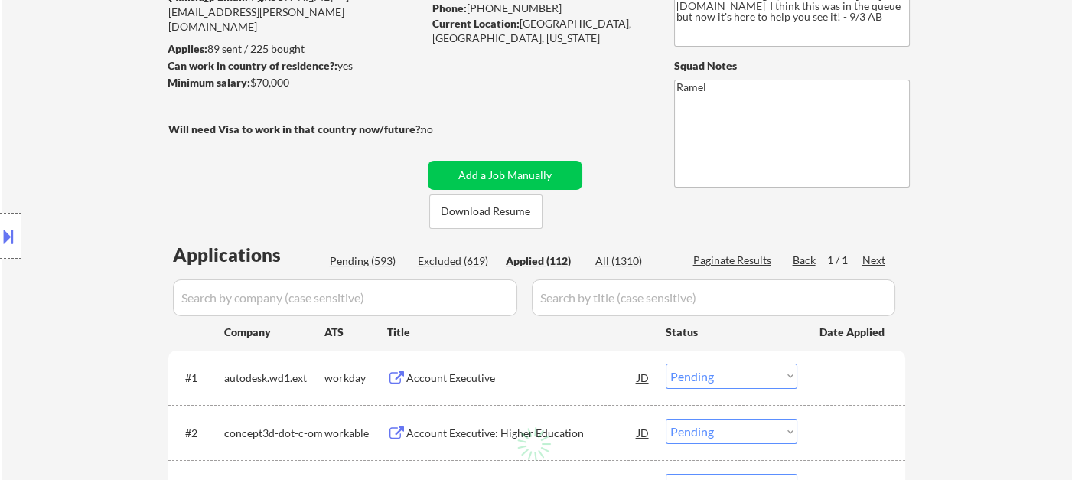
select select ""applied""
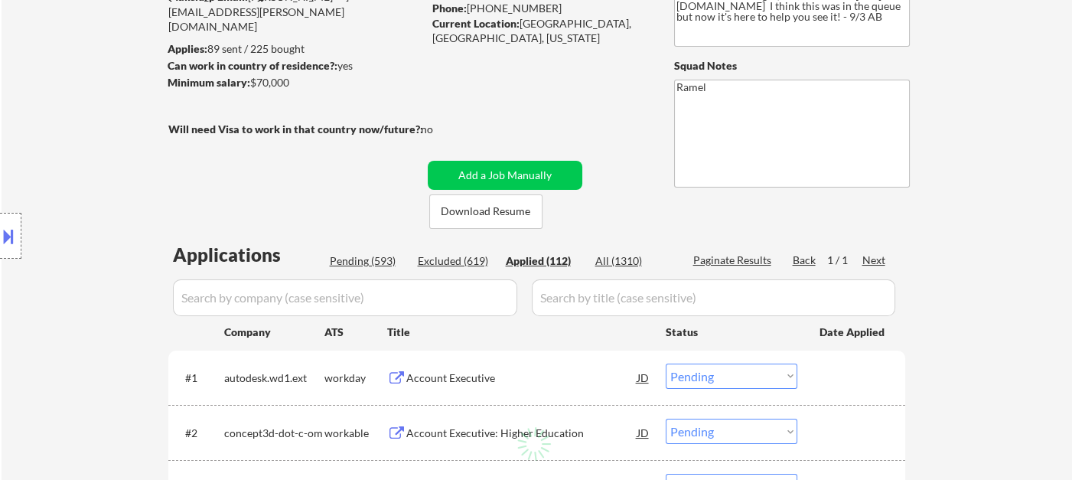
select select ""applied""
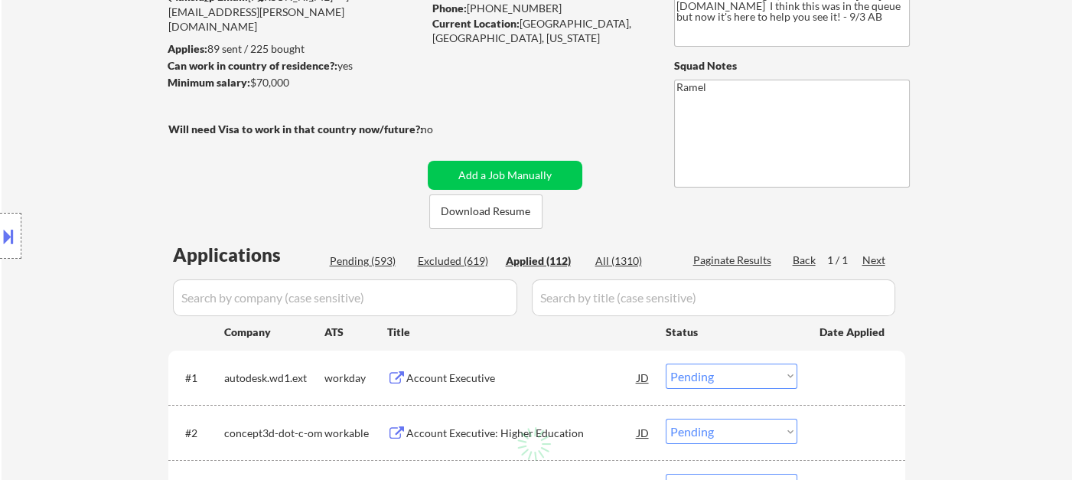
select select ""applied""
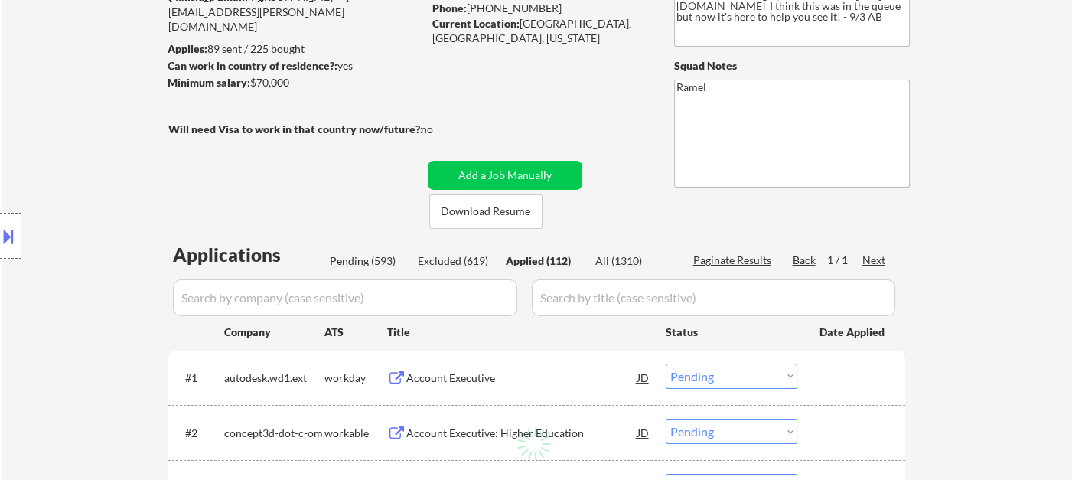
select select ""applied""
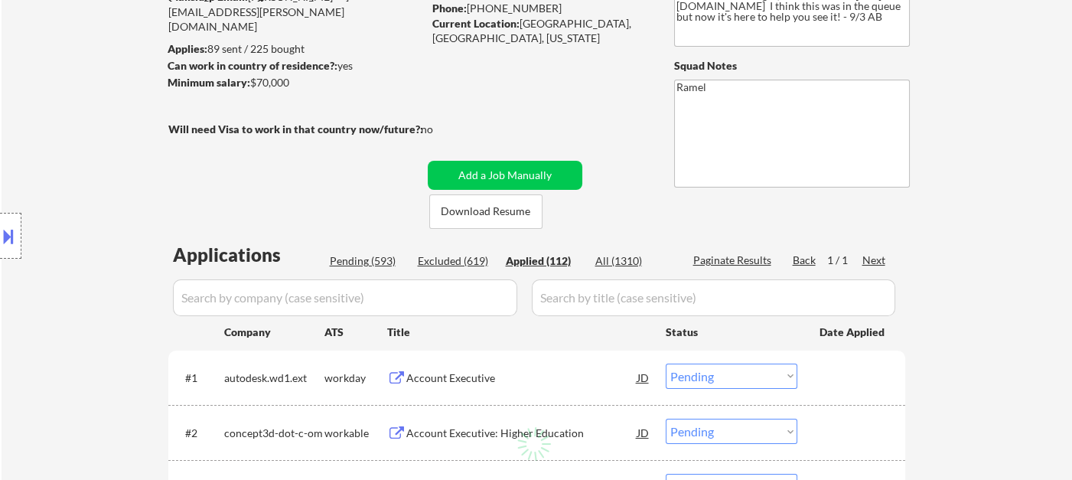
select select ""applied""
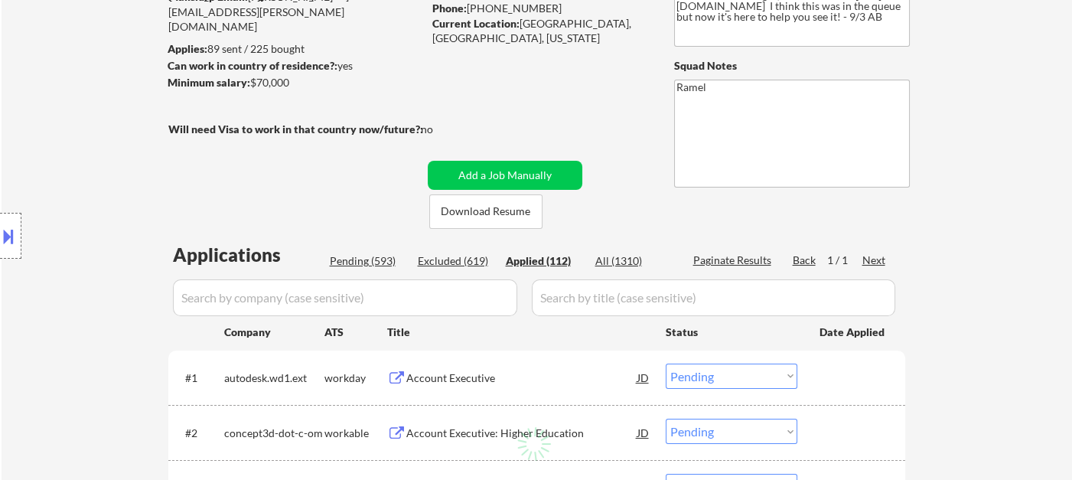
select select ""applied""
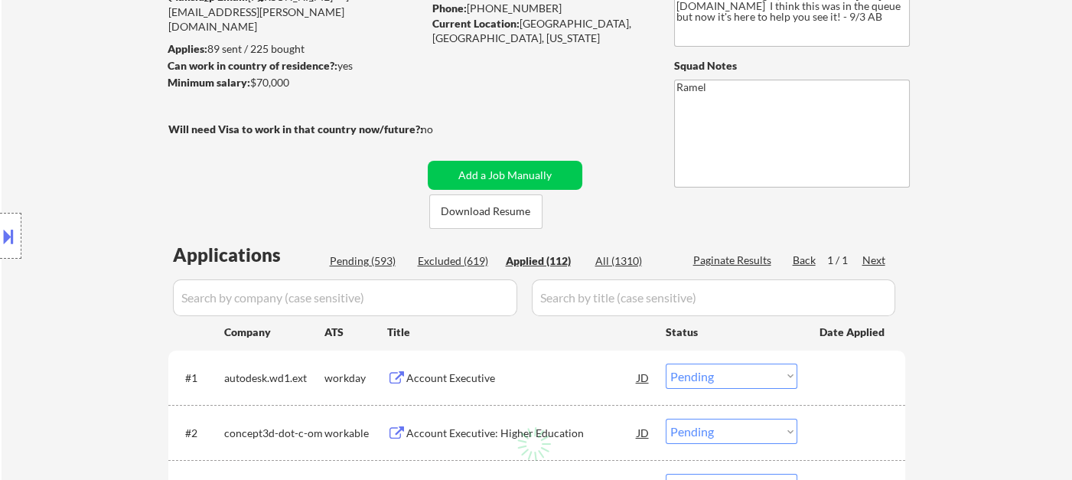
select select ""applied""
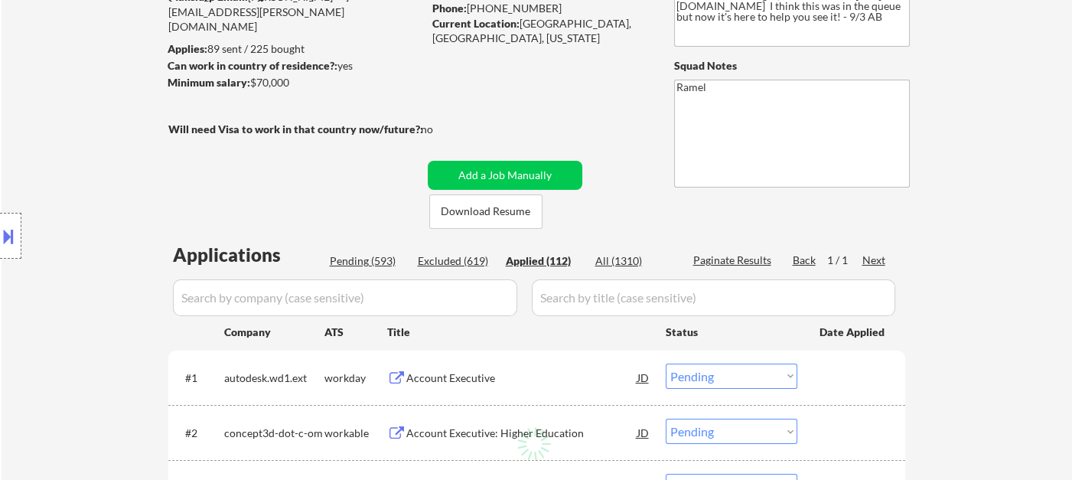
select select ""applied""
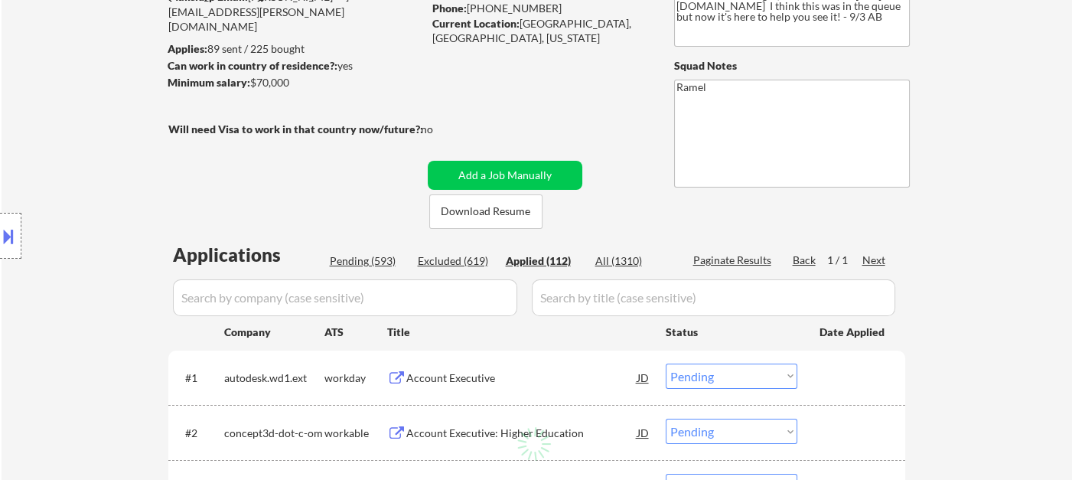
select select ""applied""
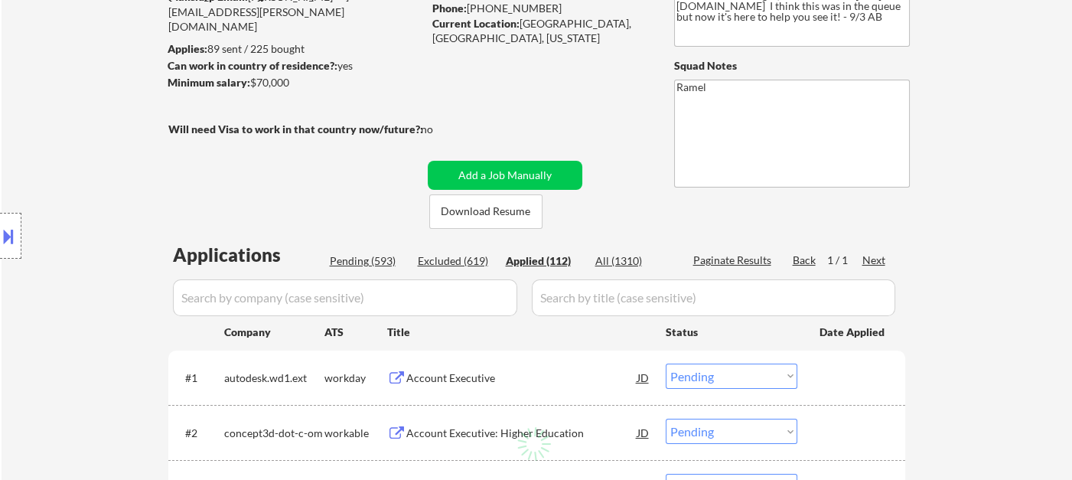
select select ""applied""
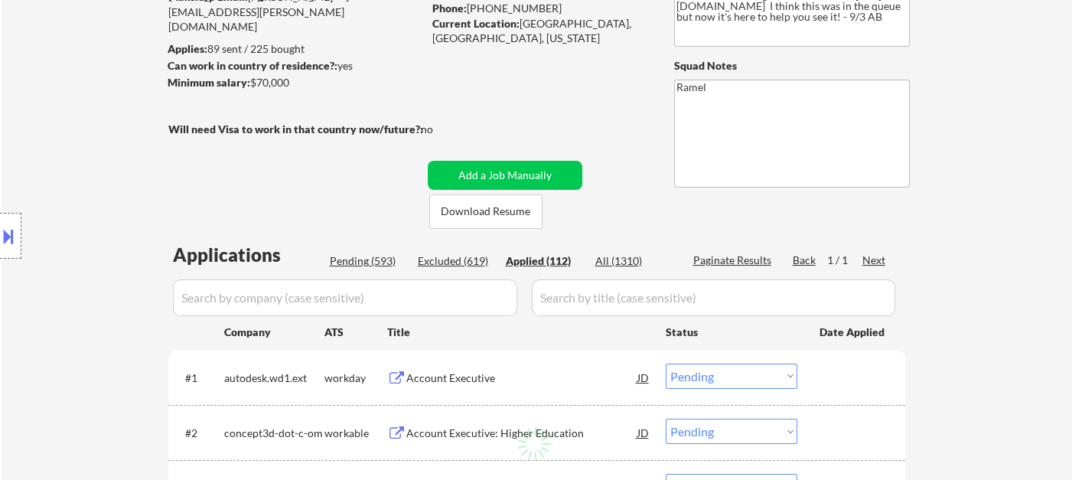
select select ""applied""
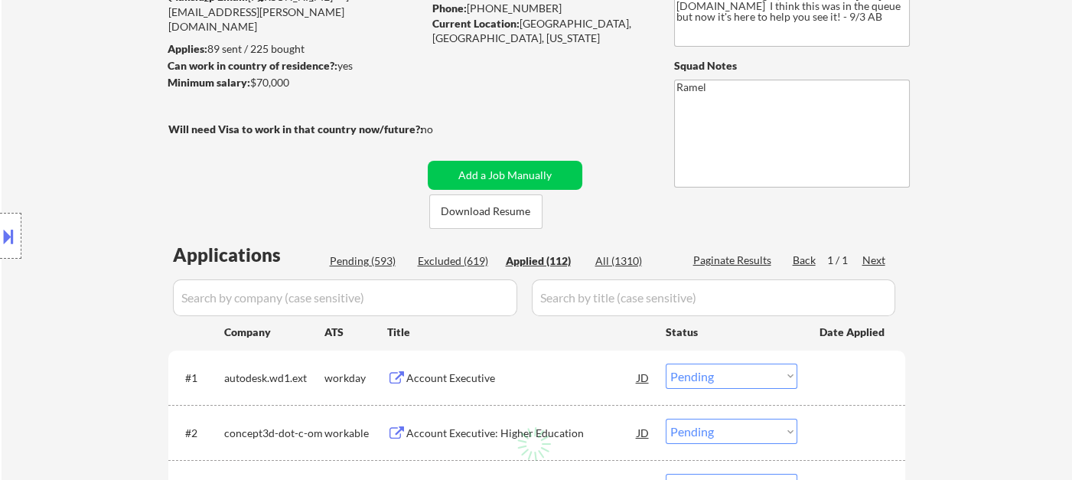
select select ""applied""
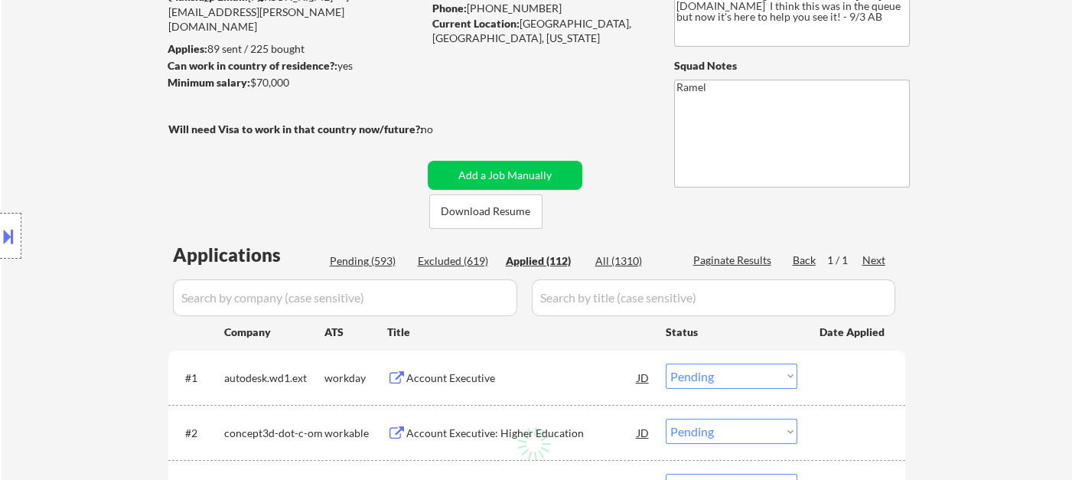
select select ""applied""
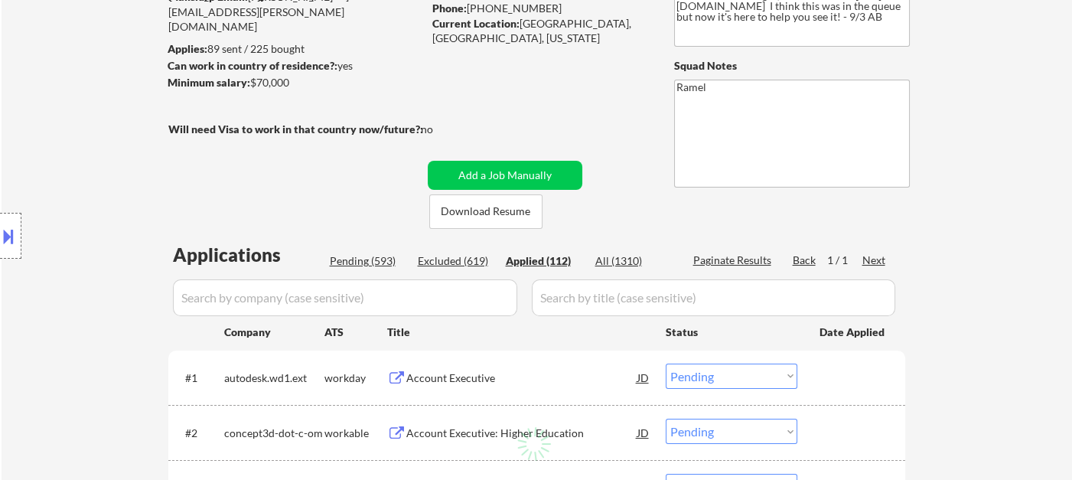
select select ""applied""
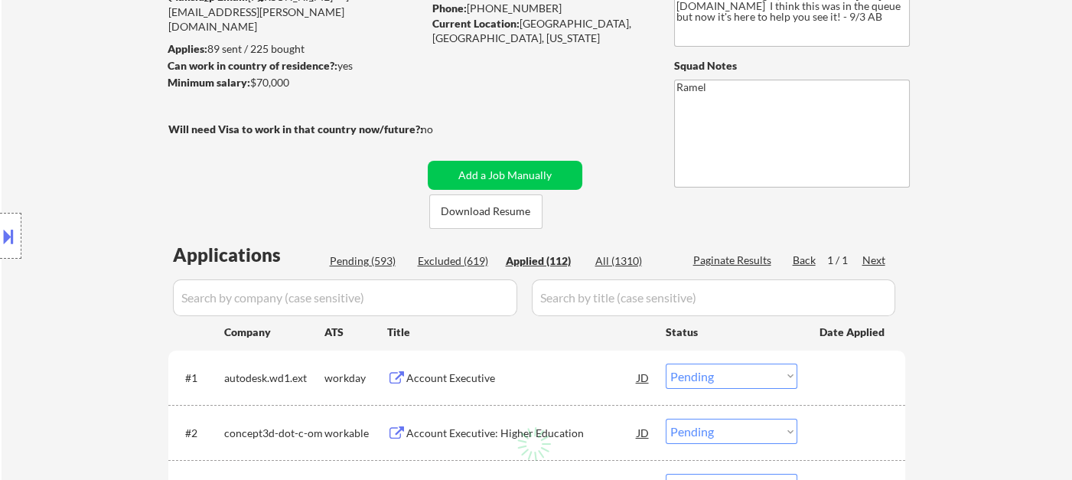
select select ""applied""
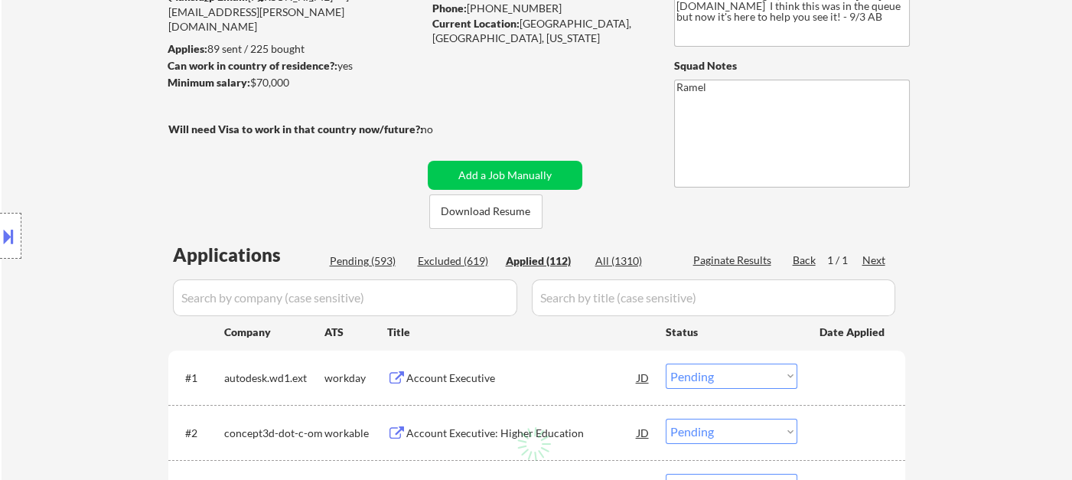
select select ""applied""
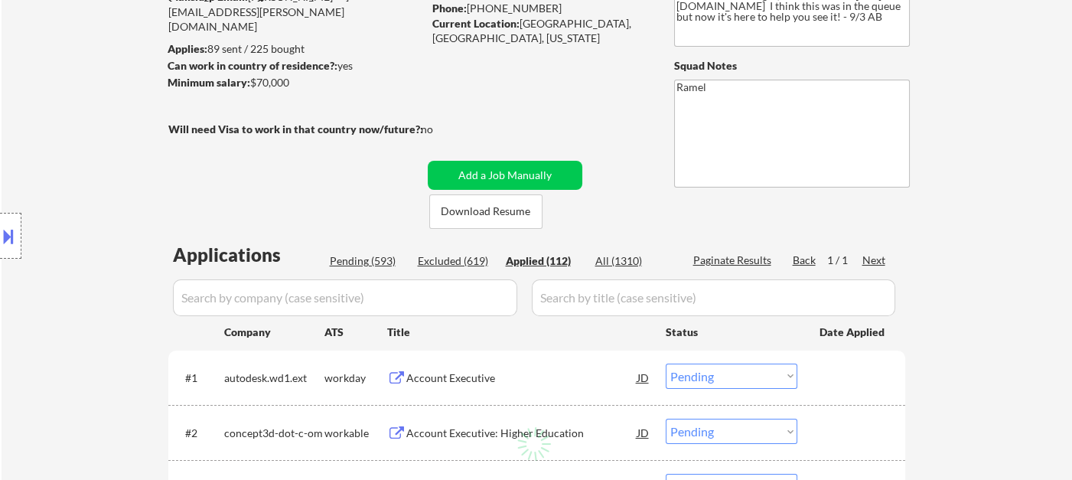
select select ""applied""
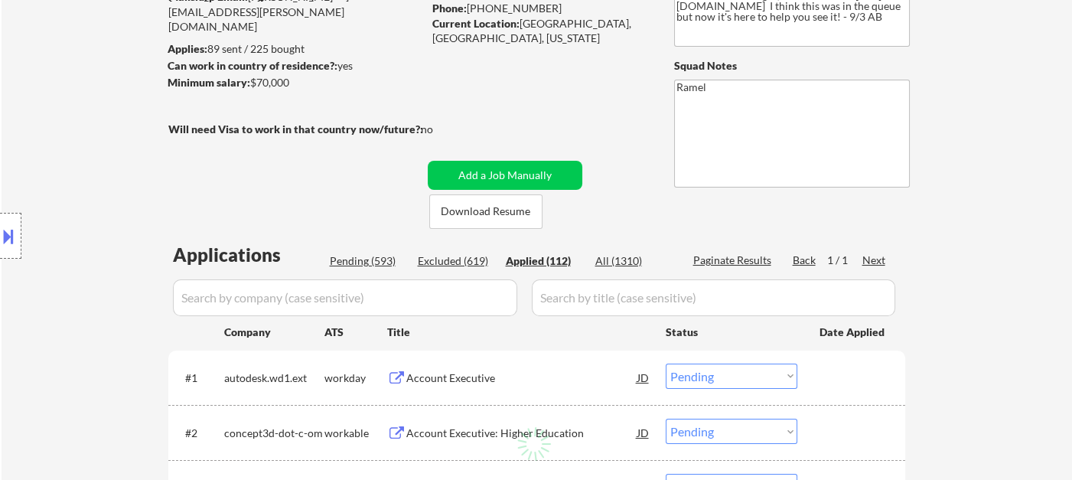
select select ""applied""
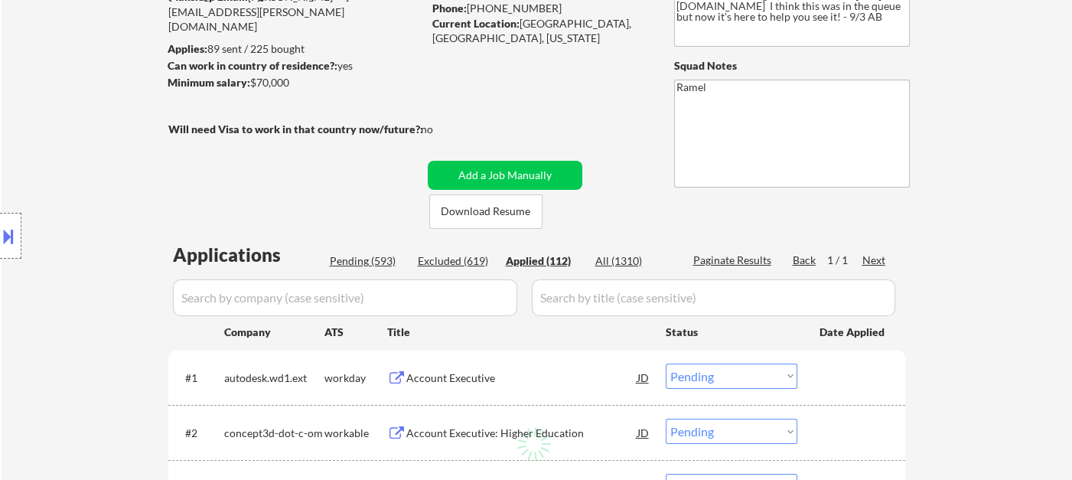
select select ""applied""
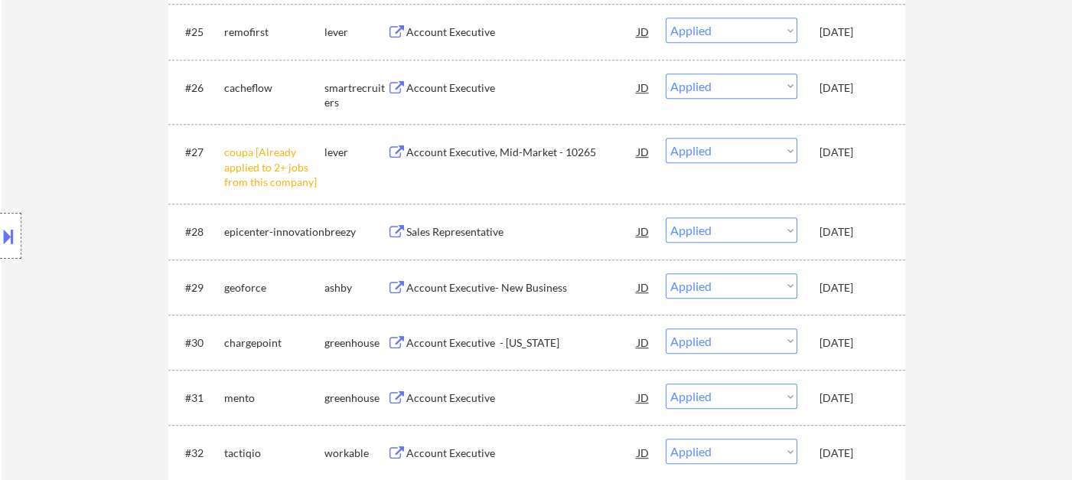
scroll to position [1597, 0]
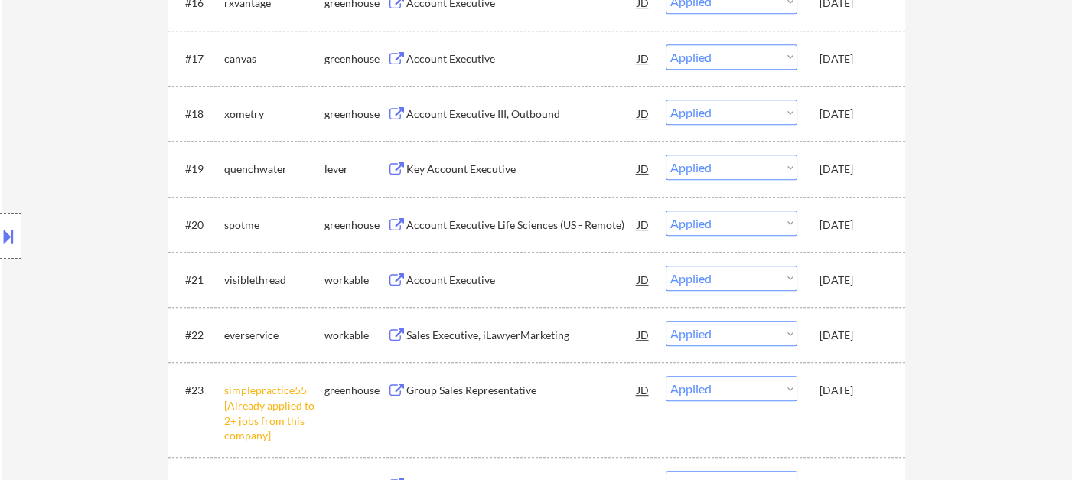
scroll to position [1258, 0]
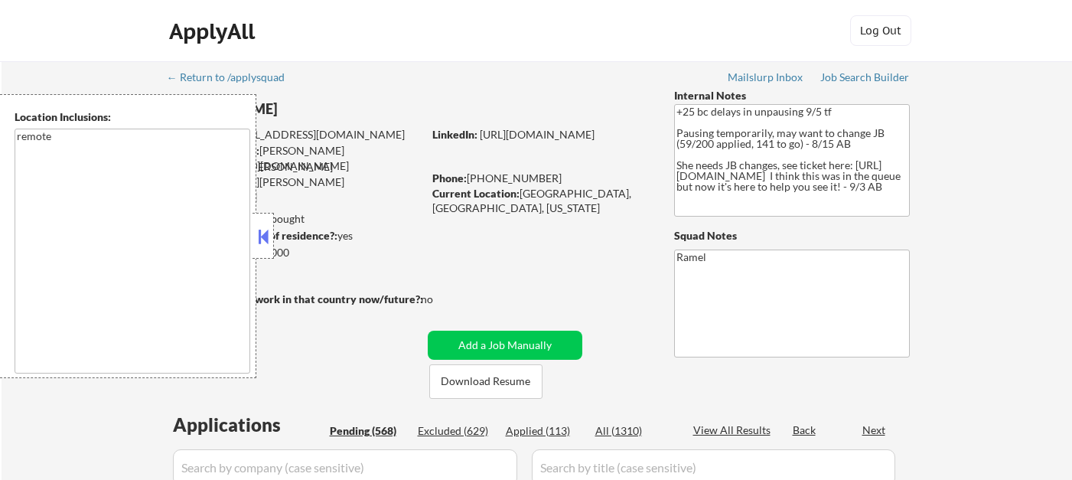
select select ""pending""
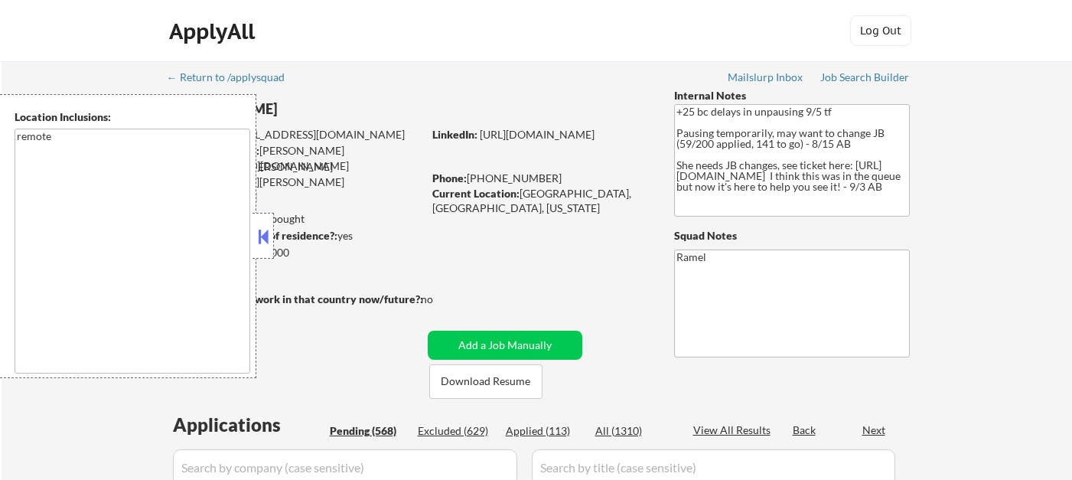
select select ""pending""
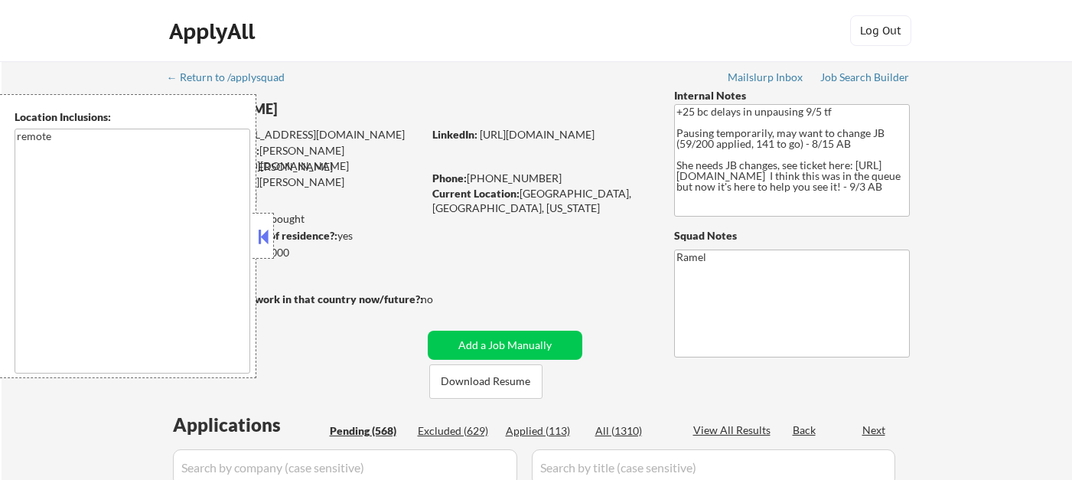
select select ""pending""
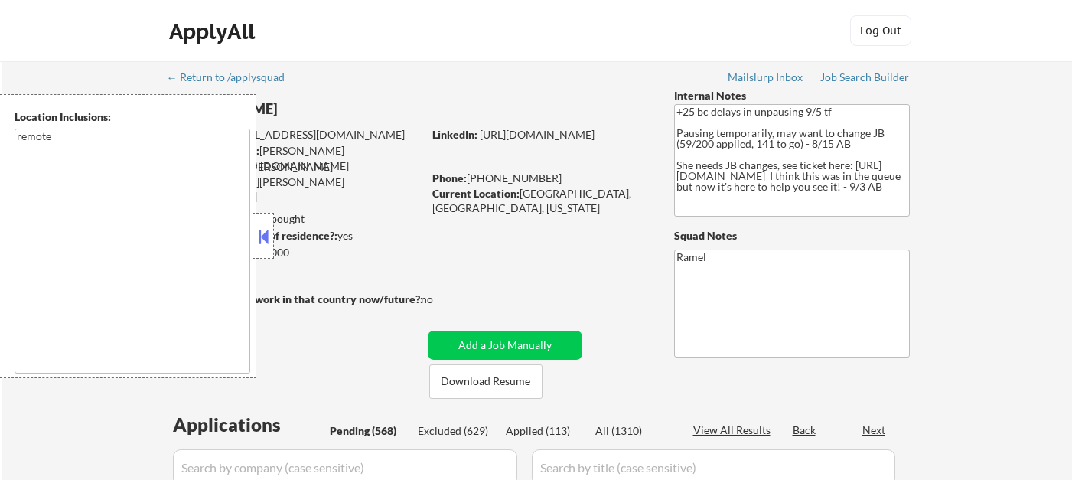
select select ""pending""
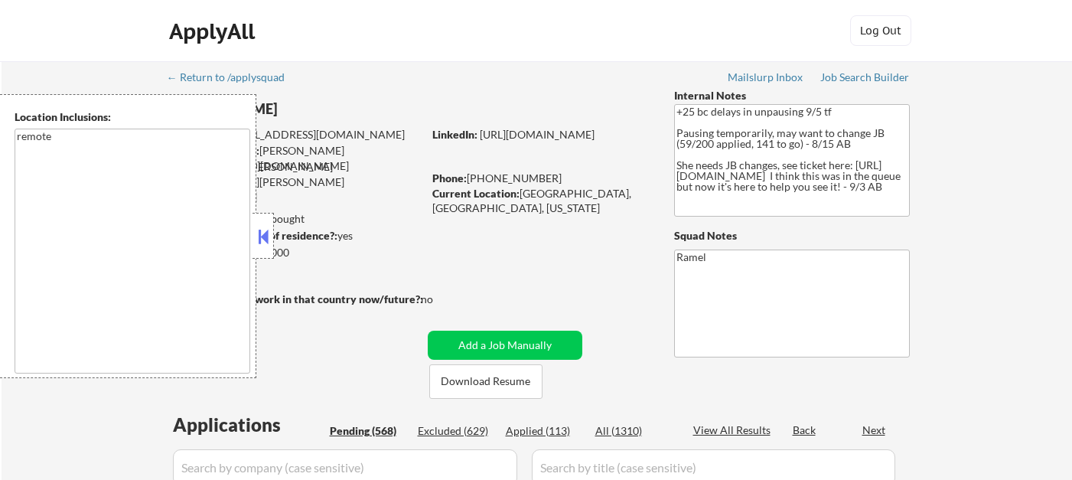
select select ""pending""
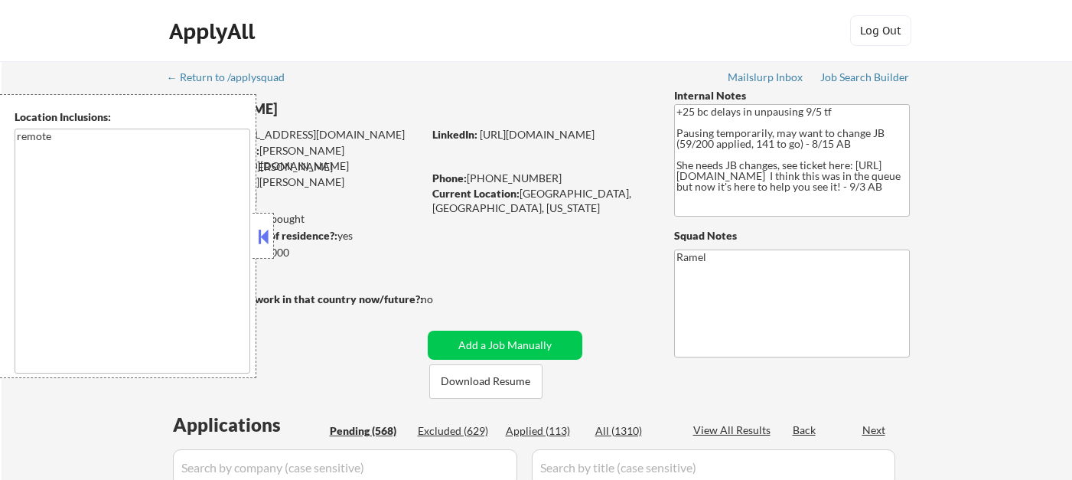
select select ""pending""
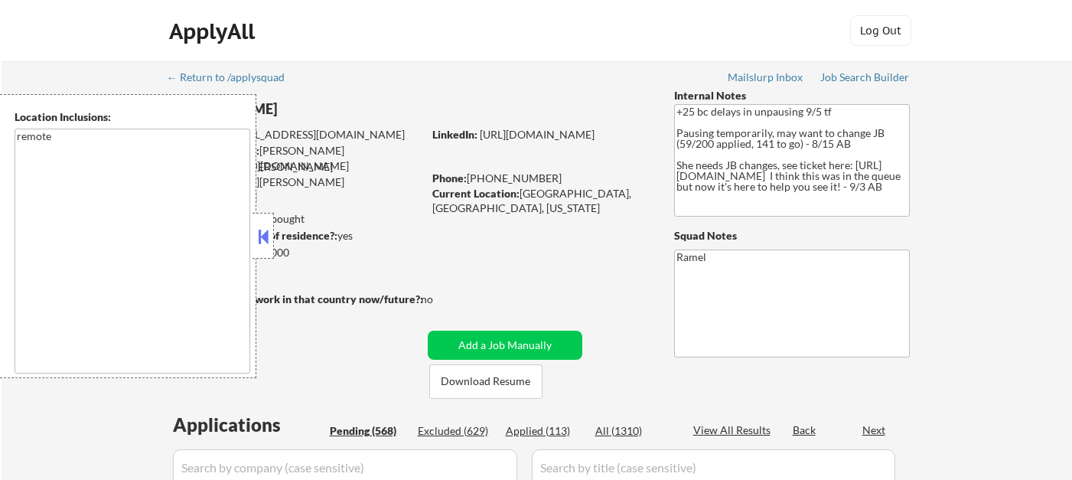
select select ""pending""
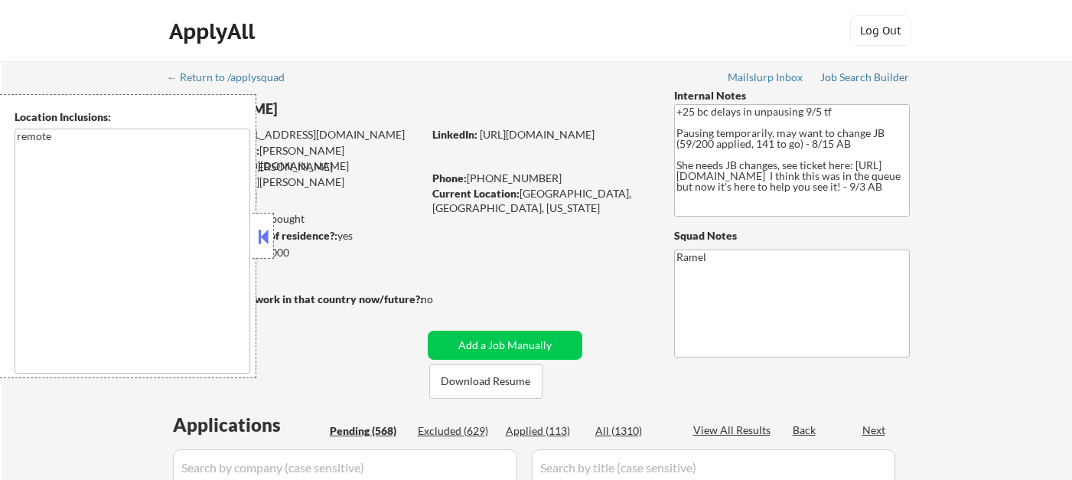
select select ""pending""
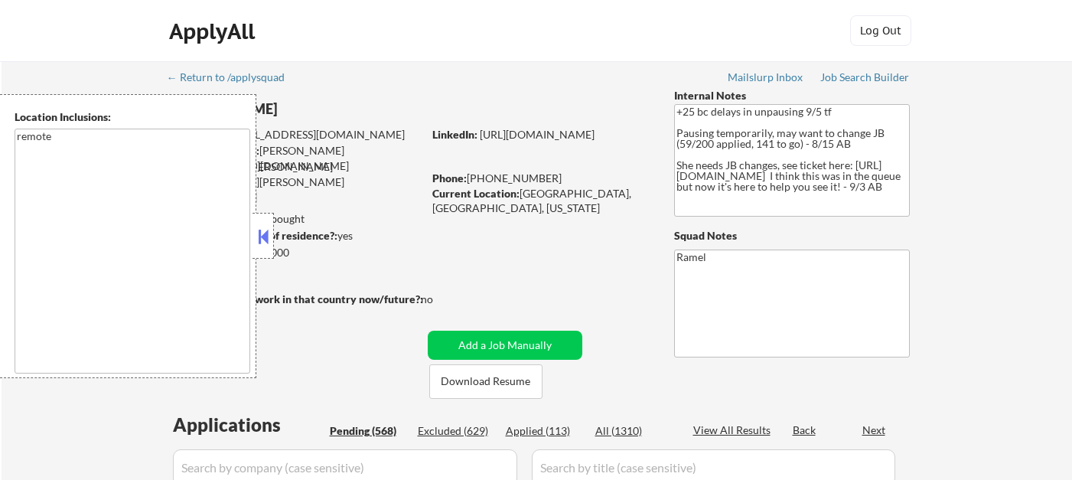
select select ""pending""
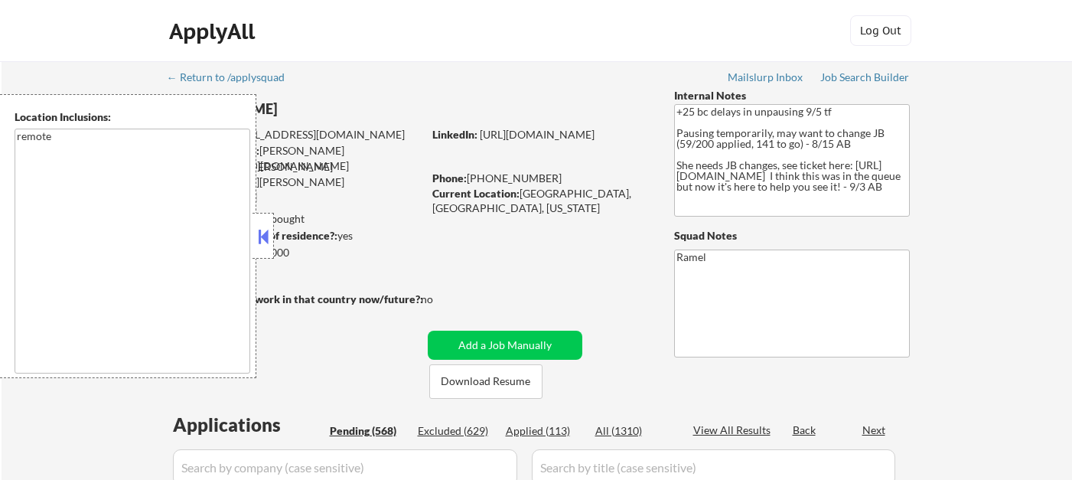
select select ""pending""
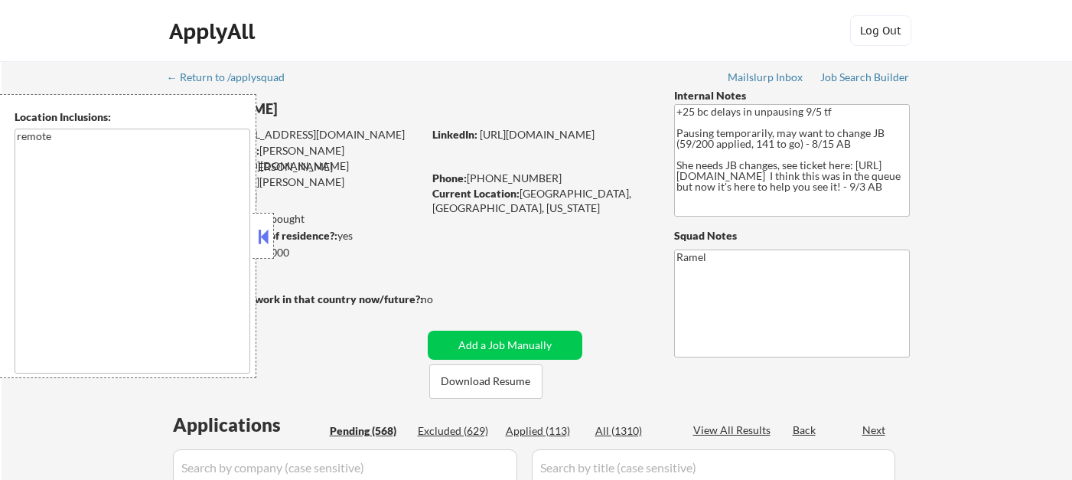
select select ""pending""
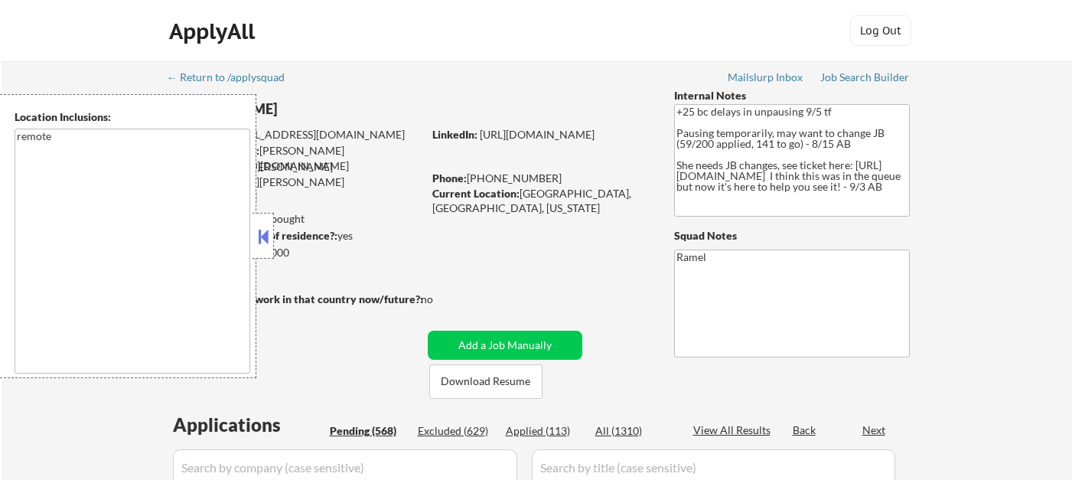
select select ""pending""
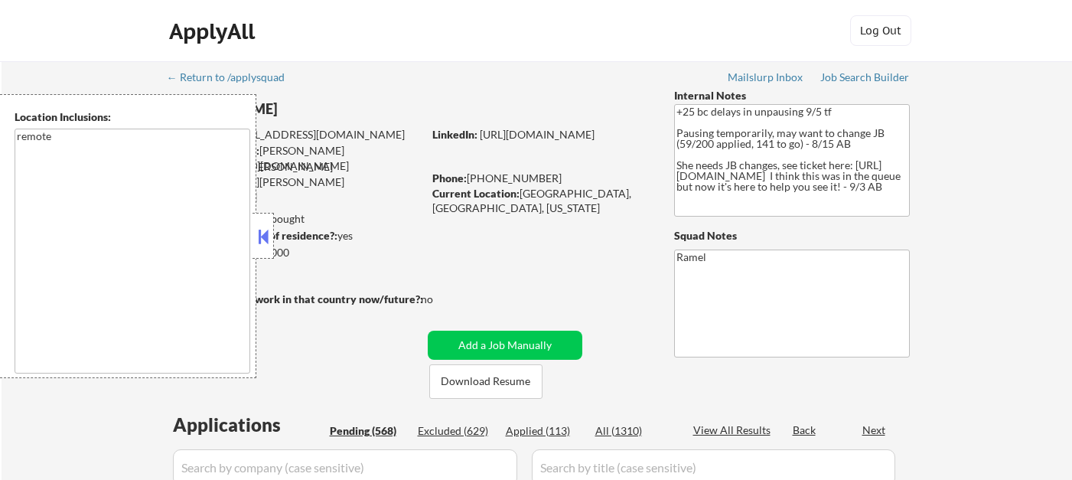
select select ""pending""
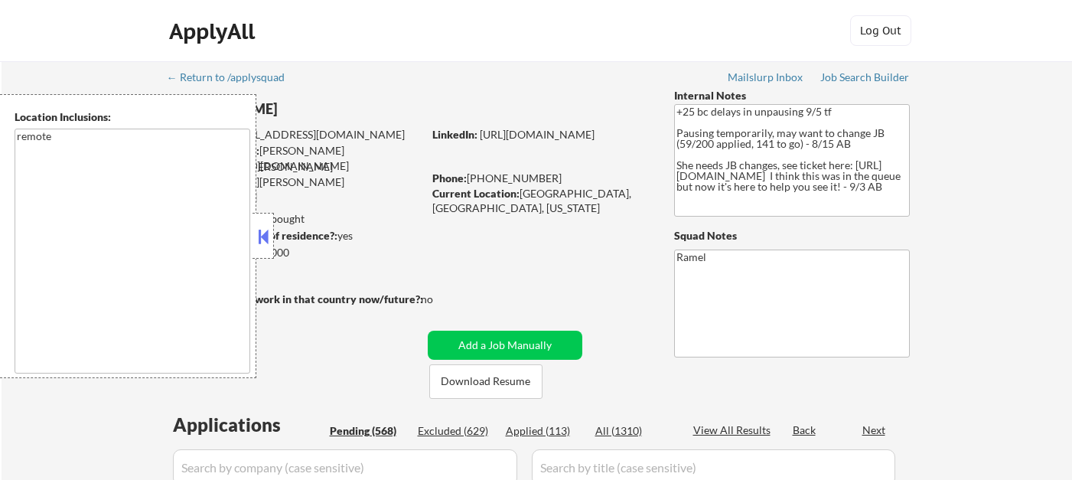
select select ""pending""
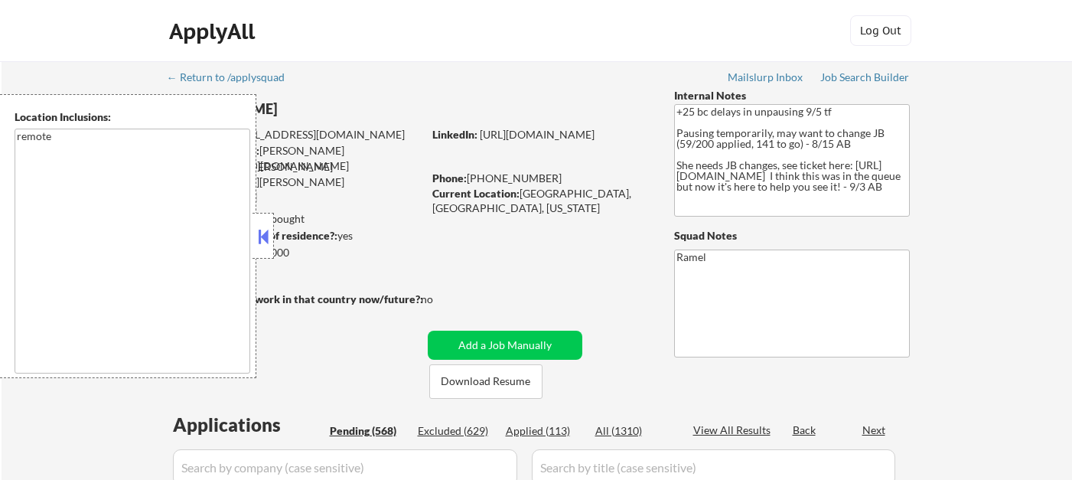
select select ""pending""
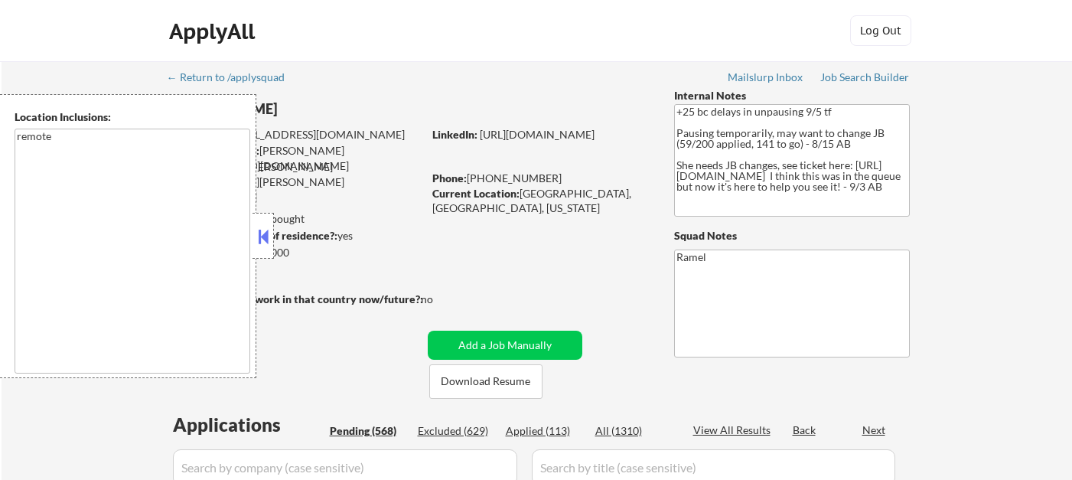
select select ""pending""
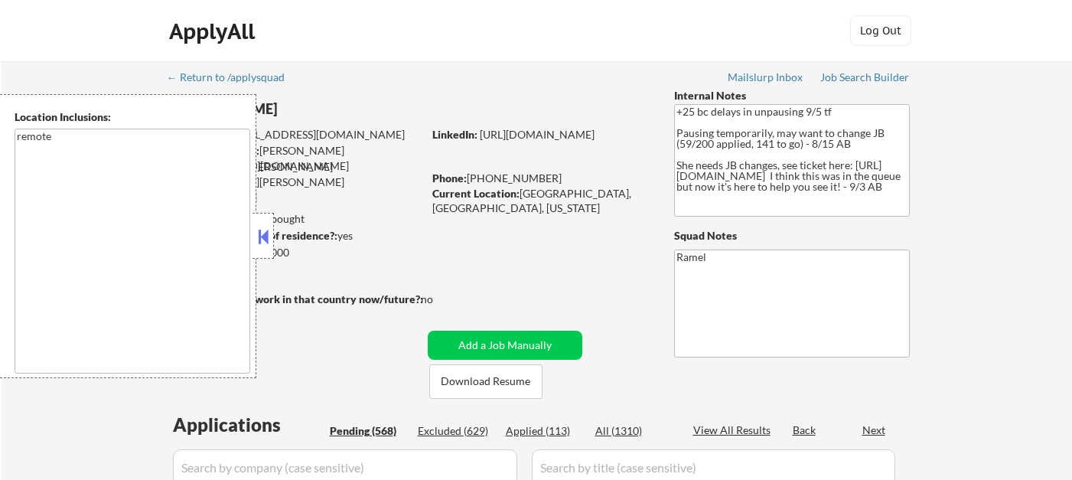
select select ""pending""
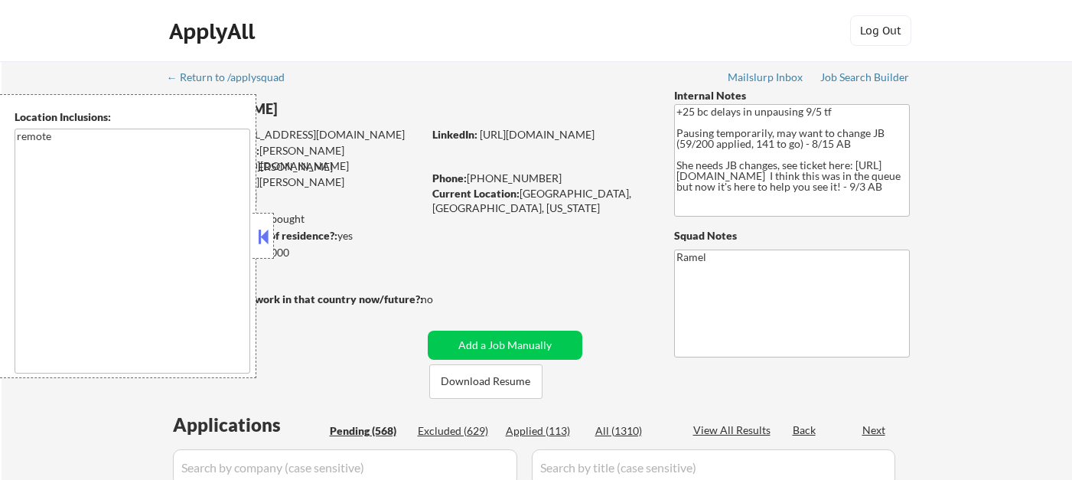
select select ""pending""
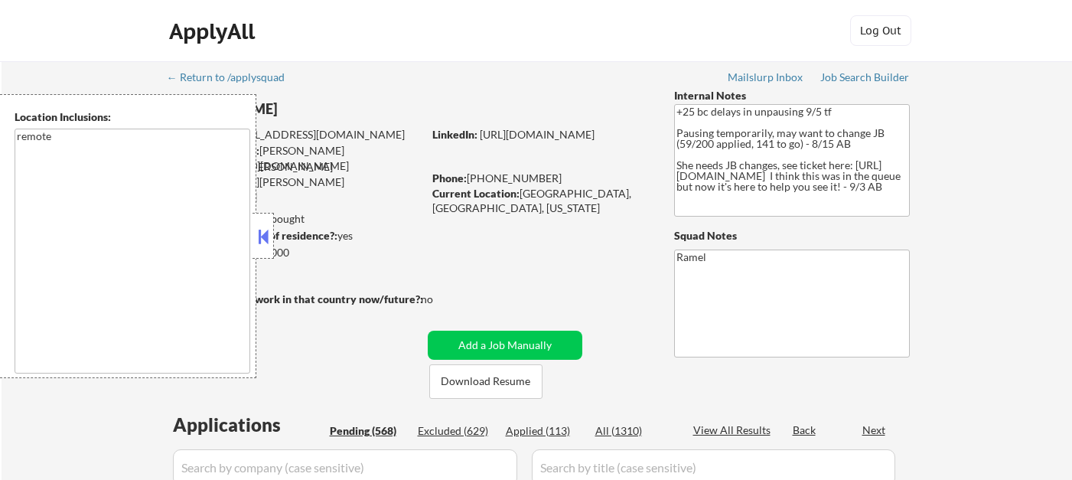
select select ""pending""
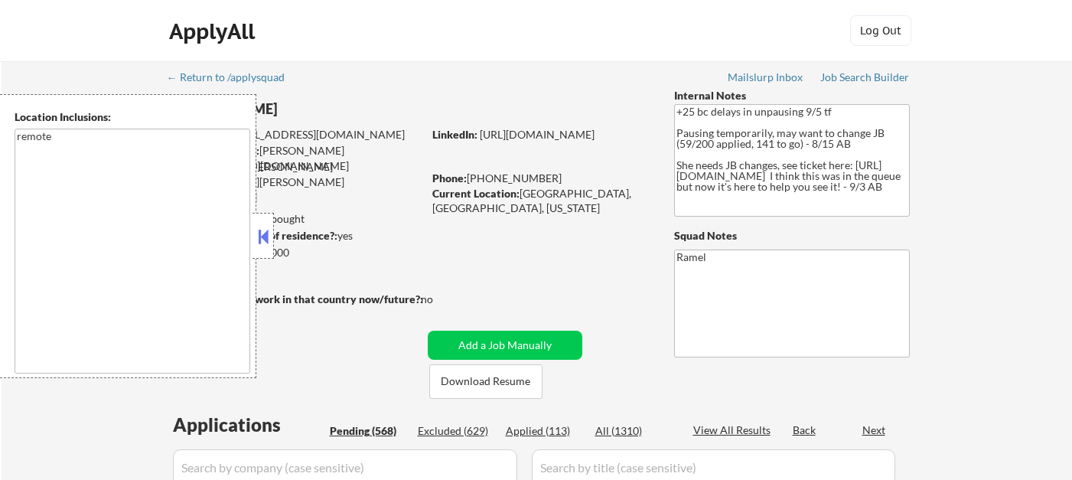
select select ""pending""
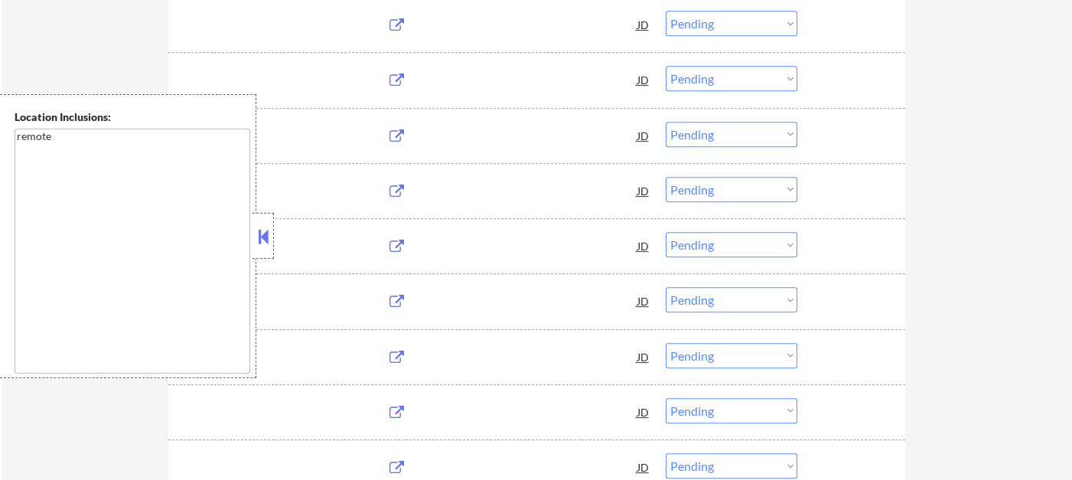
scroll to position [1258, 0]
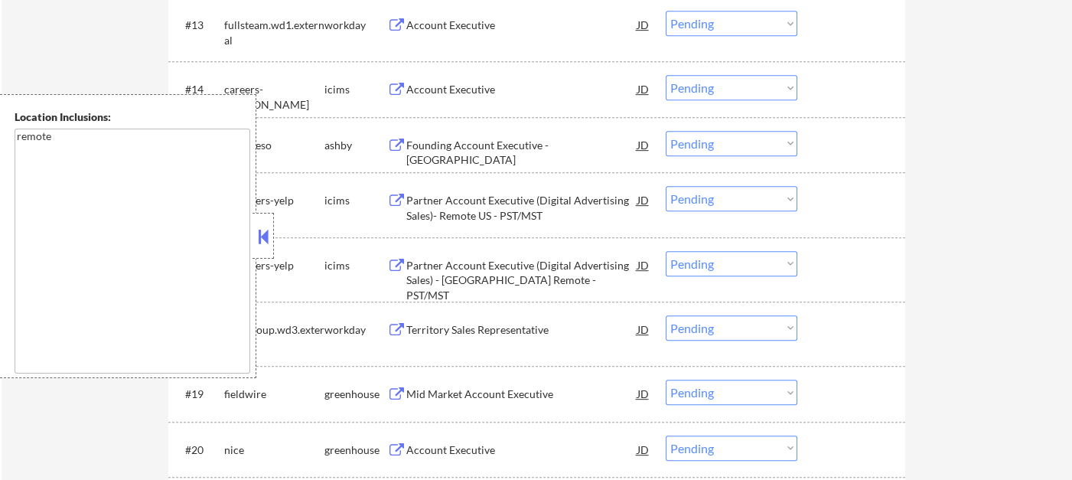
click at [263, 232] on button at bounding box center [263, 236] width 17 height 23
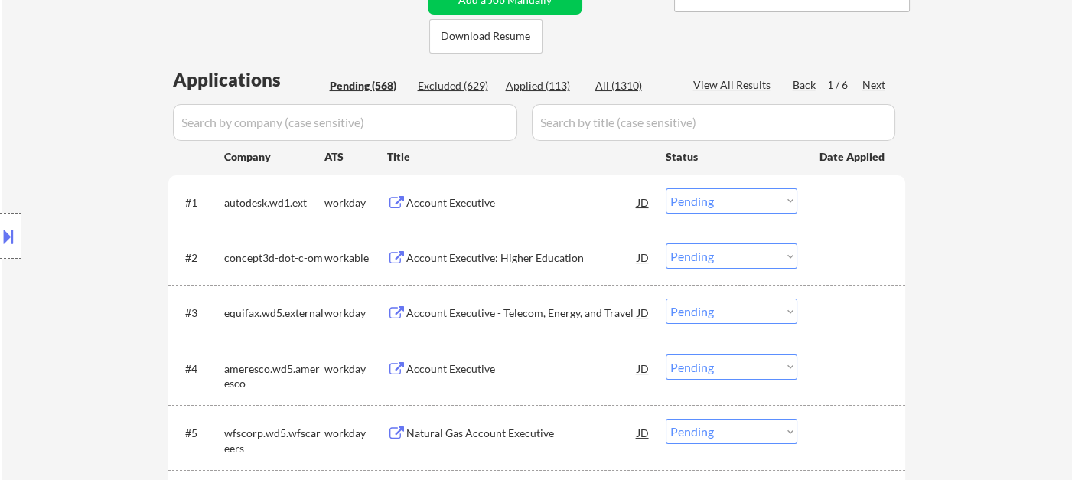
scroll to position [237, 0]
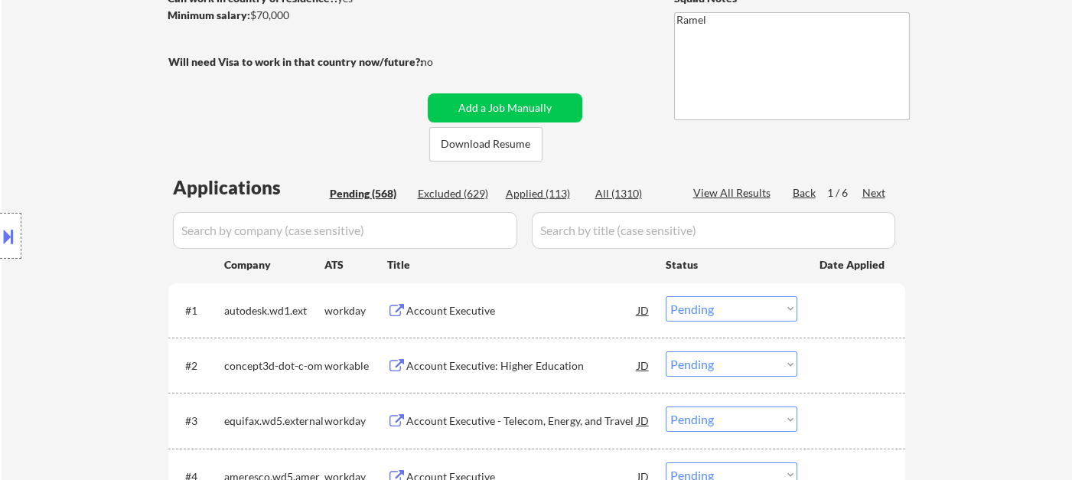
click at [519, 193] on div "Applied (113)" at bounding box center [544, 193] width 77 height 15
select select ""applied""
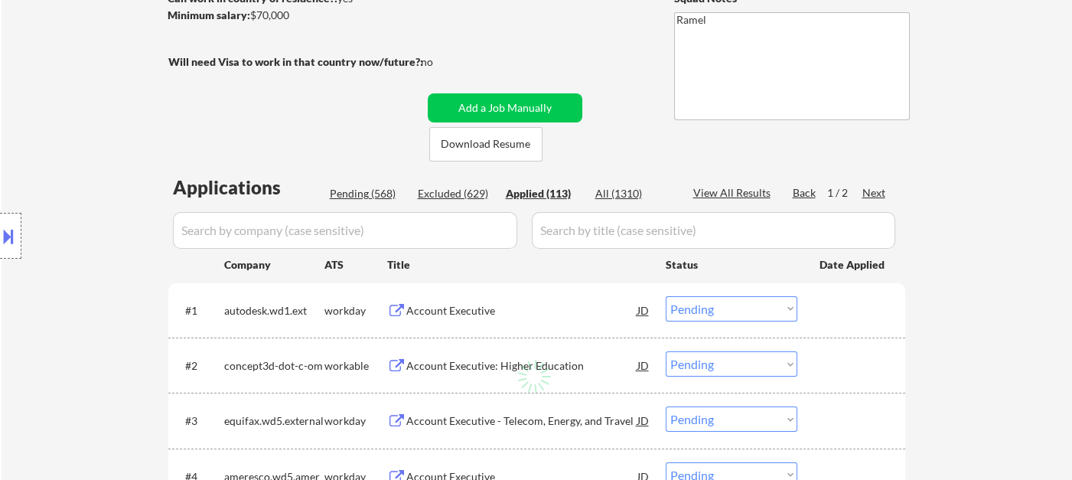
select select ""applied""
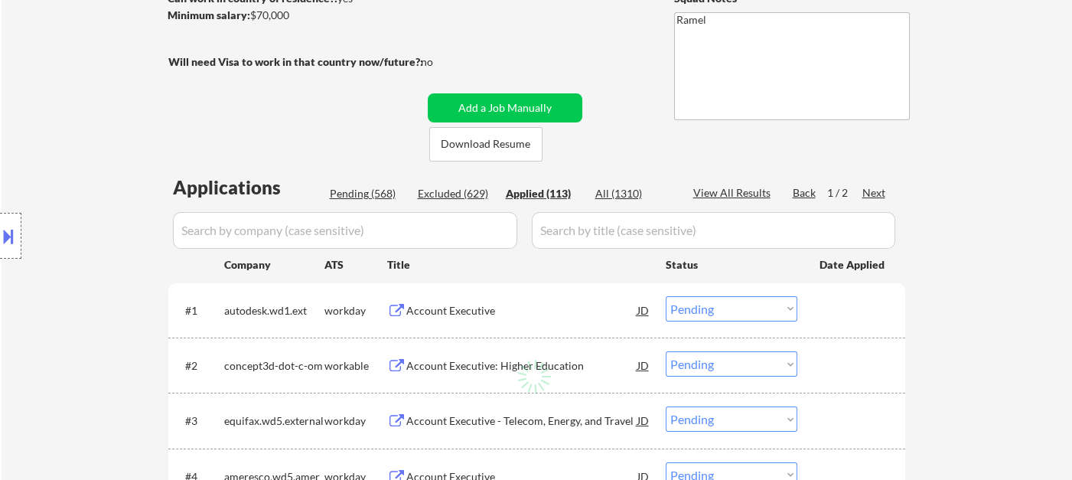
select select ""applied""
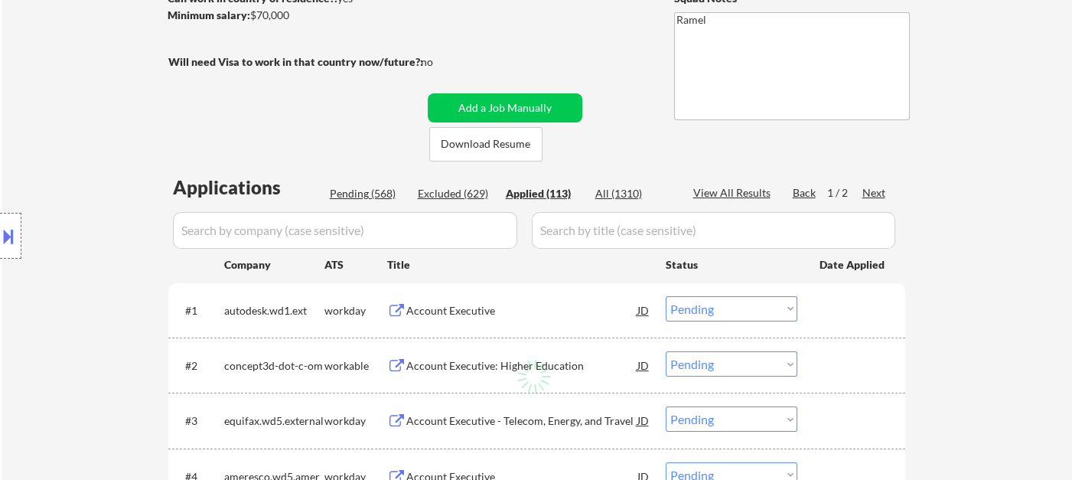
select select ""applied""
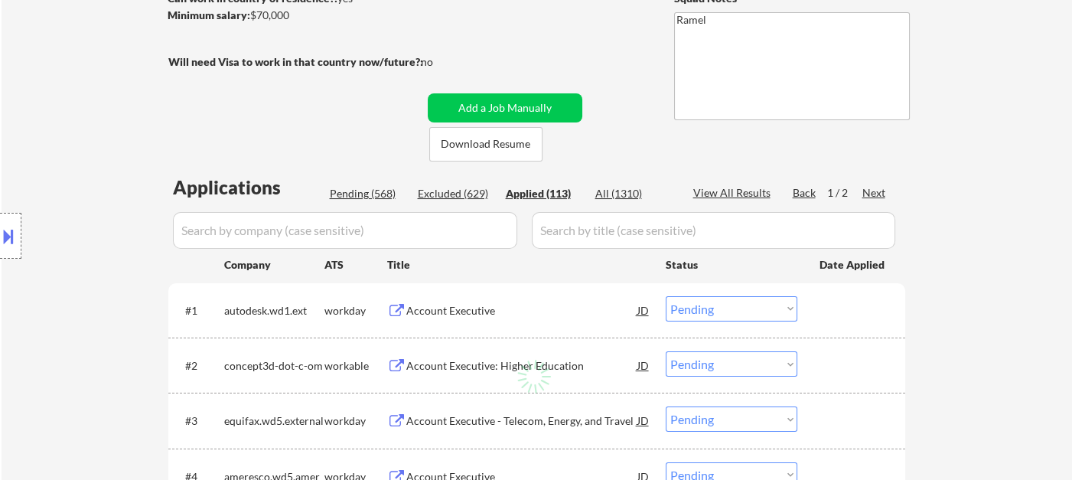
select select ""applied""
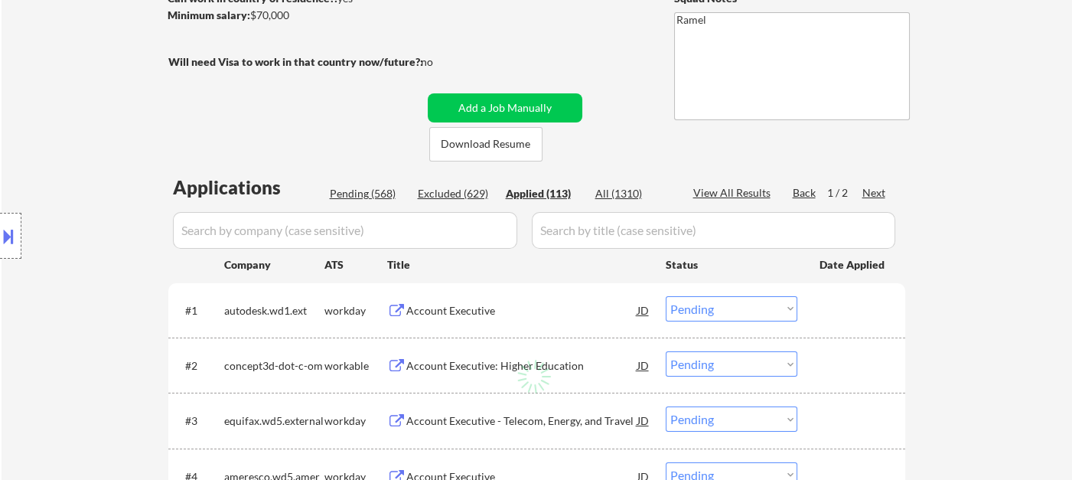
select select ""applied""
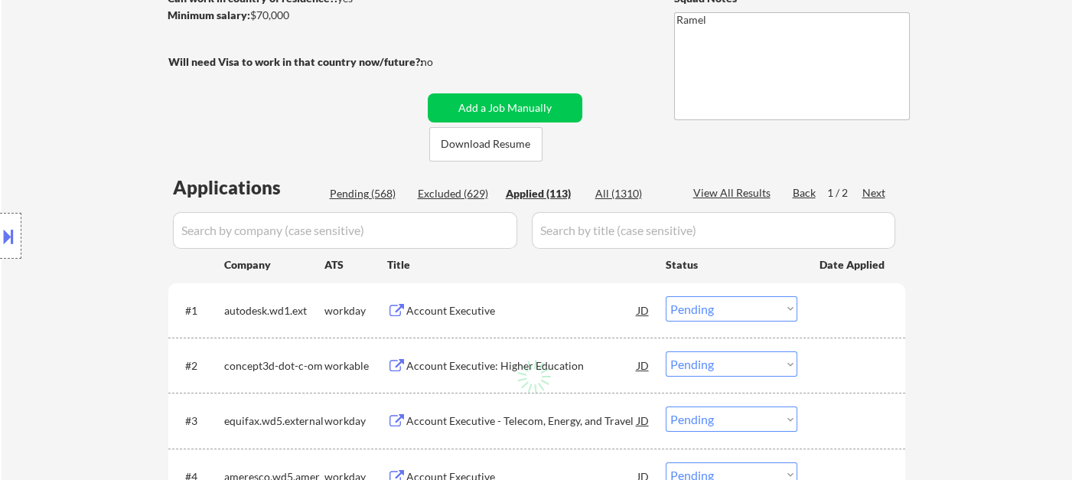
select select ""applied""
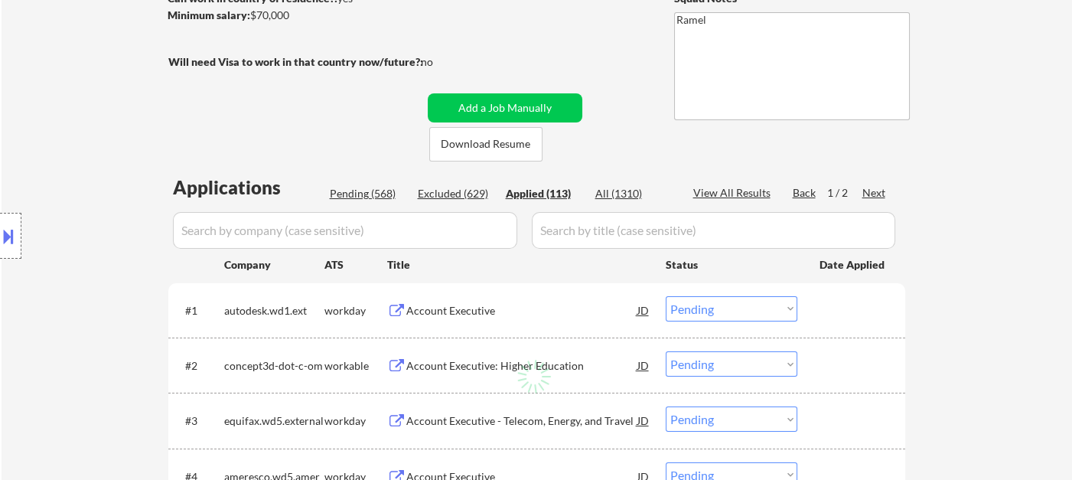
select select ""applied""
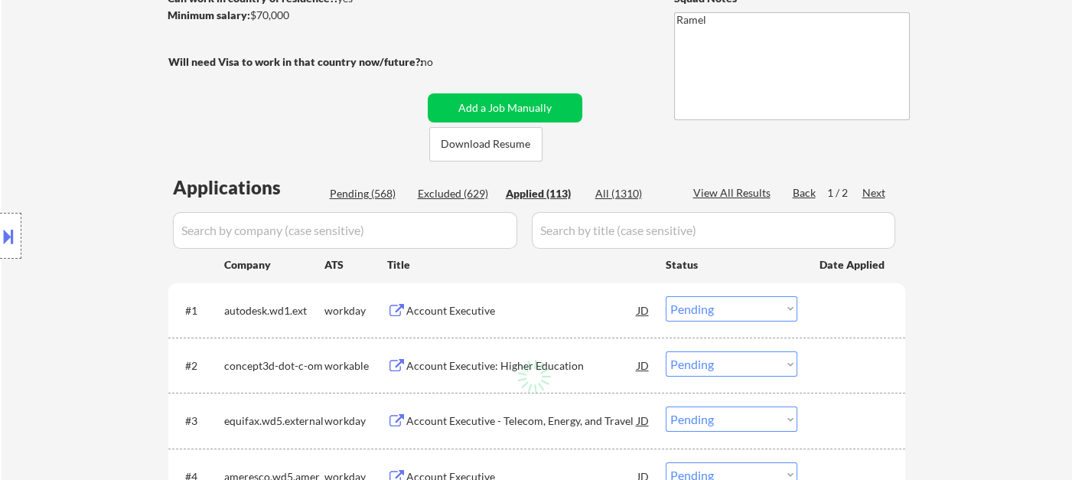
select select ""applied""
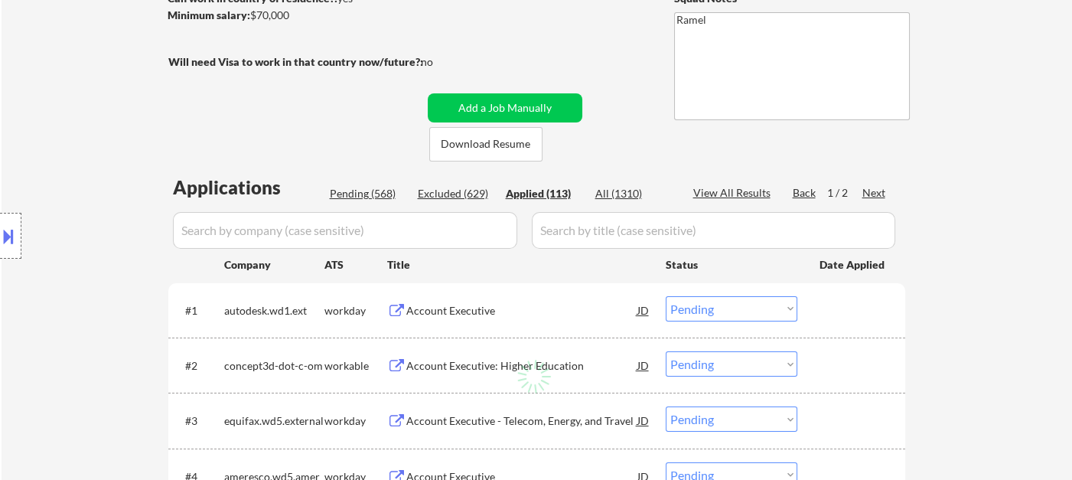
select select ""applied""
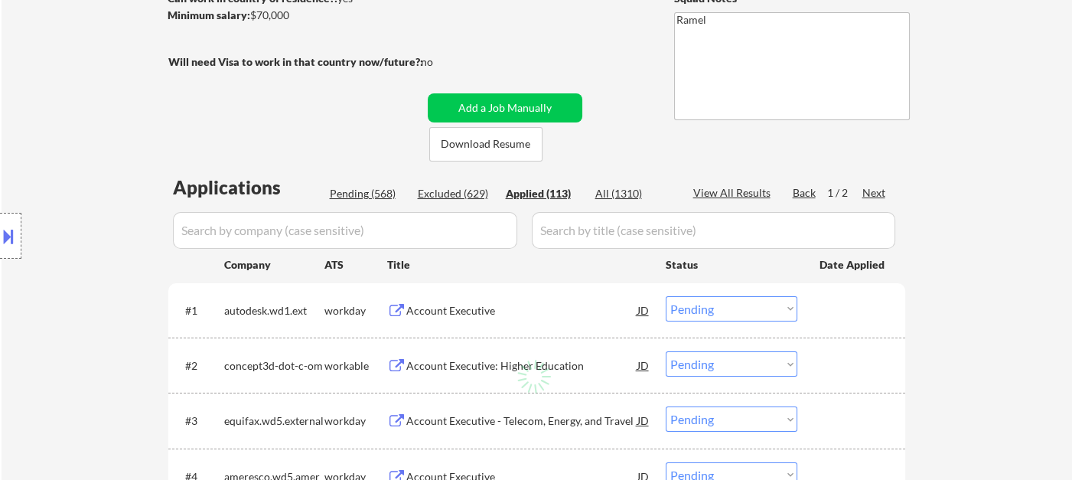
select select ""applied""
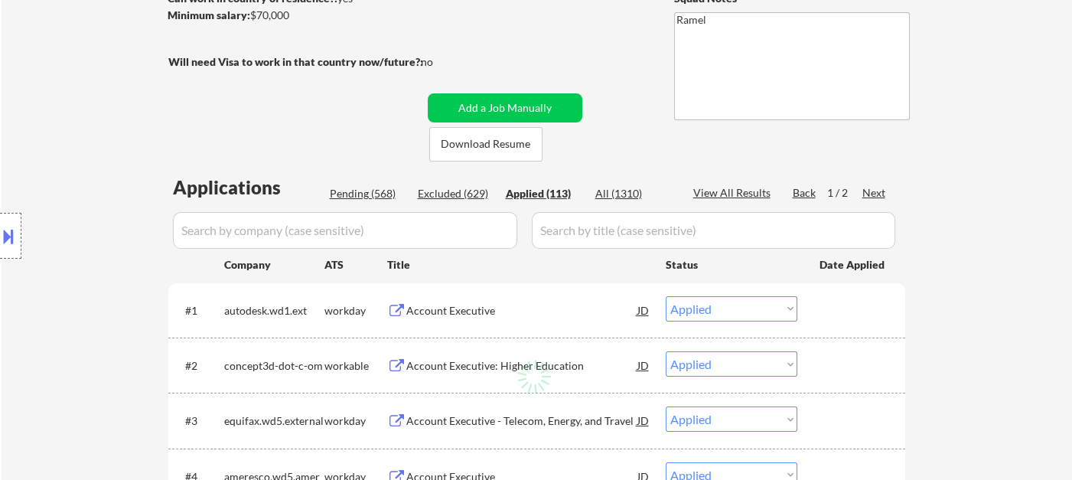
select select ""applied""
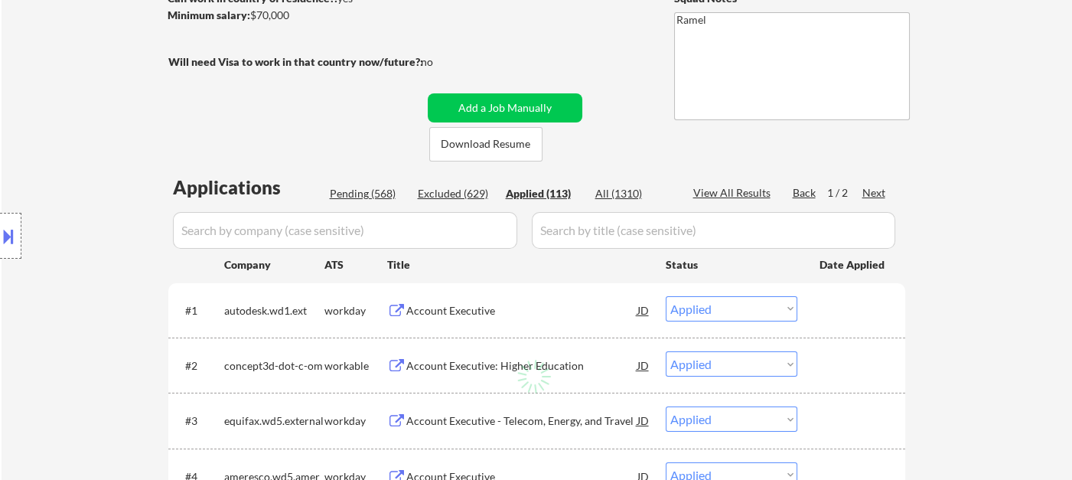
select select ""applied""
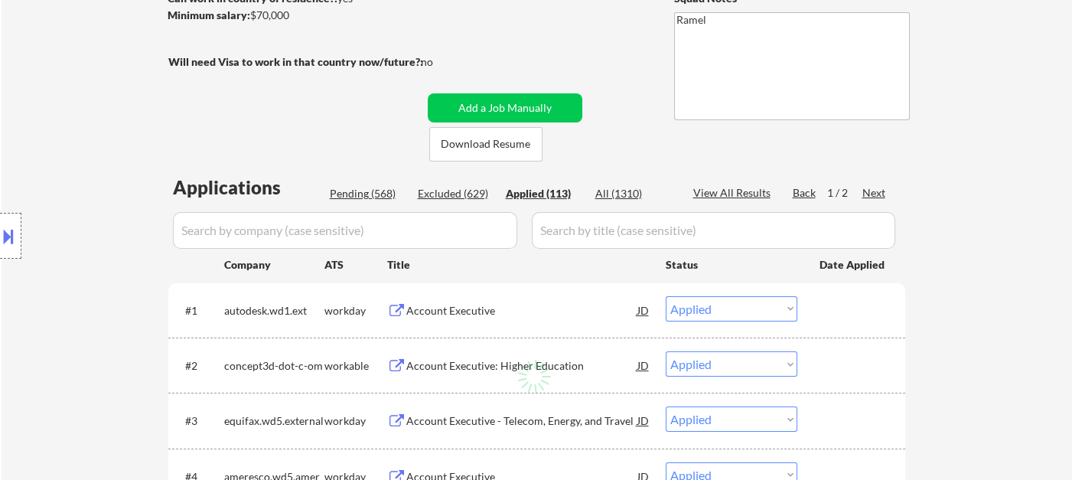
select select ""applied""
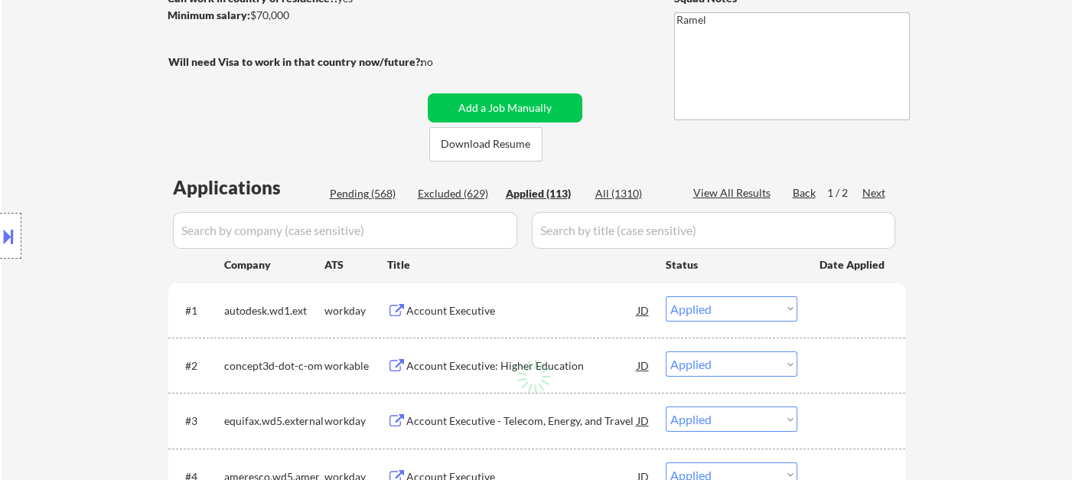
select select ""applied""
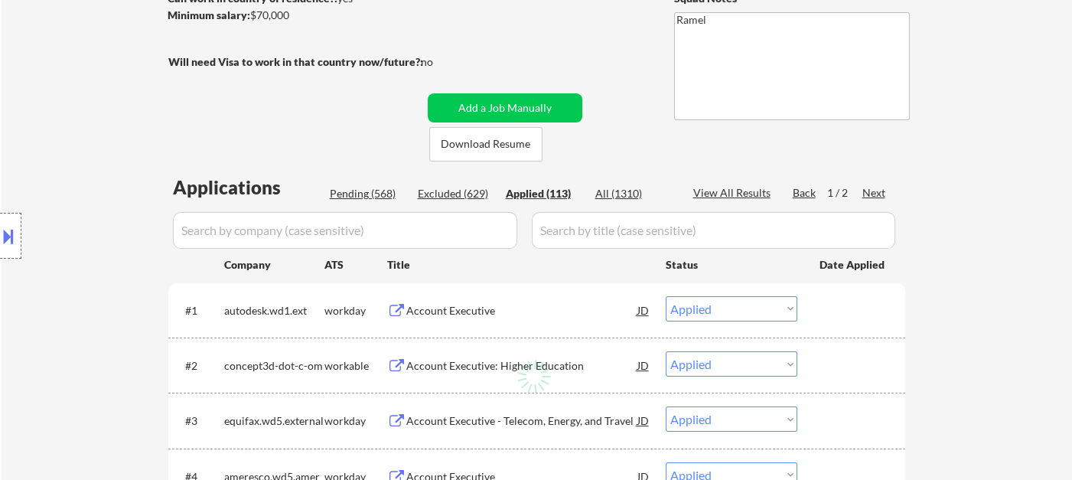
select select ""applied""
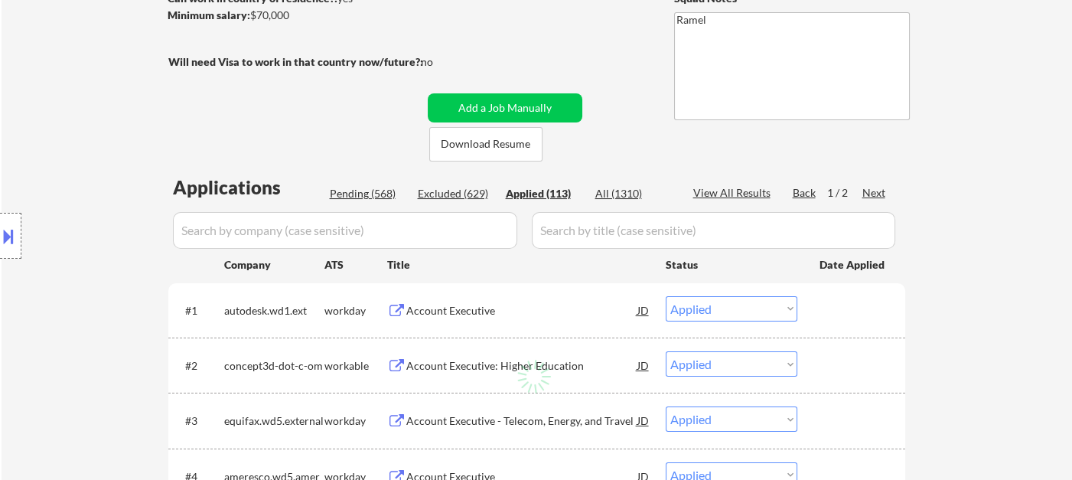
select select ""applied""
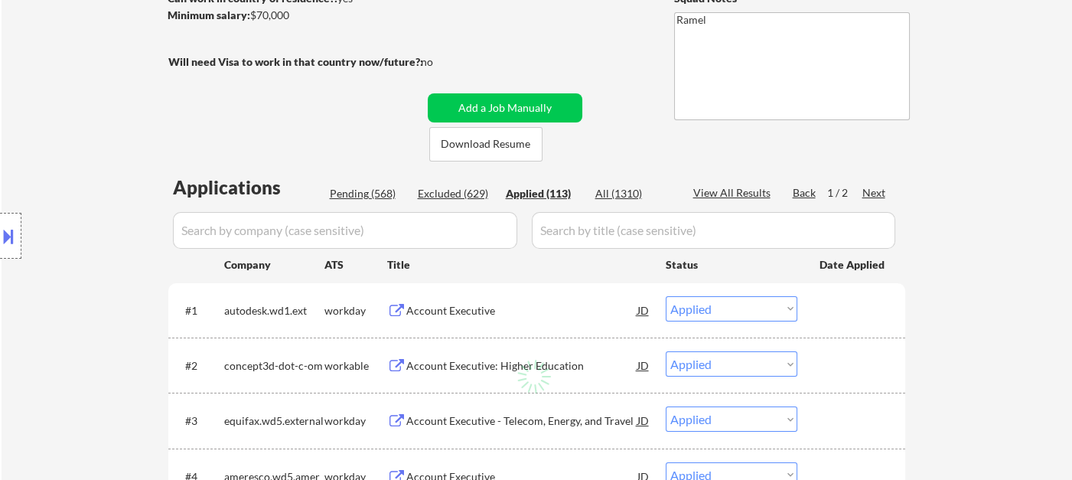
select select ""applied""
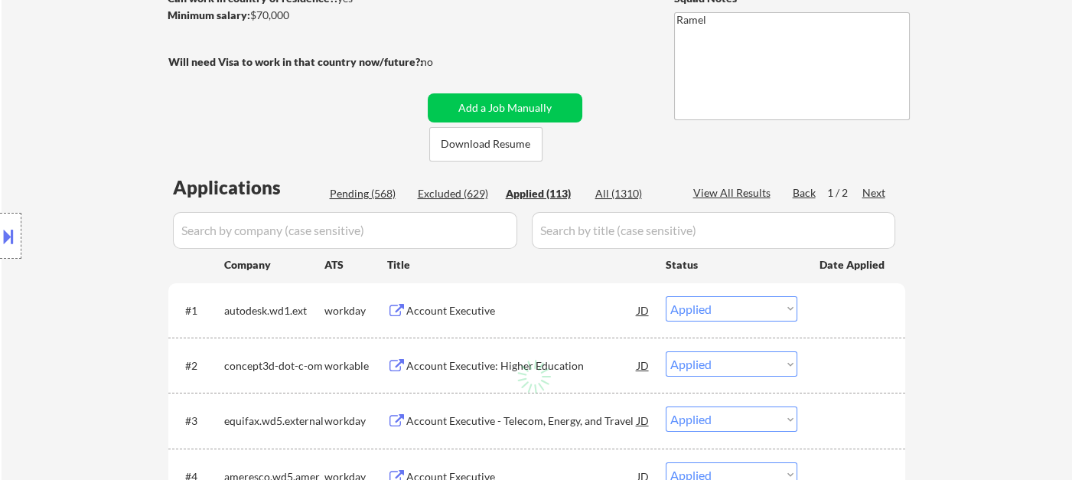
select select ""applied""
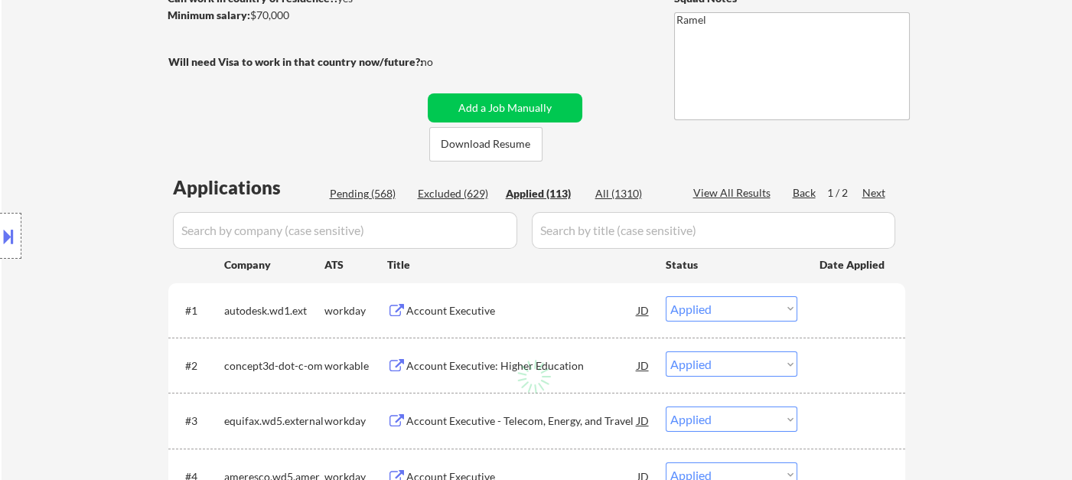
select select ""applied""
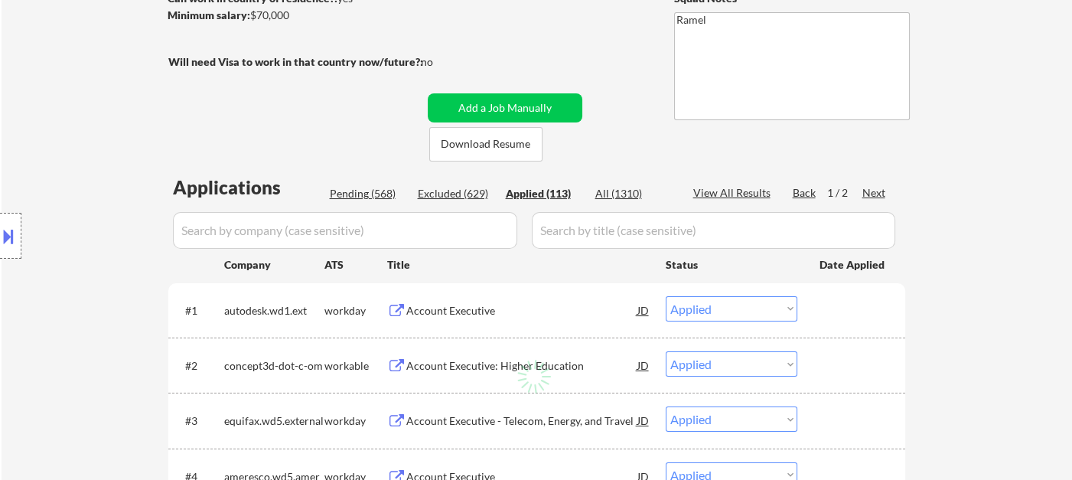
select select ""applied""
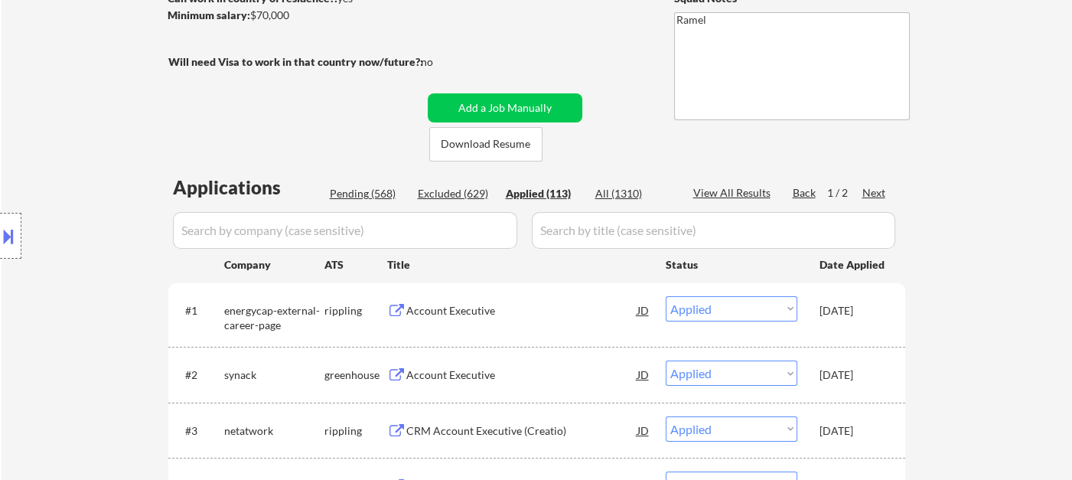
drag, startPoint x: 40, startPoint y: 112, endPoint x: 86, endPoint y: 118, distance: 47.1
click at [40, 112] on div "Location Inclusions: remote" at bounding box center [137, 236] width 274 height 284
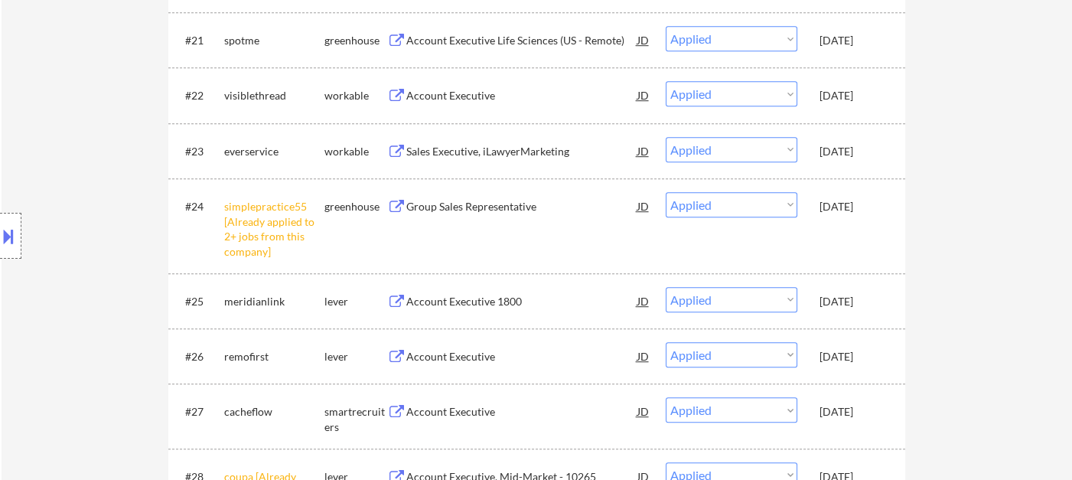
scroll to position [1683, 0]
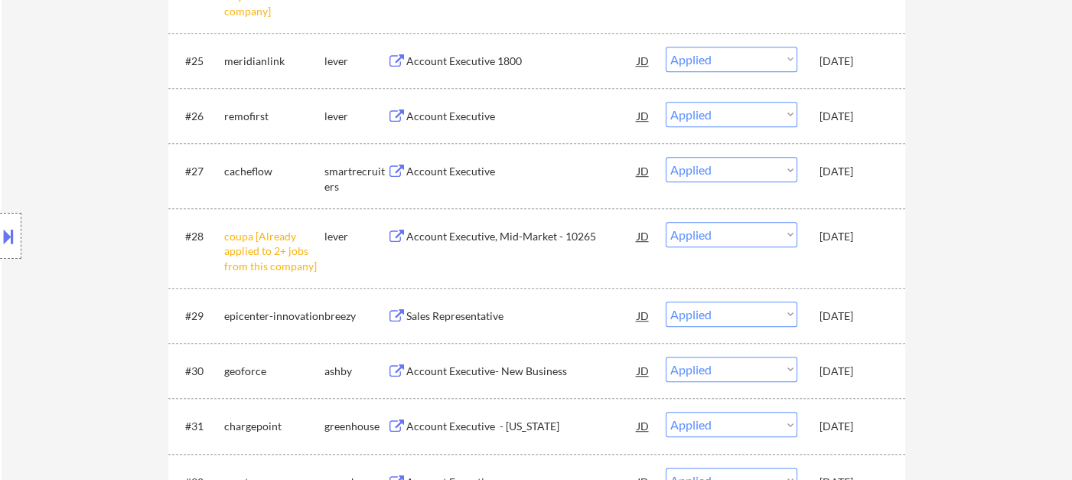
scroll to position [1479, 0]
